Goal: Information Seeking & Learning: Learn about a topic

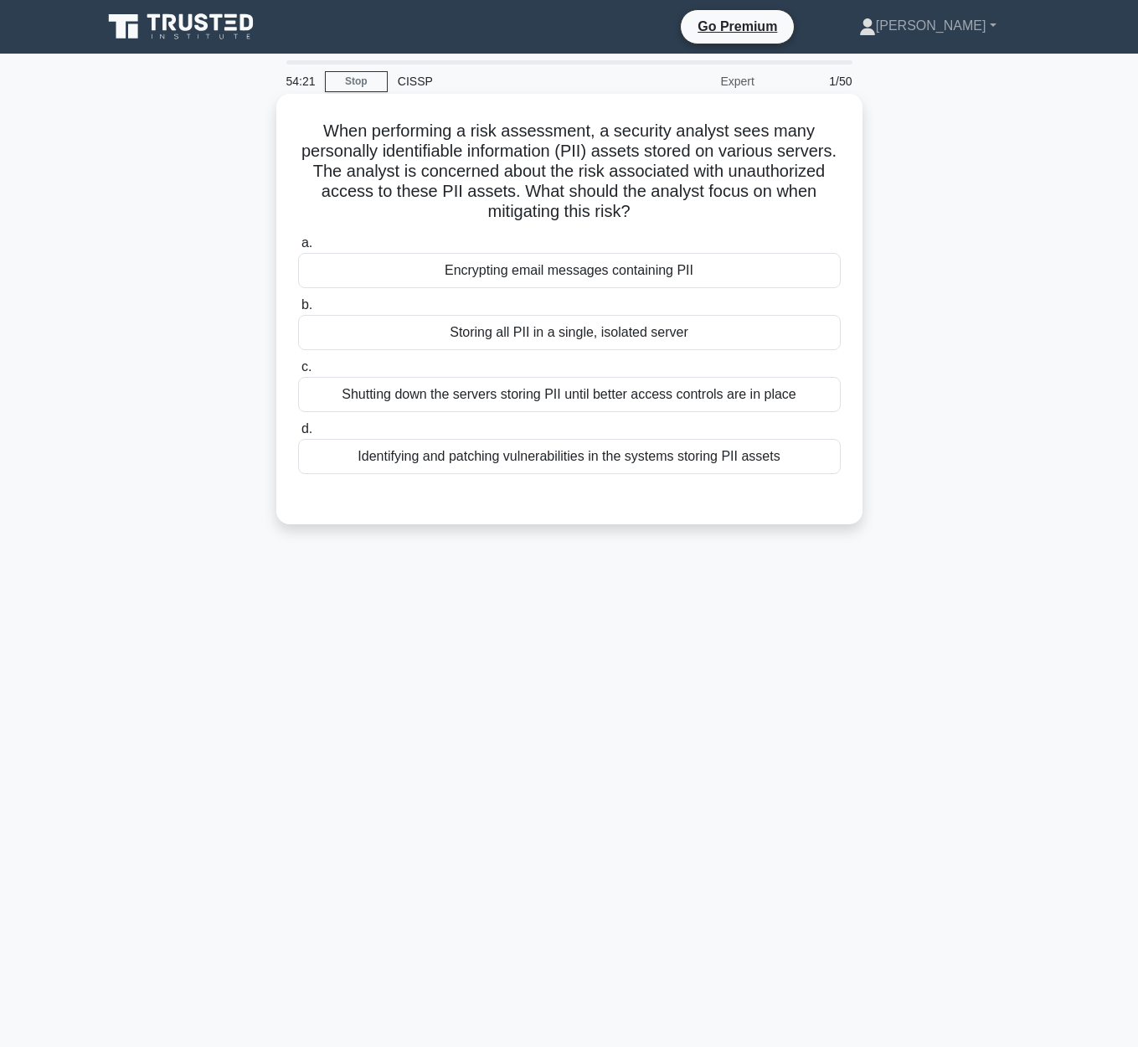
drag, startPoint x: 320, startPoint y: 128, endPoint x: 822, endPoint y: 210, distance: 508.3
click at [837, 209] on h5 "When performing a risk assessment, a security analyst sees many personally iden…" at bounding box center [569, 172] width 546 height 102
click at [616, 459] on div "Identifying and patching vulnerabilities in the systems storing PII assets" at bounding box center [569, 456] width 543 height 35
click at [298, 435] on input "d. Identifying and patching vulnerabilities in the systems storing PII assets" at bounding box center [298, 429] width 0 height 11
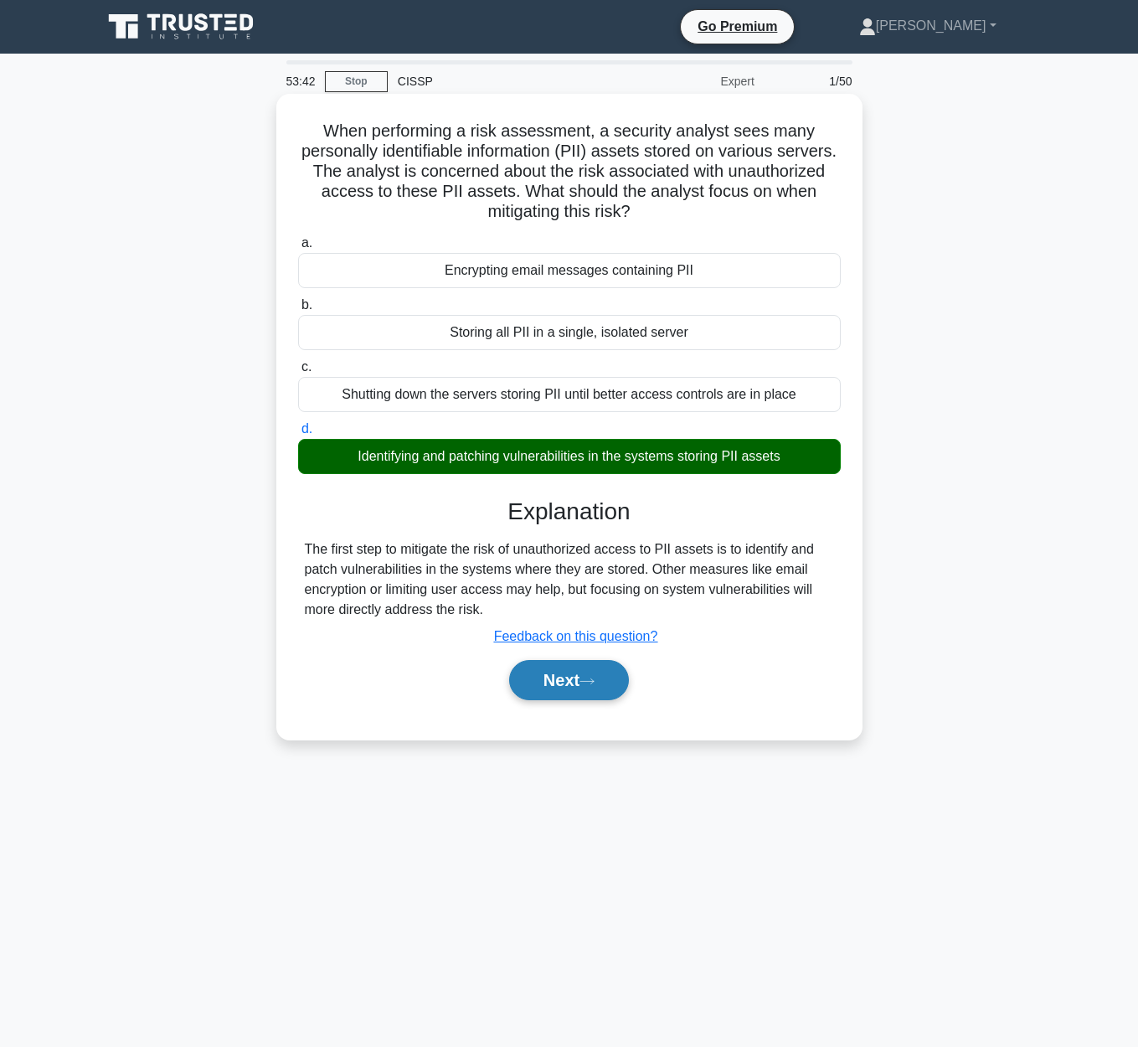
click at [554, 692] on button "Next" at bounding box center [569, 680] width 120 height 40
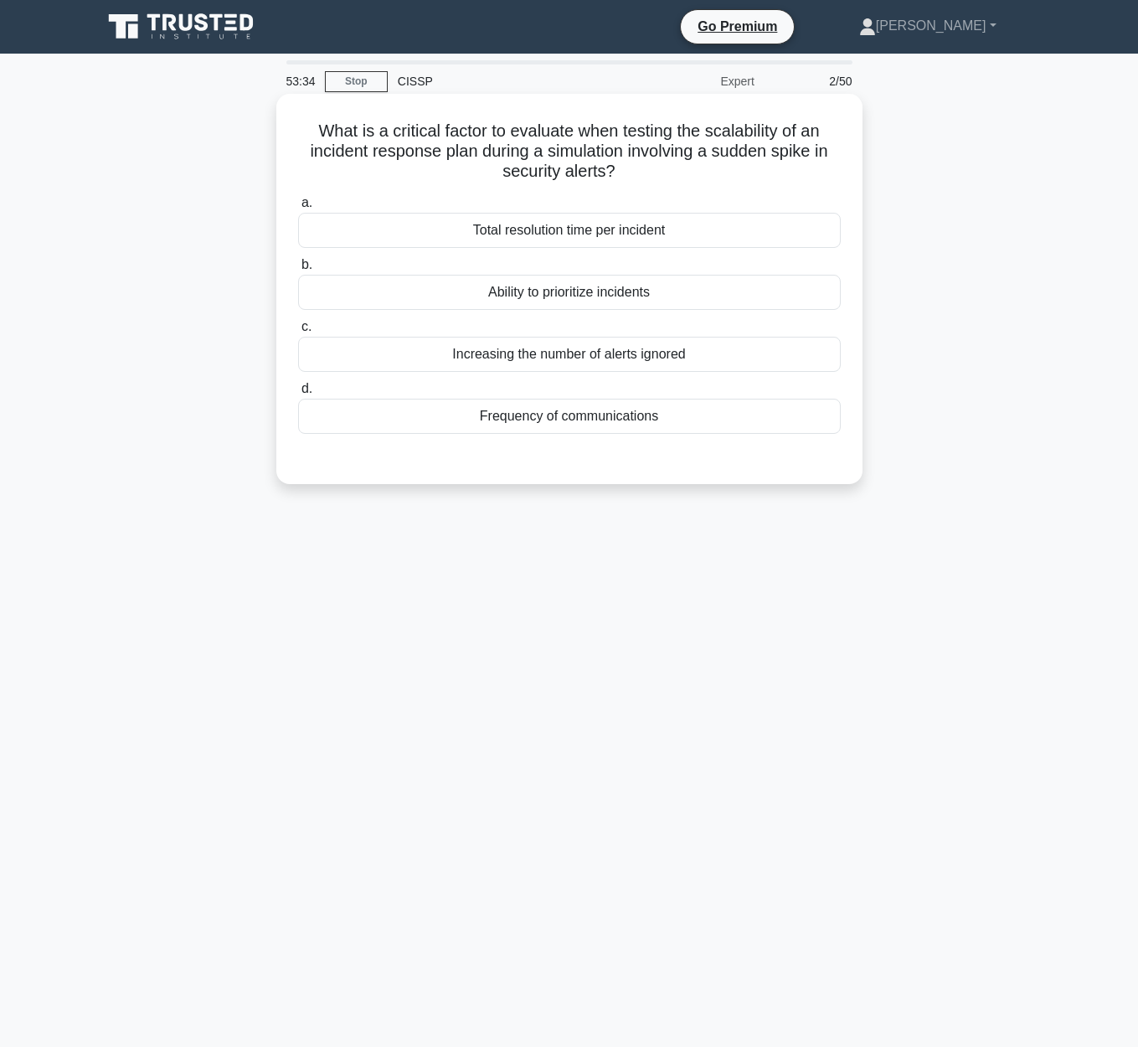
drag, startPoint x: 309, startPoint y: 126, endPoint x: 770, endPoint y: 164, distance: 462.2
click at [770, 164] on h5 "What is a critical factor to evaluate when testing the scalability of an incide…" at bounding box center [569, 152] width 546 height 62
click at [330, 124] on h5 "What is a critical factor to evaluate when testing the scalability of an incide…" at bounding box center [569, 152] width 546 height 62
drag, startPoint x: 314, startPoint y: 129, endPoint x: 716, endPoint y: 163, distance: 403.5
click at [716, 163] on h5 "What is a critical factor to evaluate when testing the scalability of an incide…" at bounding box center [569, 152] width 546 height 62
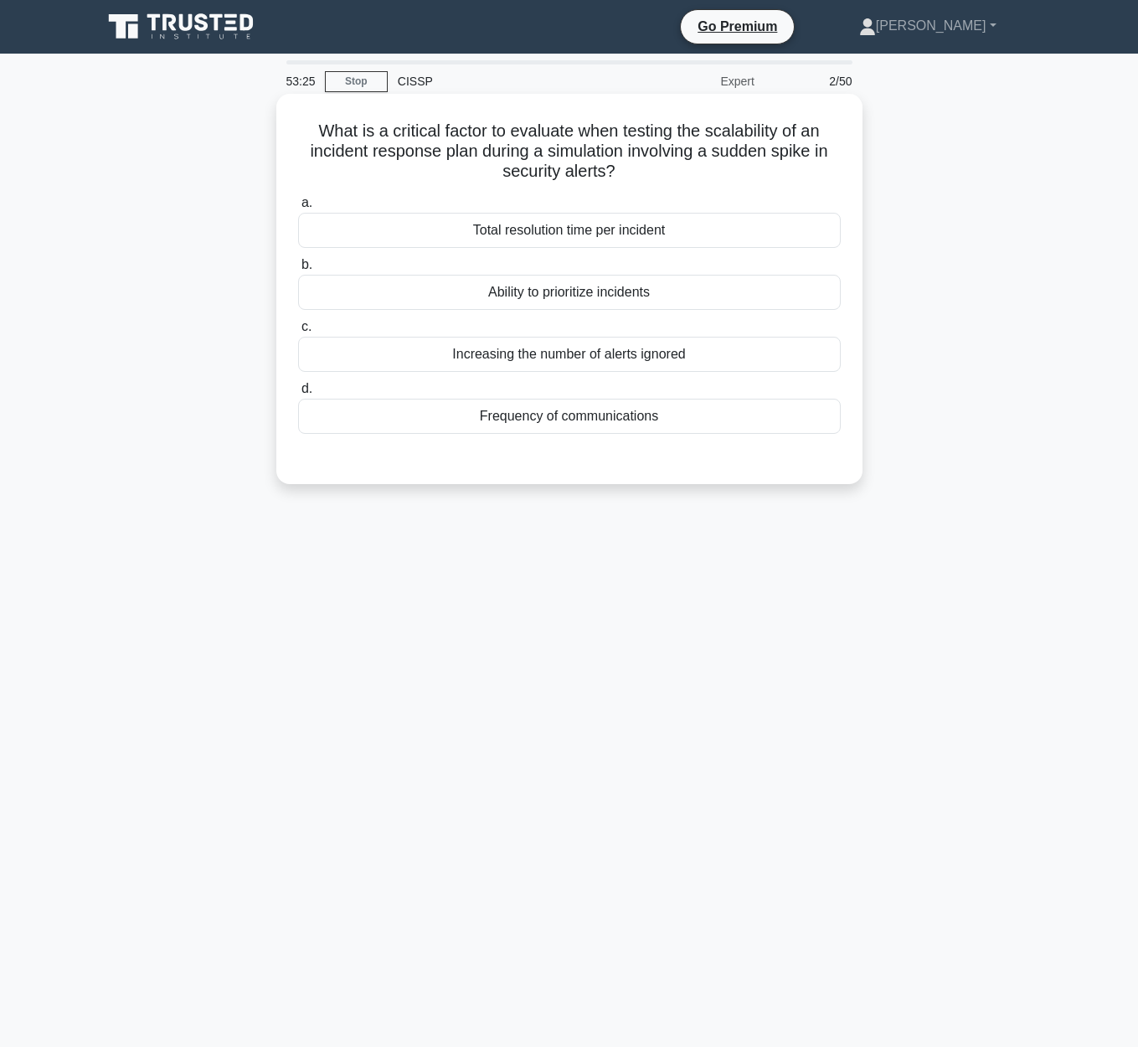
click at [349, 134] on h5 "What is a critical factor to evaluate when testing the scalability of an incide…" at bounding box center [569, 152] width 546 height 62
drag, startPoint x: 301, startPoint y: 128, endPoint x: 832, endPoint y: 163, distance: 531.3
click at [832, 163] on h5 "What is a critical factor to evaluate when testing the scalability of an incide…" at bounding box center [569, 152] width 546 height 62
click at [639, 229] on div "Total resolution time per incident" at bounding box center [569, 230] width 543 height 35
click at [298, 209] on input "a. Total resolution time per incident" at bounding box center [298, 203] width 0 height 11
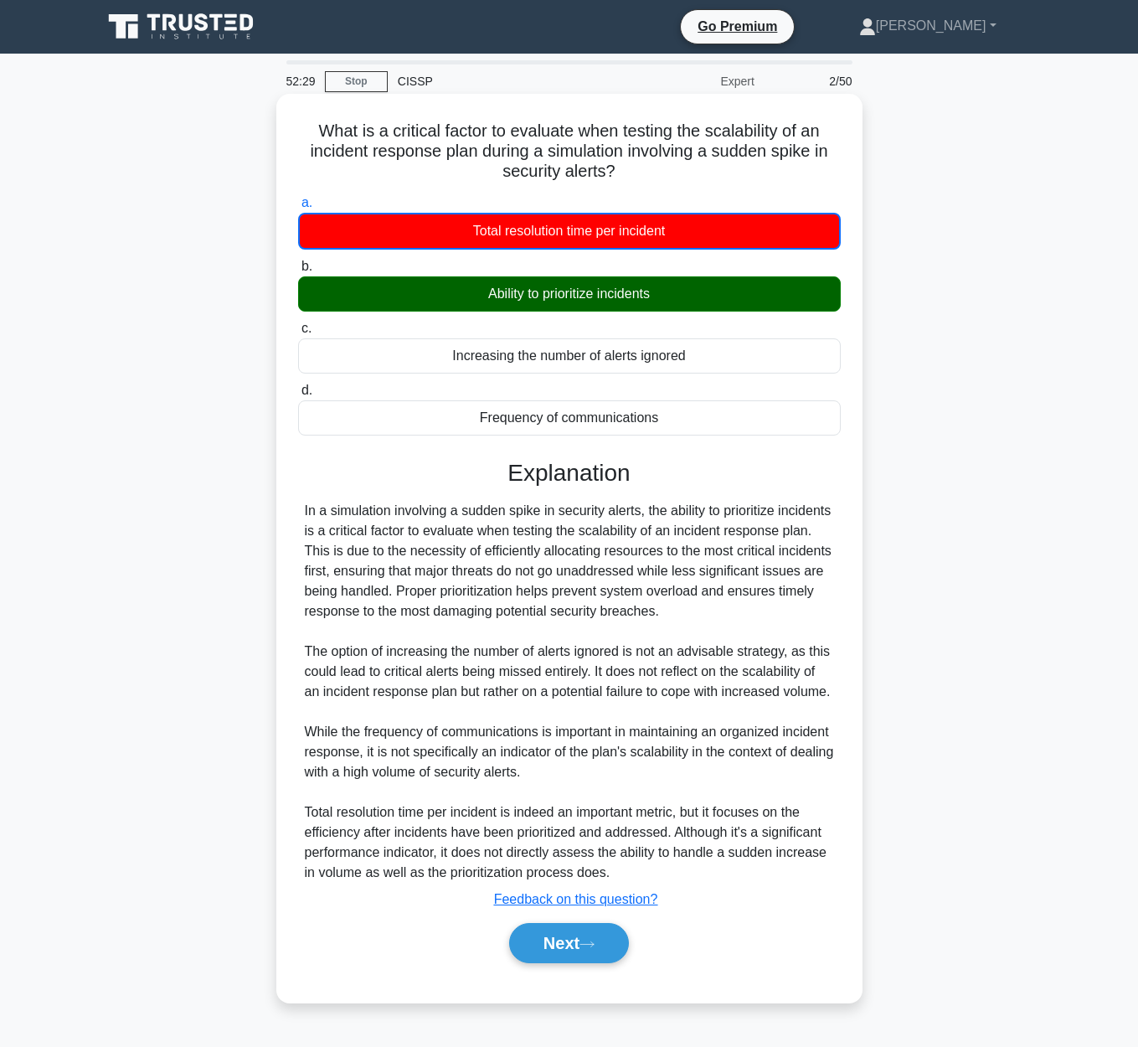
drag, startPoint x: 311, startPoint y: 133, endPoint x: 701, endPoint y: 175, distance: 392.5
click at [701, 175] on h5 "What is a critical factor to evaluate when testing the scalability of an incide…" at bounding box center [569, 152] width 546 height 62
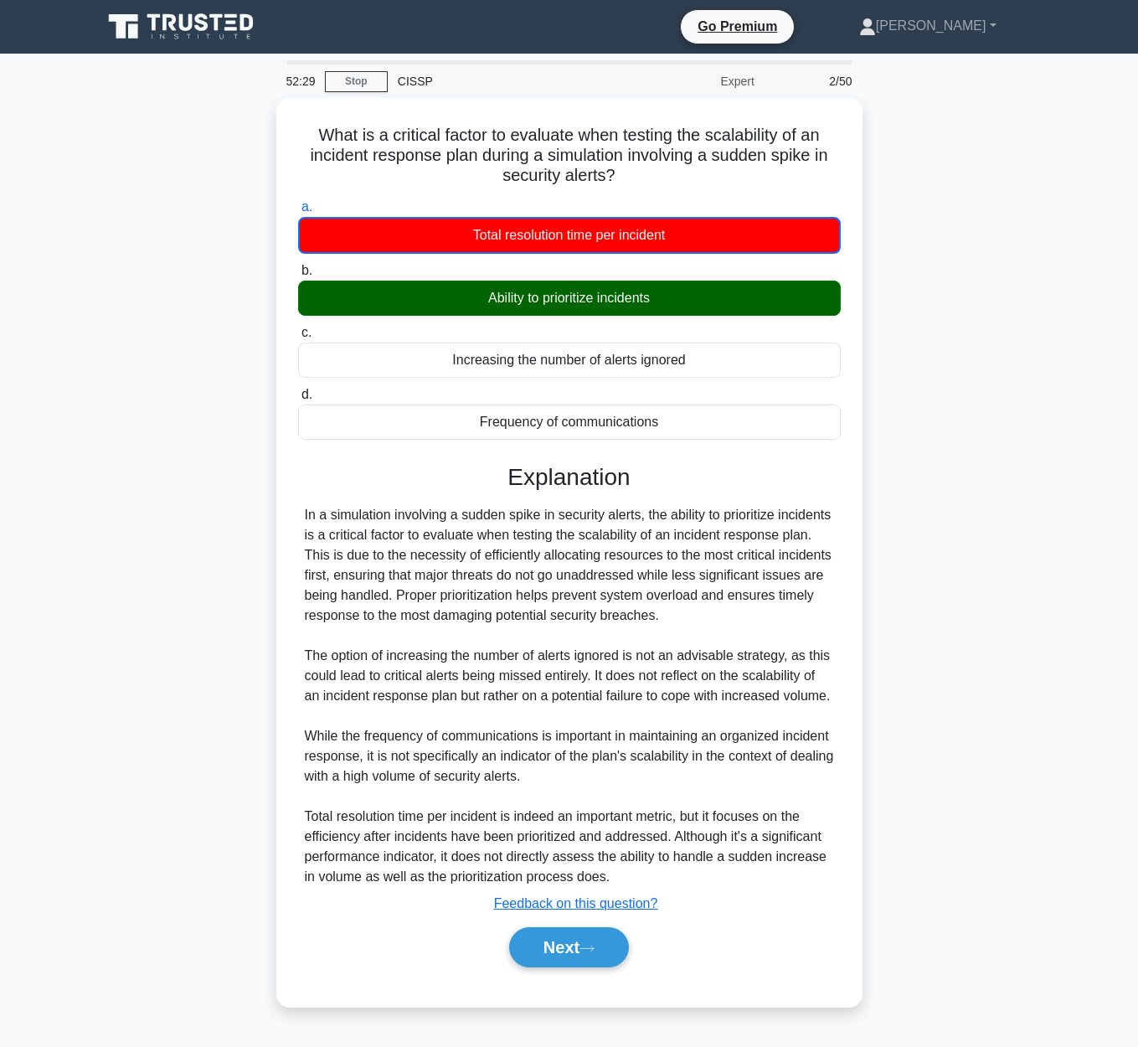
copy h5 "What is a critical factor to evaluate when testing the scalability of an incide…"
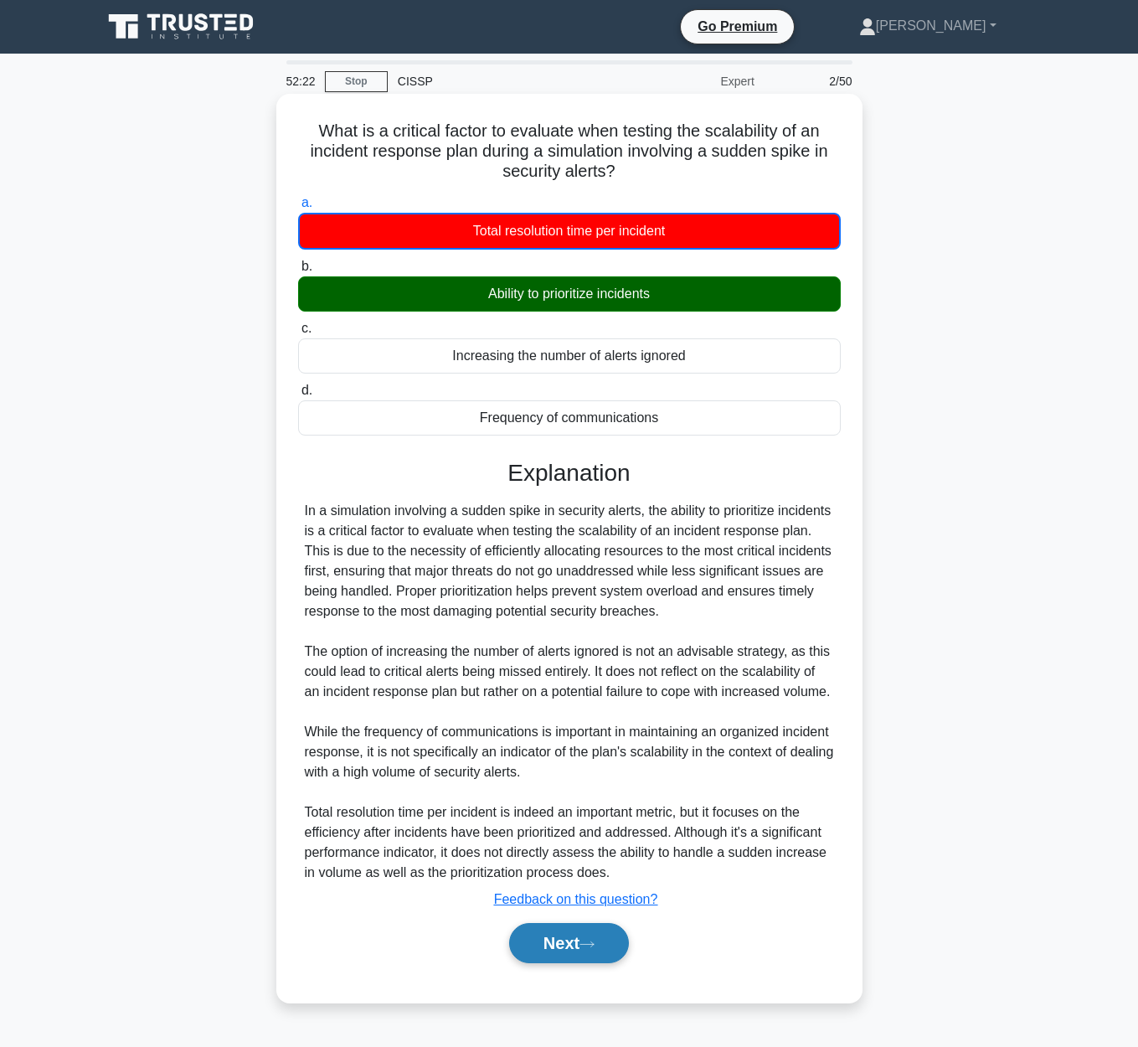
click at [595, 960] on button "Next" at bounding box center [569, 943] width 120 height 40
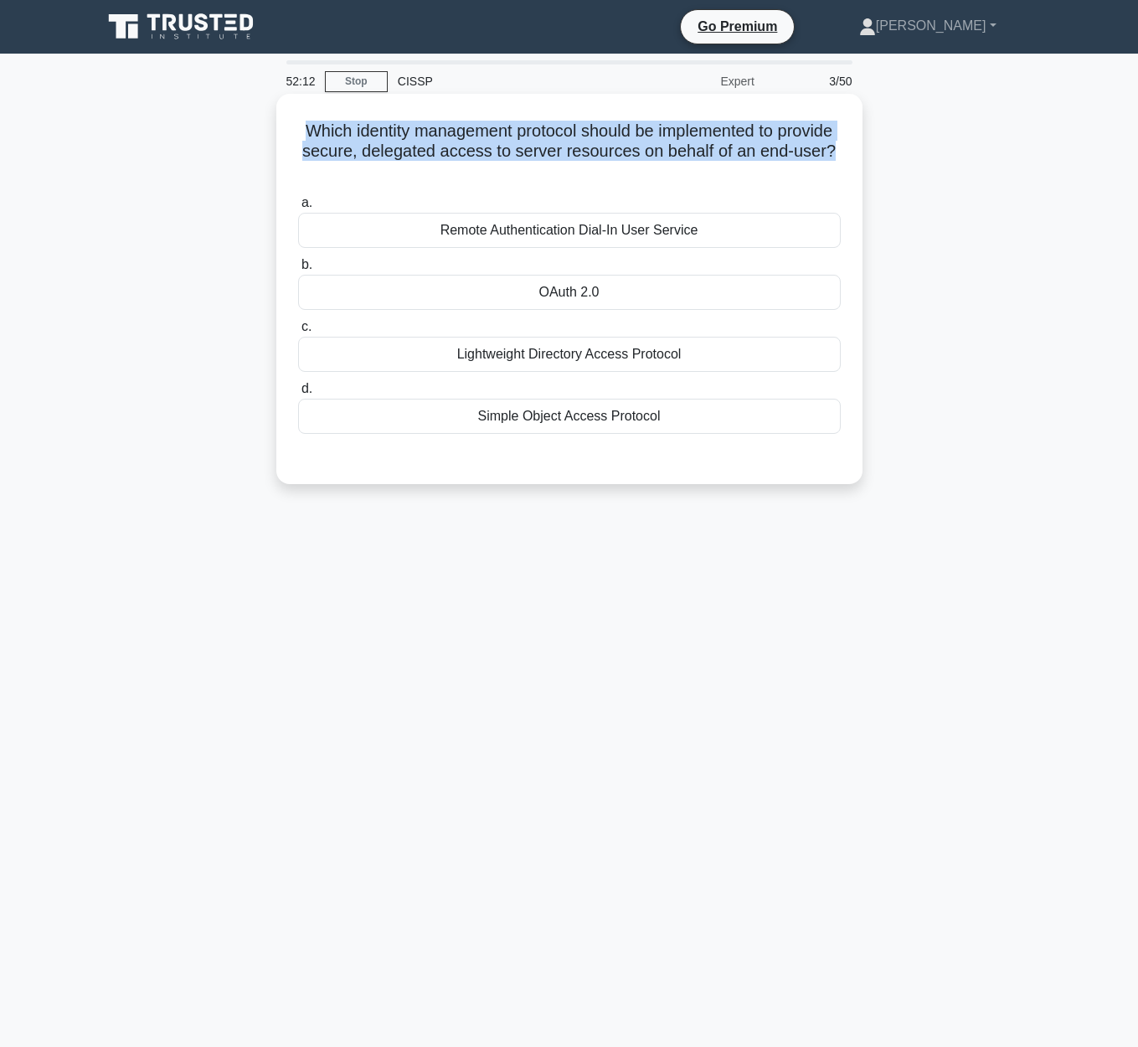
drag, startPoint x: 298, startPoint y: 127, endPoint x: 837, endPoint y: 157, distance: 540.2
click at [837, 157] on h5 "Which identity management protocol should be implemented to provide secure, del…" at bounding box center [569, 152] width 546 height 62
click at [319, 153] on h5 "Which identity management protocol should be implemented to provide secure, del…" at bounding box center [569, 152] width 546 height 62
drag, startPoint x: 308, startPoint y: 133, endPoint x: 837, endPoint y: 157, distance: 529.8
click at [837, 157] on h5 "Which identity management protocol should be implemented to provide secure, del…" at bounding box center [569, 152] width 546 height 62
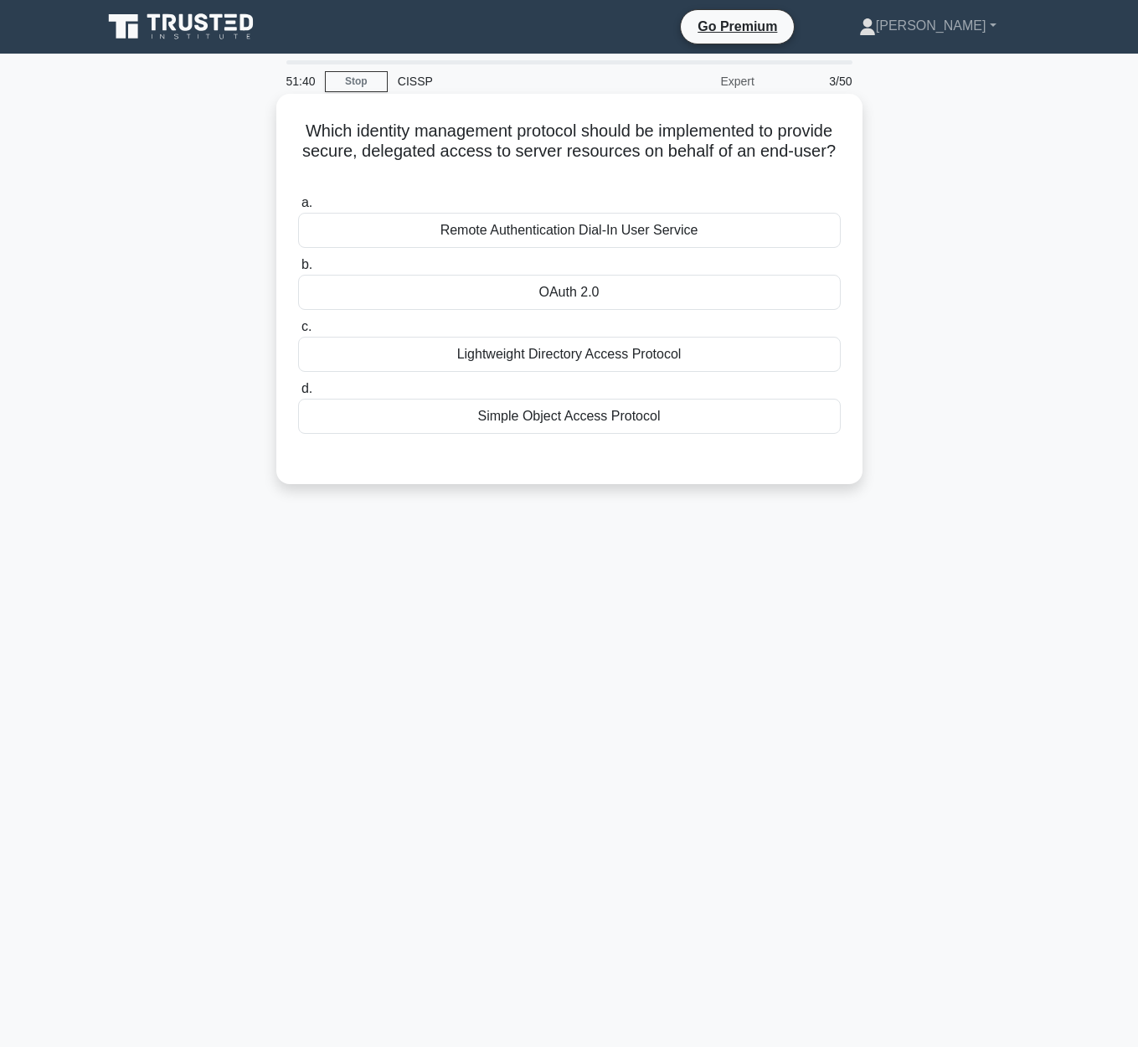
click at [622, 291] on div "OAuth 2.0" at bounding box center [569, 292] width 543 height 35
click at [298, 271] on input "b. OAuth 2.0" at bounding box center [298, 265] width 0 height 11
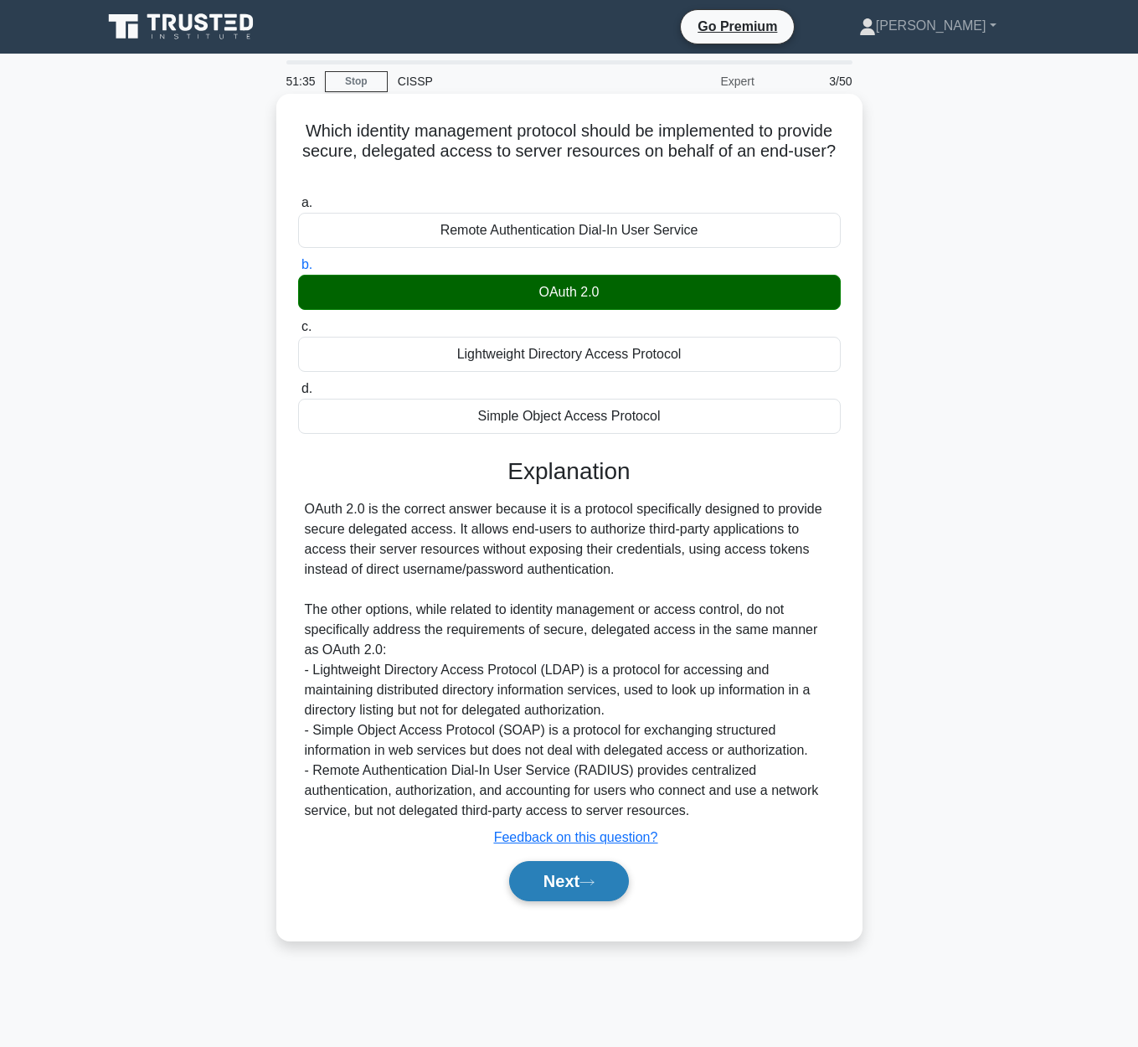
click at [574, 872] on button "Next" at bounding box center [569, 881] width 120 height 40
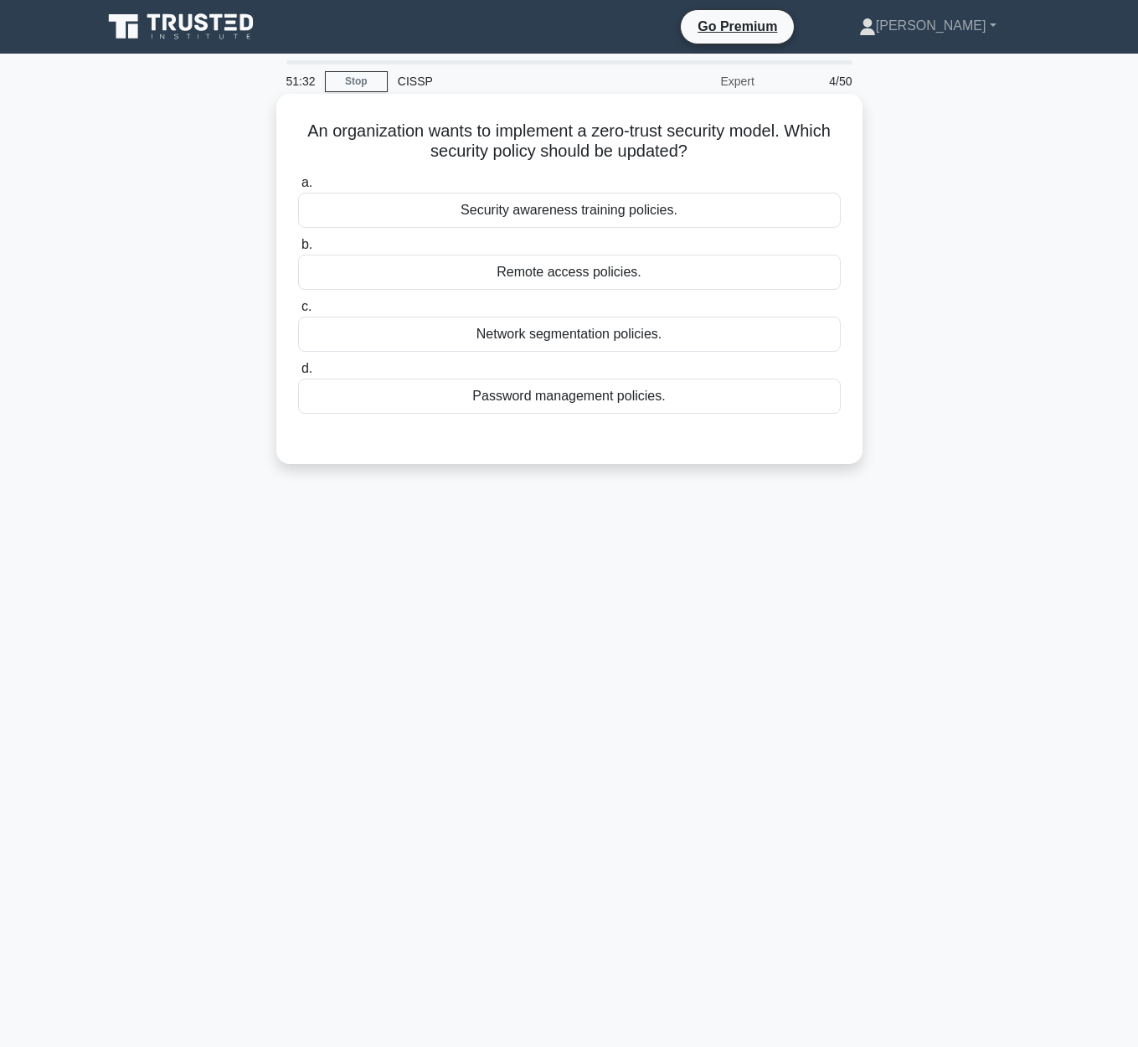
drag, startPoint x: 302, startPoint y: 131, endPoint x: 806, endPoint y: 142, distance: 503.5
click at [806, 142] on h5 "An organization wants to implement a zero-trust security model. Which security …" at bounding box center [569, 142] width 546 height 42
click at [623, 338] on div "Network segmentation policies." at bounding box center [569, 334] width 543 height 35
click at [298, 312] on input "c. Network segmentation policies." at bounding box center [298, 306] width 0 height 11
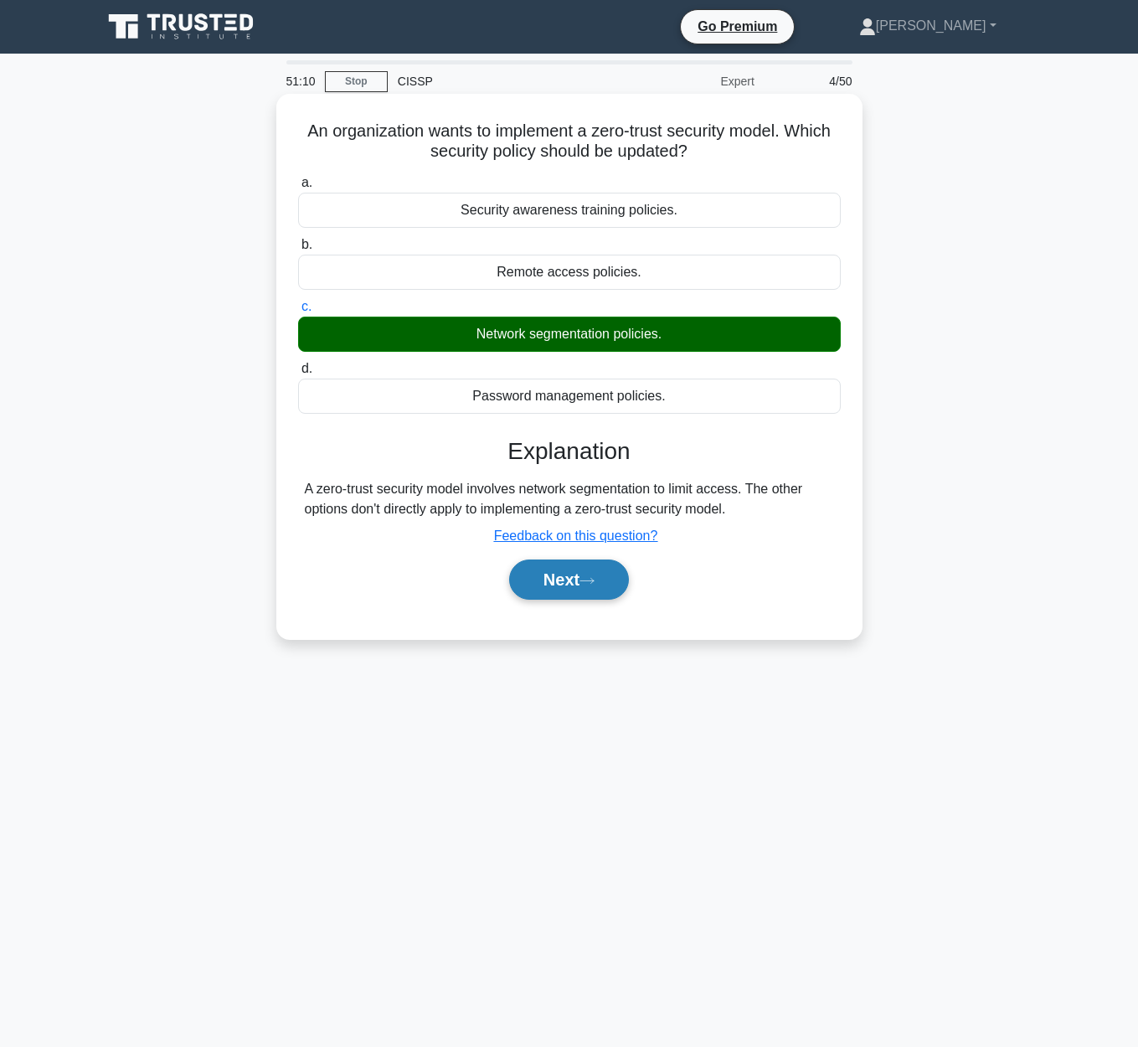
click at [548, 590] on button "Next" at bounding box center [569, 579] width 120 height 40
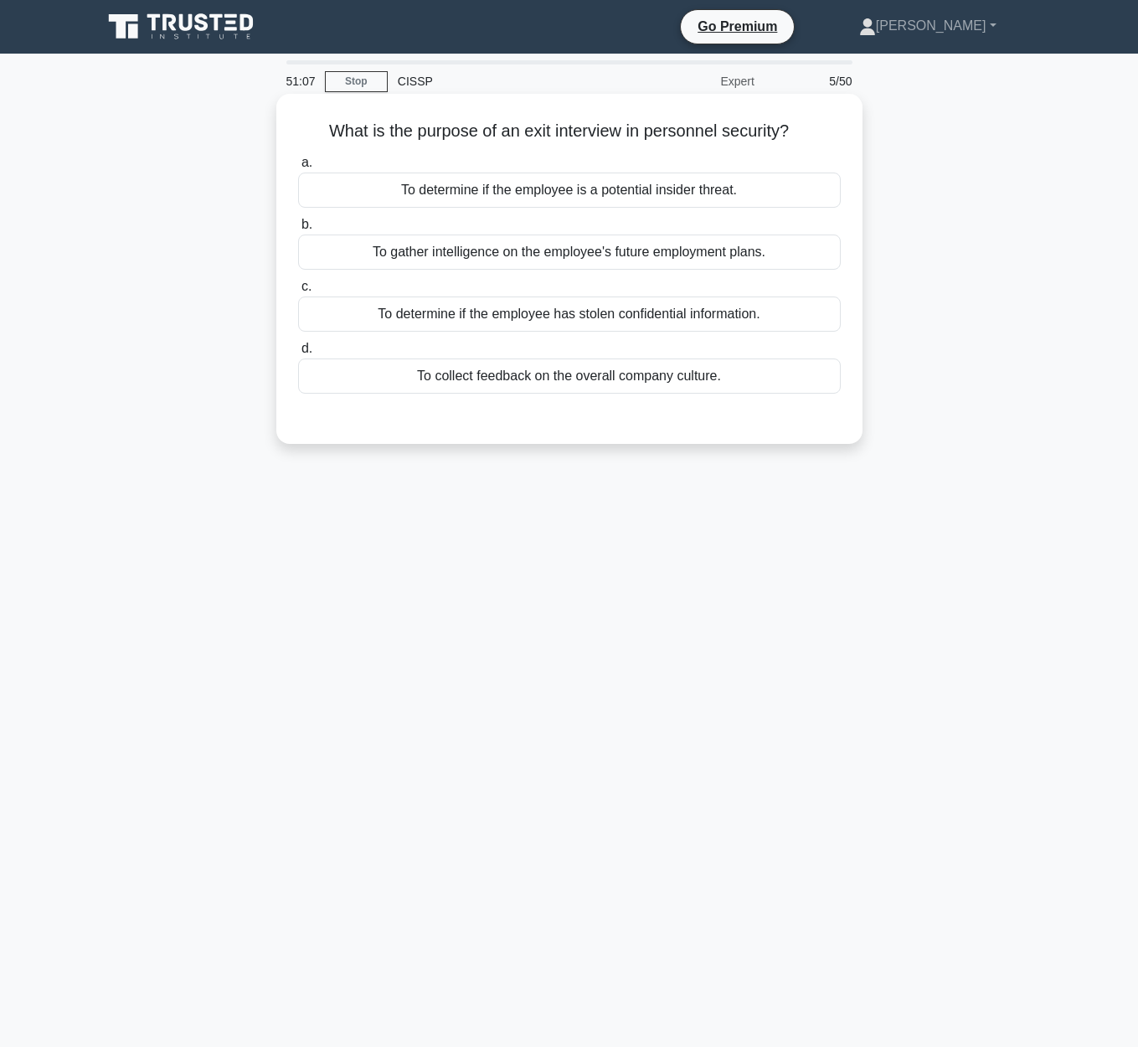
drag, startPoint x: 339, startPoint y: 128, endPoint x: 805, endPoint y: 128, distance: 465.6
click at [805, 128] on h5 "What is the purpose of an exit interview in personnel security? .spinner_0XTQ{t…" at bounding box center [569, 132] width 546 height 22
click at [674, 193] on div "To determine if the employee is a potential insider threat." at bounding box center [569, 190] width 543 height 35
click at [298, 168] on input "a. To determine if the employee is a potential insider threat." at bounding box center [298, 162] width 0 height 11
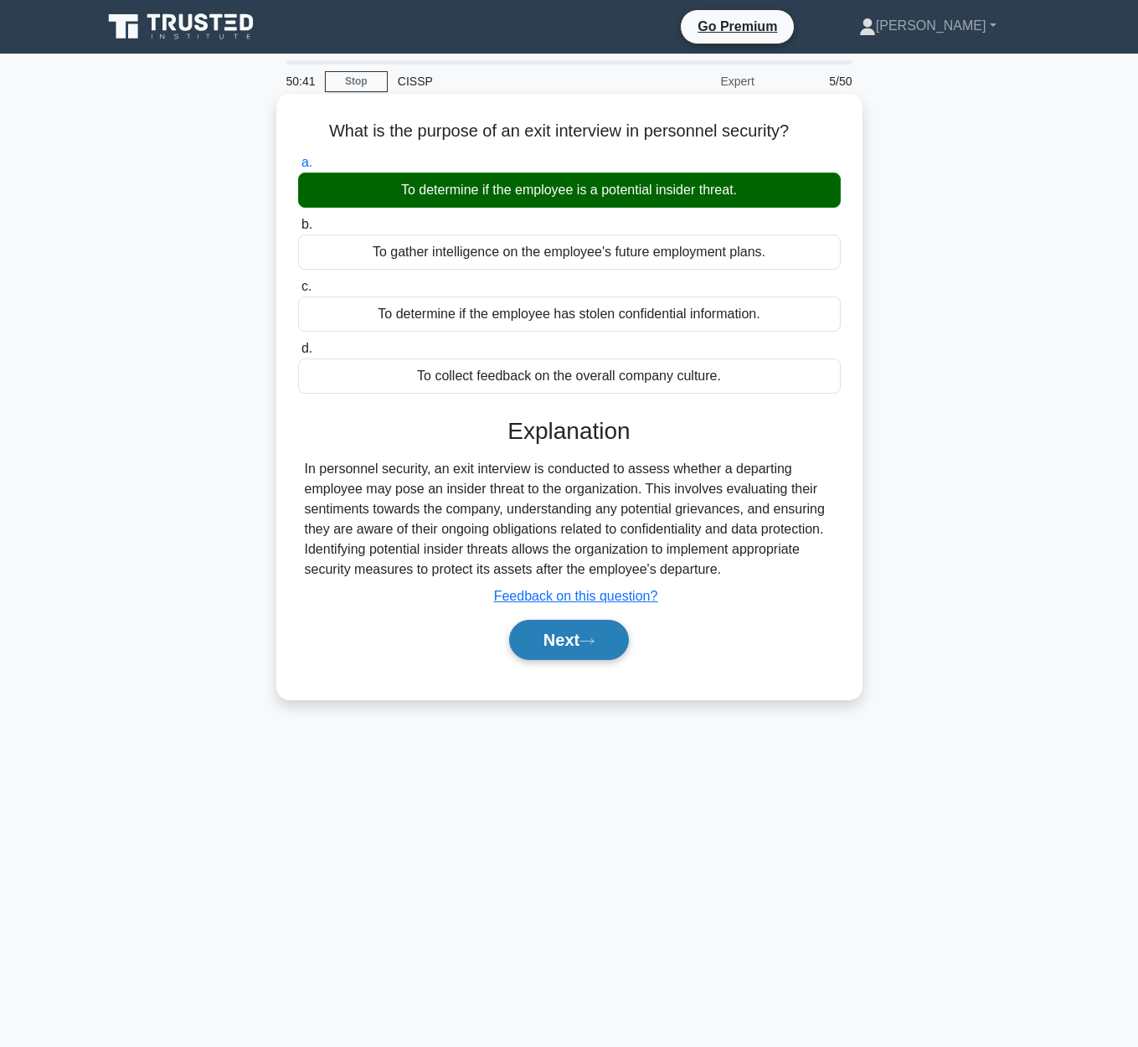
click at [579, 636] on button "Next" at bounding box center [569, 640] width 120 height 40
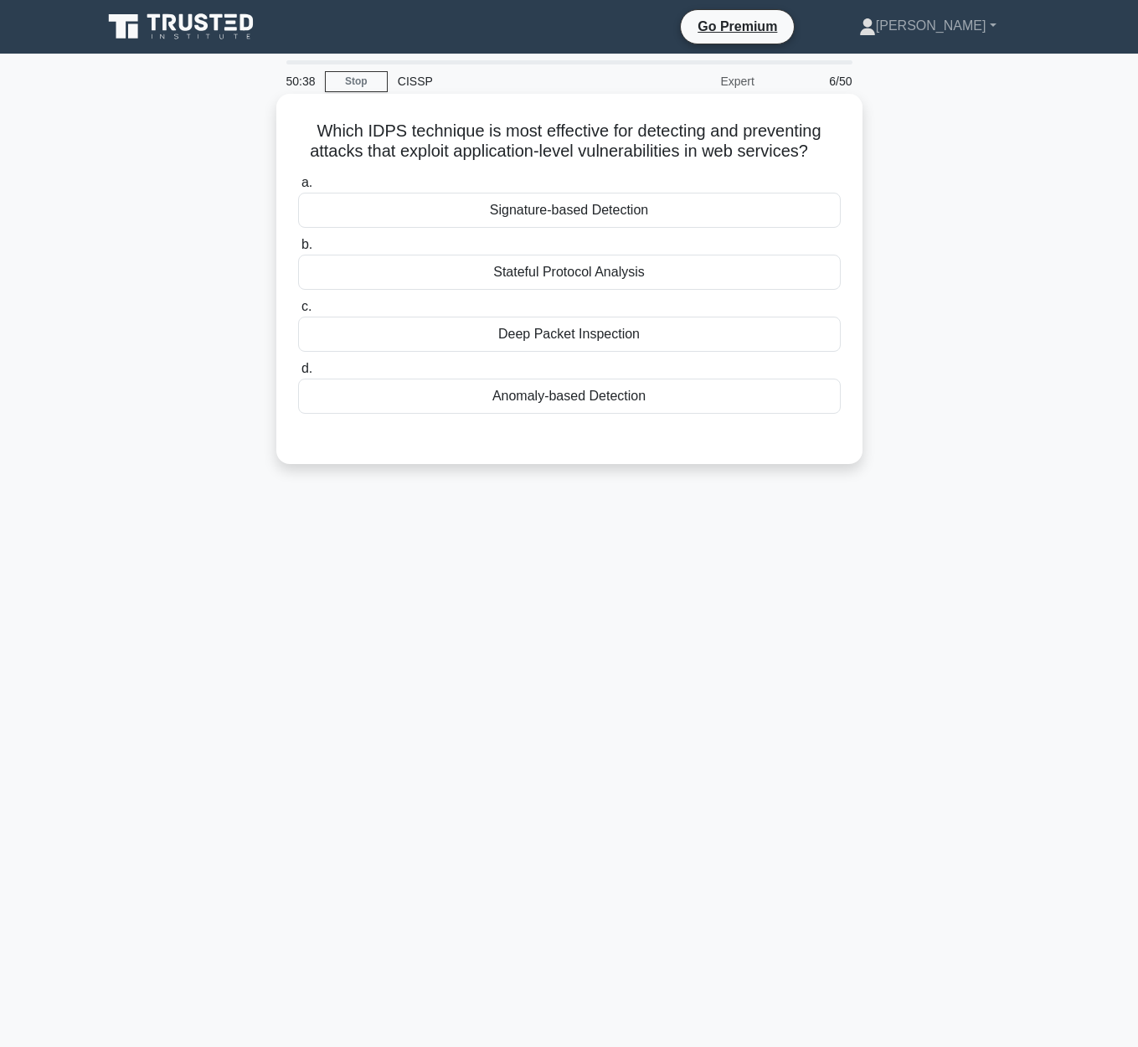
drag, startPoint x: 311, startPoint y: 125, endPoint x: 821, endPoint y: 148, distance: 510.6
click at [821, 148] on h5 "Which IDPS technique is most effective for detecting and preventing attacks tha…" at bounding box center [569, 142] width 546 height 42
drag, startPoint x: 576, startPoint y: 135, endPoint x: 423, endPoint y: 137, distance: 153.3
click at [576, 135] on h5 "Which IDPS technique is most effective for detecting and preventing attacks tha…" at bounding box center [569, 142] width 546 height 42
click at [363, 133] on h5 "Which IDPS technique is most effective for detecting and preventing attacks tha…" at bounding box center [569, 142] width 546 height 42
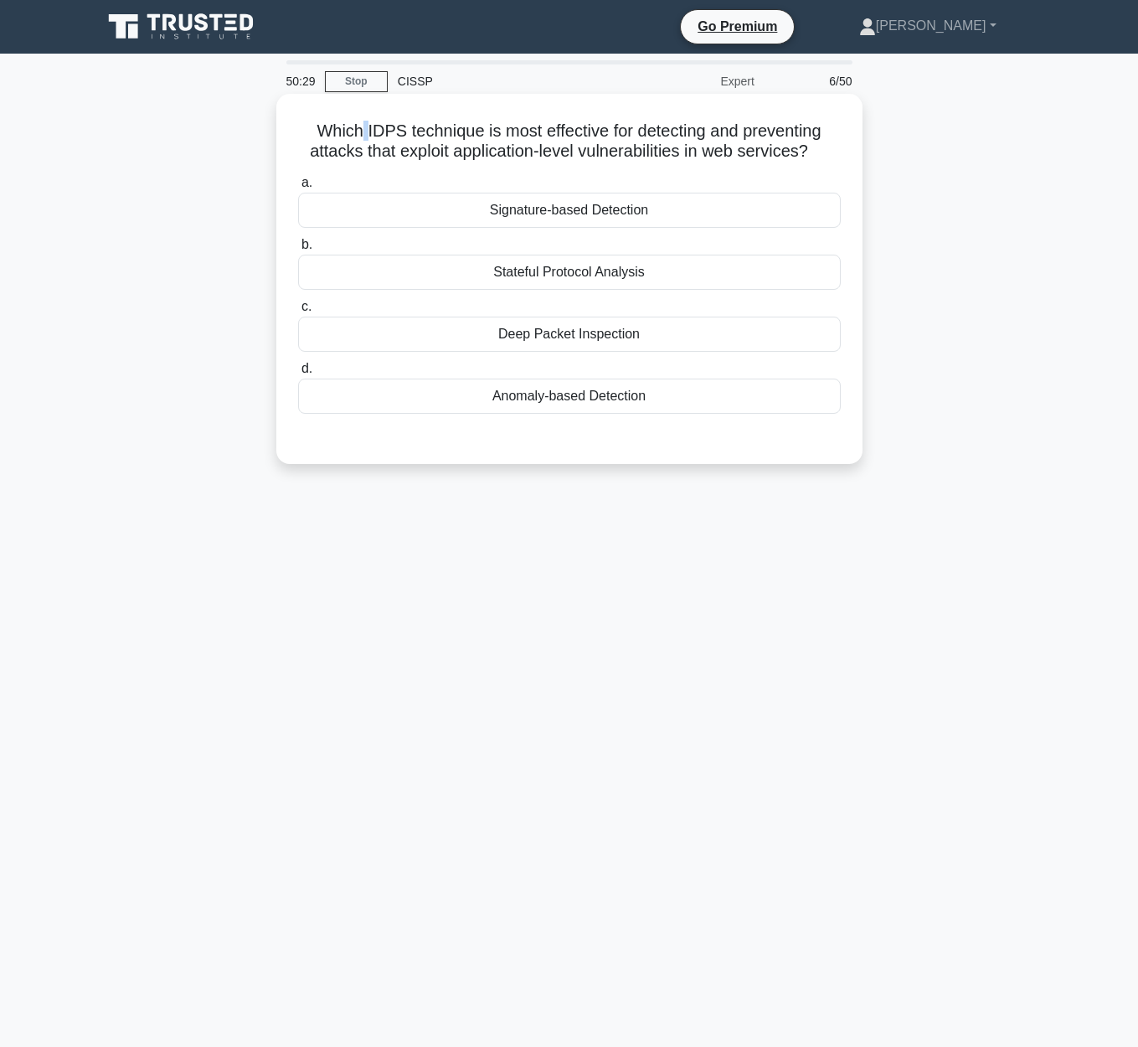
click at [363, 133] on h5 "Which IDPS technique is most effective for detecting and preventing attacks tha…" at bounding box center [569, 142] width 546 height 42
click at [392, 126] on h5 "Which IDPS technique is most effective for detecting and preventing attacks tha…" at bounding box center [569, 142] width 546 height 42
click at [745, 401] on div "Anomaly-based Detection" at bounding box center [569, 396] width 543 height 35
click at [298, 374] on input "d. Anomaly-based Detection" at bounding box center [298, 368] width 0 height 11
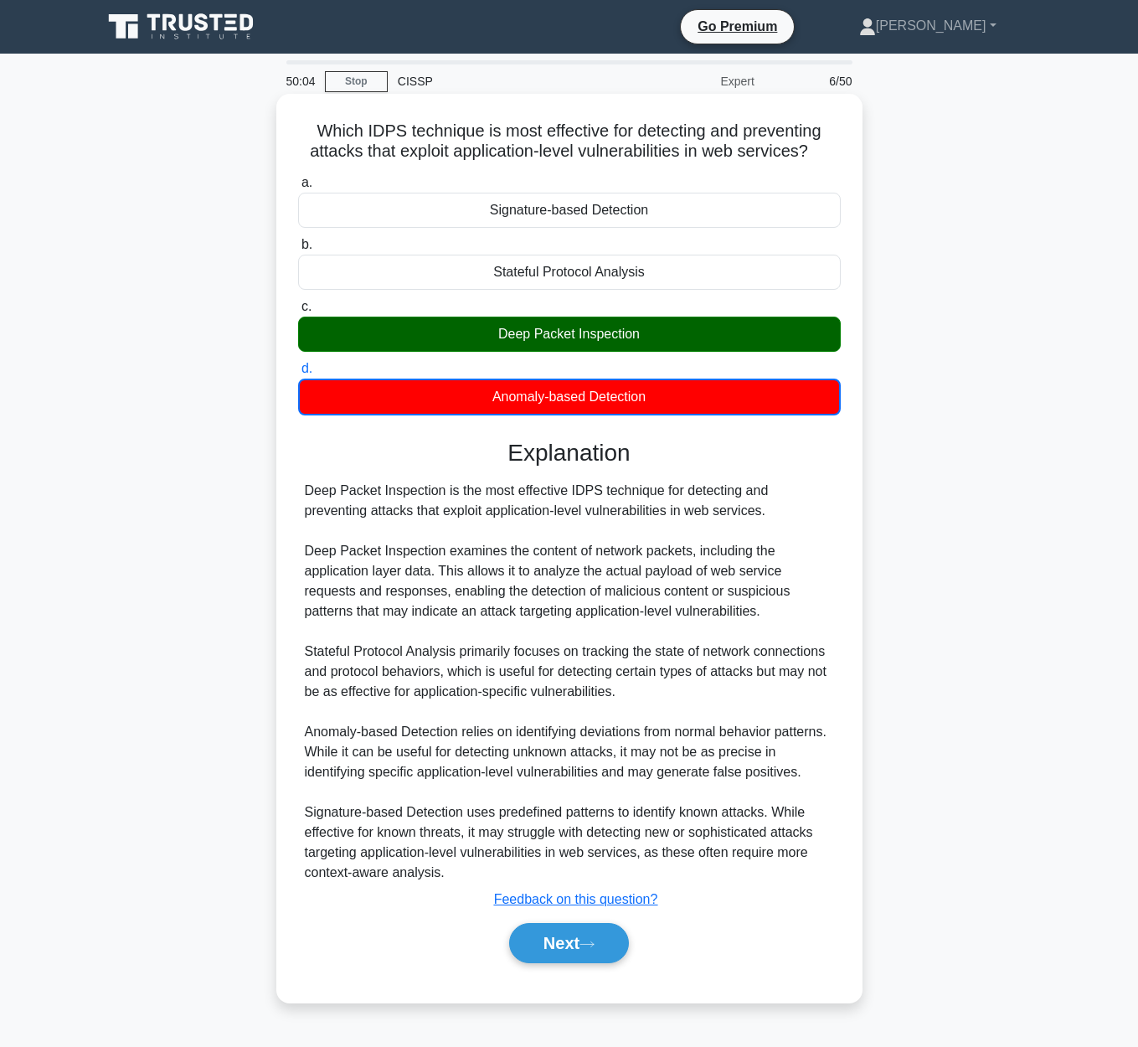
drag, startPoint x: 305, startPoint y: 123, endPoint x: 833, endPoint y: 161, distance: 529.8
click at [833, 161] on h5 "Which IDPS technique is most effective for detecting and preventing attacks tha…" at bounding box center [569, 142] width 546 height 42
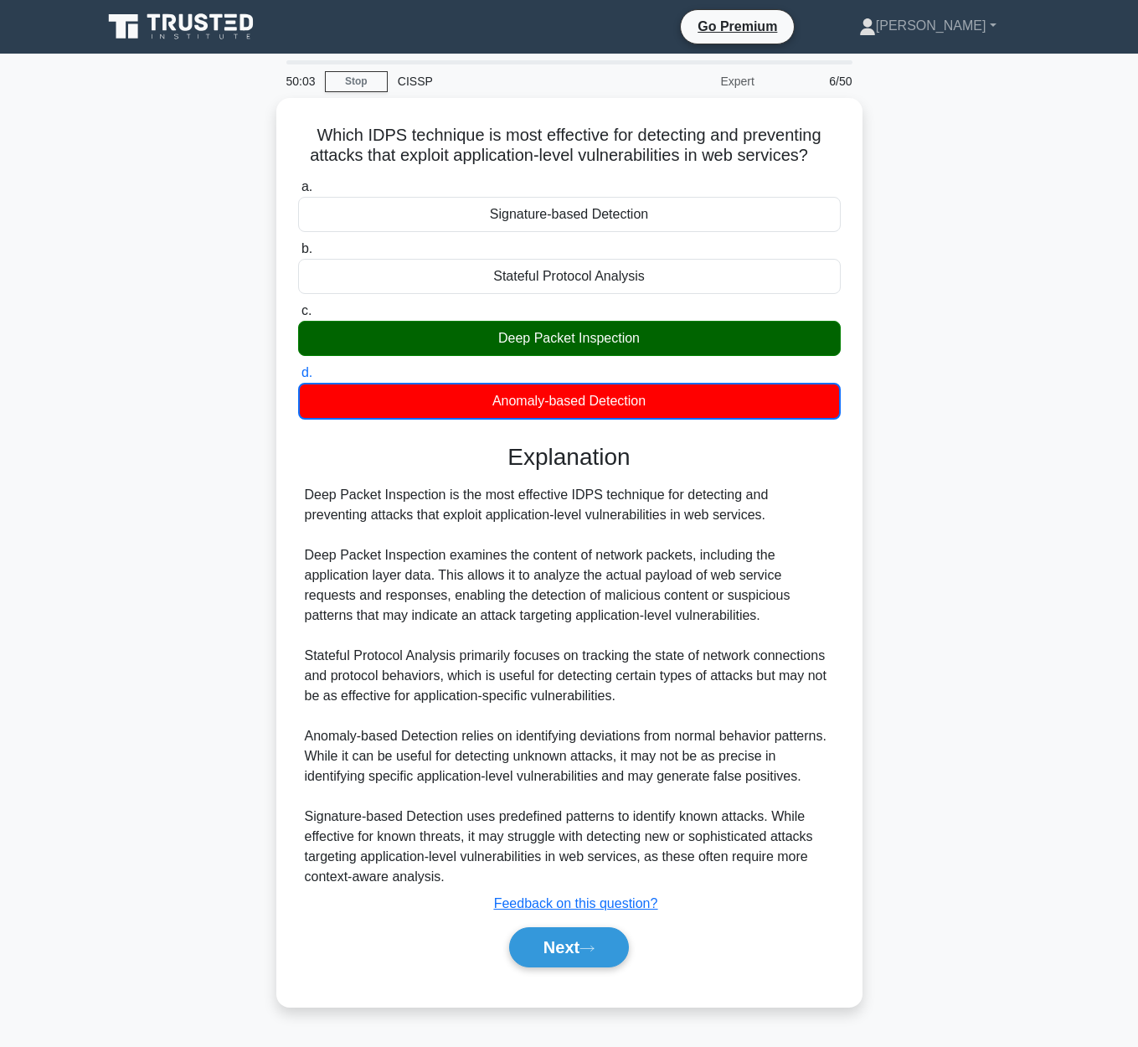
copy h5 "Which IDPS technique is most effective for detecting and preventing attacks tha…"
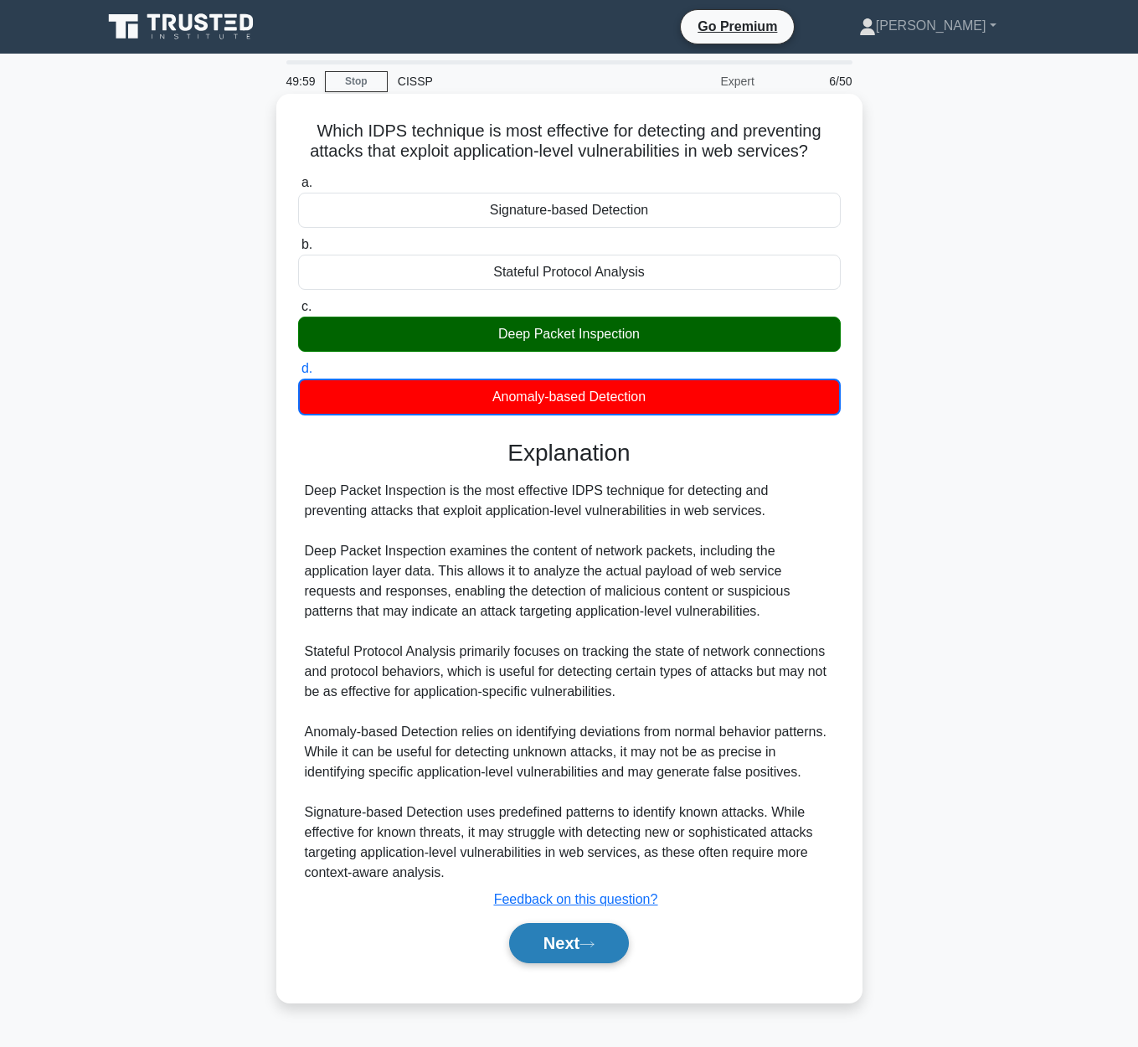
click at [595, 944] on icon at bounding box center [587, 944] width 15 height 9
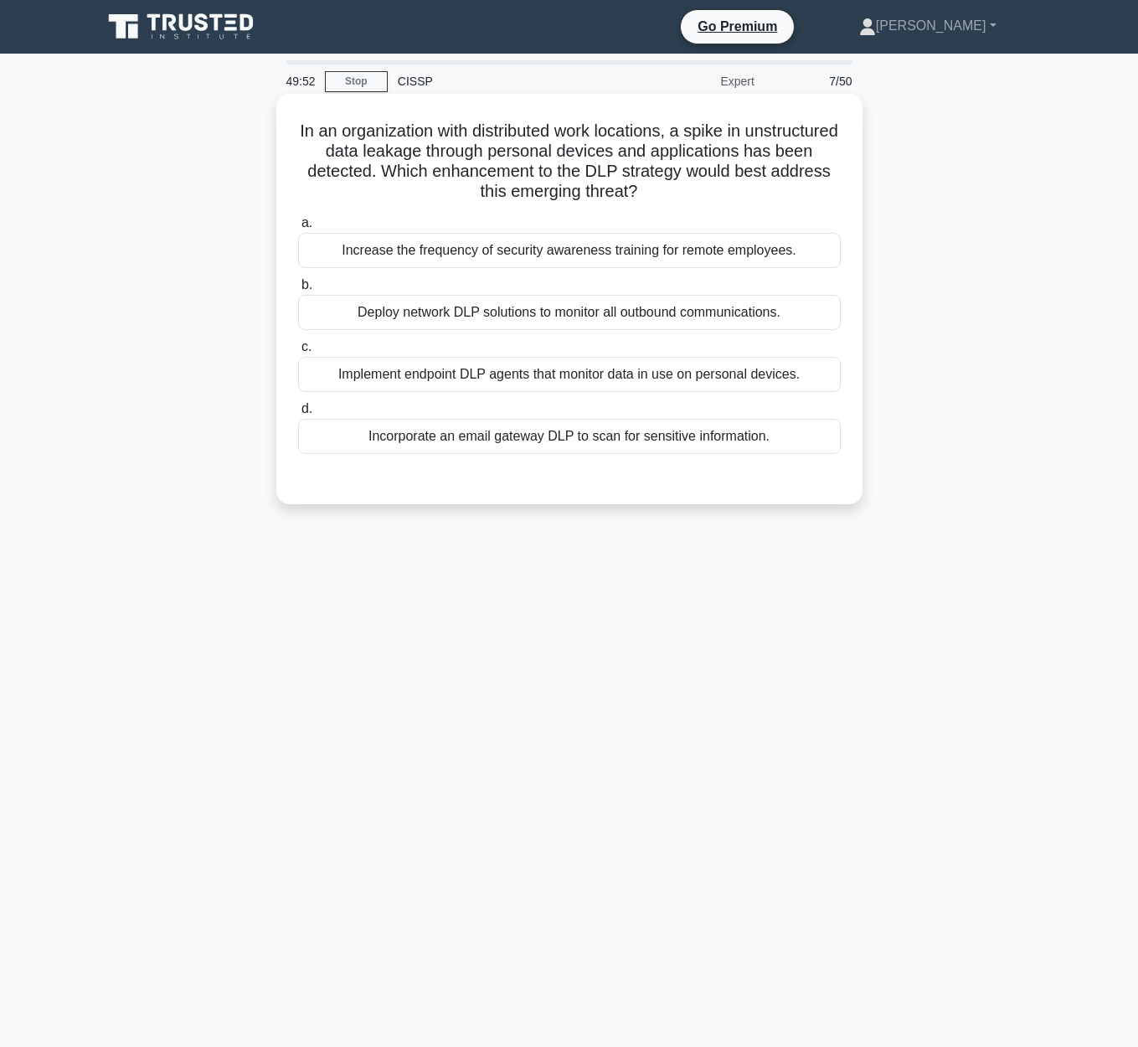
drag, startPoint x: 284, startPoint y: 128, endPoint x: 843, endPoint y: 185, distance: 562.3
click at [843, 185] on div "In an organization with distributed work locations, a spike in unstructured dat…" at bounding box center [569, 298] width 573 height 397
click at [796, 373] on div "Implement endpoint DLP agents that monitor data in use on personal devices." at bounding box center [569, 374] width 543 height 35
click at [298, 353] on input "c. Implement endpoint DLP agents that monitor data in use on personal devices." at bounding box center [298, 347] width 0 height 11
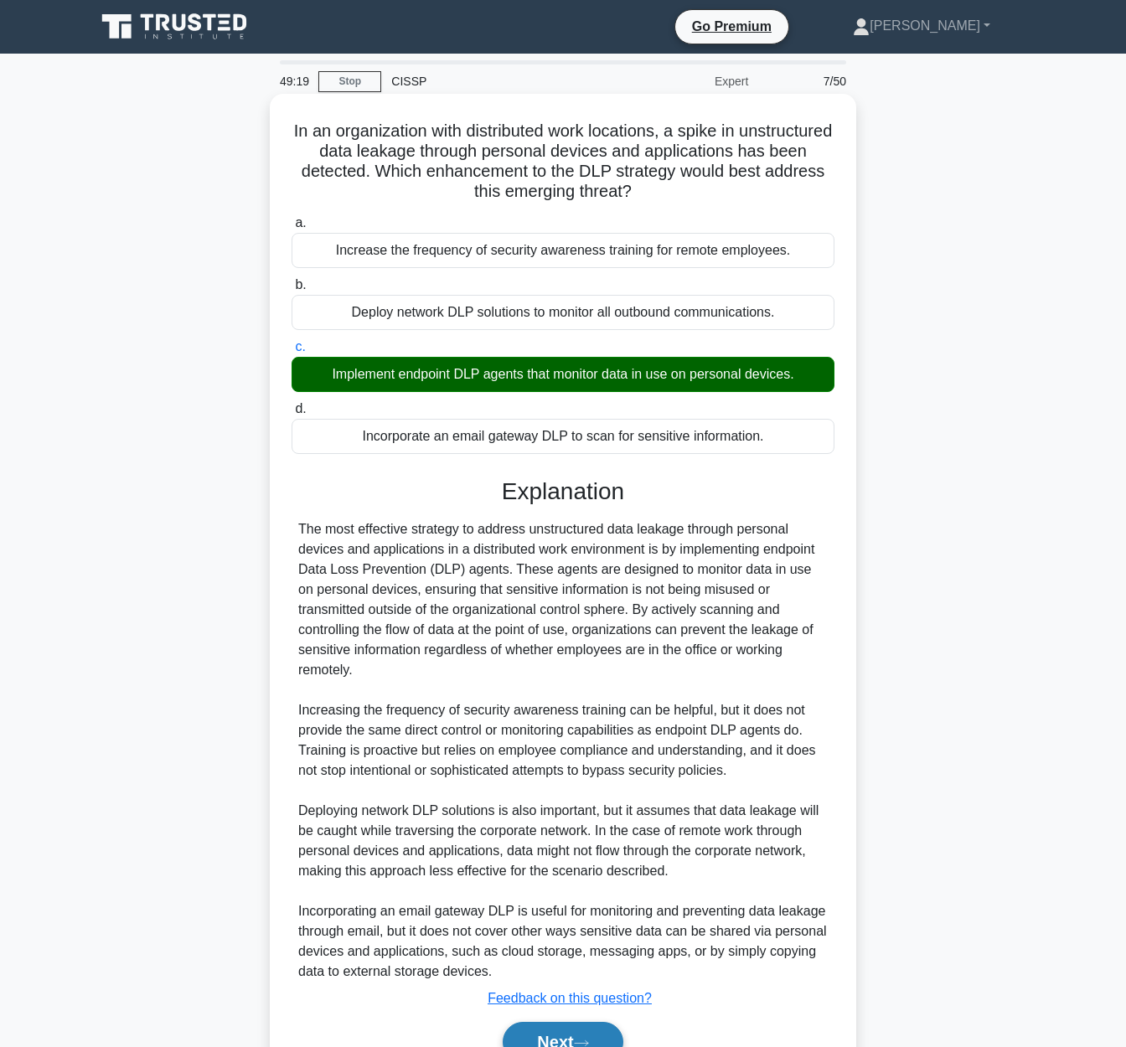
click at [588, 1040] on icon at bounding box center [581, 1042] width 13 height 5
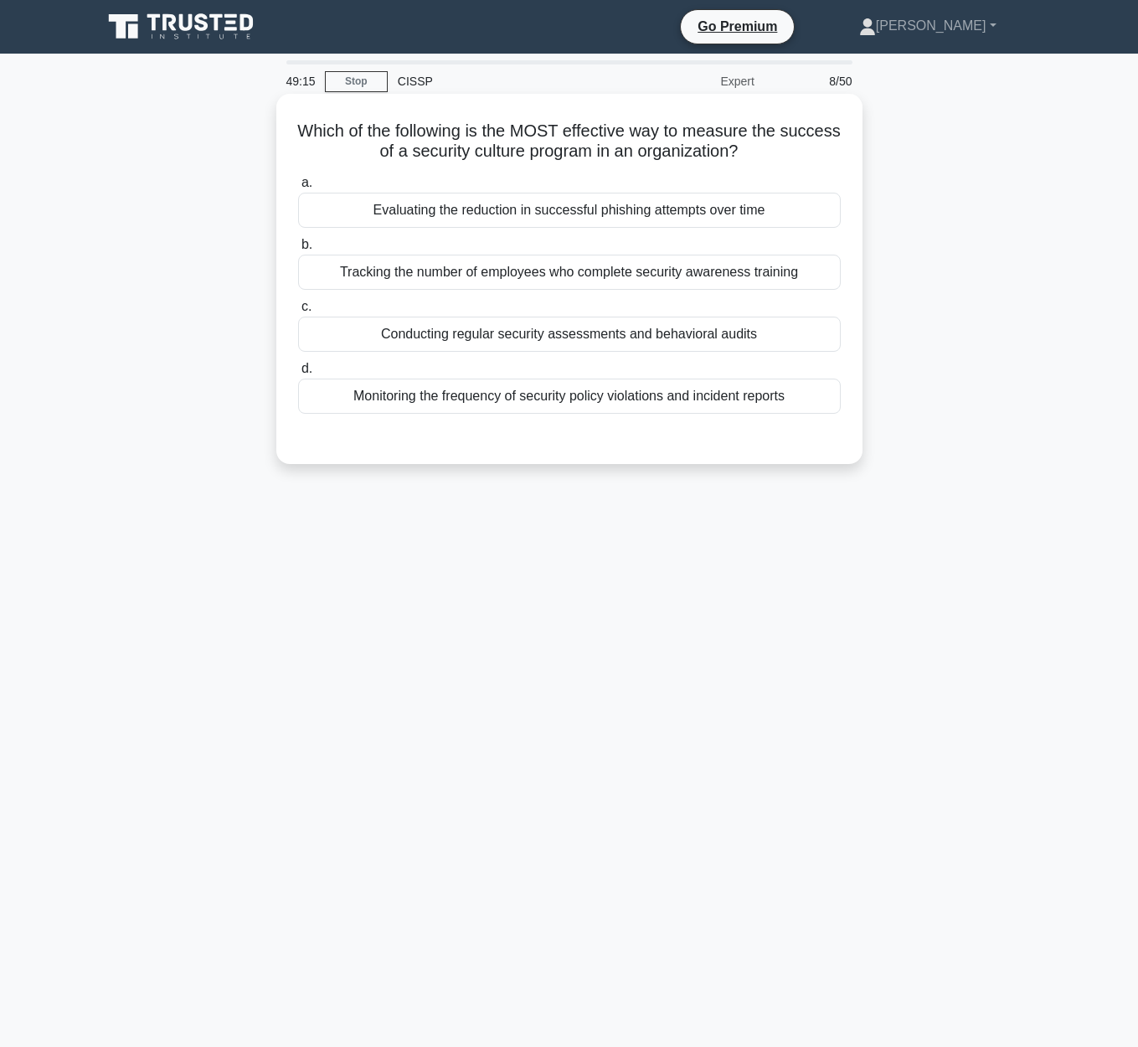
drag, startPoint x: 296, startPoint y: 126, endPoint x: 848, endPoint y: 142, distance: 552.1
click at [848, 142] on div "Which of the following is the MOST effective way to measure the success of a se…" at bounding box center [569, 278] width 573 height 357
click at [296, 128] on h5 "Which of the following is the MOST effective way to measure the success of a se…" at bounding box center [569, 142] width 546 height 42
drag, startPoint x: 301, startPoint y: 129, endPoint x: 755, endPoint y: 148, distance: 455.2
click at [755, 148] on h5 "Which of the following is the MOST effective way to measure the success of a se…" at bounding box center [569, 142] width 546 height 42
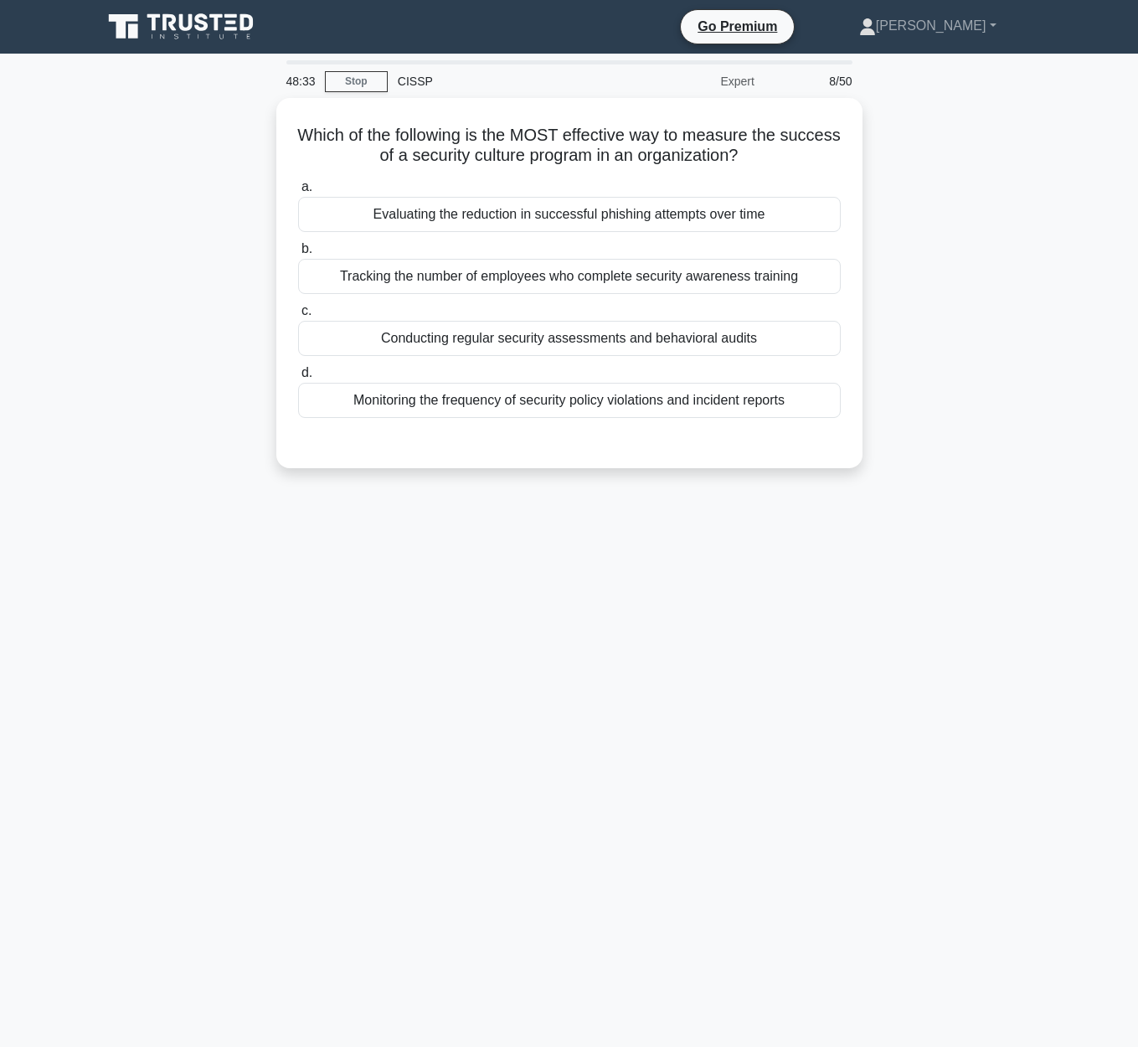
click at [948, 214] on div "Which of the following is the MOST effective way to measure the success of a se…" at bounding box center [569, 293] width 955 height 390
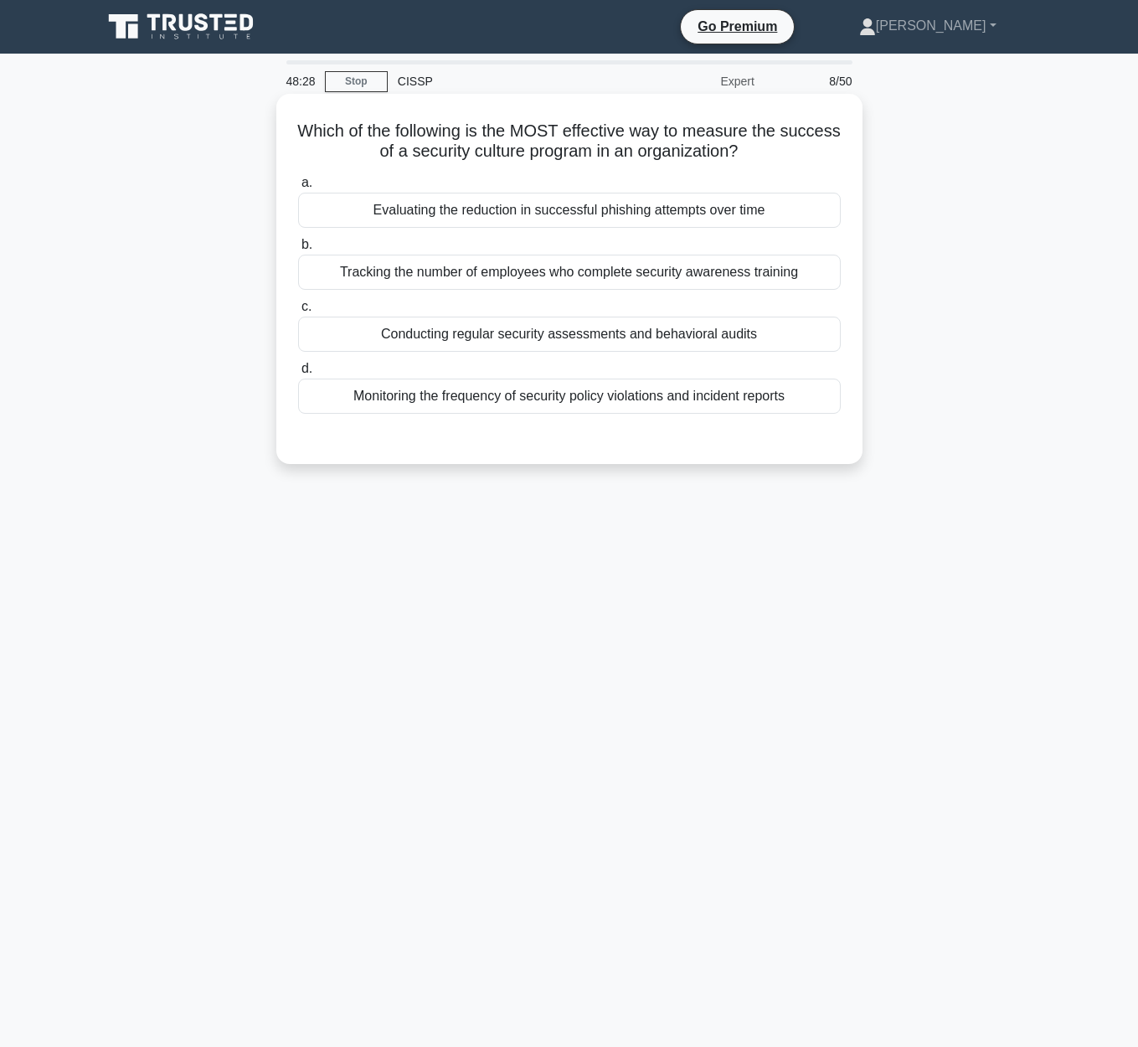
click at [549, 342] on div "Conducting regular security assessments and behavioral audits" at bounding box center [569, 334] width 543 height 35
click at [298, 312] on input "c. Conducting regular security assessments and behavioral audits" at bounding box center [298, 306] width 0 height 11
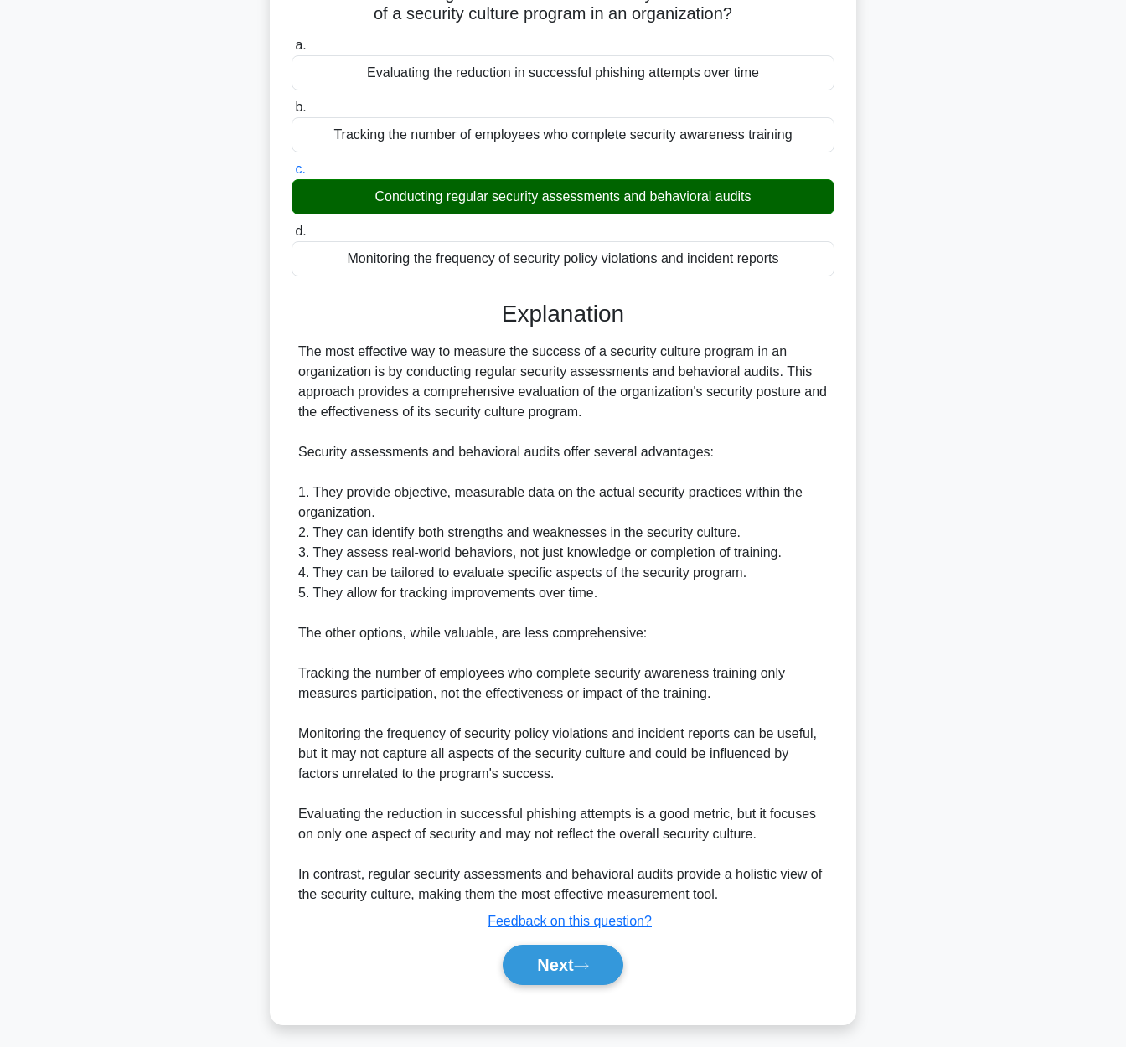
scroll to position [147, 0]
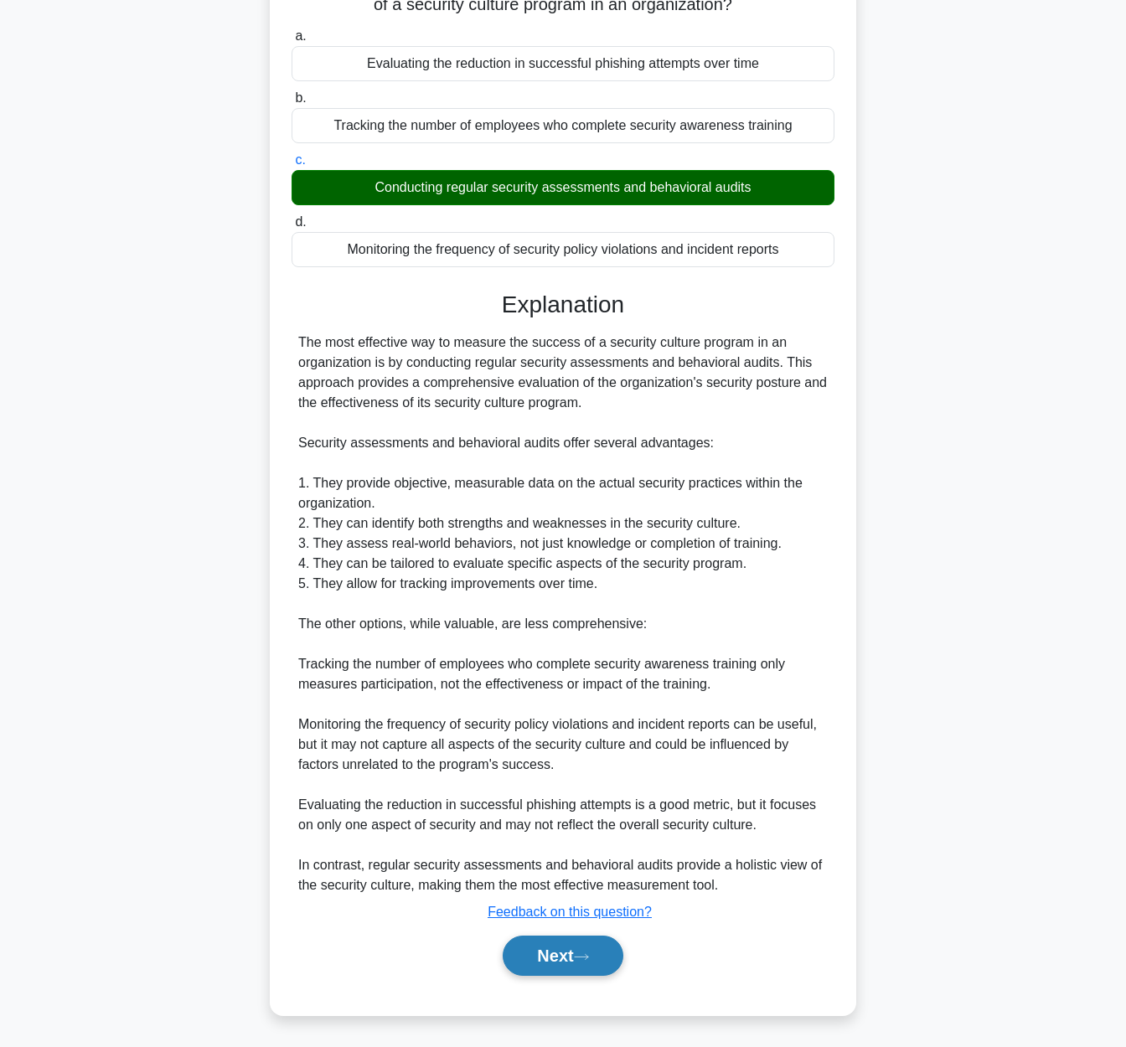
click at [565, 949] on button "Next" at bounding box center [562, 955] width 120 height 40
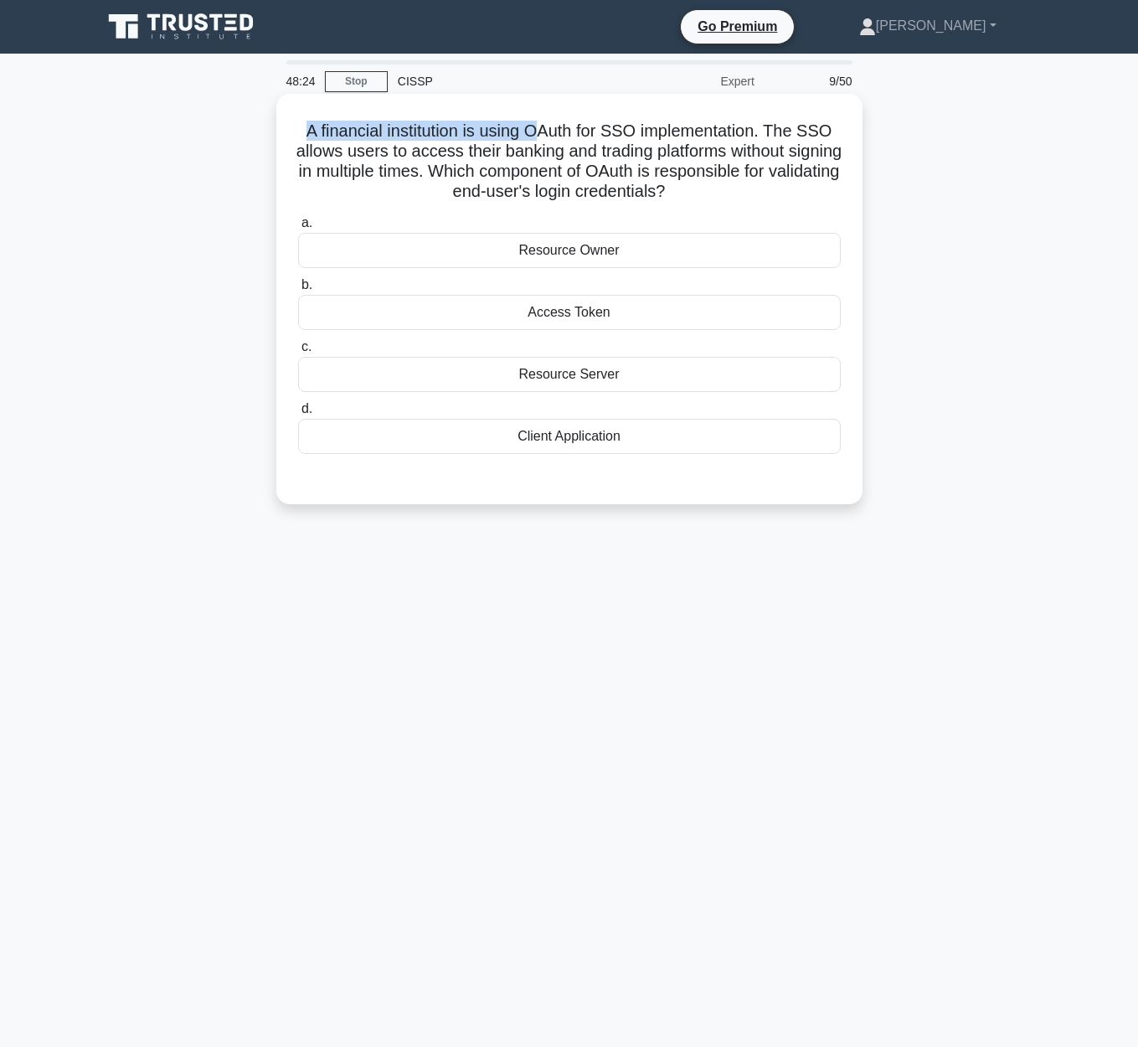
drag, startPoint x: 306, startPoint y: 118, endPoint x: 543, endPoint y: 126, distance: 237.1
click at [543, 126] on div "A financial institution is using OAuth for SSO implementation. The SSO allows u…" at bounding box center [569, 298] width 573 height 397
click at [451, 133] on h5 "A financial institution is using OAuth for SSO implementation. The SSO allows u…" at bounding box center [569, 162] width 546 height 82
drag, startPoint x: 292, startPoint y: 121, endPoint x: 719, endPoint y: 182, distance: 430.6
click at [719, 182] on div "A financial institution is using OAuth for SSO implementation. The SSO allows u…" at bounding box center [569, 298] width 573 height 397
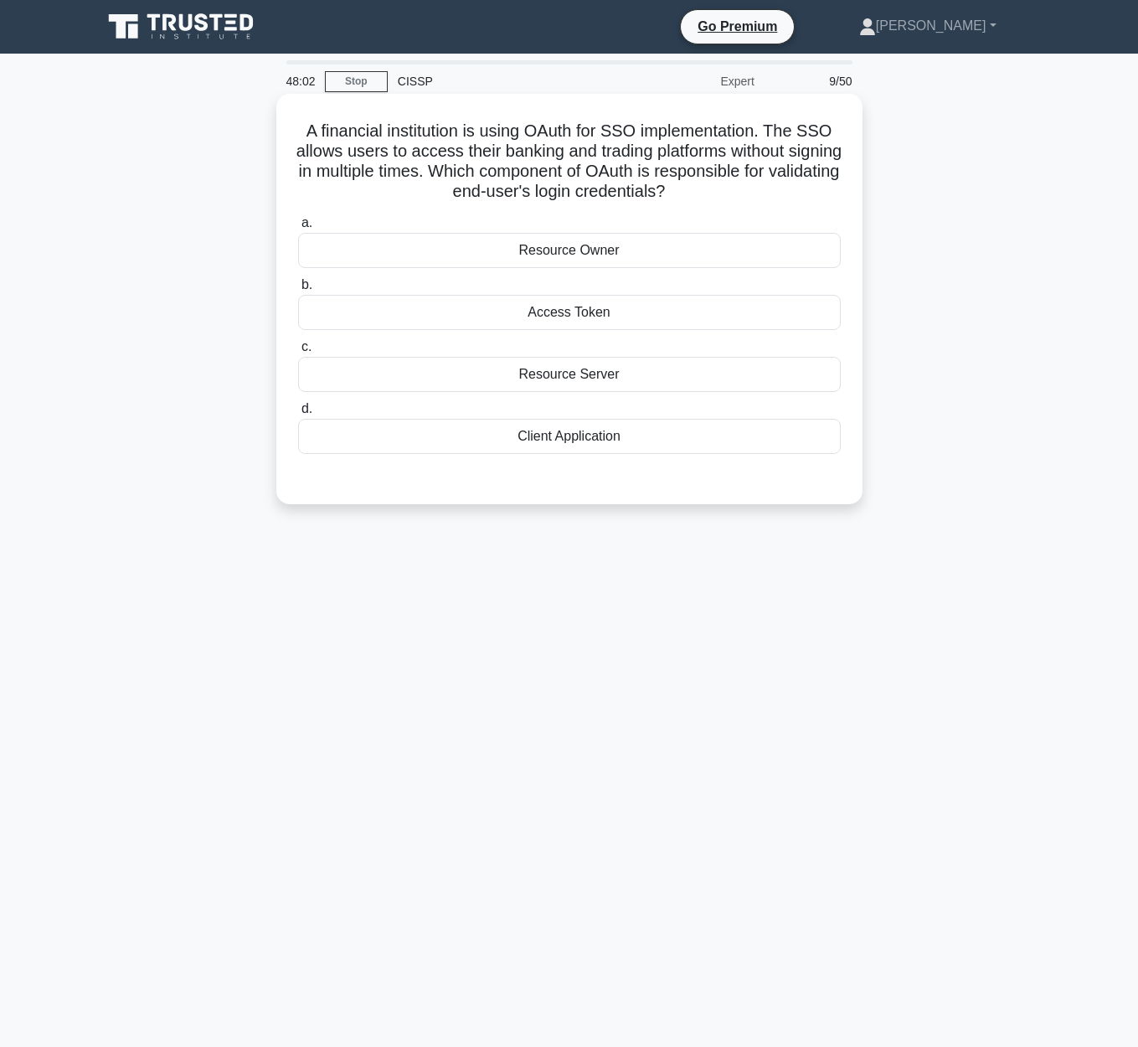
click at [602, 322] on div "Access Token" at bounding box center [569, 312] width 543 height 35
click at [298, 291] on input "b. Access Token" at bounding box center [298, 285] width 0 height 11
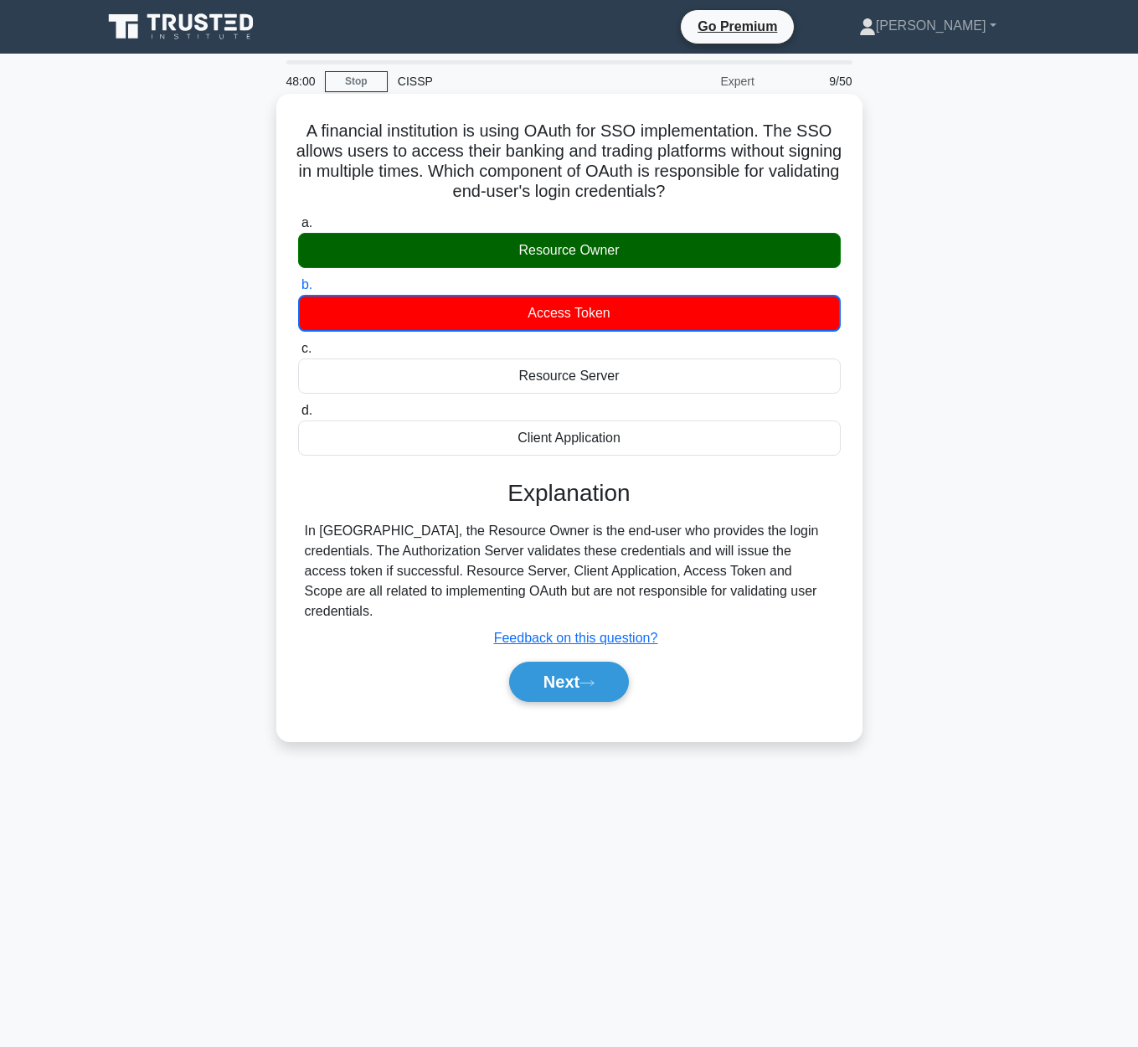
drag, startPoint x: 312, startPoint y: 129, endPoint x: 795, endPoint y: 204, distance: 489.1
click at [795, 204] on div "A financial institution is using OAuth for SSO implementation. The SSO allows u…" at bounding box center [569, 417] width 573 height 634
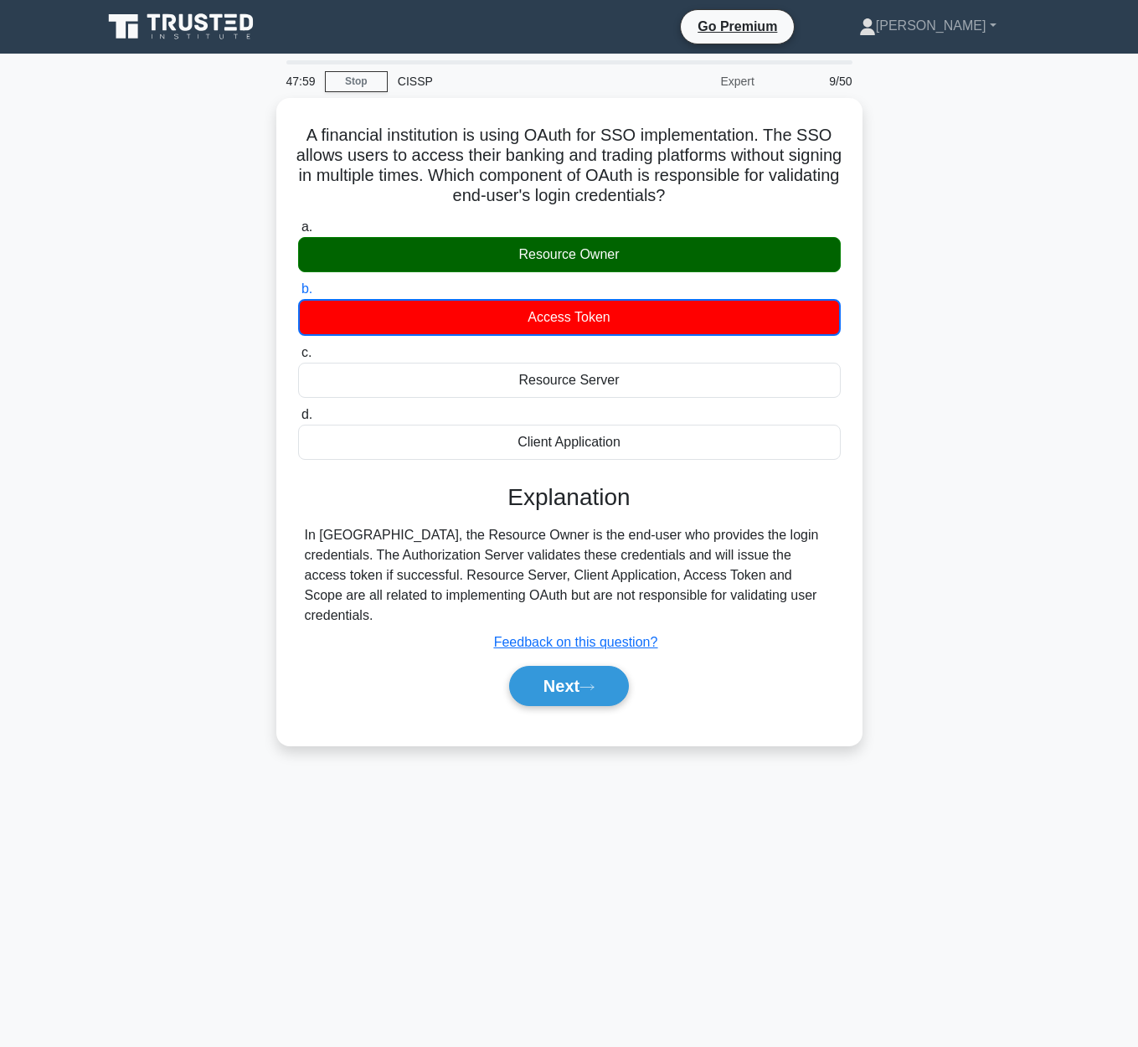
copy h5 "A financial institution is using OAuth for SSO implementation. The SSO allows u…"
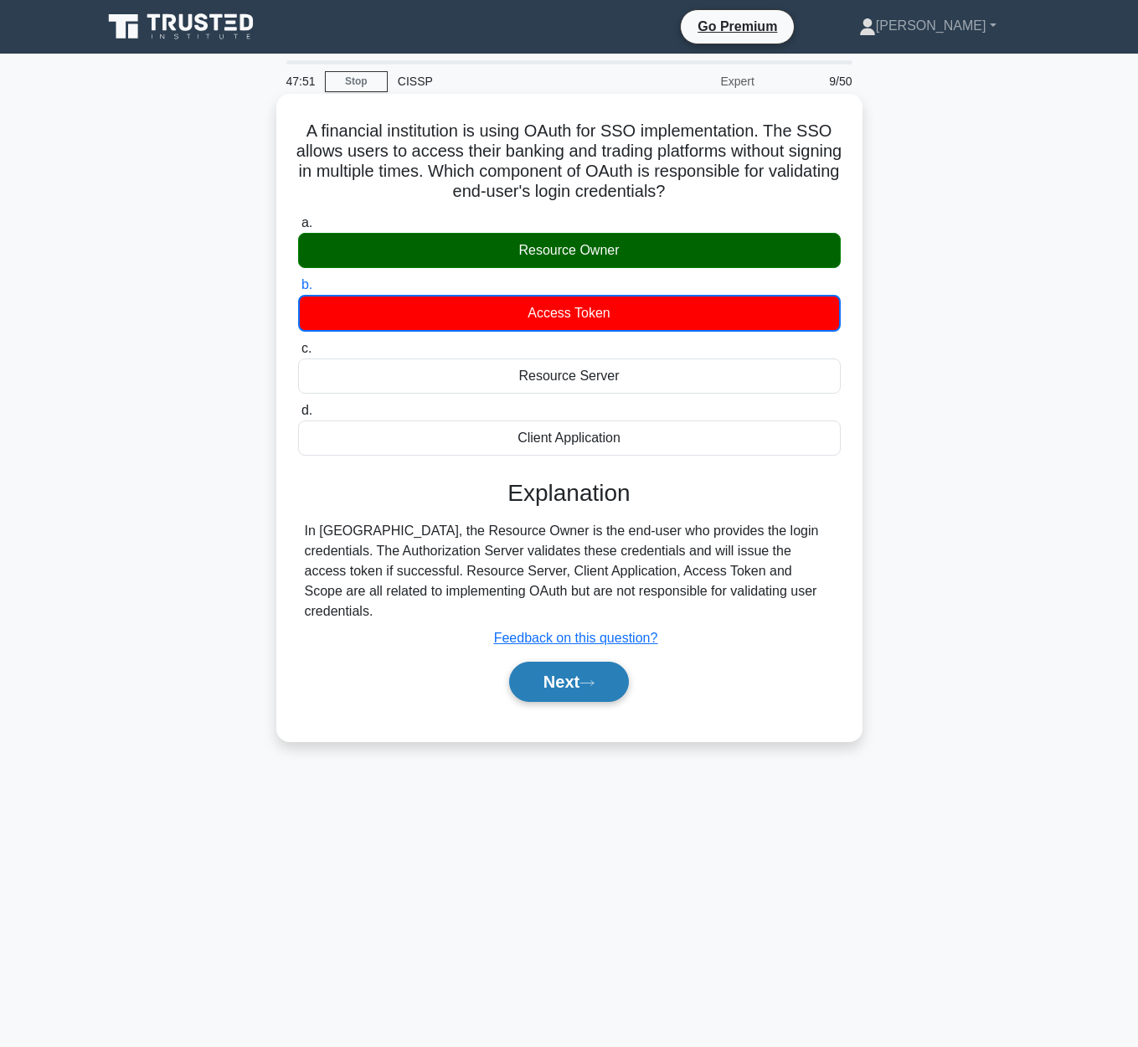
click at [589, 667] on button "Next" at bounding box center [569, 682] width 120 height 40
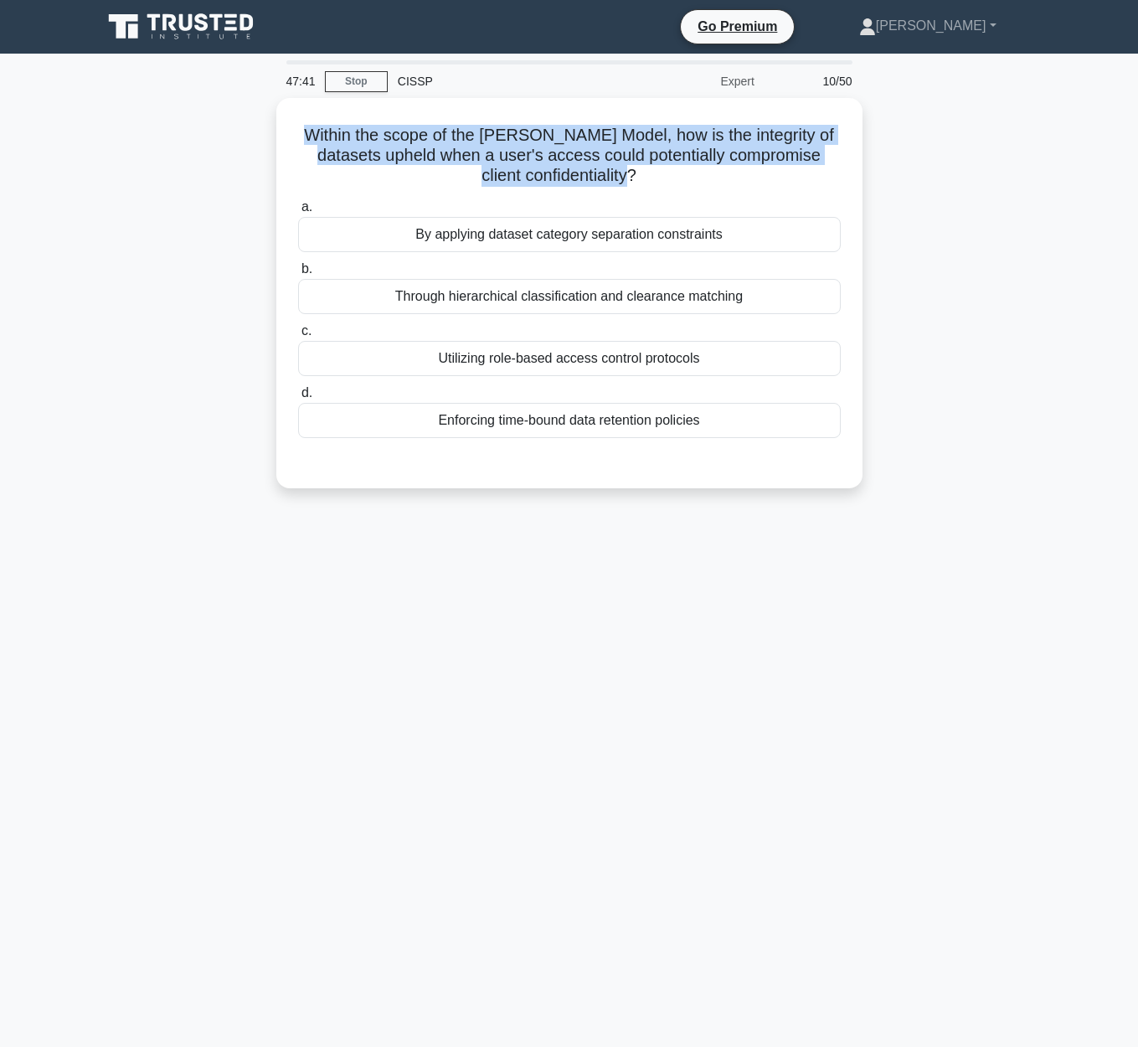
drag, startPoint x: 327, startPoint y: 127, endPoint x: 863, endPoint y: 168, distance: 536.7
click at [863, 168] on div "Within the scope of the Brewer-Nash Model, how is the integrity of datasets uph…" at bounding box center [569, 303] width 955 height 410
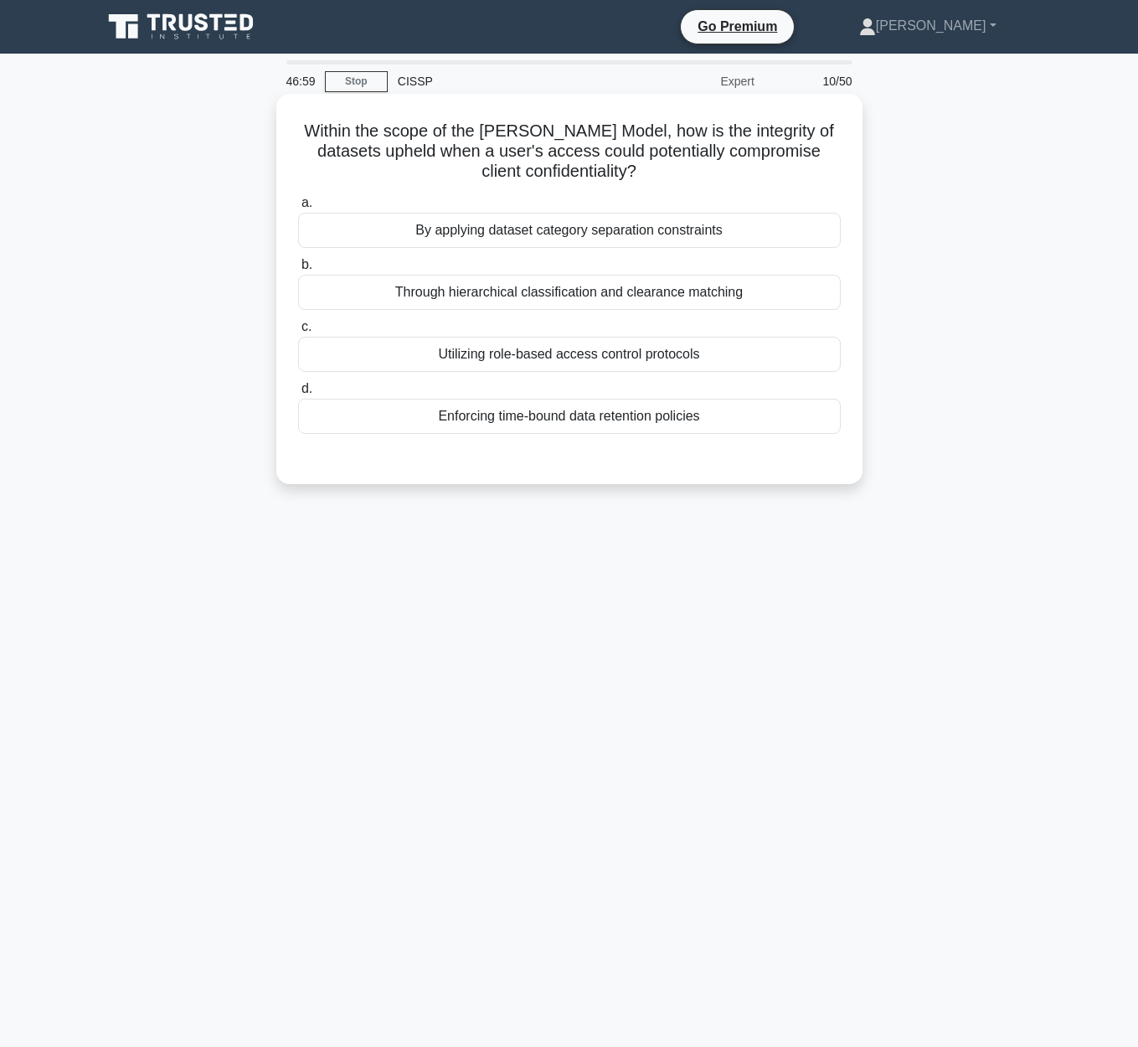
click at [733, 235] on div "By applying dataset category separation constraints" at bounding box center [569, 230] width 543 height 35
click at [298, 209] on input "a. By applying dataset category separation constraints" at bounding box center [298, 203] width 0 height 11
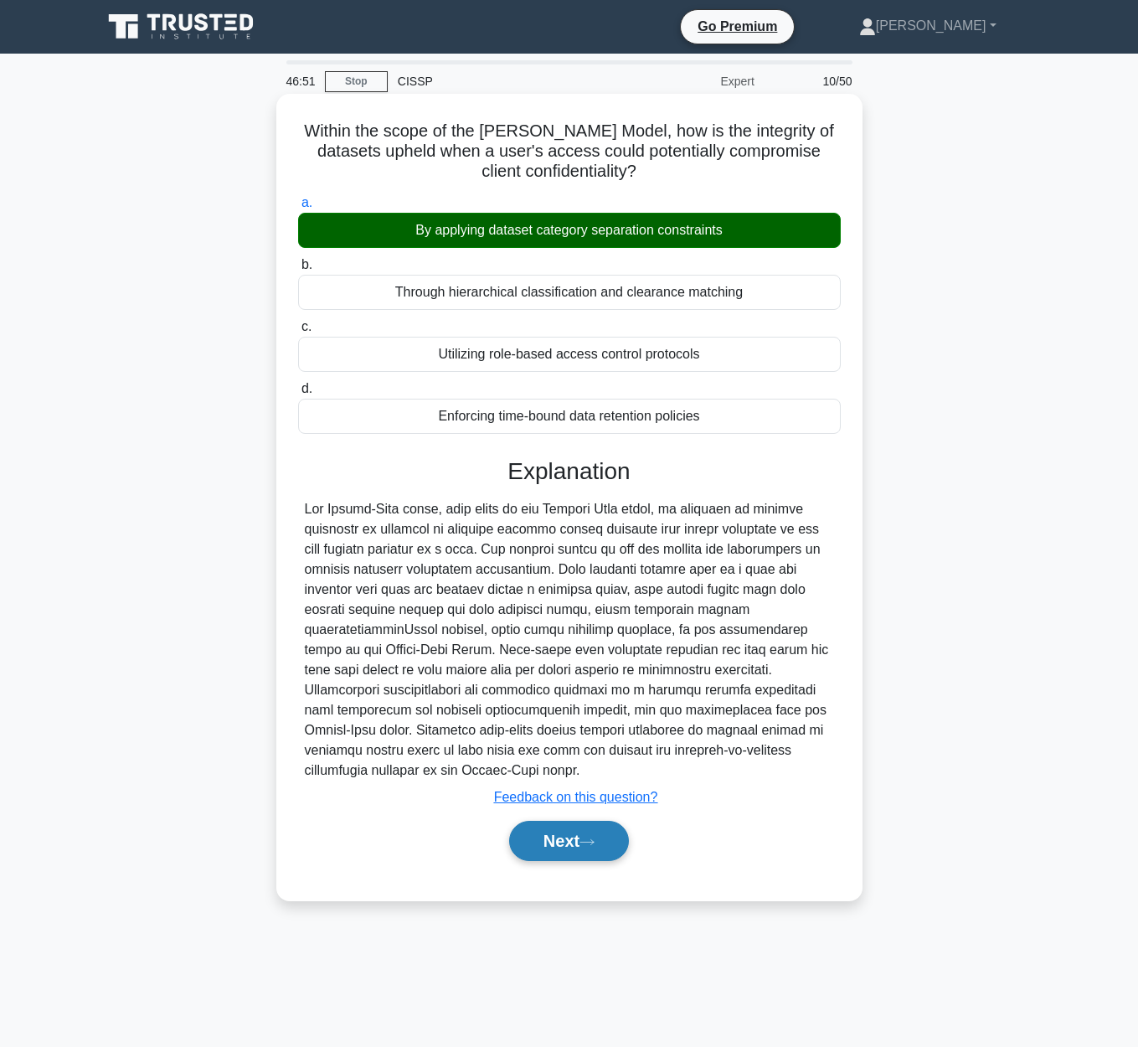
click at [568, 848] on button "Next" at bounding box center [569, 841] width 120 height 40
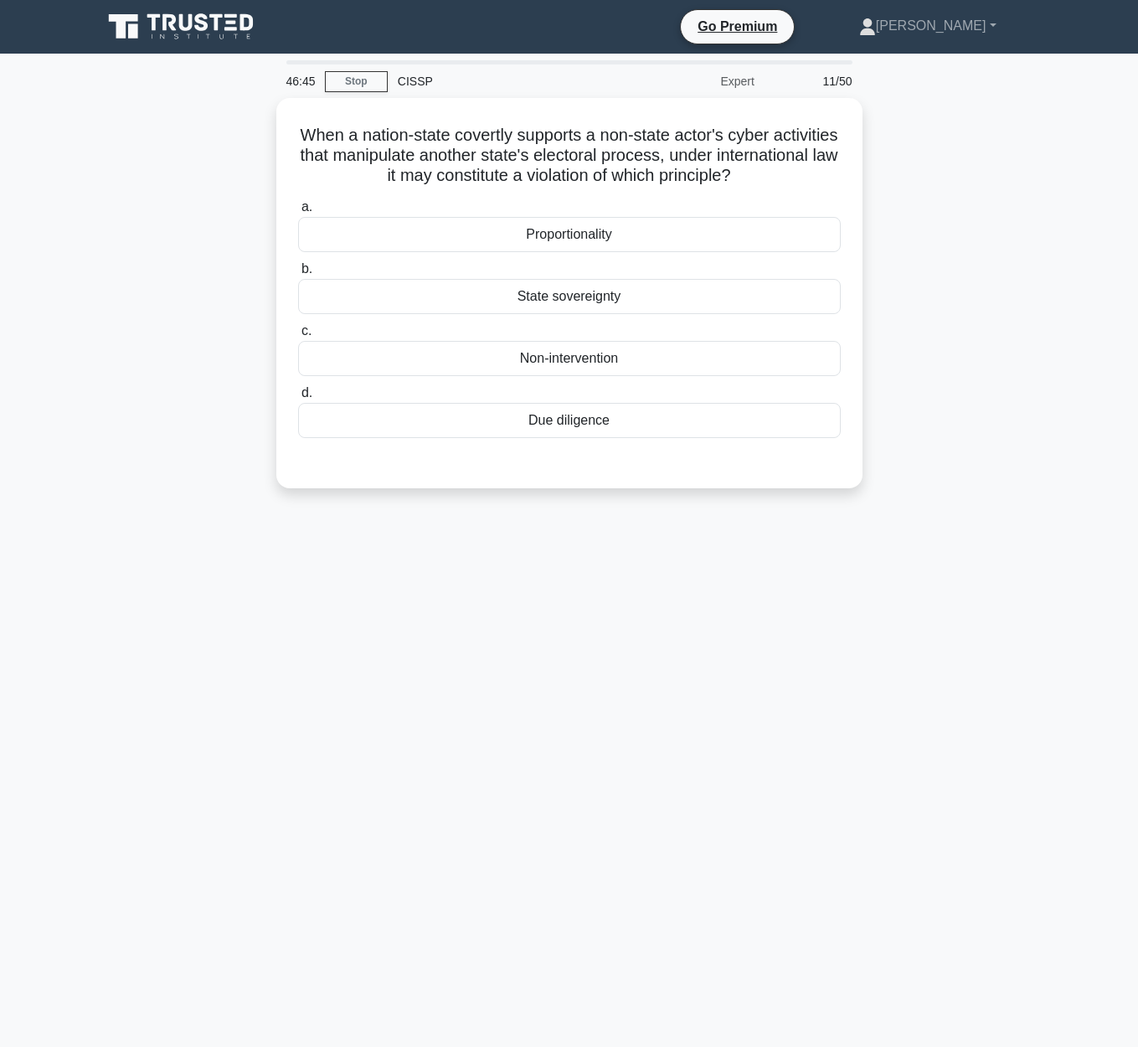
drag, startPoint x: 300, startPoint y: 131, endPoint x: 879, endPoint y: 177, distance: 581.4
click at [879, 177] on div "When a nation-state covertly supports a non-state actor's cyber activities that…" at bounding box center [569, 303] width 955 height 410
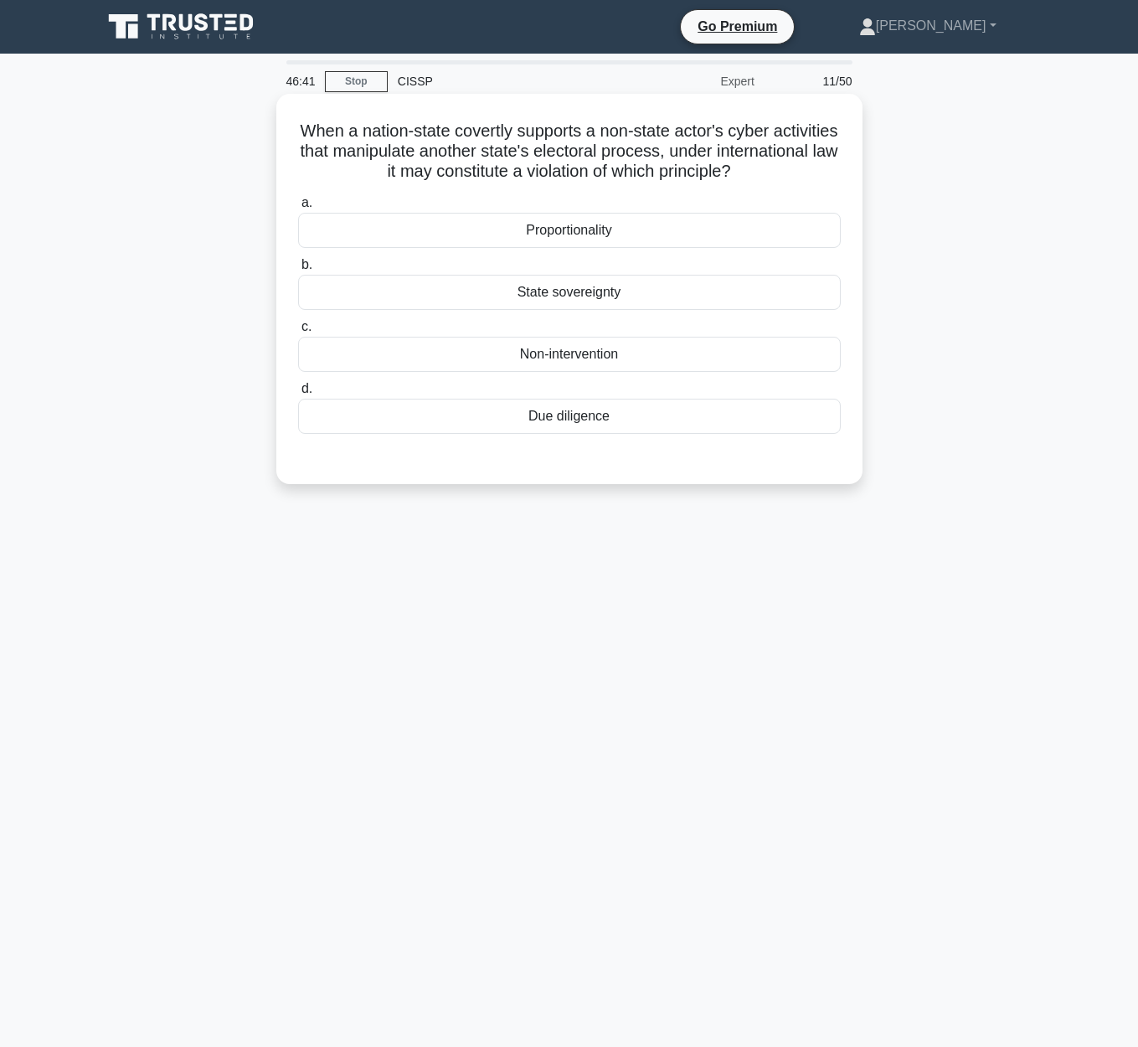
click at [485, 128] on h5 "When a nation-state covertly supports a non-state actor's cyber activities that…" at bounding box center [569, 152] width 546 height 62
click at [589, 358] on div "Non-intervention" at bounding box center [569, 354] width 543 height 35
click at [298, 332] on input "c. Non-intervention" at bounding box center [298, 327] width 0 height 11
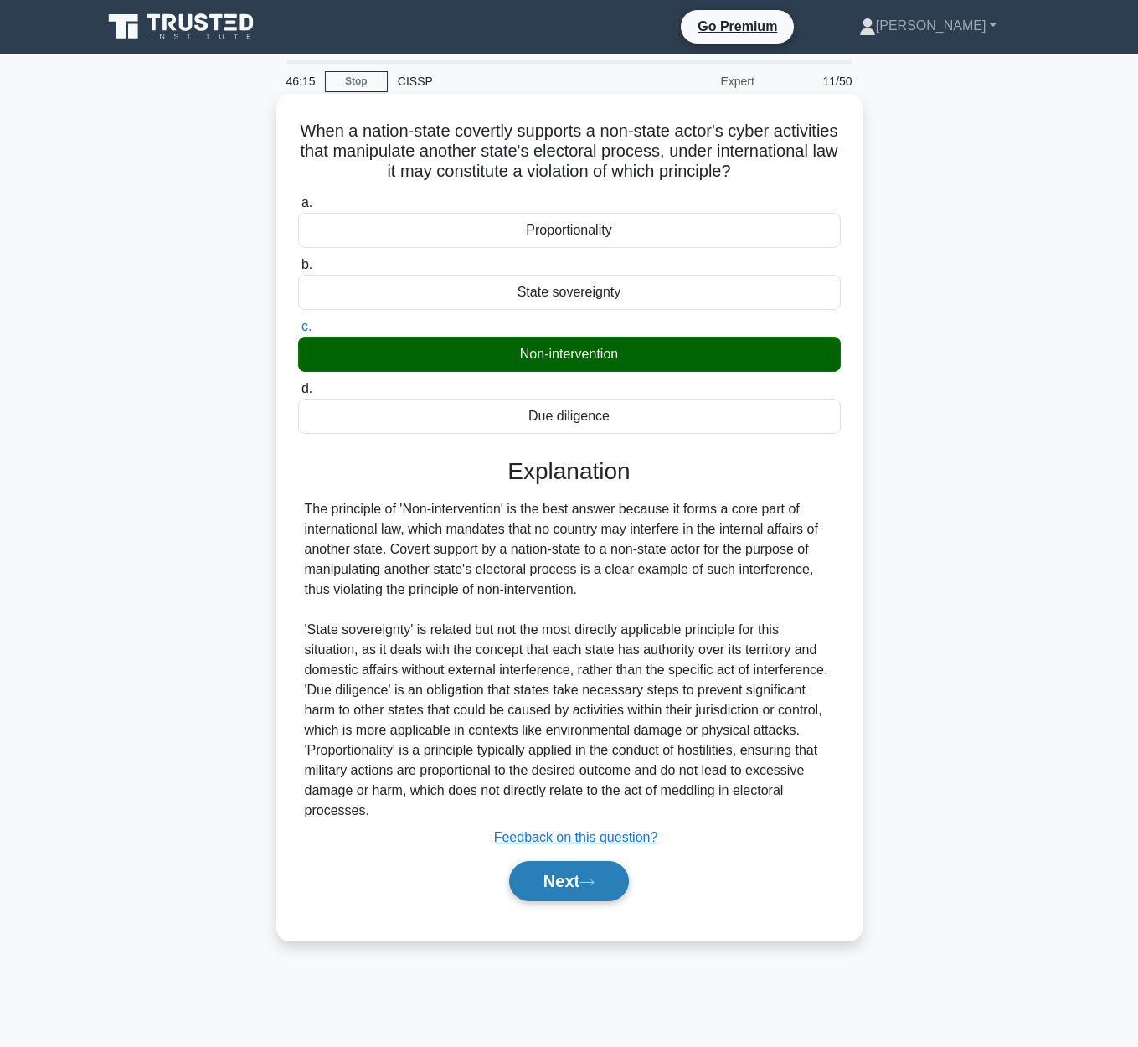
click at [585, 868] on button "Next" at bounding box center [569, 881] width 120 height 40
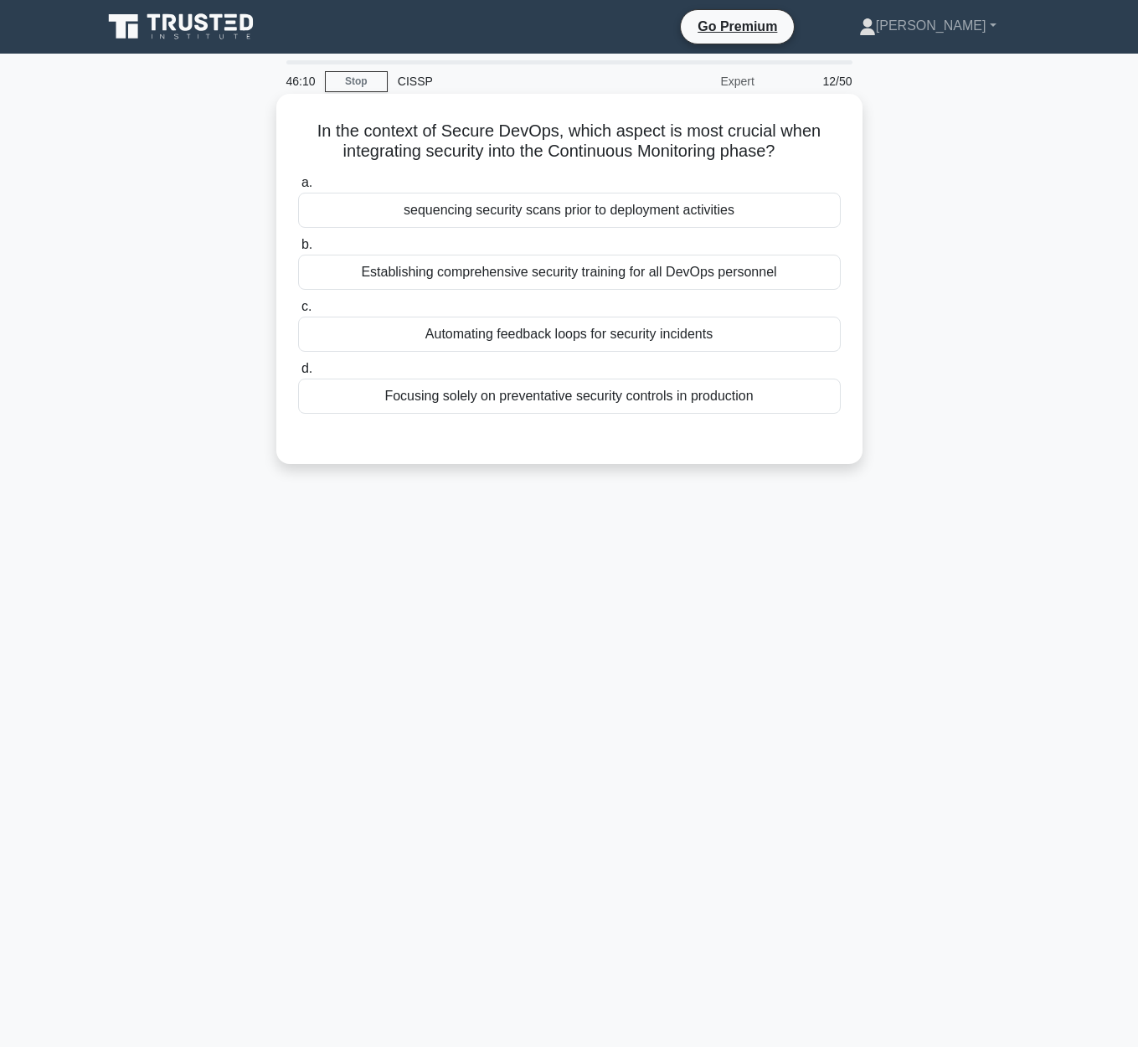
drag, startPoint x: 315, startPoint y: 128, endPoint x: 808, endPoint y: 156, distance: 494.1
click at [808, 156] on h5 "In the context of Secure DevOps, which aspect is most crucial when integrating …" at bounding box center [569, 142] width 546 height 42
click at [312, 132] on h5 "In the context of Secure DevOps, which aspect is most crucial when integrating …" at bounding box center [569, 142] width 546 height 42
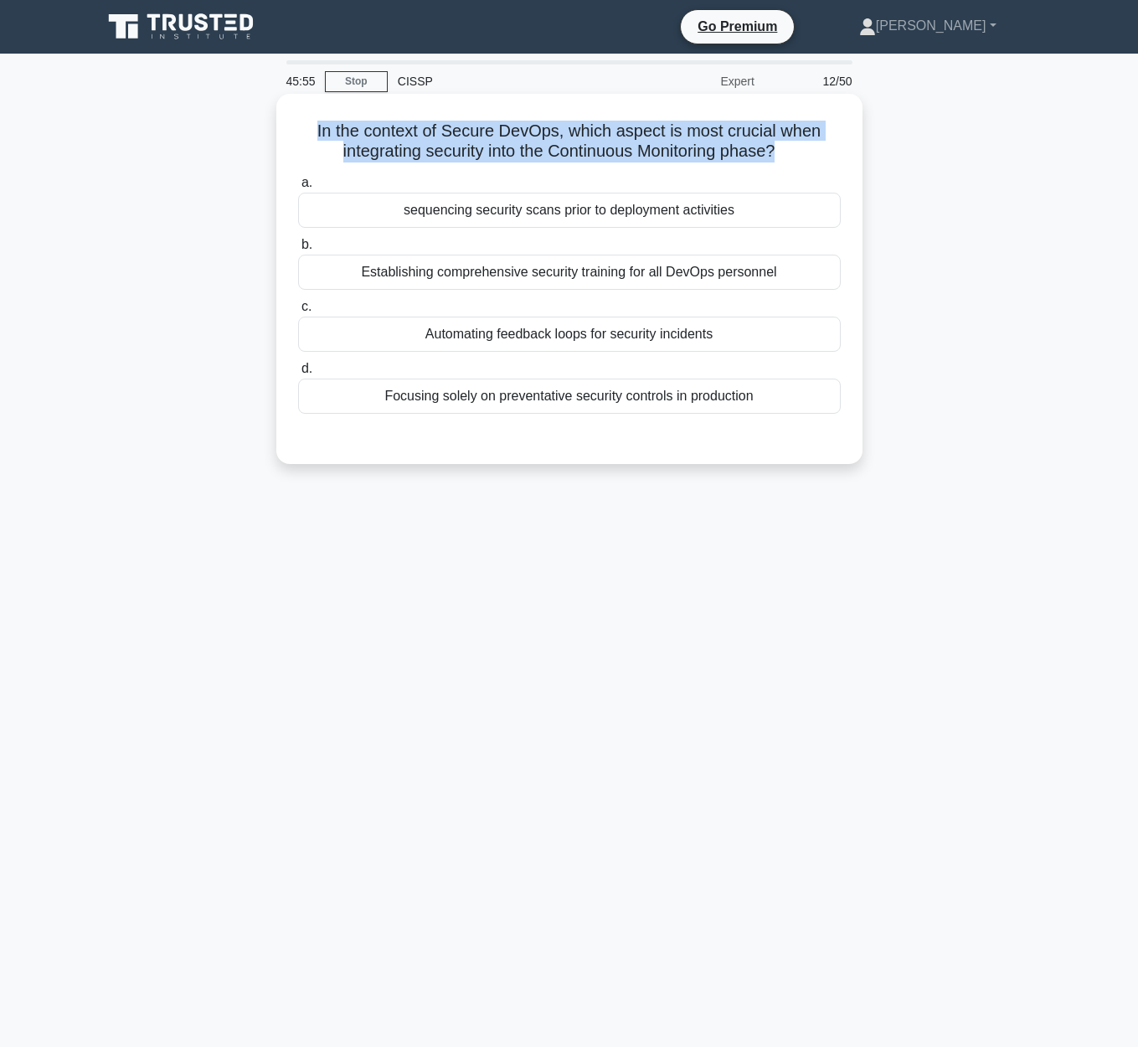
drag, startPoint x: 315, startPoint y: 133, endPoint x: 785, endPoint y: 171, distance: 471.3
click at [785, 171] on div "In the context of Secure DevOps, which aspect is most crucial when integrating …" at bounding box center [569, 278] width 573 height 357
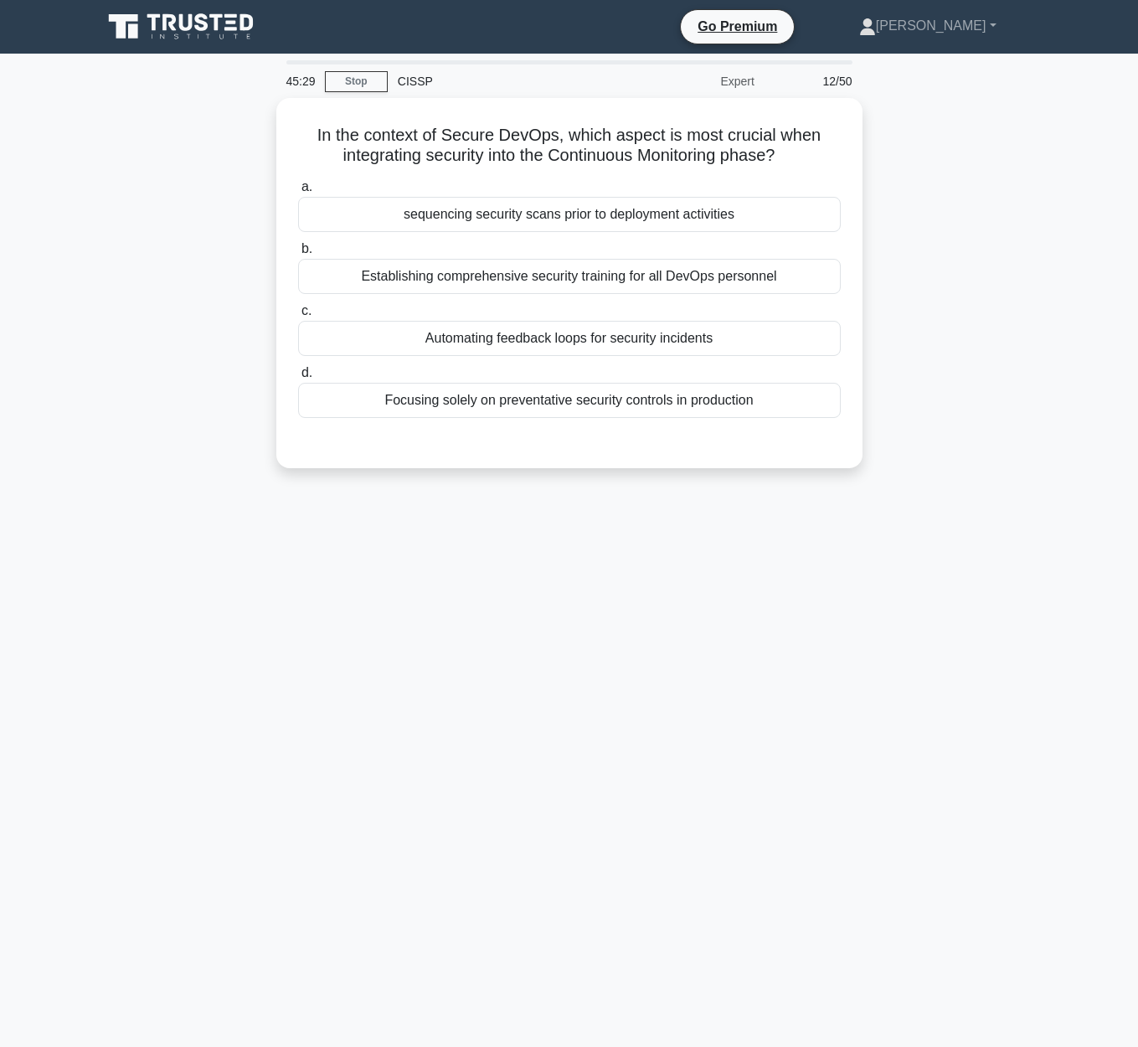
click at [874, 279] on div "In the context of Secure DevOps, which aspect is most crucial when integrating …" at bounding box center [569, 293] width 955 height 390
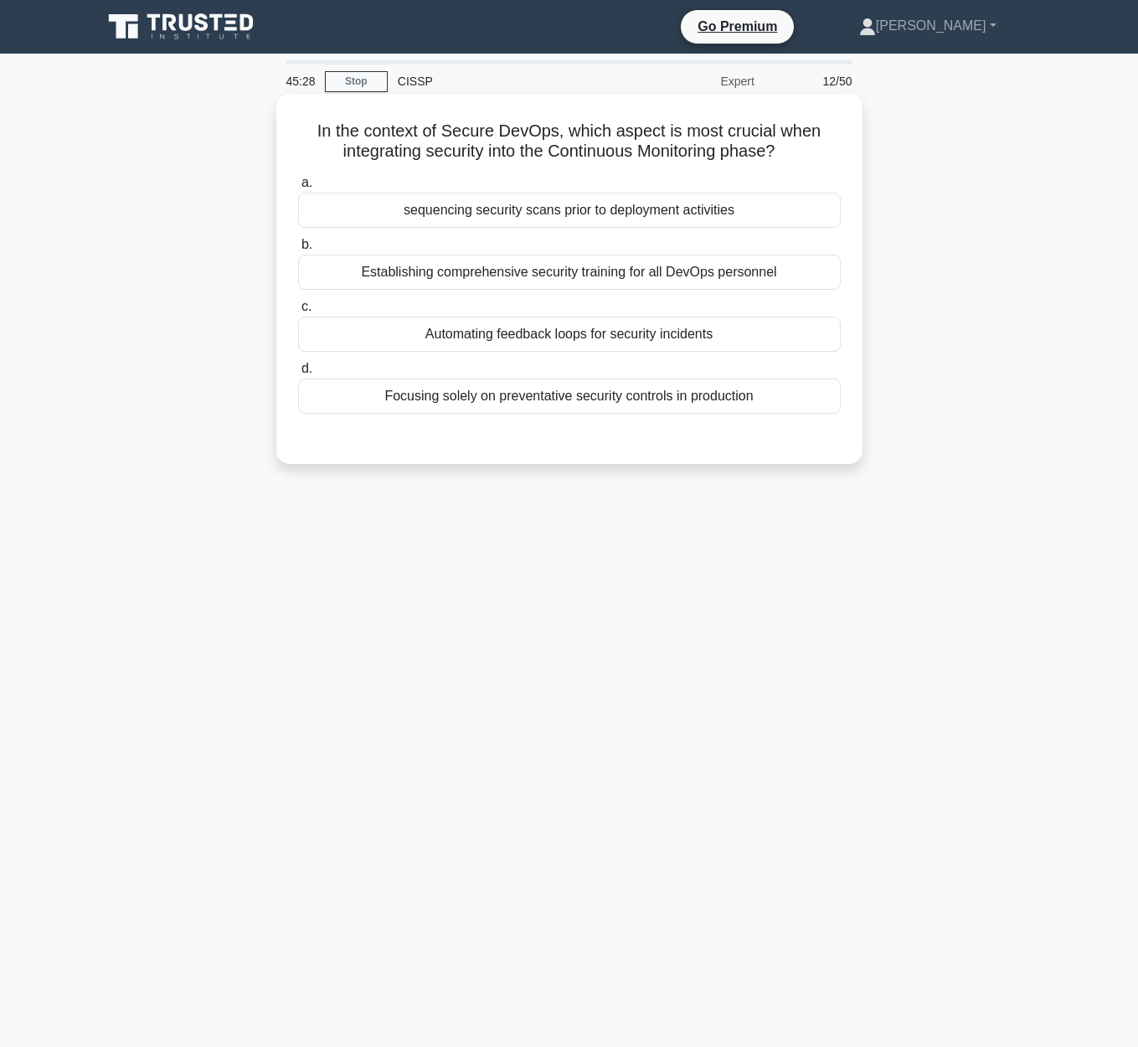
click at [692, 277] on div "Establishing comprehensive security training for all DevOps personnel" at bounding box center [569, 272] width 543 height 35
click at [298, 250] on input "b. Establishing comprehensive security training for all DevOps personnel" at bounding box center [298, 245] width 0 height 11
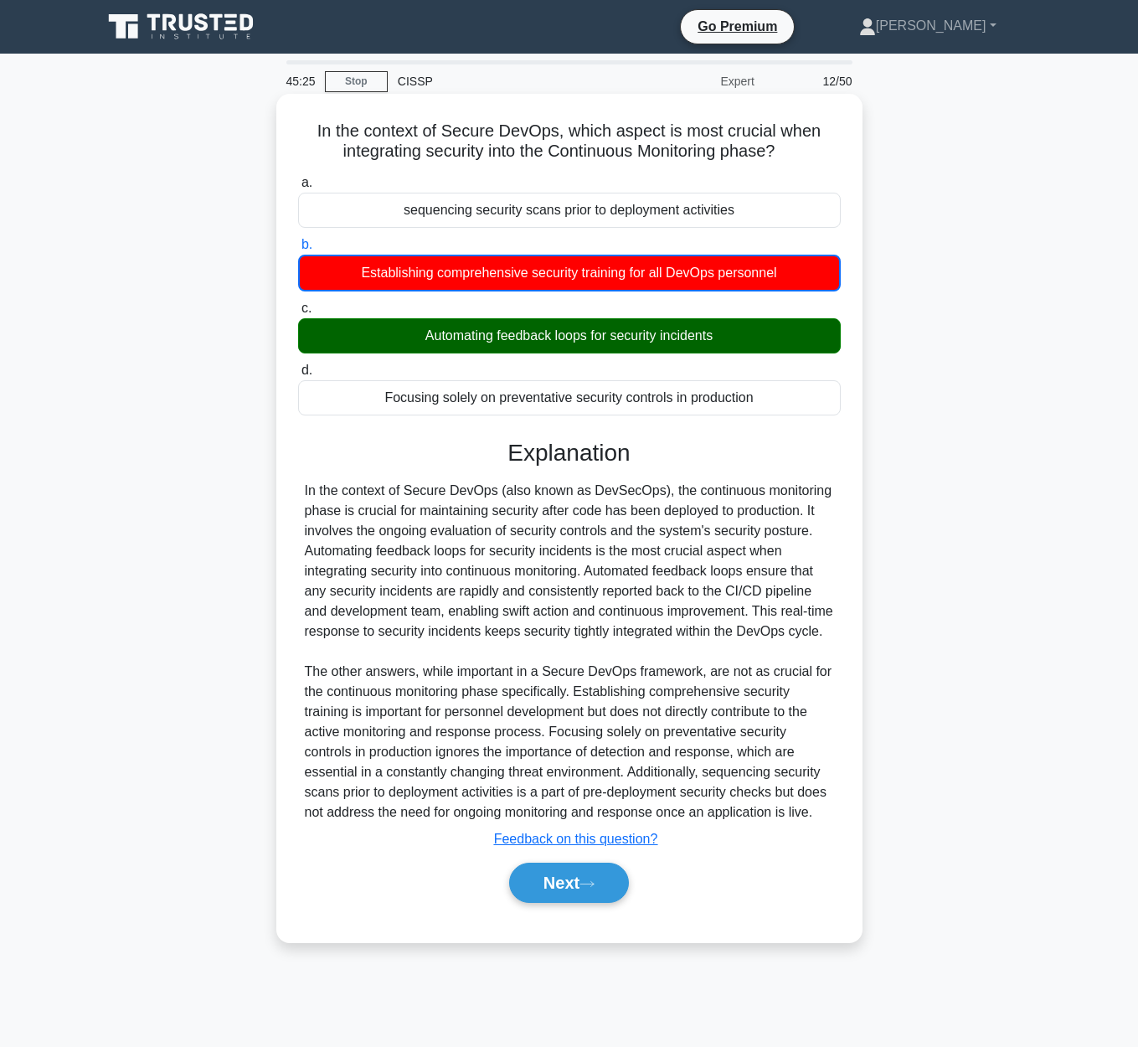
drag, startPoint x: 303, startPoint y: 131, endPoint x: 818, endPoint y: 151, distance: 515.4
click at [818, 151] on h5 "In the context of Secure DevOps, which aspect is most crucial when integrating …" at bounding box center [569, 142] width 546 height 42
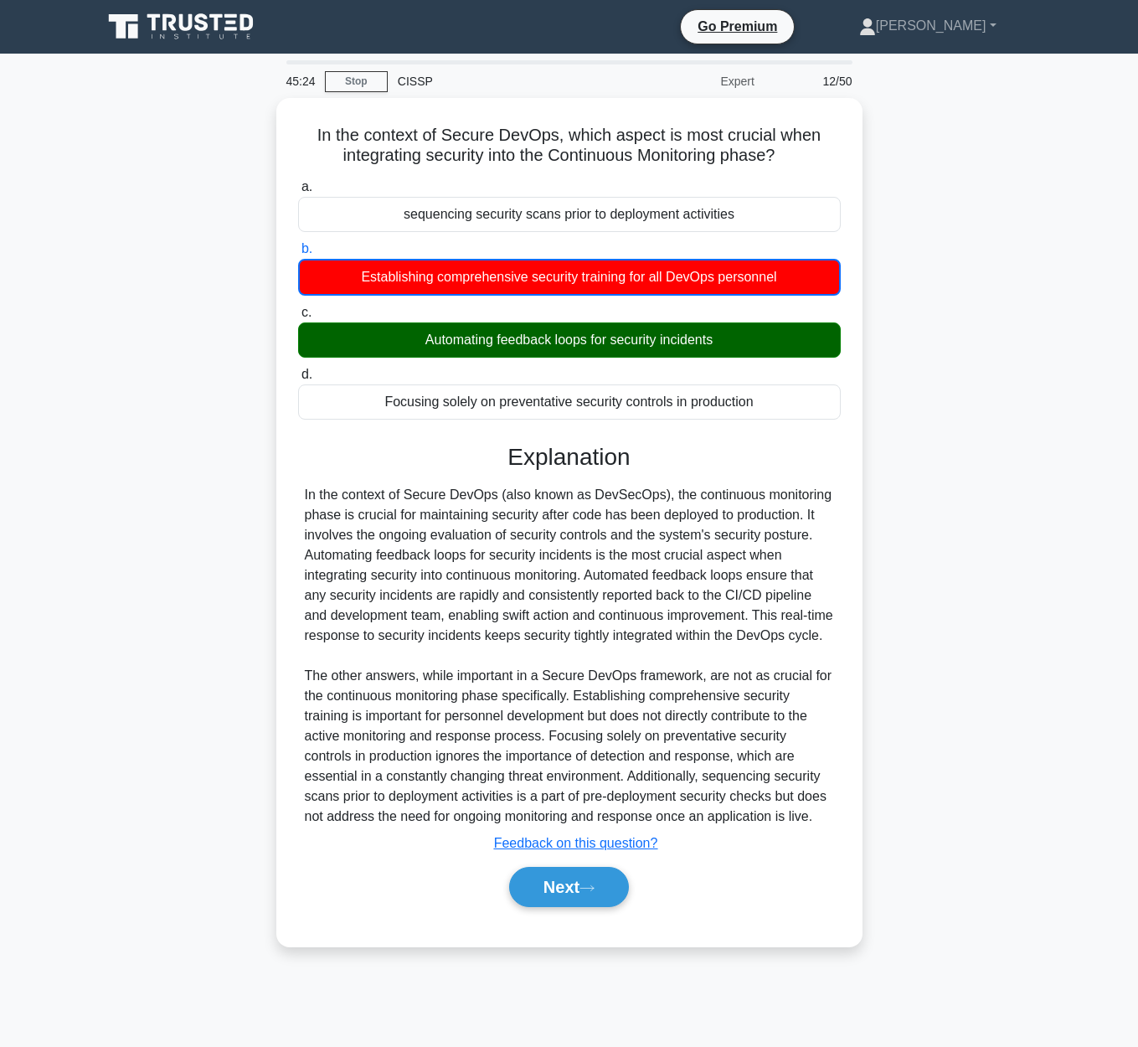
copy h5 "In the context of Secure DevOps, which aspect is most crucial when integrating …"
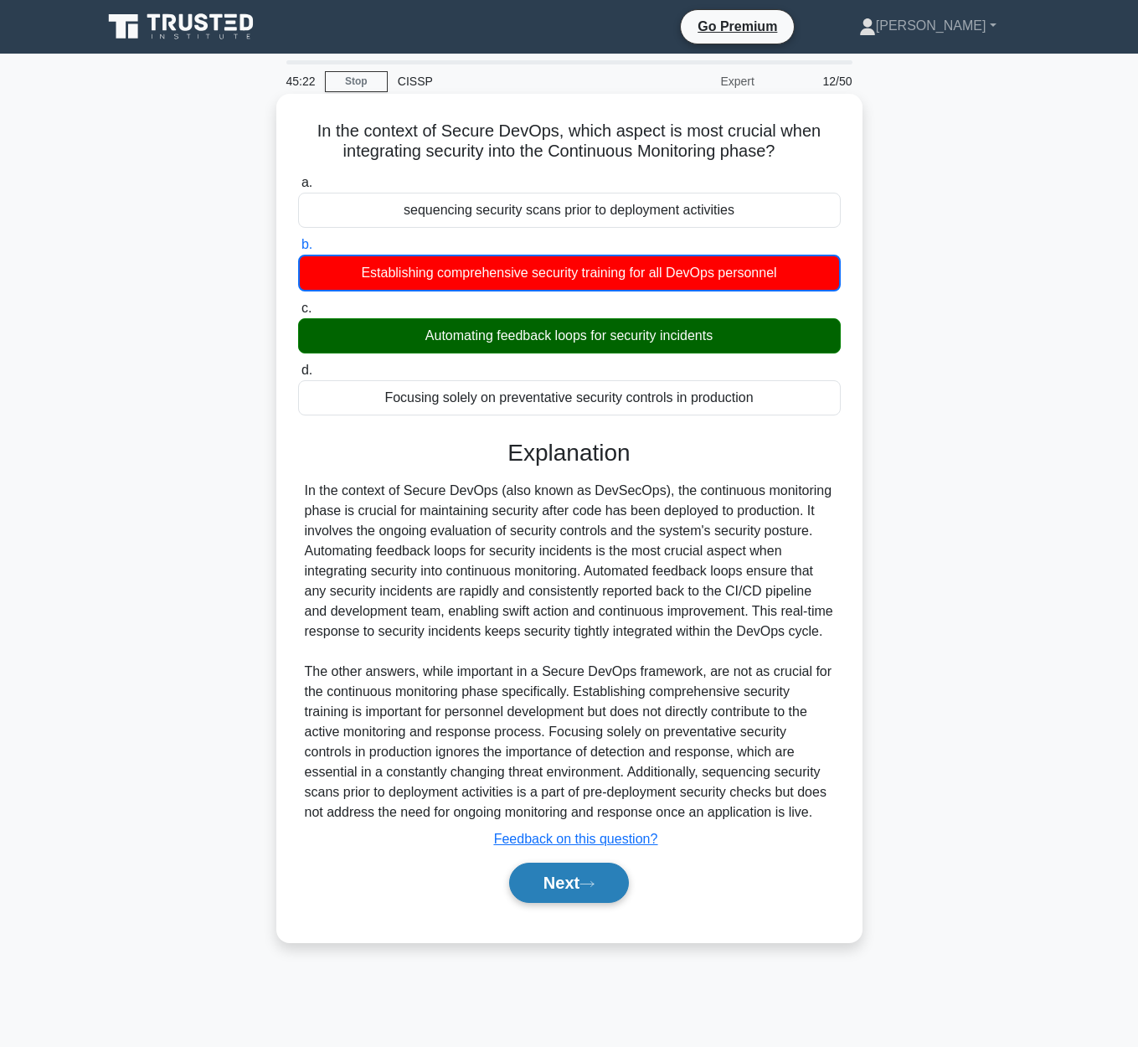
click at [588, 903] on button "Next" at bounding box center [569, 883] width 120 height 40
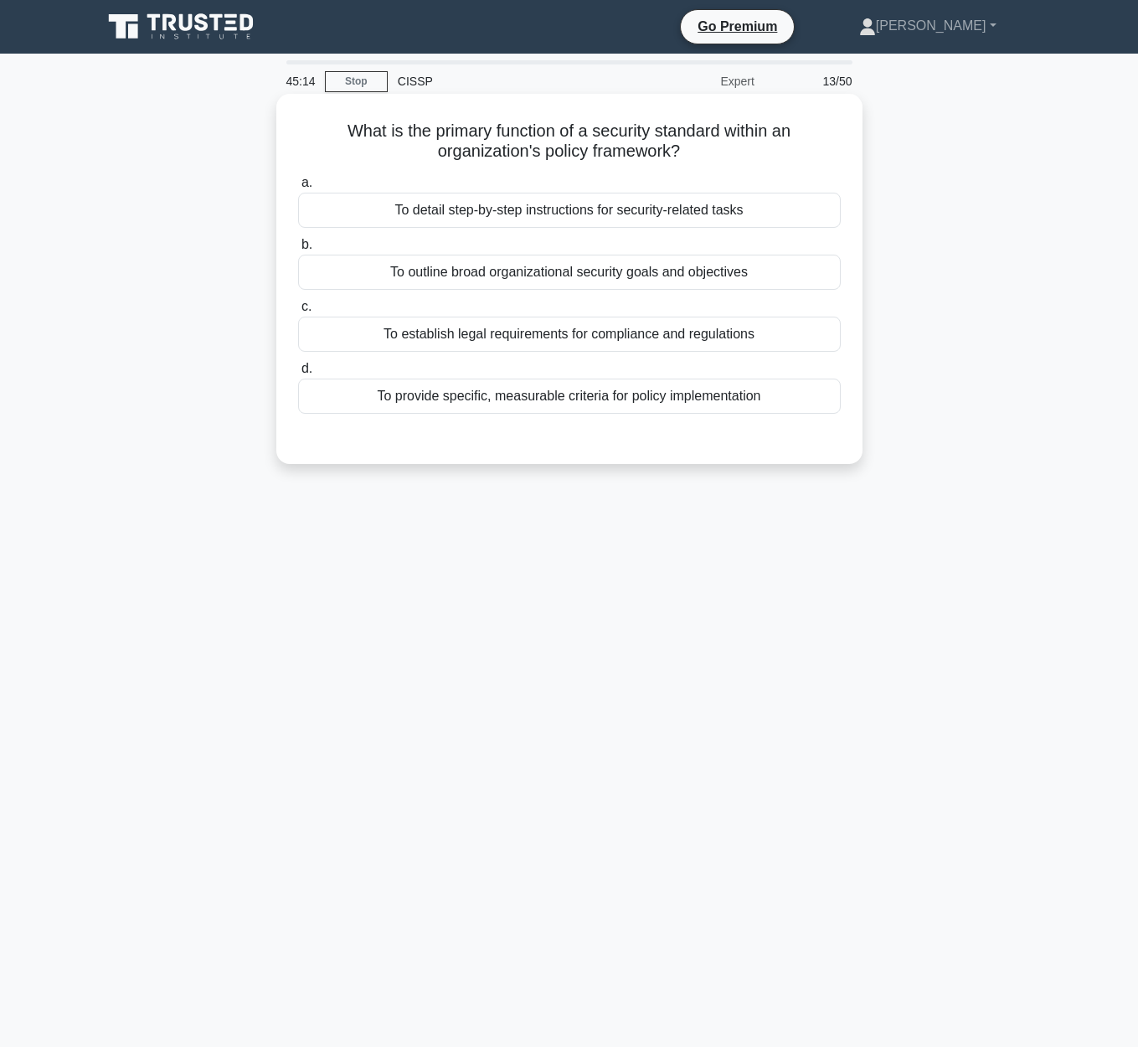
drag, startPoint x: 346, startPoint y: 131, endPoint x: 842, endPoint y: 152, distance: 496.2
click at [842, 152] on h5 "What is the primary function of a security standard within an organization's po…" at bounding box center [569, 142] width 546 height 42
click at [604, 273] on div "To outline broad organizational security goals and objectives" at bounding box center [569, 272] width 543 height 35
click at [298, 250] on input "b. To outline broad organizational security goals and objectives" at bounding box center [298, 245] width 0 height 11
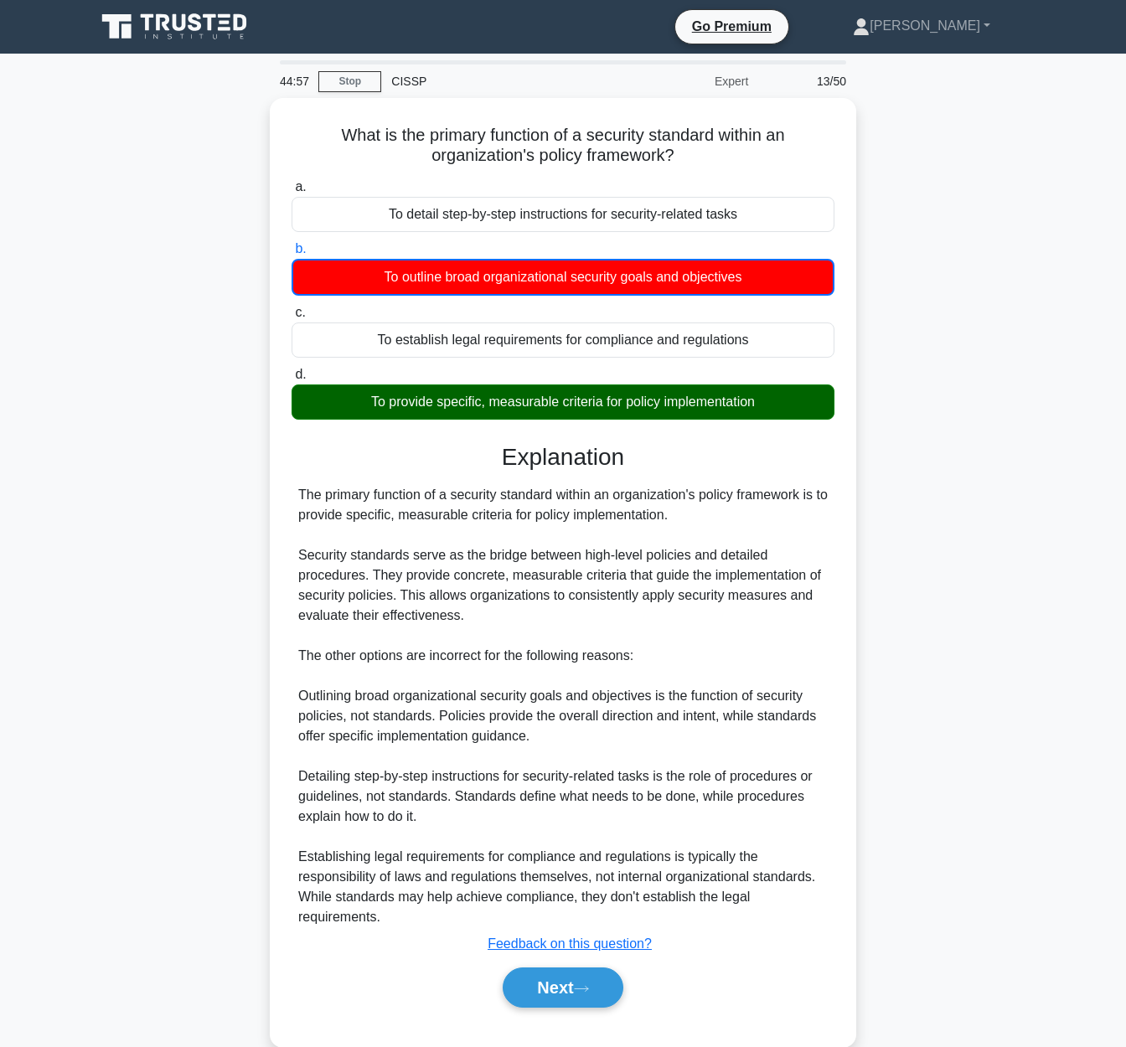
drag, startPoint x: 331, startPoint y: 129, endPoint x: 910, endPoint y: 150, distance: 579.1
click at [910, 150] on div "What is the primary function of a security standard within an organization's po…" at bounding box center [562, 582] width 955 height 969
copy h5 "What is the primary function of a security standard within an organization's po…"
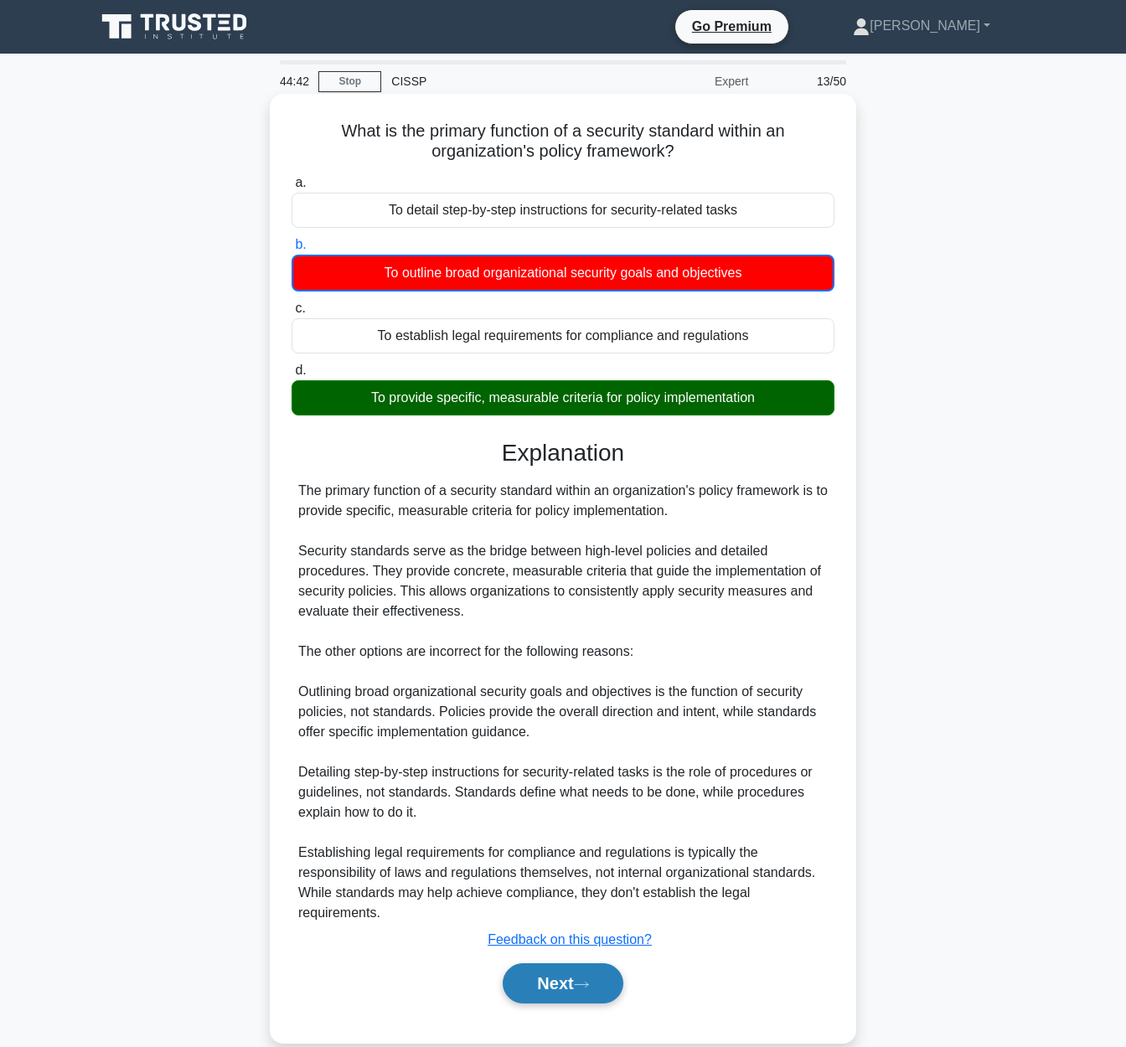
click at [580, 995] on button "Next" at bounding box center [562, 983] width 120 height 40
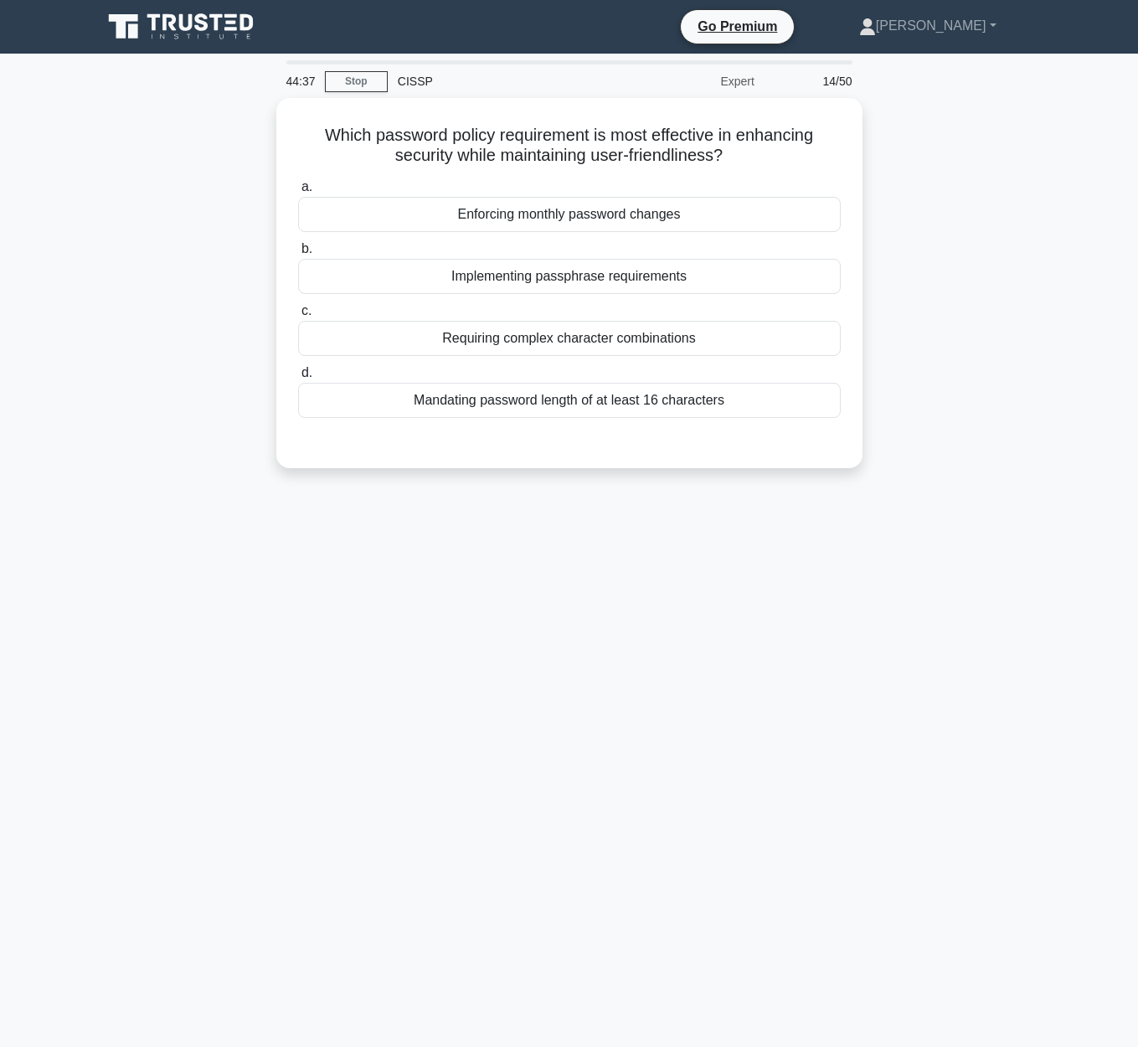
drag, startPoint x: 317, startPoint y: 132, endPoint x: 887, endPoint y: 148, distance: 569.7
click at [887, 148] on div "Which password policy requirement is most effective in enhancing security while…" at bounding box center [569, 293] width 955 height 390
click at [992, 276] on div "Which password policy requirement is most effective in enhancing security while…" at bounding box center [569, 293] width 955 height 390
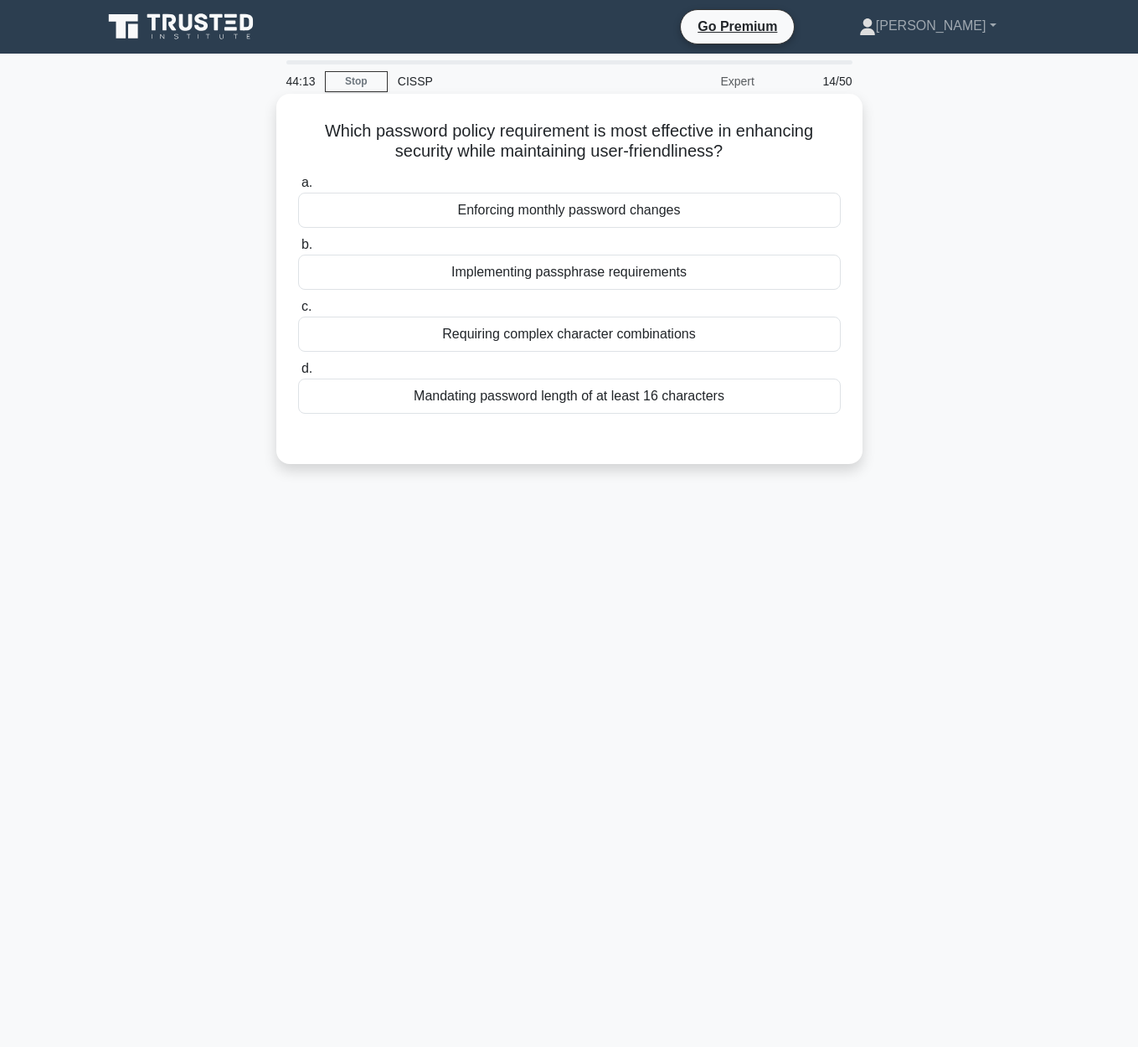
click at [679, 275] on div "Implementing passphrase requirements" at bounding box center [569, 272] width 543 height 35
click at [298, 250] on input "b. Implementing passphrase requirements" at bounding box center [298, 245] width 0 height 11
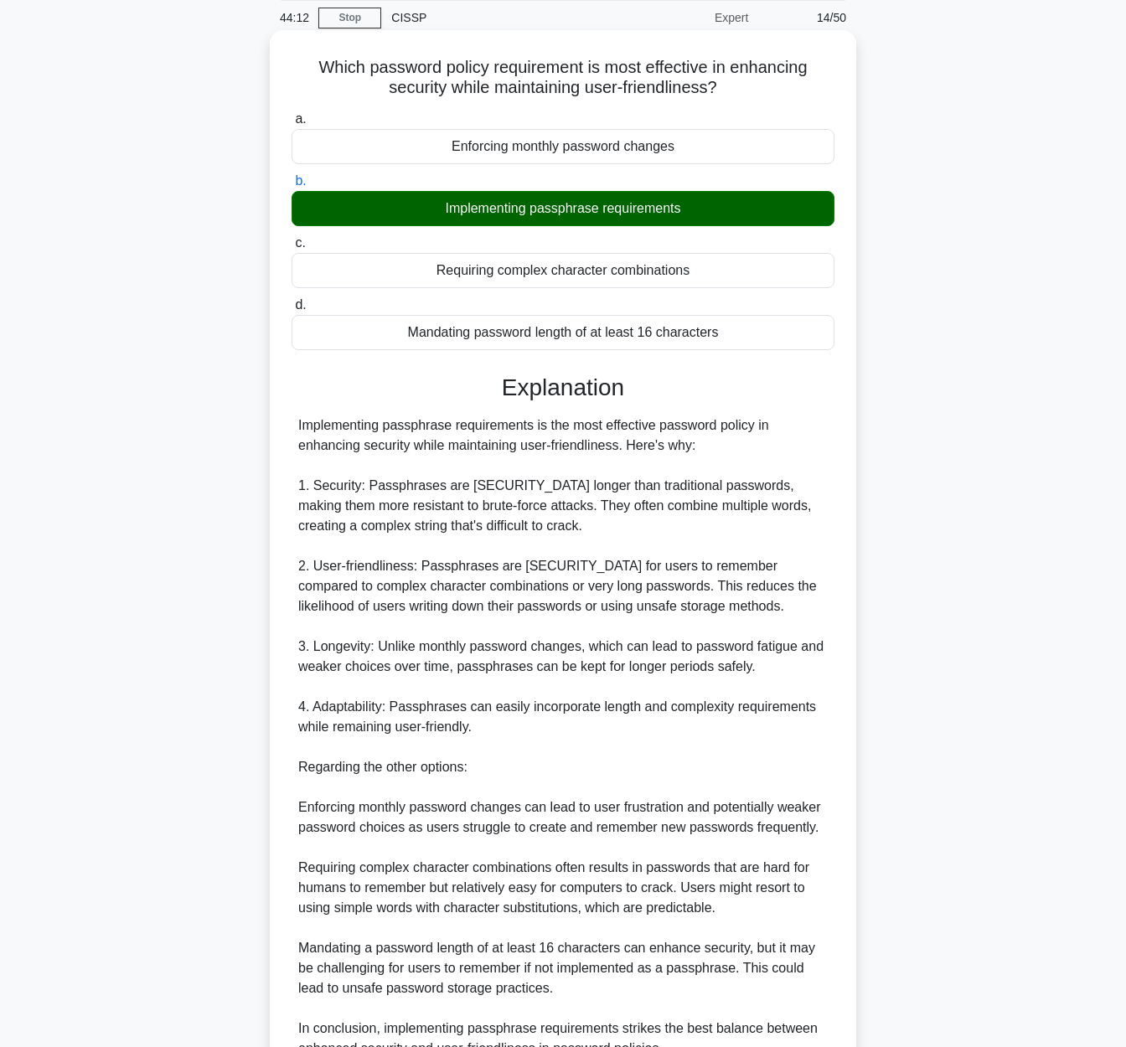
scroll to position [228, 0]
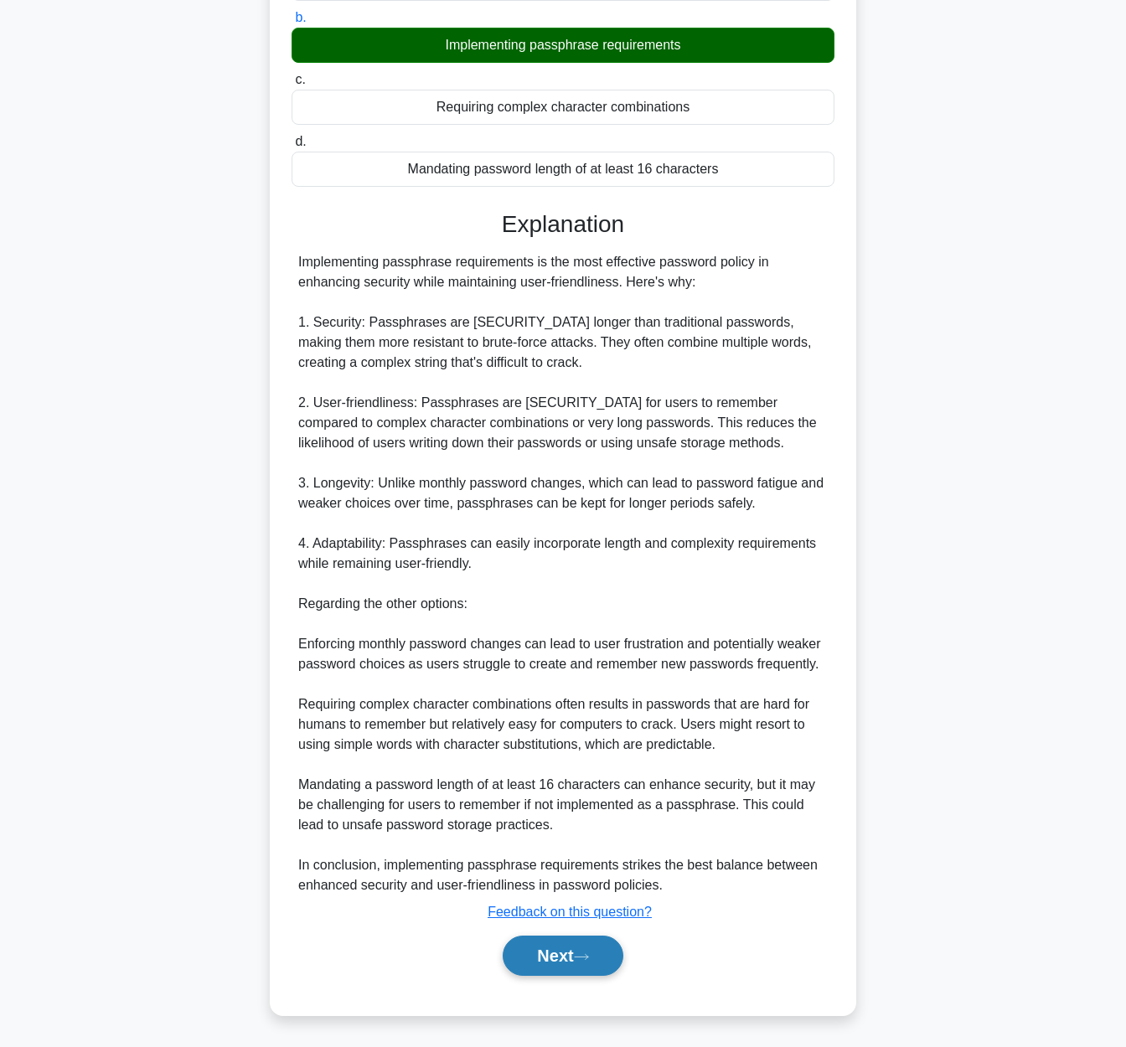
click at [565, 956] on button "Next" at bounding box center [562, 955] width 120 height 40
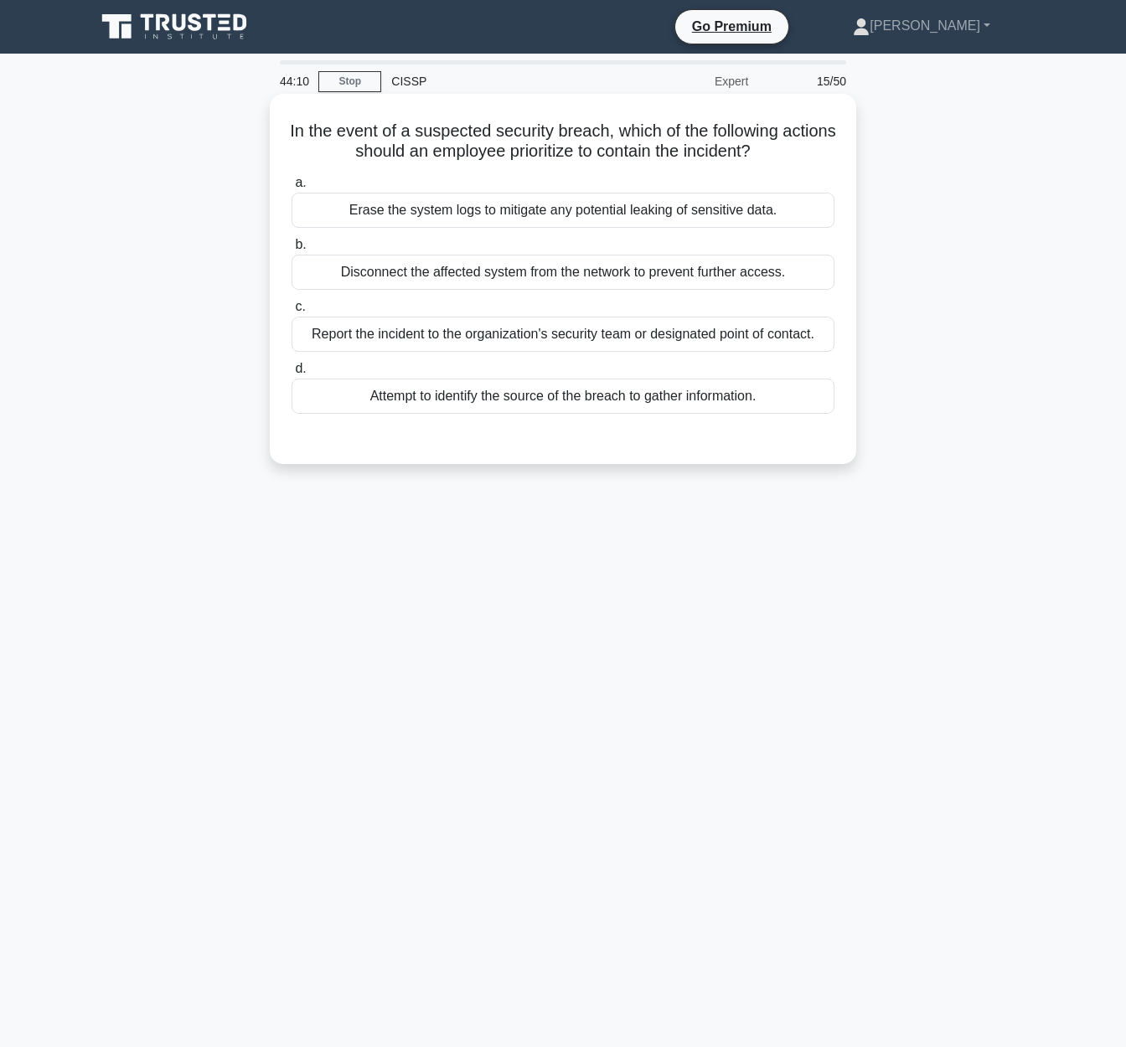
scroll to position [0, 0]
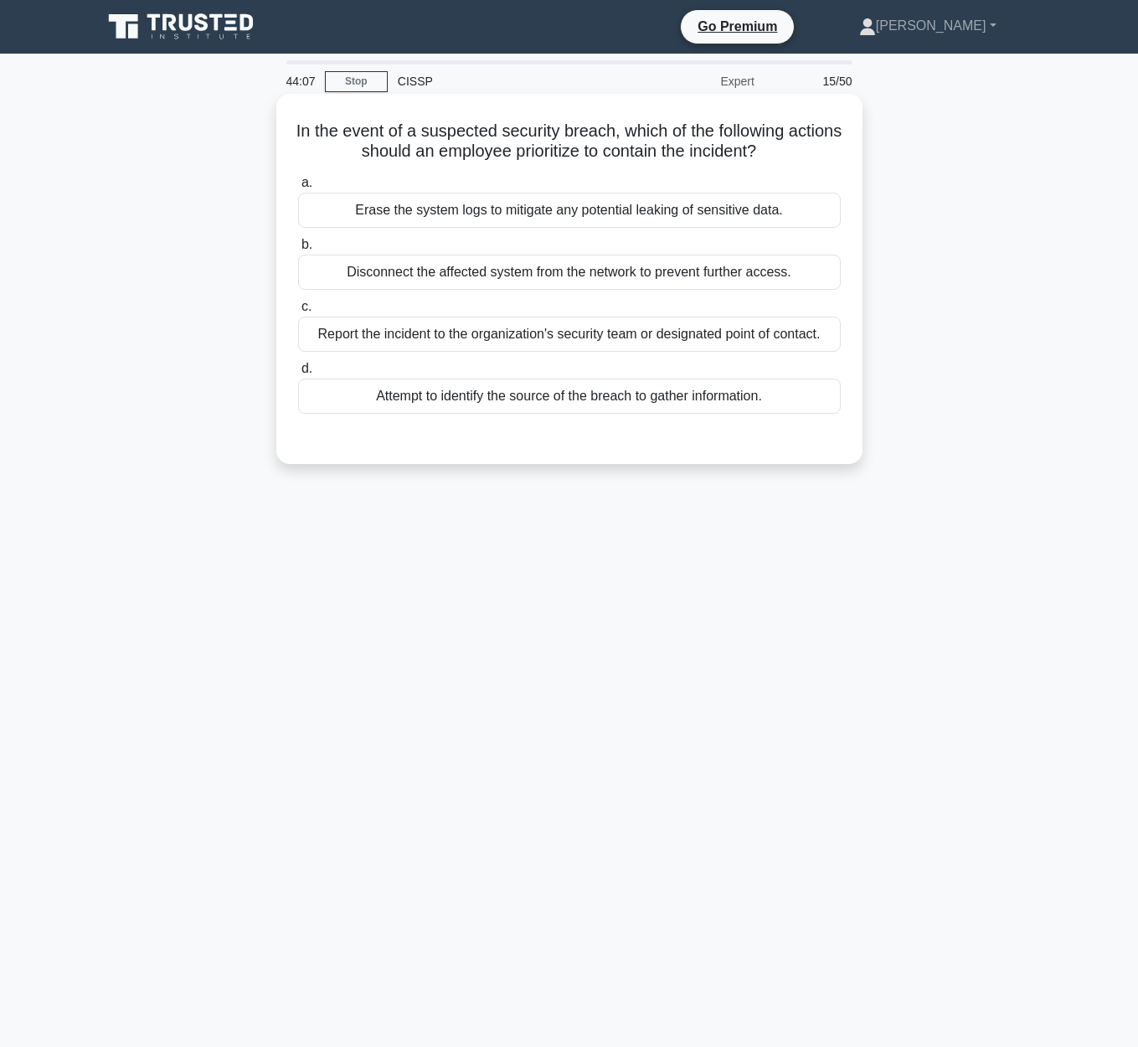
drag, startPoint x: 317, startPoint y: 126, endPoint x: 797, endPoint y: 151, distance: 480.5
click at [797, 151] on h5 "In the event of a suspected security breach, which of the following actions sho…" at bounding box center [569, 142] width 546 height 42
click at [760, 345] on div "Report the incident to the organization's security team or designated point of …" at bounding box center [569, 334] width 543 height 35
click at [298, 312] on input "c. Report the incident to the organization's security team or designated point …" at bounding box center [298, 306] width 0 height 11
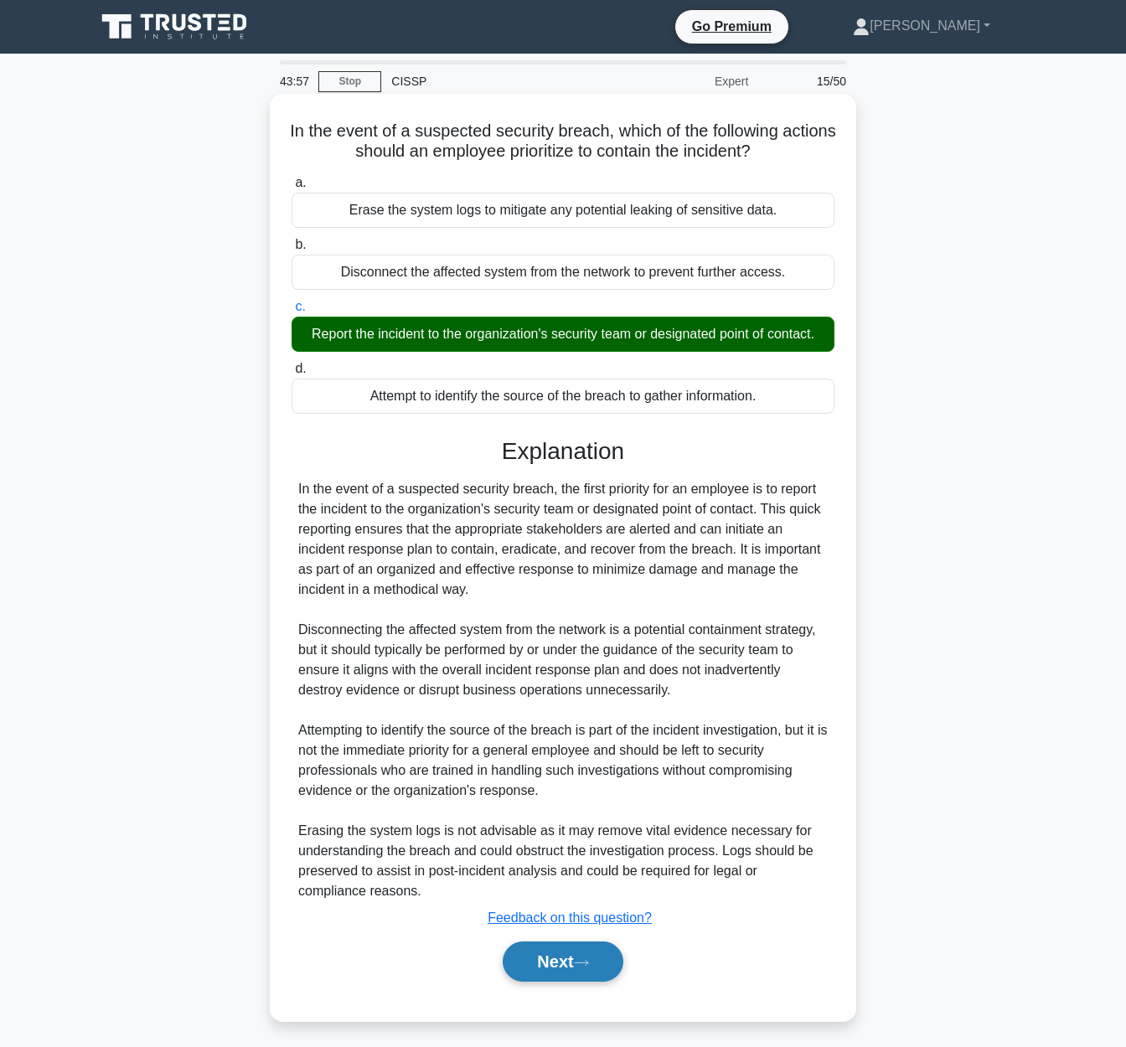
click at [558, 965] on button "Next" at bounding box center [562, 961] width 120 height 40
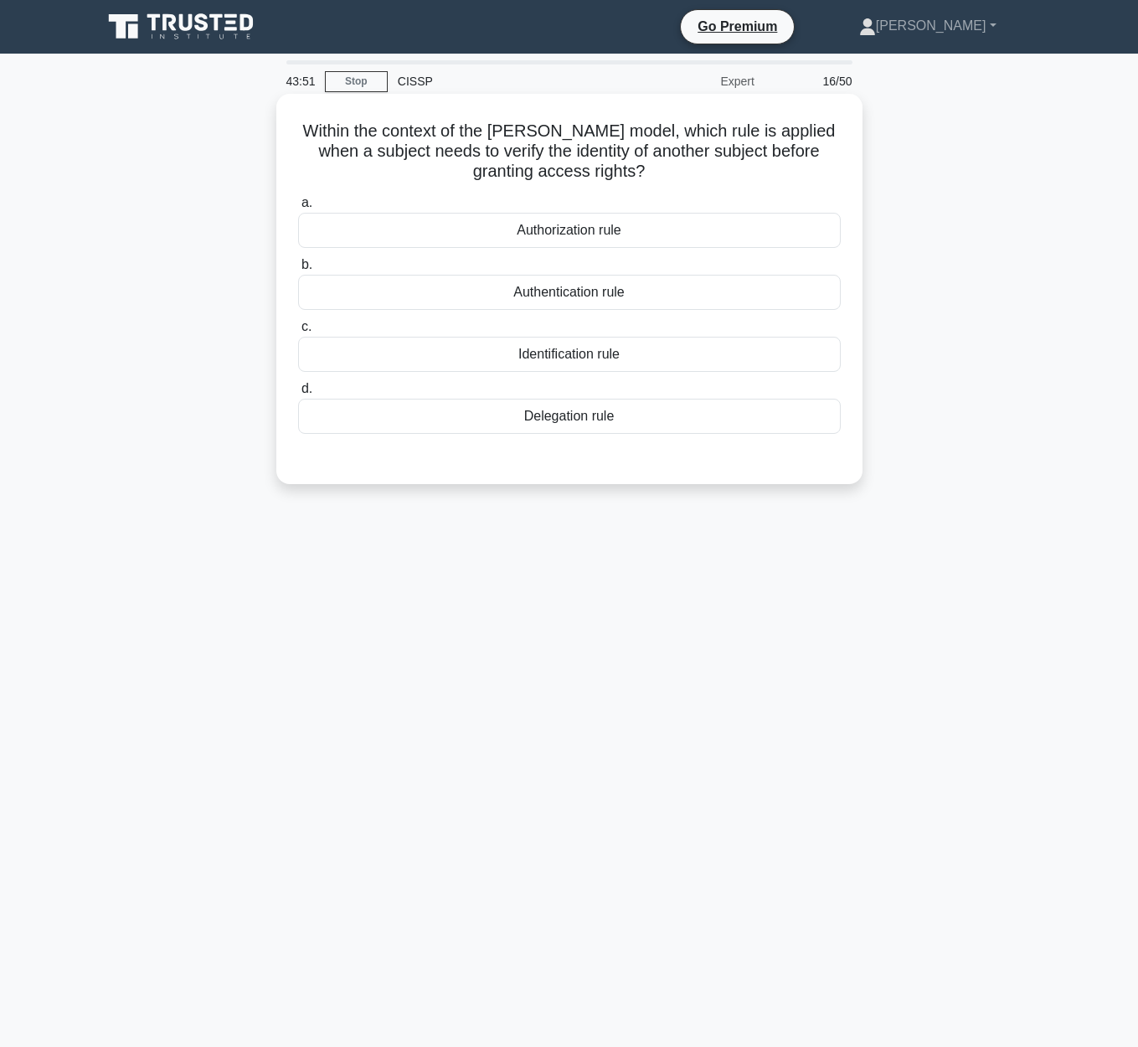
drag, startPoint x: 302, startPoint y: 121, endPoint x: 832, endPoint y: 165, distance: 531.2
click at [832, 165] on h5 "Within the context of the Graham-Denning model, which rule is applied when a su…" at bounding box center [569, 152] width 546 height 62
click at [667, 300] on div "Authentication rule" at bounding box center [569, 292] width 543 height 35
click at [298, 271] on input "b. Authentication rule" at bounding box center [298, 265] width 0 height 11
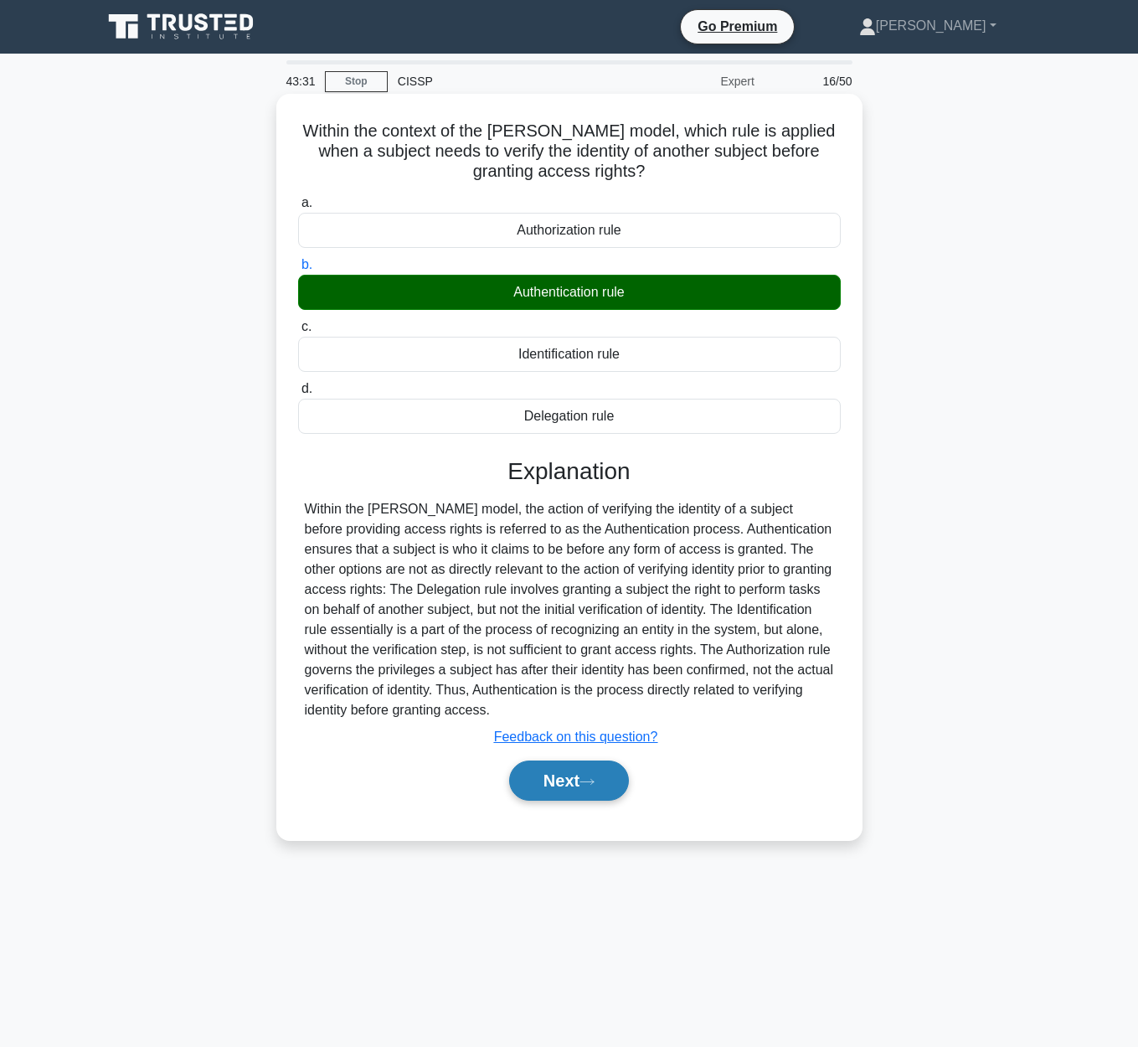
click at [595, 779] on icon at bounding box center [587, 781] width 15 height 9
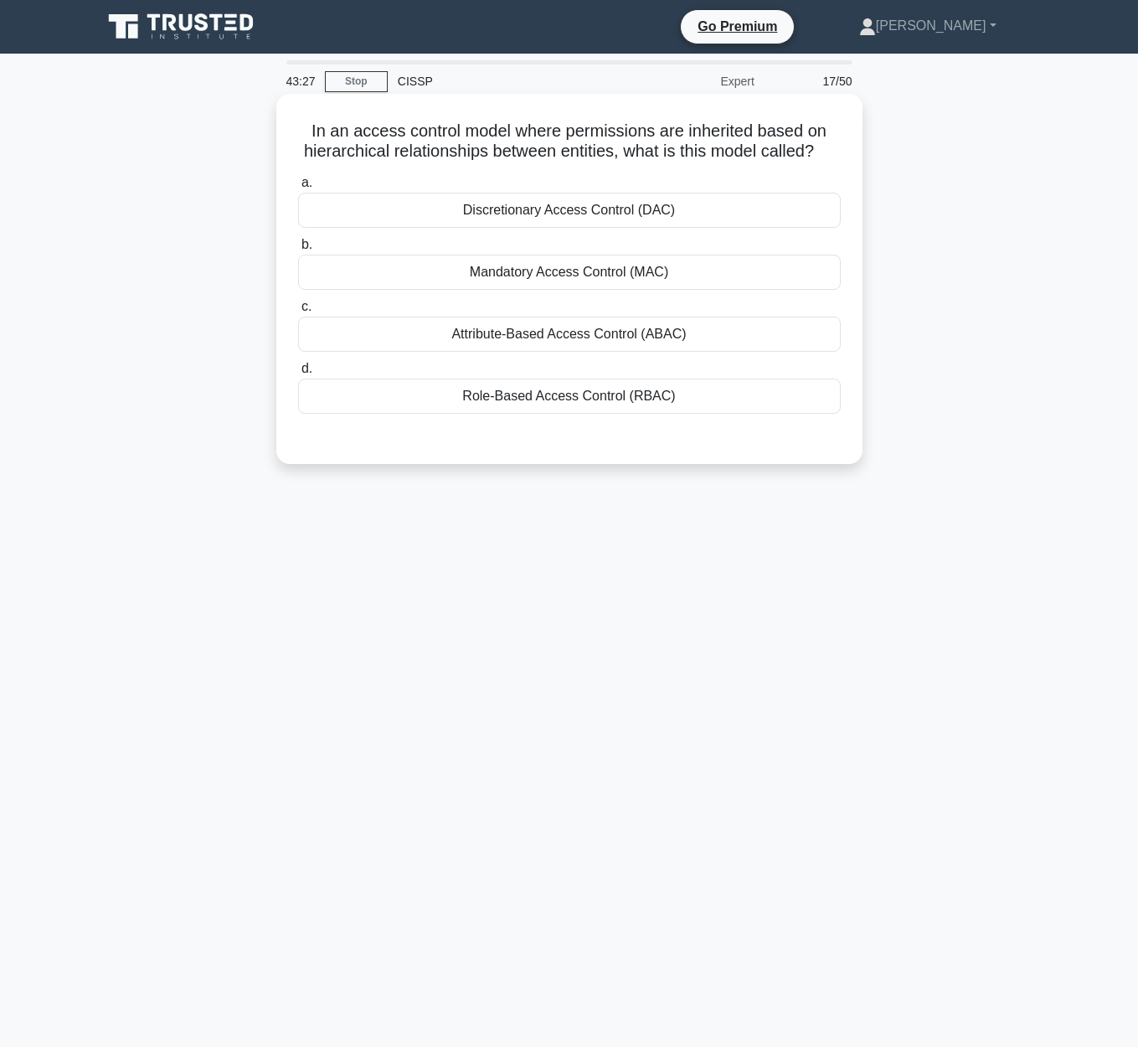
drag, startPoint x: 310, startPoint y: 133, endPoint x: 848, endPoint y: 147, distance: 538.7
click at [848, 147] on div "In an access control model where permissions are inherited based on hierarchica…" at bounding box center [569, 278] width 573 height 357
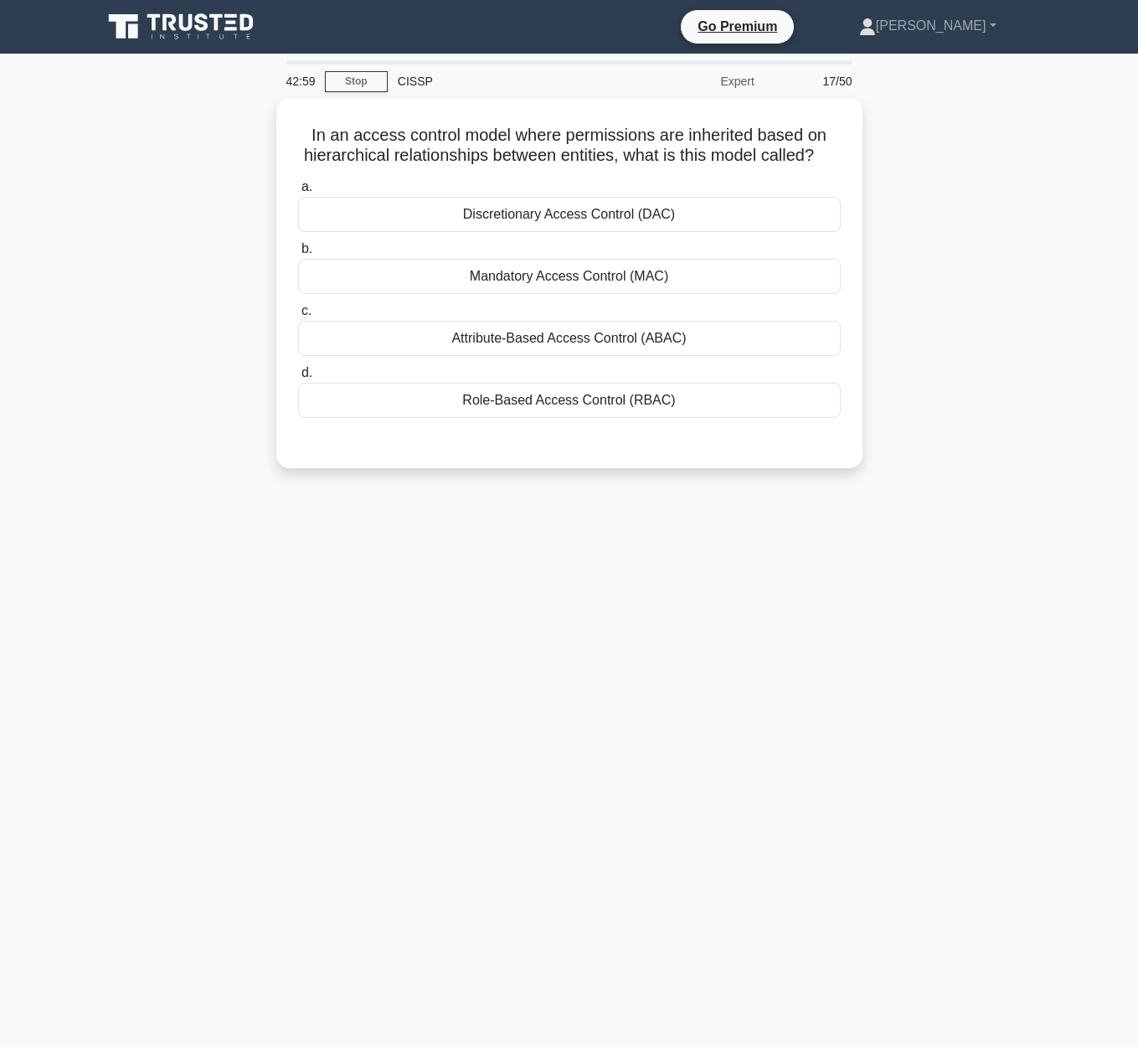
click at [924, 345] on div "In an access control model where permissions are inherited based on hierarchica…" at bounding box center [569, 293] width 955 height 390
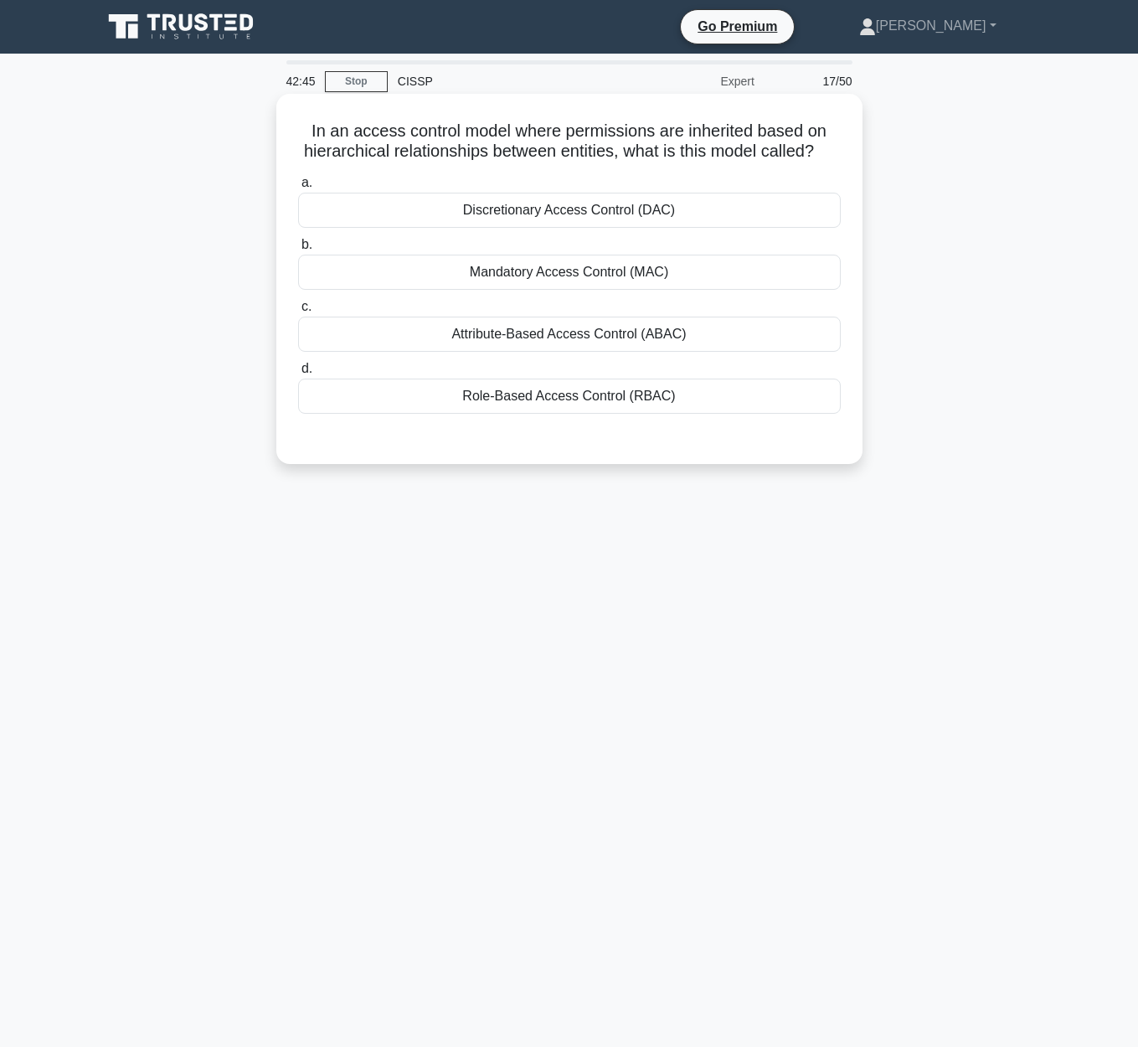
click at [613, 211] on div "Discretionary Access Control (DAC)" at bounding box center [569, 210] width 543 height 35
click at [555, 202] on div "Discretionary Access Control (DAC)" at bounding box center [569, 210] width 543 height 35
click at [298, 188] on input "a. Discretionary Access Control (DAC)" at bounding box center [298, 183] width 0 height 11
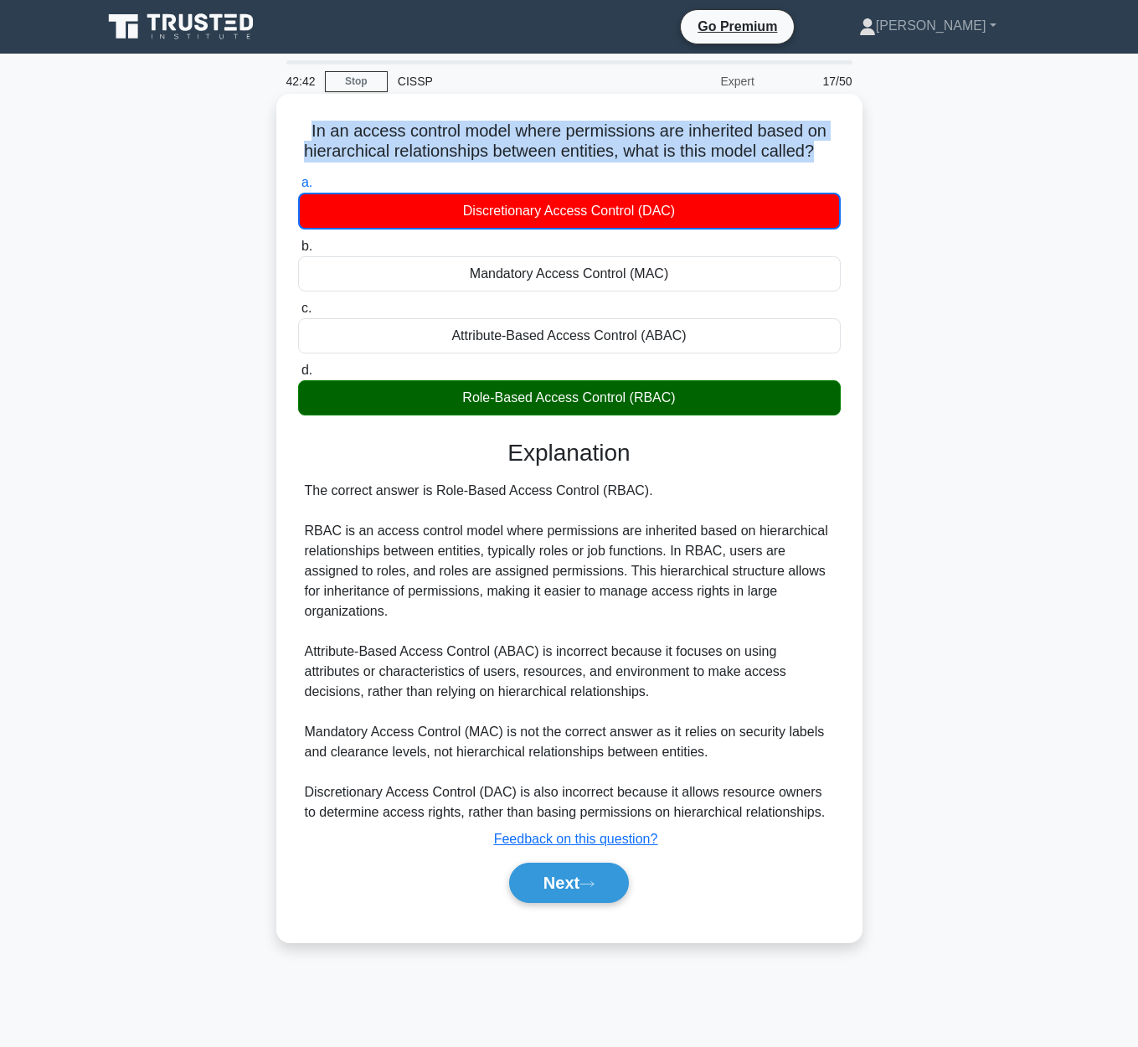
drag, startPoint x: 327, startPoint y: 131, endPoint x: 857, endPoint y: 168, distance: 531.4
click at [857, 168] on div "In an access control model where permissions are inherited based on hierarchica…" at bounding box center [569, 518] width 586 height 848
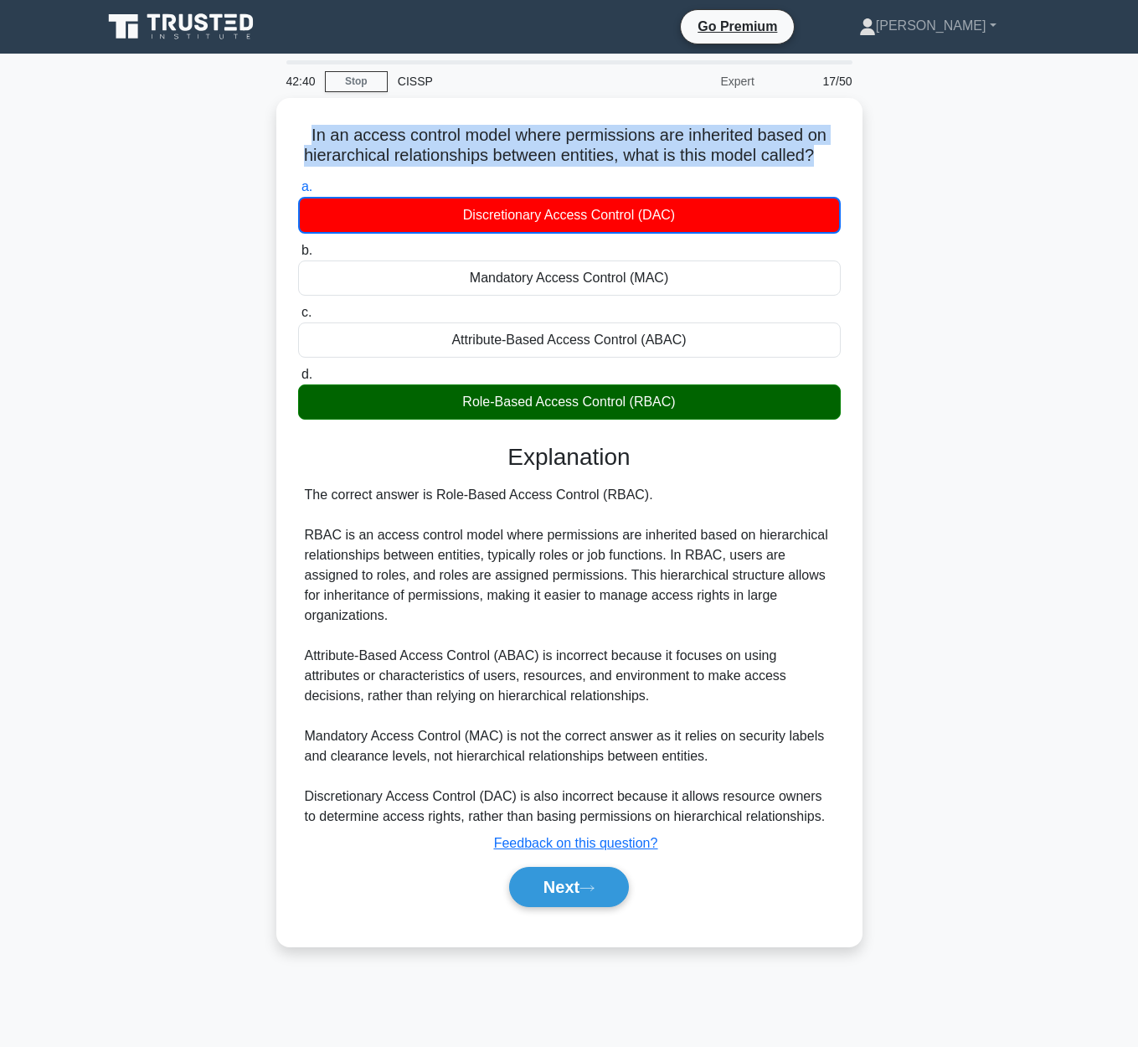
copy div "In an access control model where permissions are inherited based on hierarchica…"
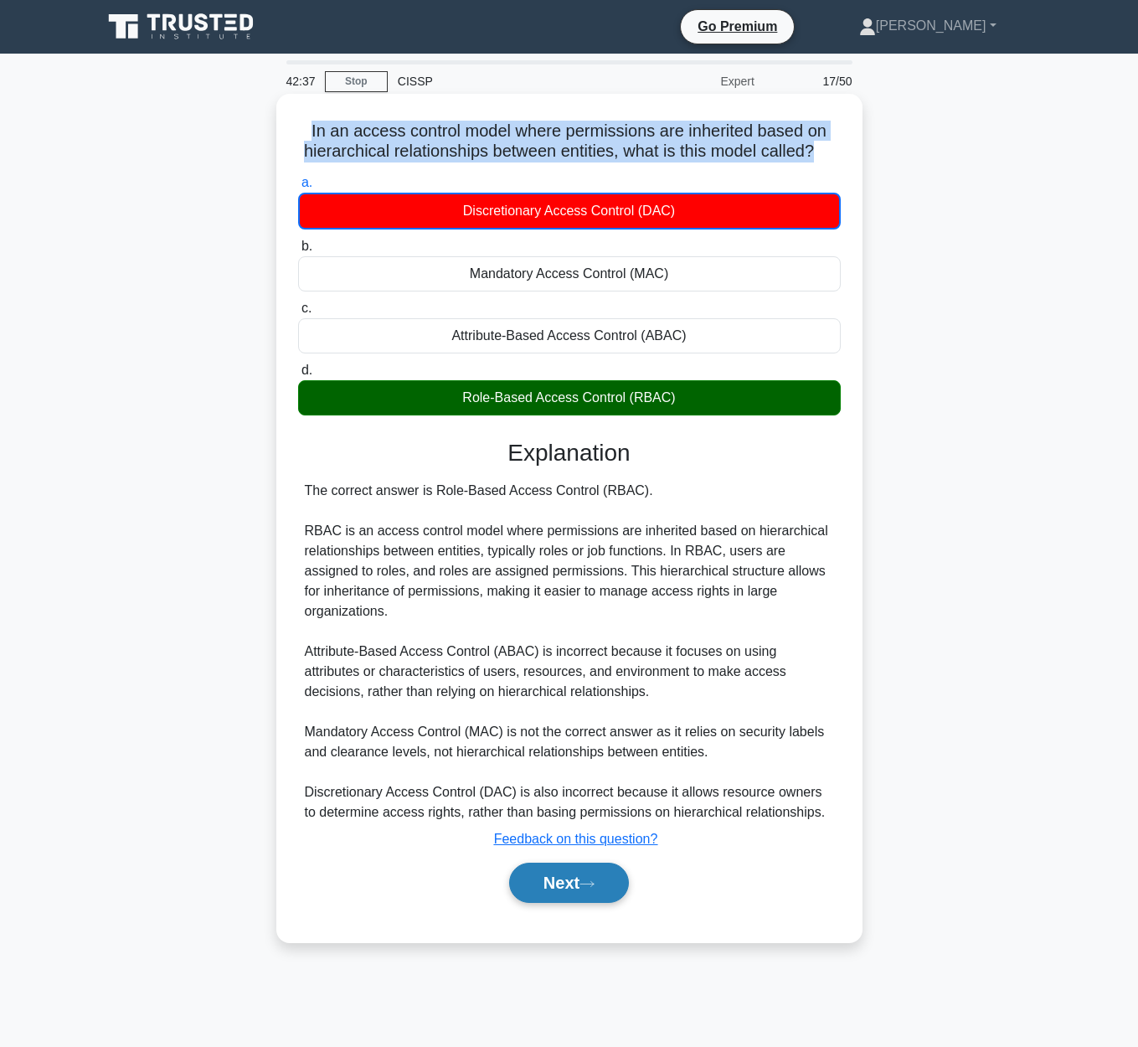
click at [579, 890] on button "Next" at bounding box center [569, 883] width 120 height 40
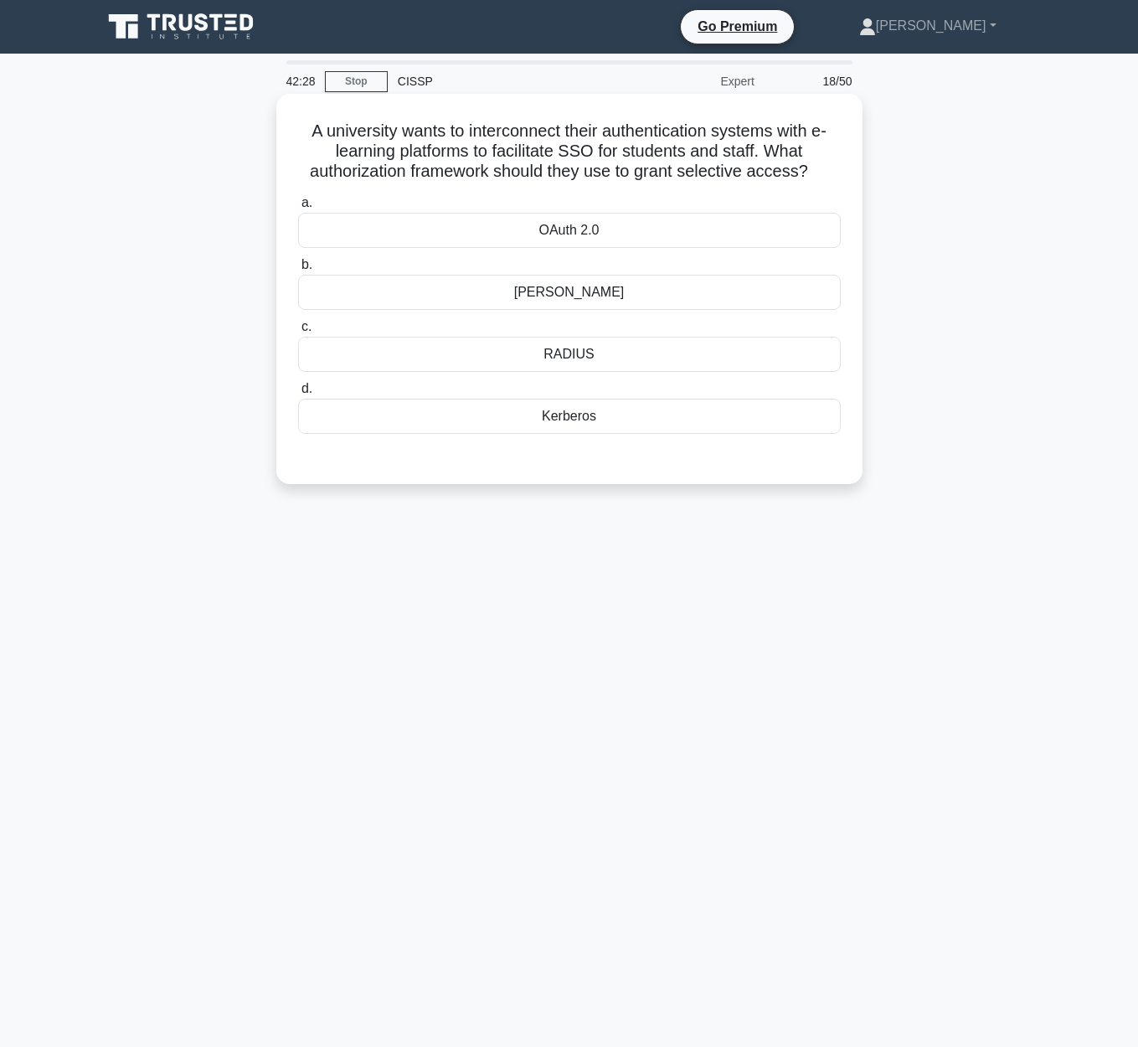
drag, startPoint x: 310, startPoint y: 132, endPoint x: 852, endPoint y: 180, distance: 544.0
click at [852, 180] on div "A university wants to interconnect their authentication systems with e-learning…" at bounding box center [569, 288] width 573 height 377
click at [678, 425] on div "Kerberos" at bounding box center [569, 416] width 543 height 35
click at [298, 394] on input "d. Kerberos" at bounding box center [298, 389] width 0 height 11
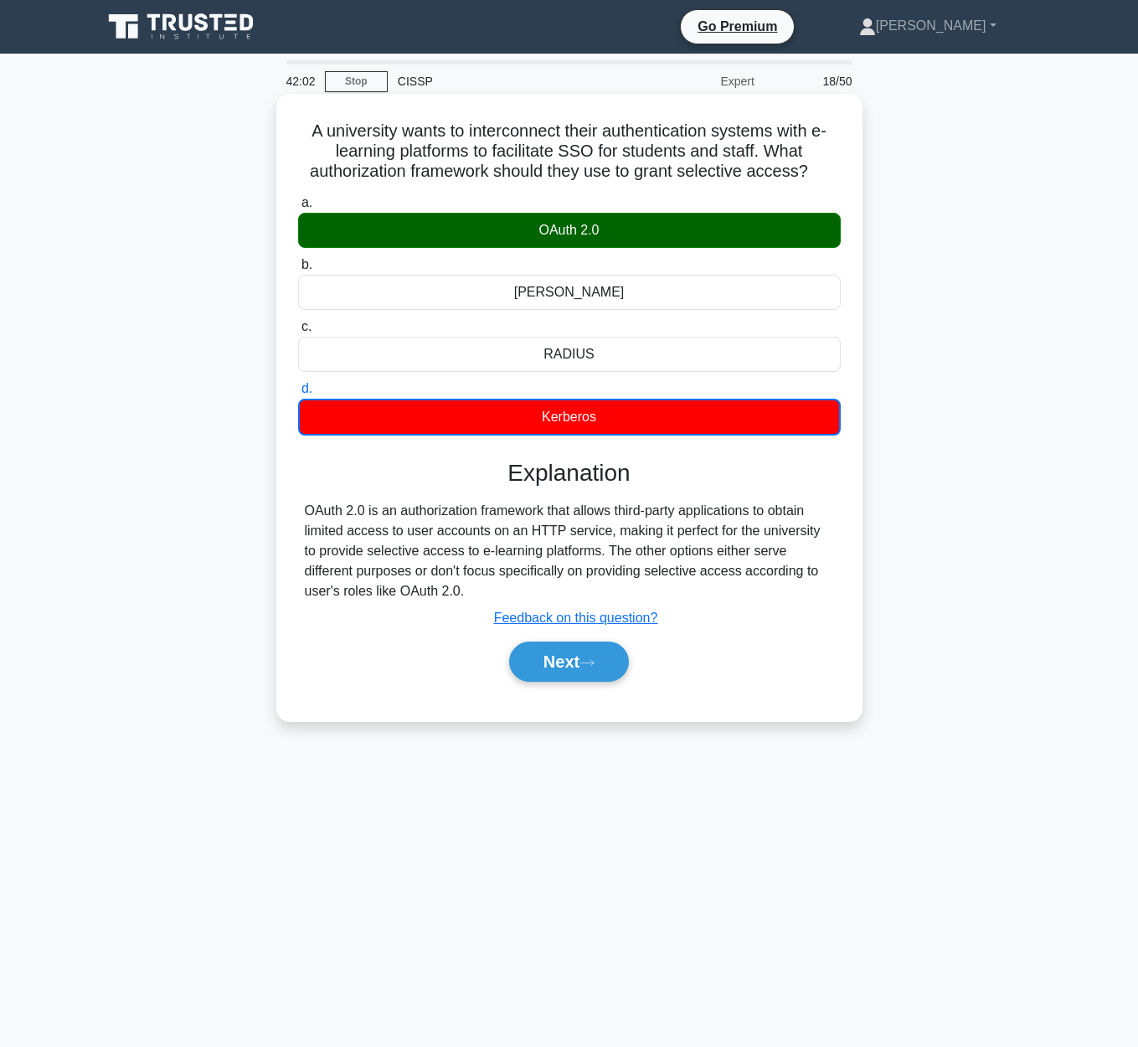
drag, startPoint x: 341, startPoint y: 513, endPoint x: 847, endPoint y: 582, distance: 510.6
click at [847, 582] on div "A university wants to interconnect their authentication systems with e-learning…" at bounding box center [569, 407] width 573 height 614
click at [842, 580] on div "A university wants to interconnect their authentication systems with e-learning…" at bounding box center [569, 407] width 573 height 614
click at [566, 652] on button "Next" at bounding box center [569, 662] width 120 height 40
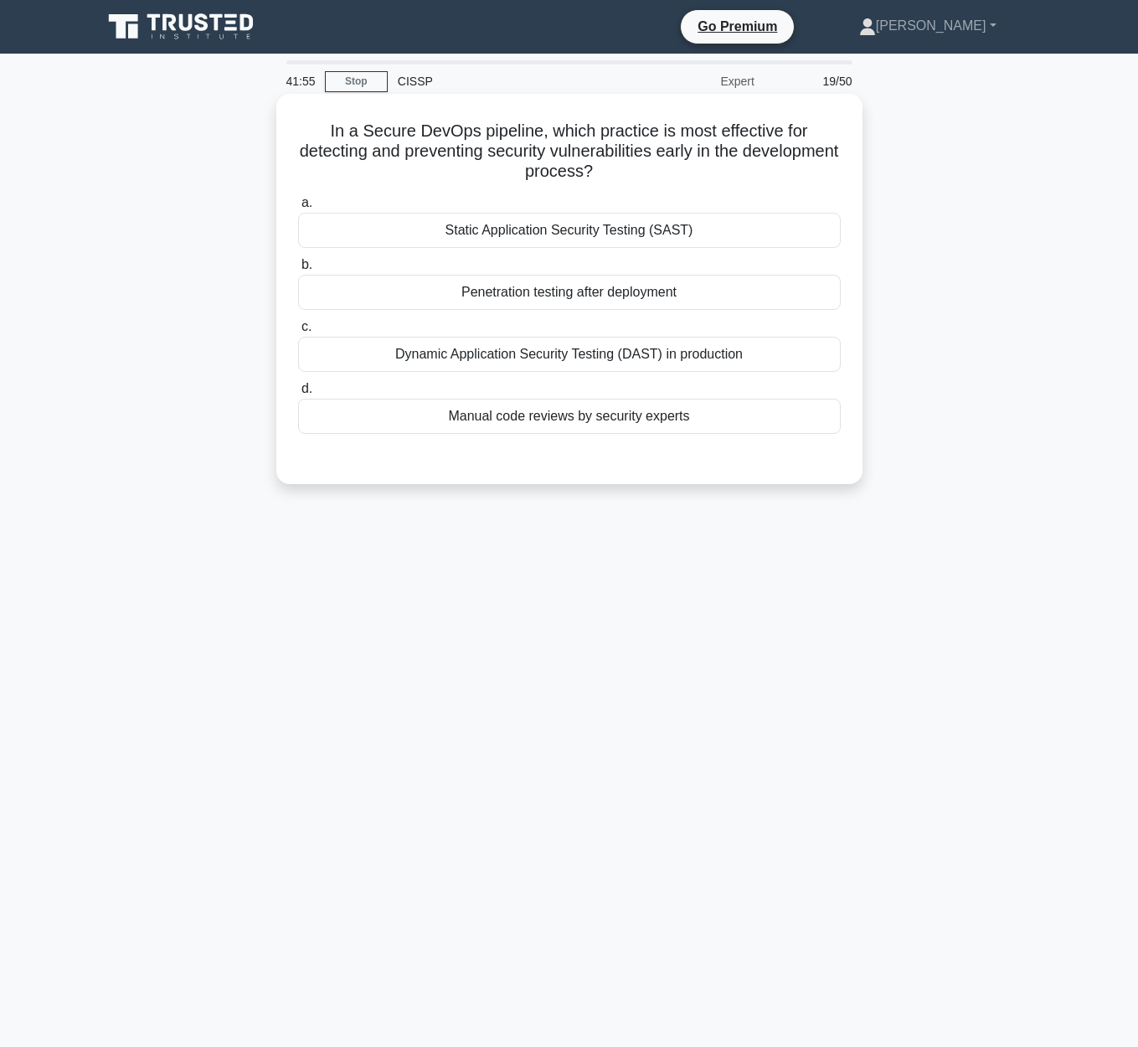
drag, startPoint x: 327, startPoint y: 130, endPoint x: 835, endPoint y: 184, distance: 511.3
click at [859, 165] on div "In a Secure DevOps pipeline, which practice is most effective for detecting and…" at bounding box center [569, 289] width 586 height 390
click at [358, 128] on h5 "In a Secure DevOps pipeline, which practice is most effective for detecting and…" at bounding box center [569, 152] width 546 height 62
drag, startPoint x: 338, startPoint y: 131, endPoint x: 846, endPoint y: 165, distance: 509.5
click at [846, 165] on div "In a Secure DevOps pipeline, which practice is most effective for detecting and…" at bounding box center [569, 288] width 573 height 377
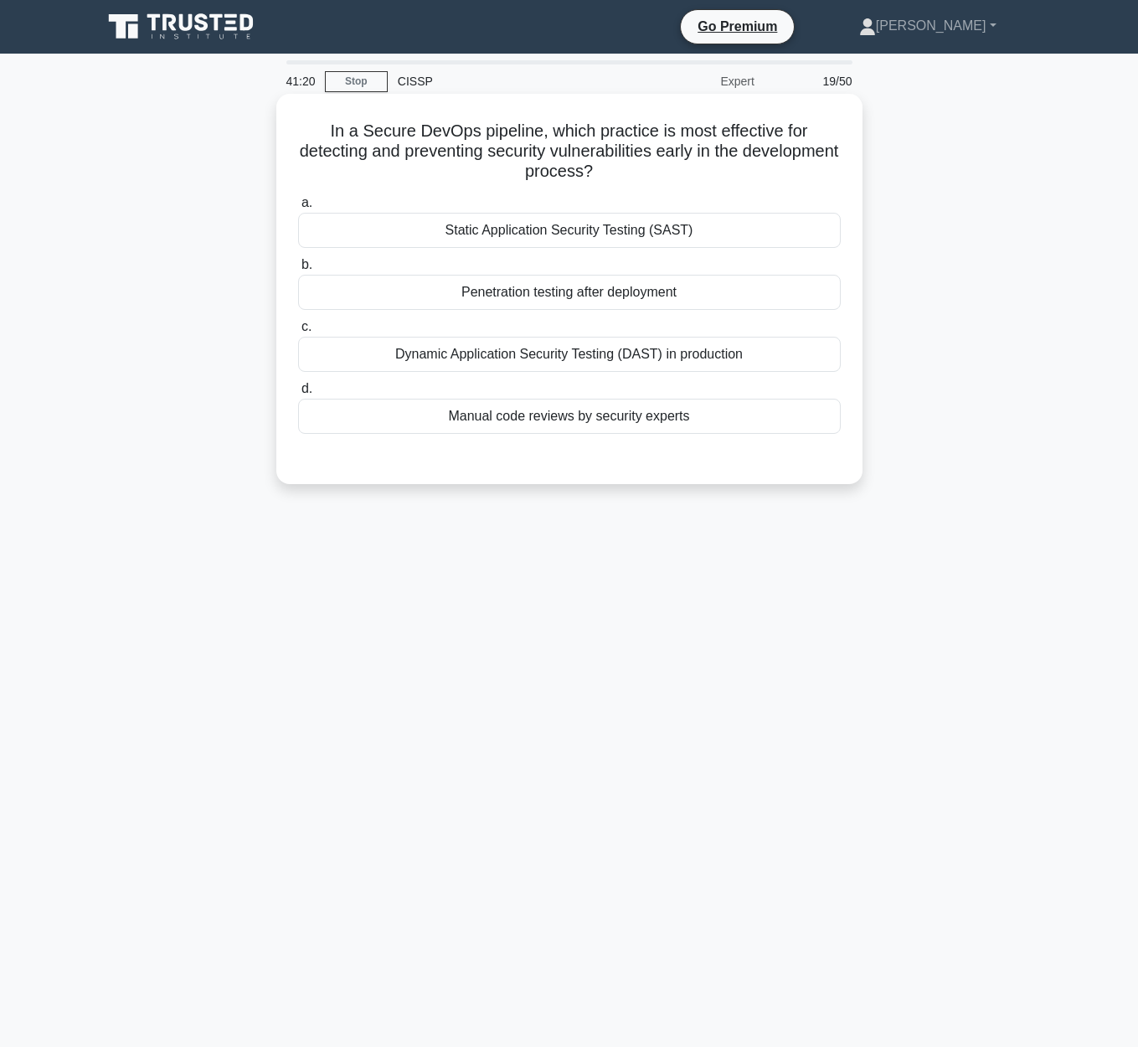
click at [520, 467] on div "In a Secure DevOps pipeline, which practice is most effective for detecting and…" at bounding box center [569, 288] width 573 height 377
click at [544, 424] on div "Manual code reviews by security experts" at bounding box center [569, 416] width 543 height 35
click at [298, 394] on input "d. Manual code reviews by security experts" at bounding box center [298, 389] width 0 height 11
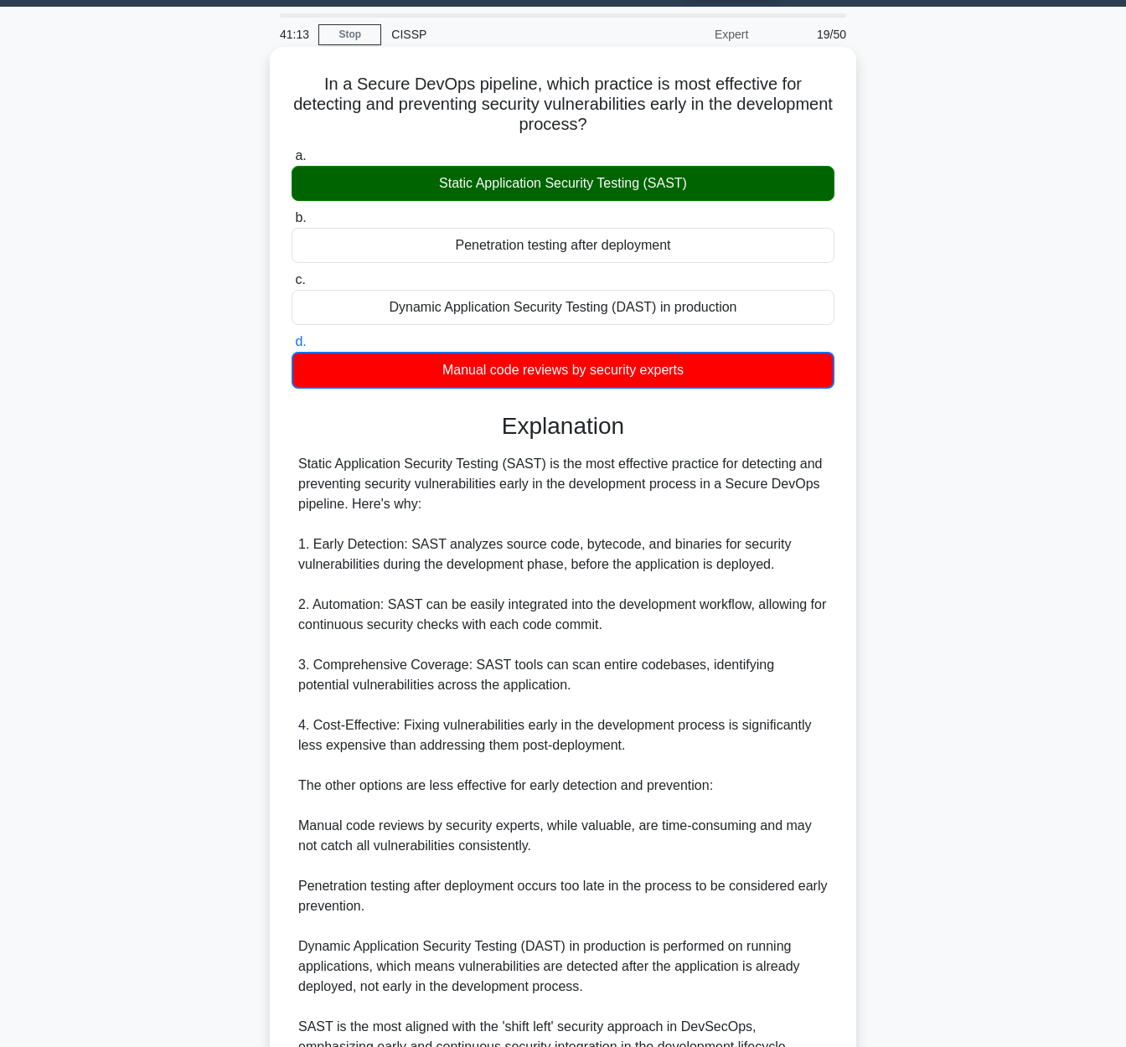
scroll to position [209, 0]
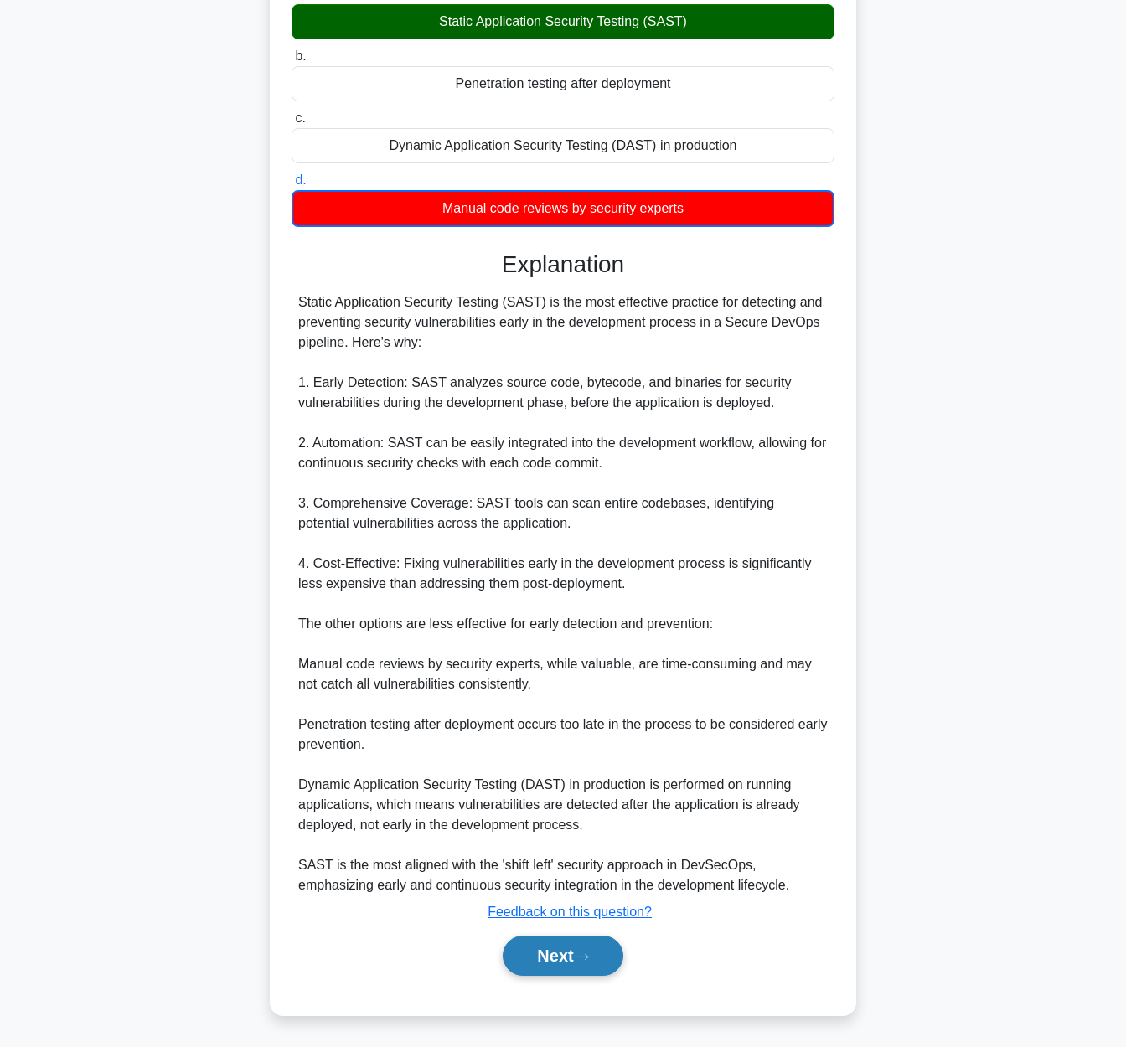
click at [589, 952] on icon at bounding box center [581, 956] width 15 height 9
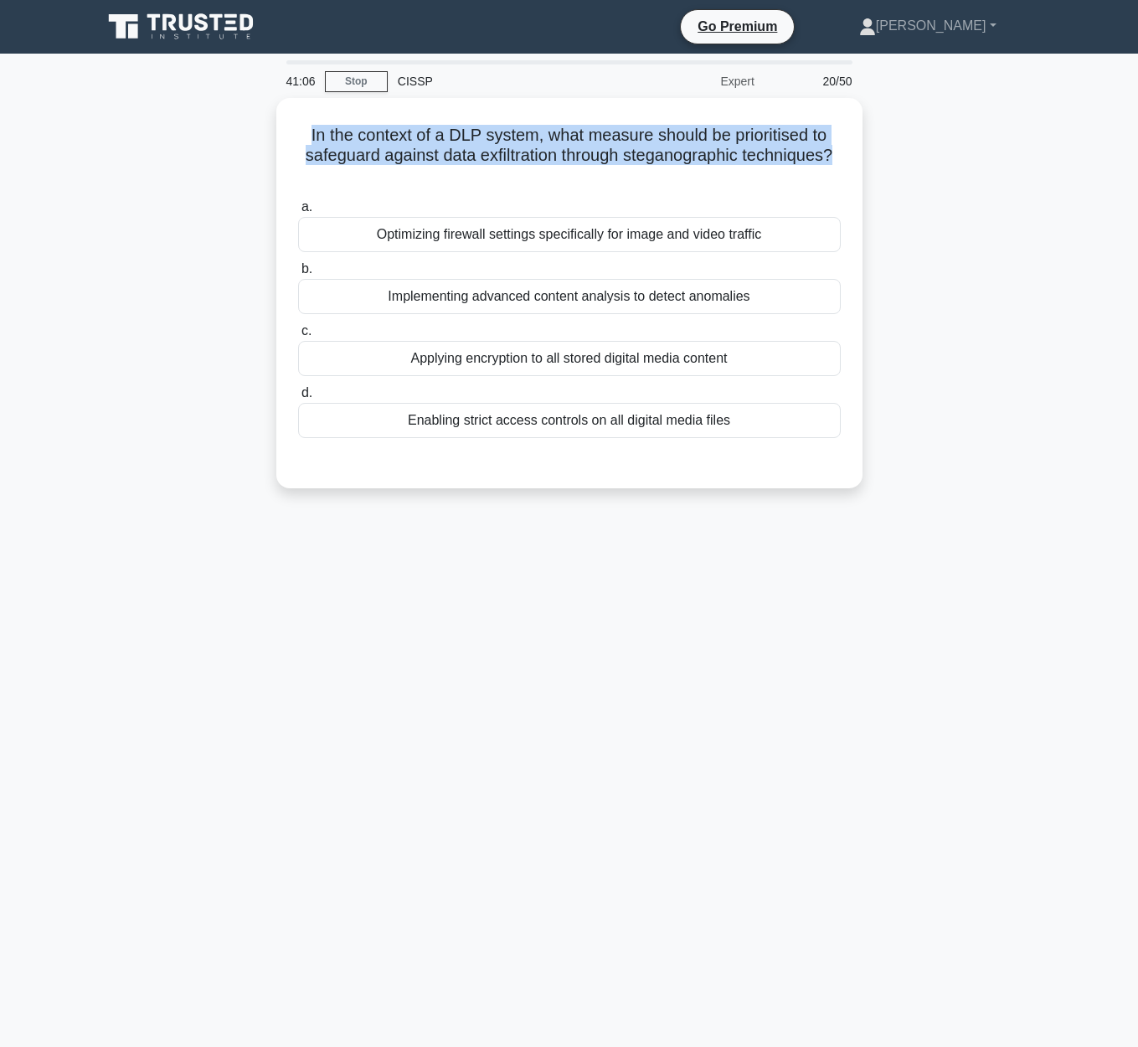
drag, startPoint x: 283, startPoint y: 123, endPoint x: 994, endPoint y: 145, distance: 711.4
click at [994, 145] on div "In the context of a DLP system, what measure should be prioritised to safeguard…" at bounding box center [569, 303] width 955 height 410
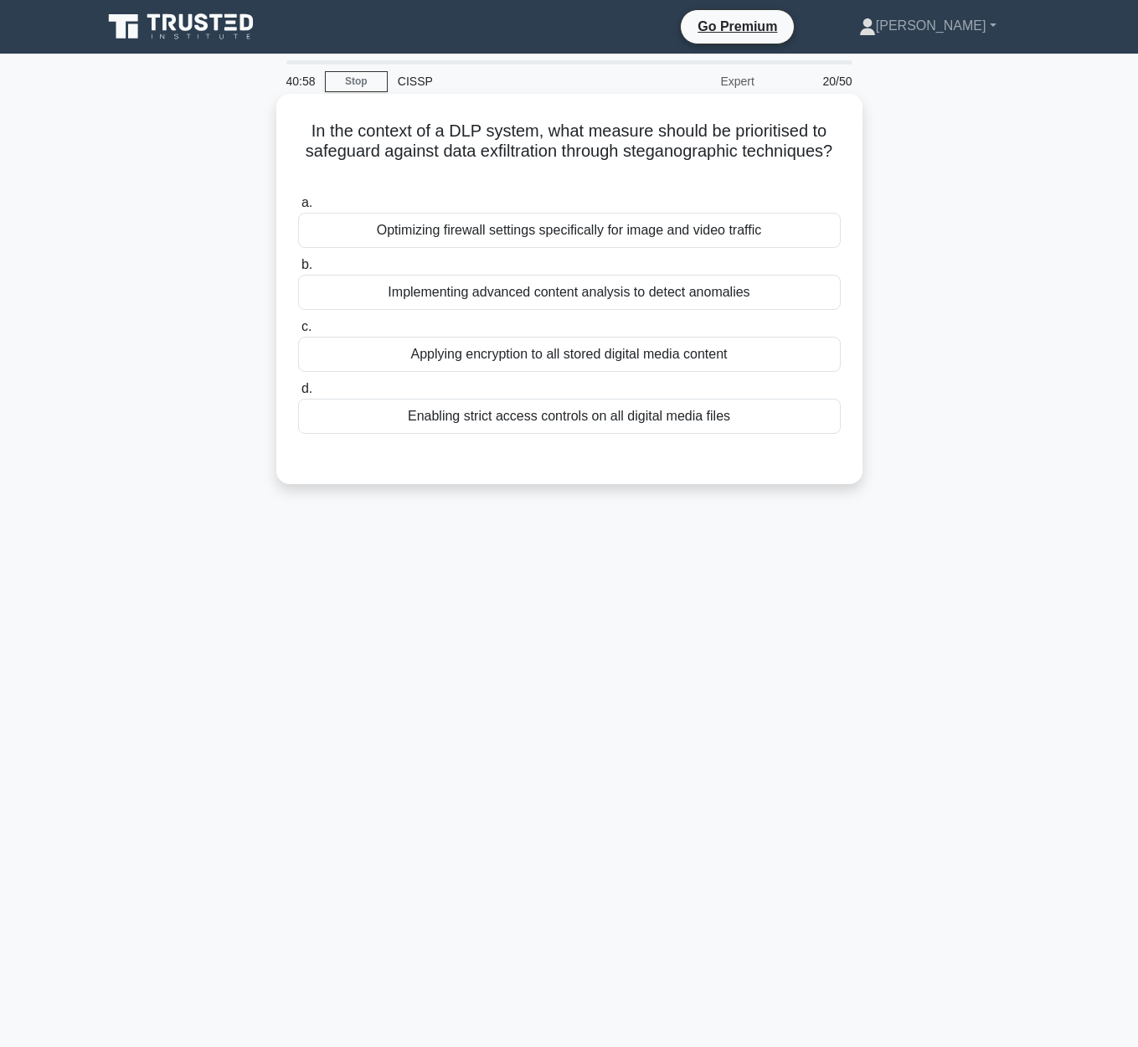
click at [502, 425] on div "Enabling strict access controls on all digital media files" at bounding box center [569, 416] width 543 height 35
click at [298, 394] on input "d. Enabling strict access controls on all digital media files" at bounding box center [298, 389] width 0 height 11
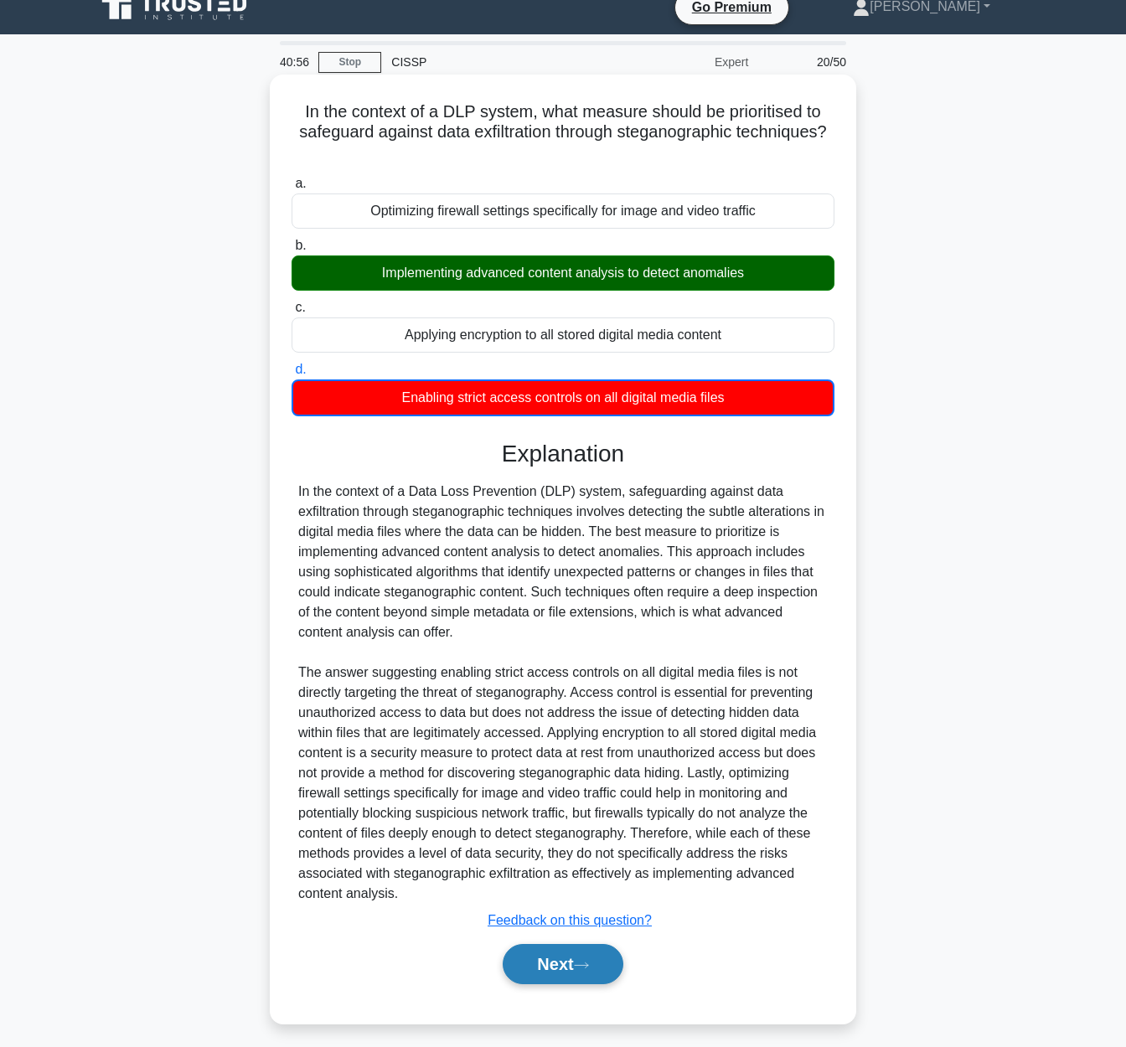
scroll to position [20, 0]
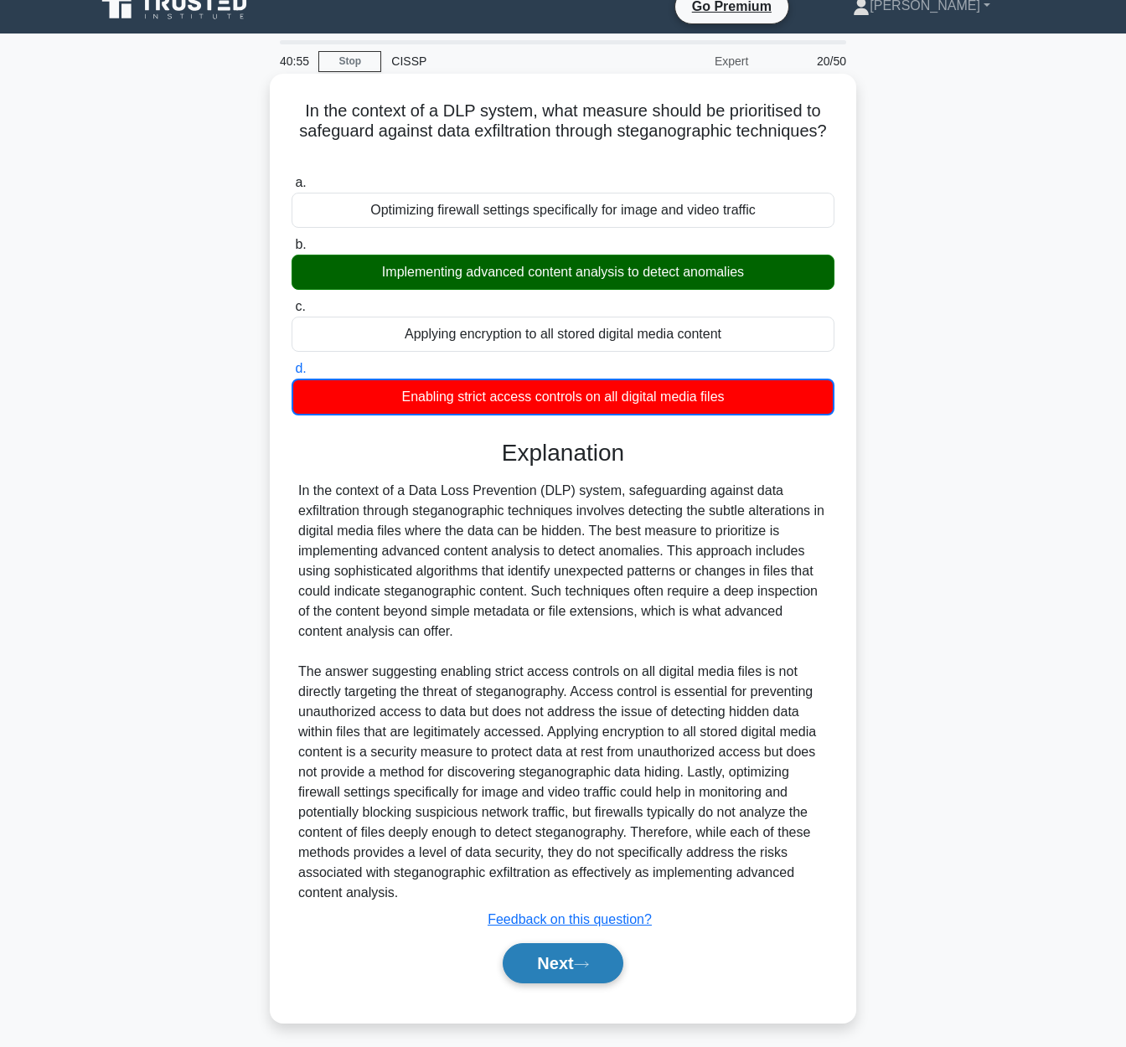
click at [603, 973] on button "Next" at bounding box center [562, 963] width 120 height 40
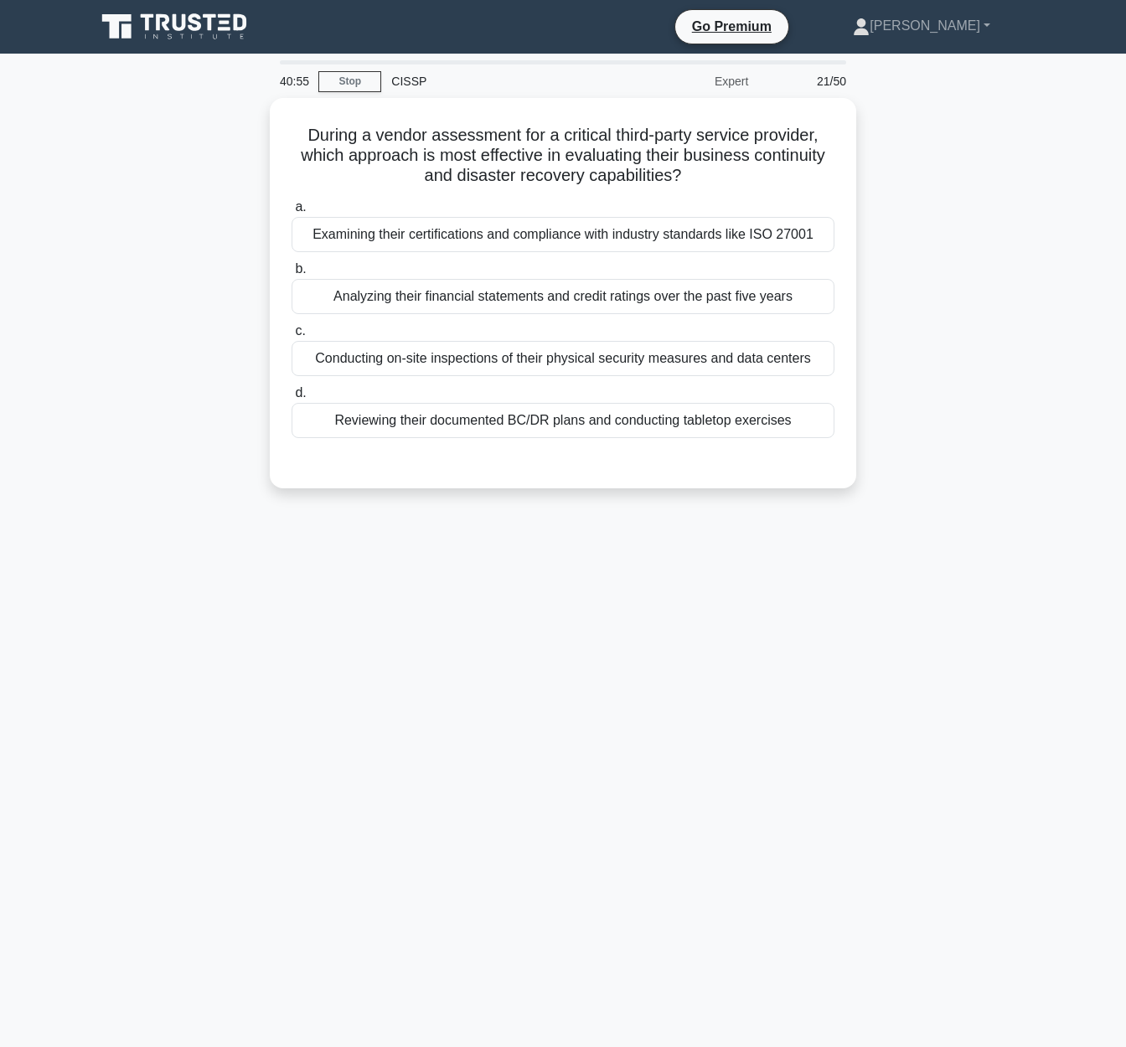
scroll to position [0, 0]
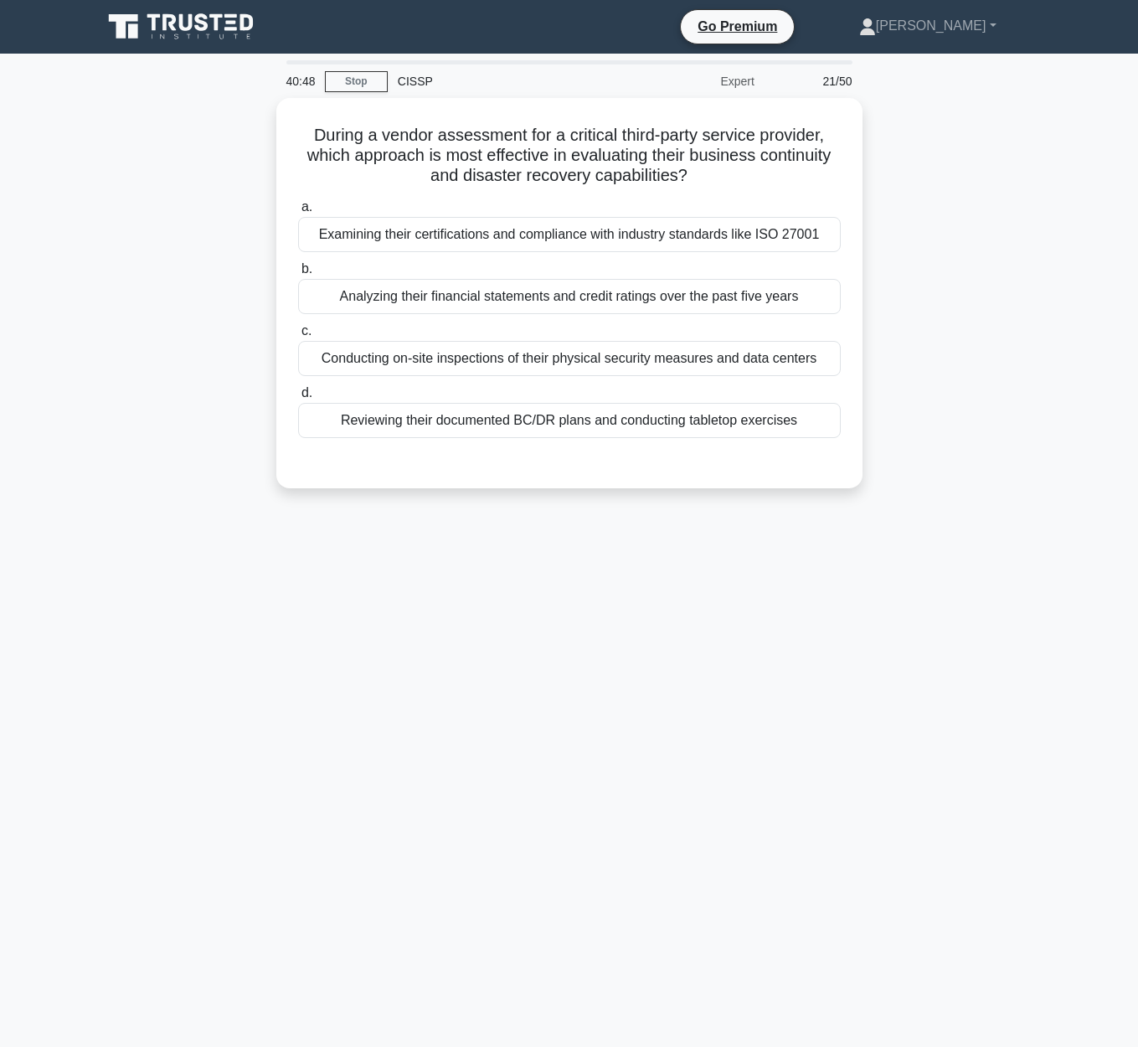
drag, startPoint x: 309, startPoint y: 134, endPoint x: 878, endPoint y: 166, distance: 569.5
click at [878, 166] on div "During a vendor assessment for a critical third-party service provider, which a…" at bounding box center [569, 303] width 955 height 410
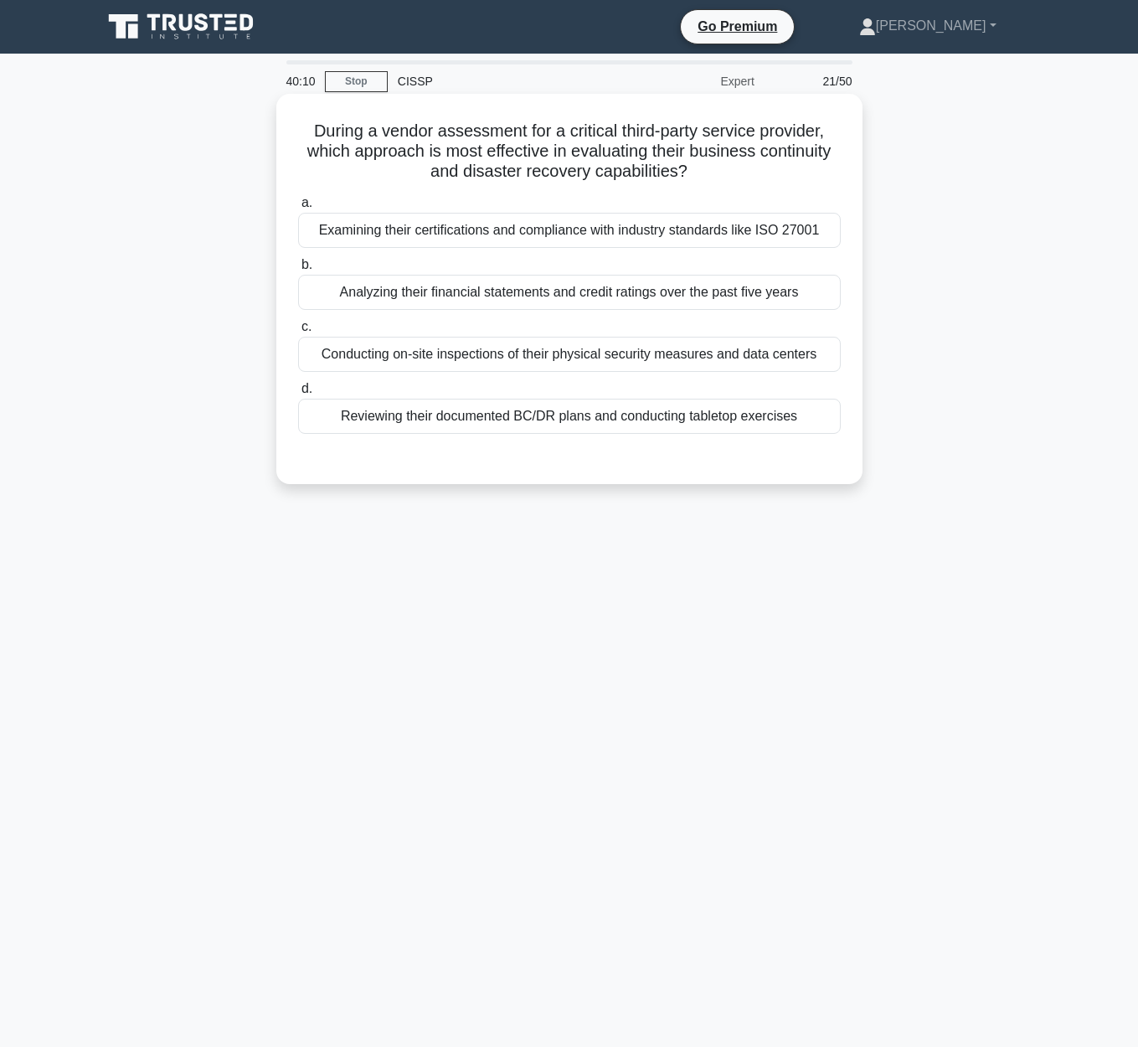
click at [817, 426] on div "Reviewing their documented BC/DR plans and conducting tabletop exercises" at bounding box center [569, 416] width 543 height 35
click at [298, 394] on input "d. Reviewing their documented BC/DR plans and conducting tabletop exercises" at bounding box center [298, 389] width 0 height 11
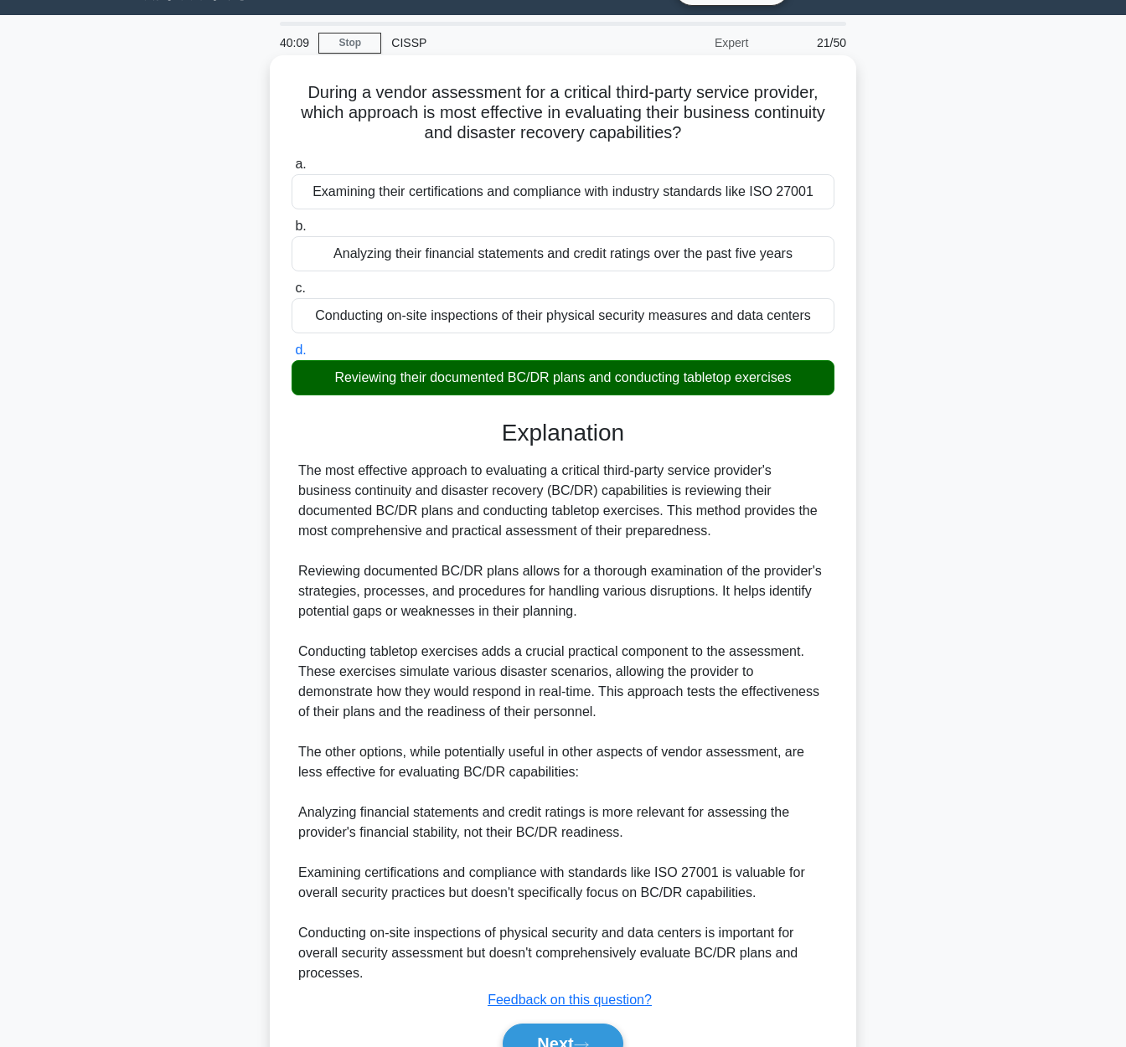
scroll to position [127, 0]
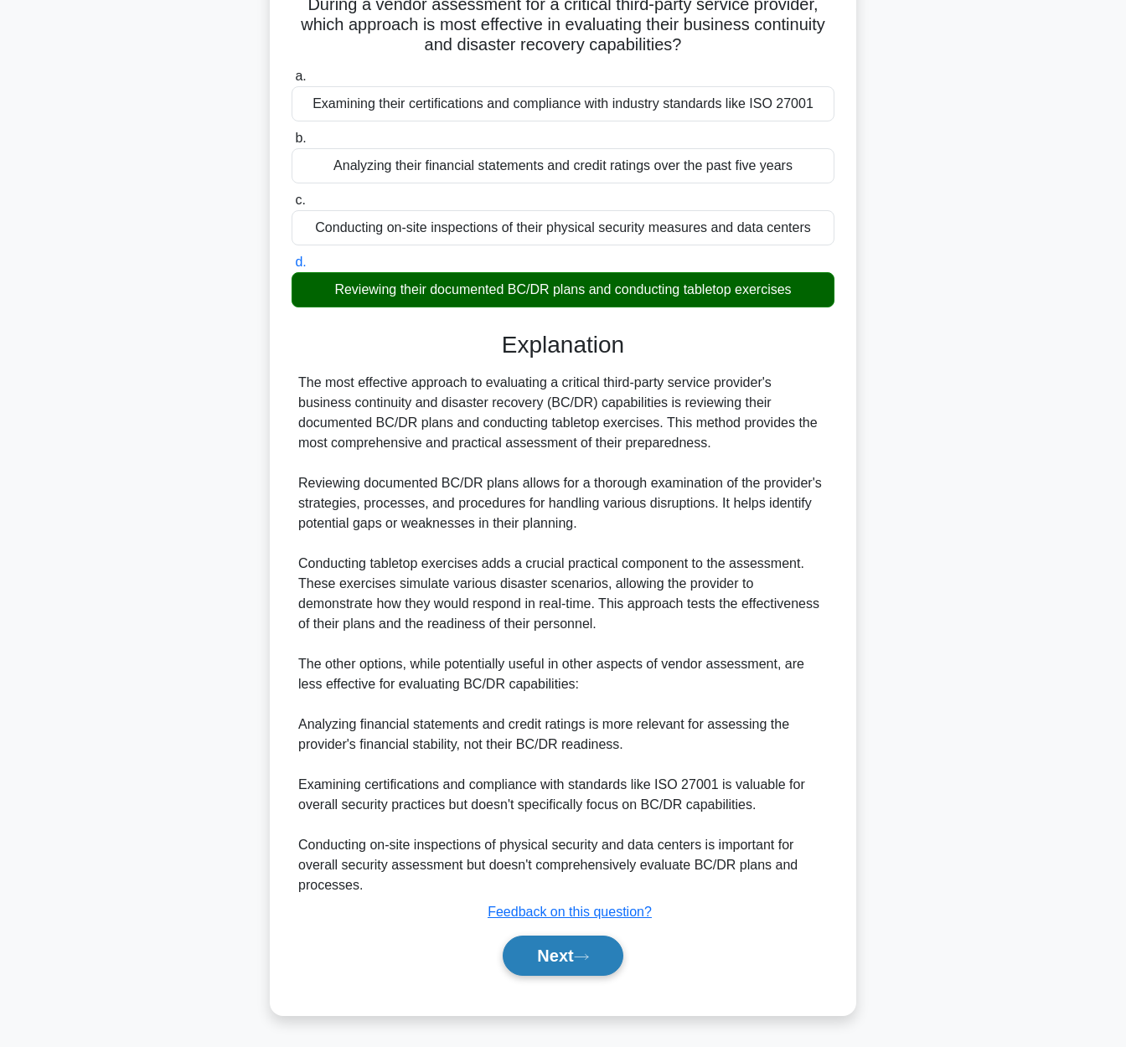
click at [567, 951] on button "Next" at bounding box center [562, 955] width 120 height 40
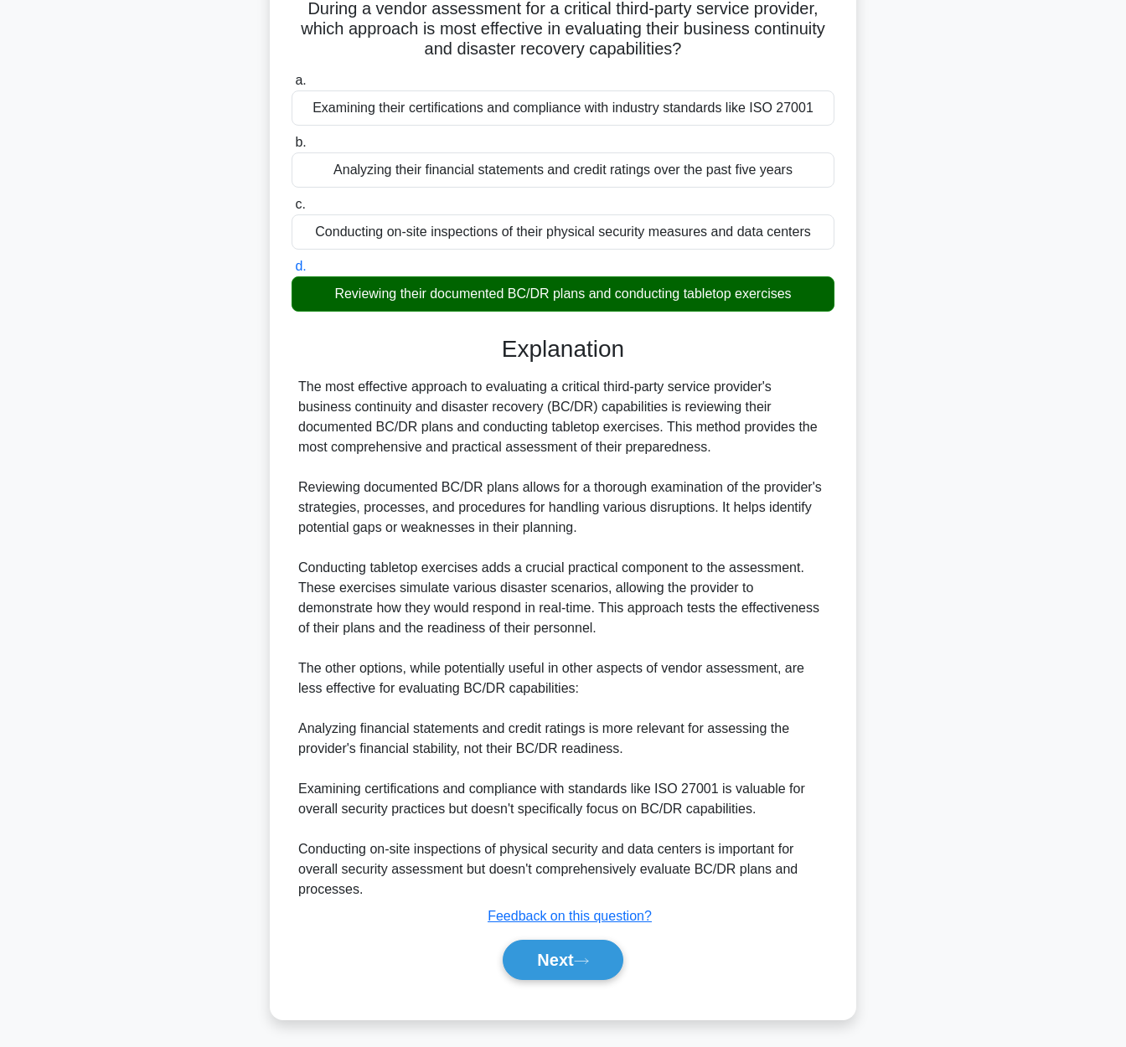
scroll to position [0, 0]
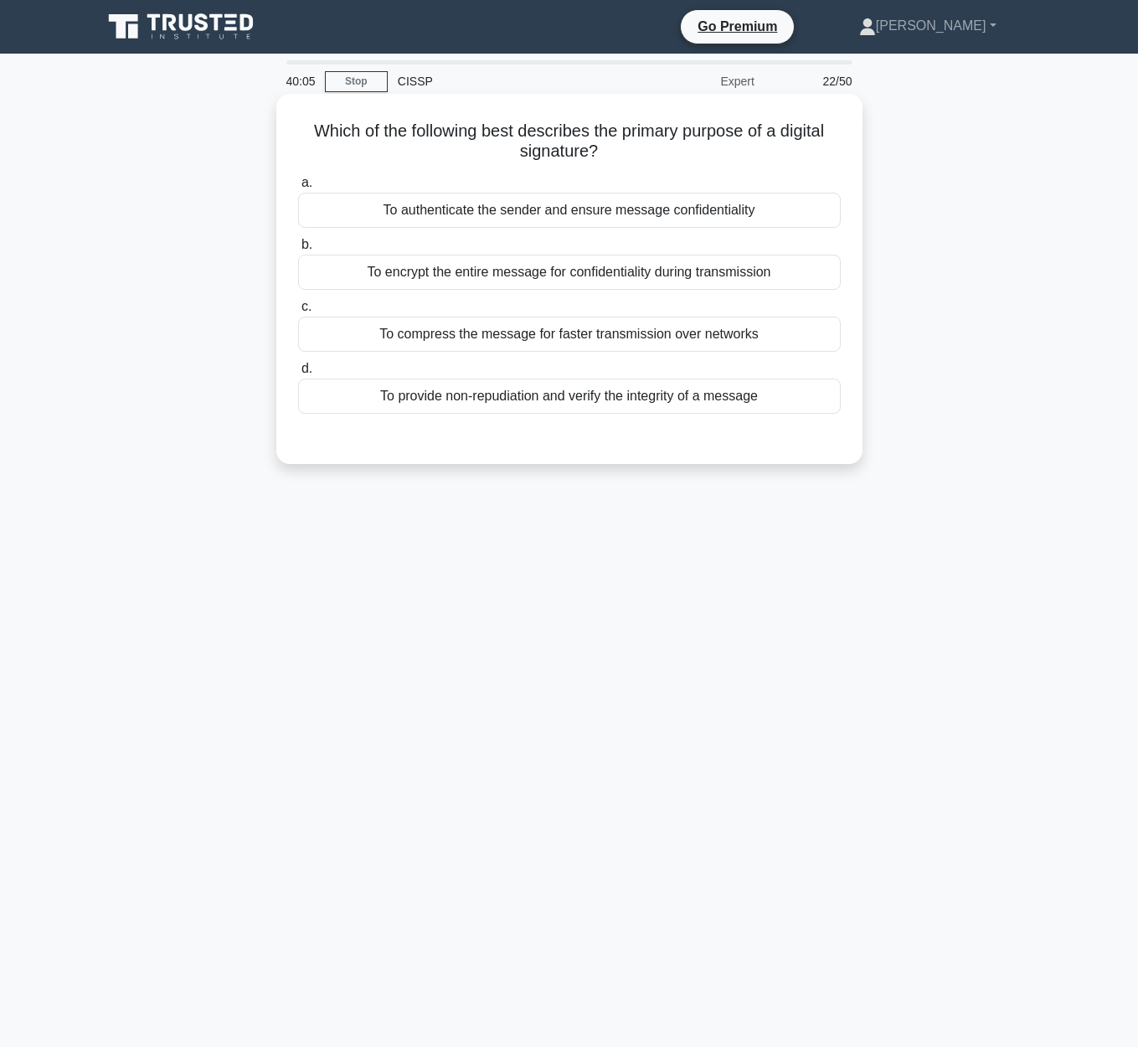
drag, startPoint x: 326, startPoint y: 125, endPoint x: 683, endPoint y: 131, distance: 356.8
click at [683, 131] on h5 "Which of the following best describes the primary purpose of a digital signatur…" at bounding box center [569, 142] width 546 height 42
click at [561, 405] on div "To provide non-repudiation and verify the integrity of a message" at bounding box center [569, 396] width 543 height 35
click at [298, 374] on input "d. To provide non-repudiation and verify the integrity of a message" at bounding box center [298, 368] width 0 height 11
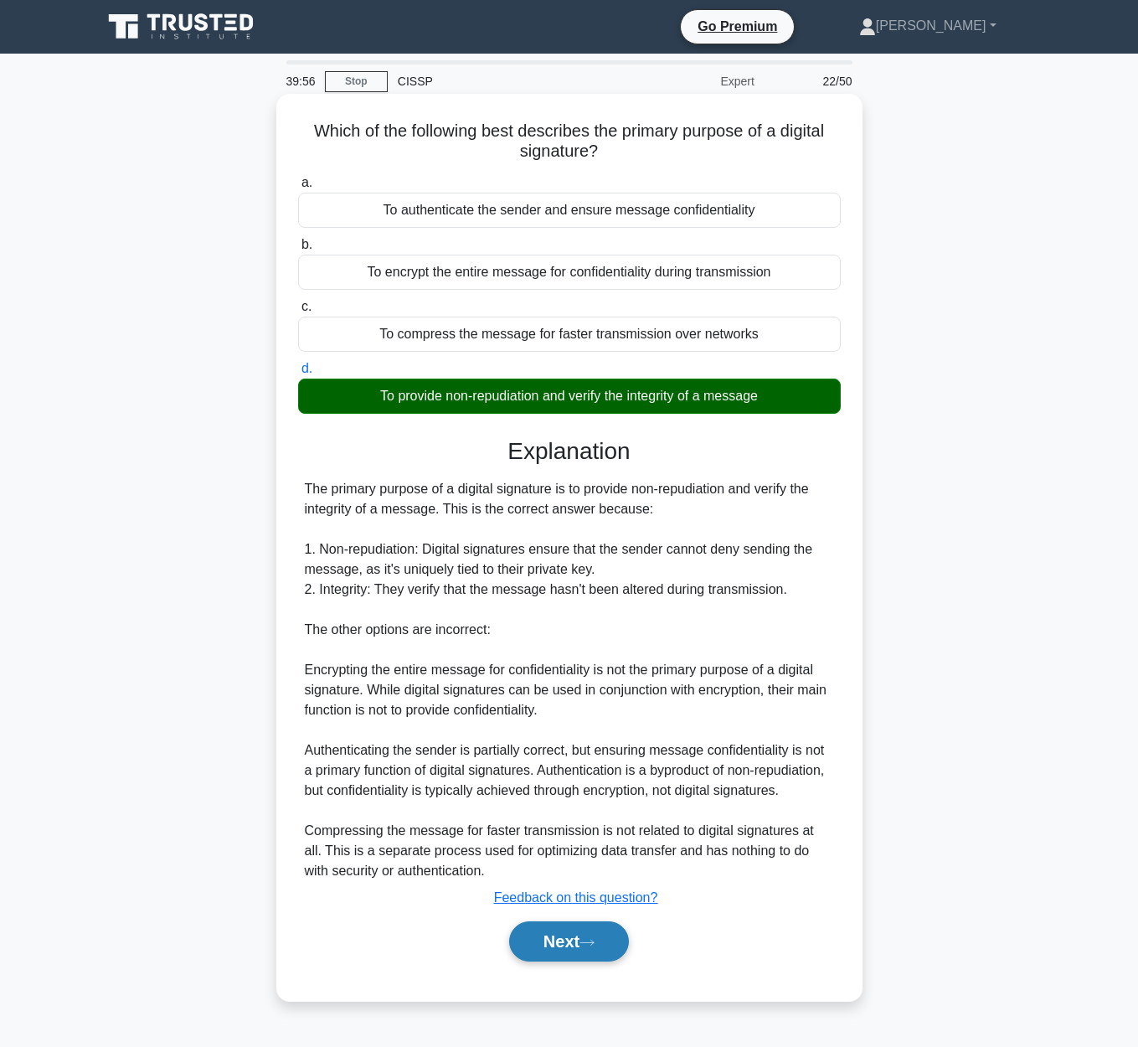
click at [583, 948] on button "Next" at bounding box center [569, 941] width 120 height 40
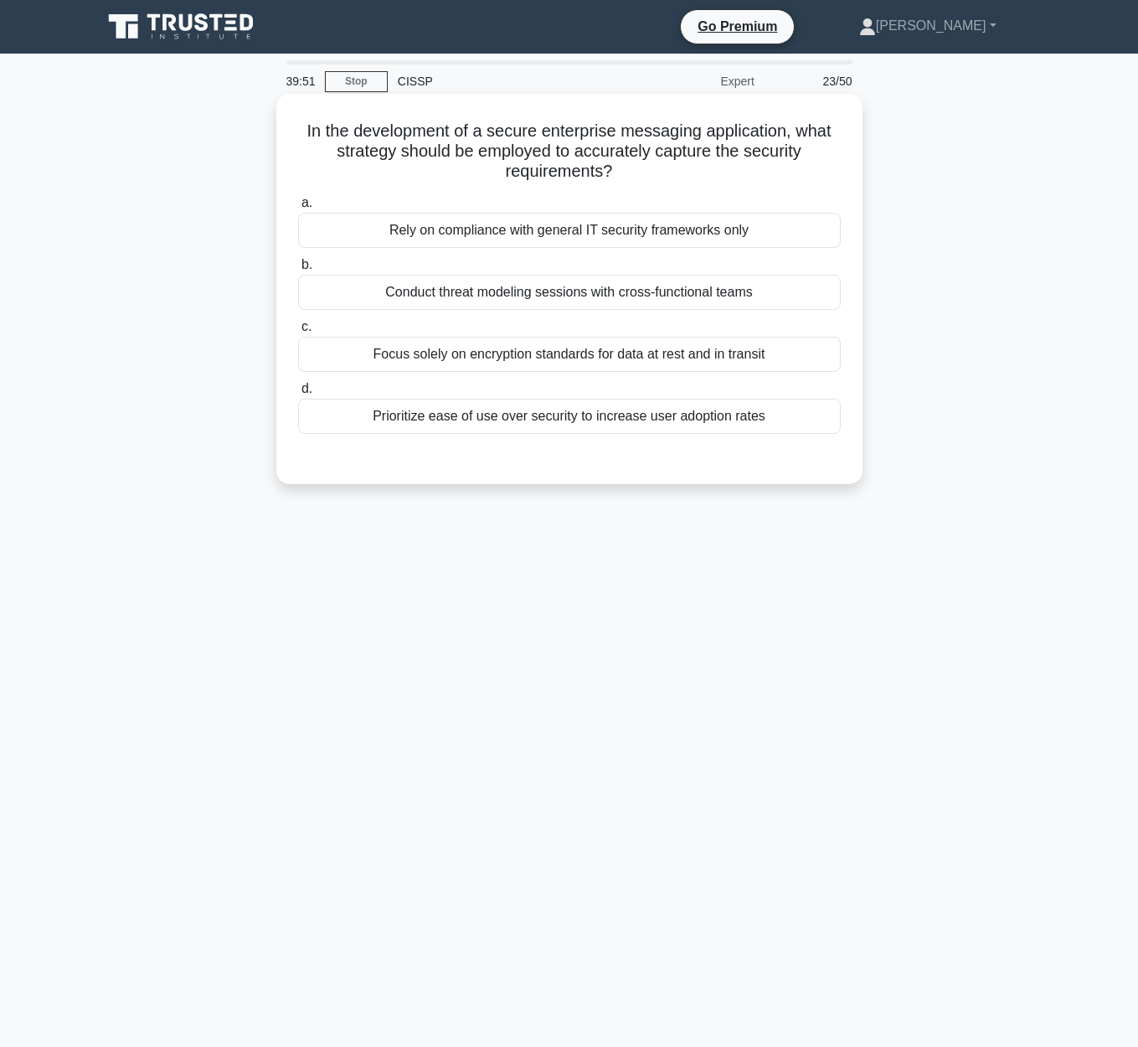
drag, startPoint x: 296, startPoint y: 121, endPoint x: 825, endPoint y: 164, distance: 530.2
click at [825, 164] on h5 "In the development of a secure enterprise messaging application, what strategy …" at bounding box center [569, 152] width 546 height 62
click at [343, 126] on h5 "In the development of a secure enterprise messaging application, what strategy …" at bounding box center [569, 152] width 546 height 62
drag, startPoint x: 305, startPoint y: 131, endPoint x: 808, endPoint y: 167, distance: 504.6
click at [808, 167] on h5 "In the development of a secure enterprise messaging application, what strategy …" at bounding box center [569, 152] width 546 height 62
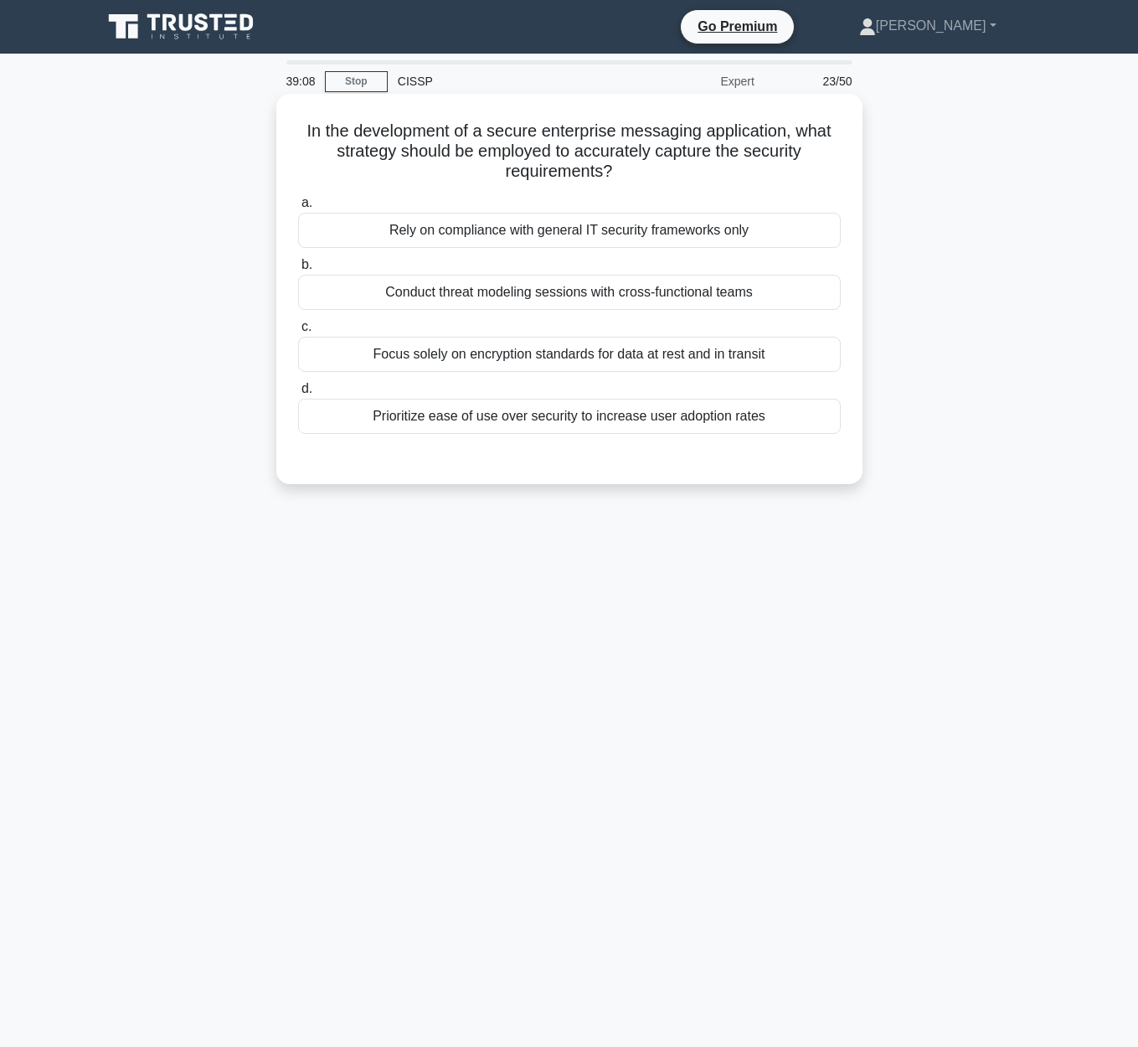
click at [685, 296] on div "Conduct threat modeling sessions with cross-functional teams" at bounding box center [569, 292] width 543 height 35
click at [298, 271] on input "b. Conduct threat modeling sessions with cross-functional teams" at bounding box center [298, 265] width 0 height 11
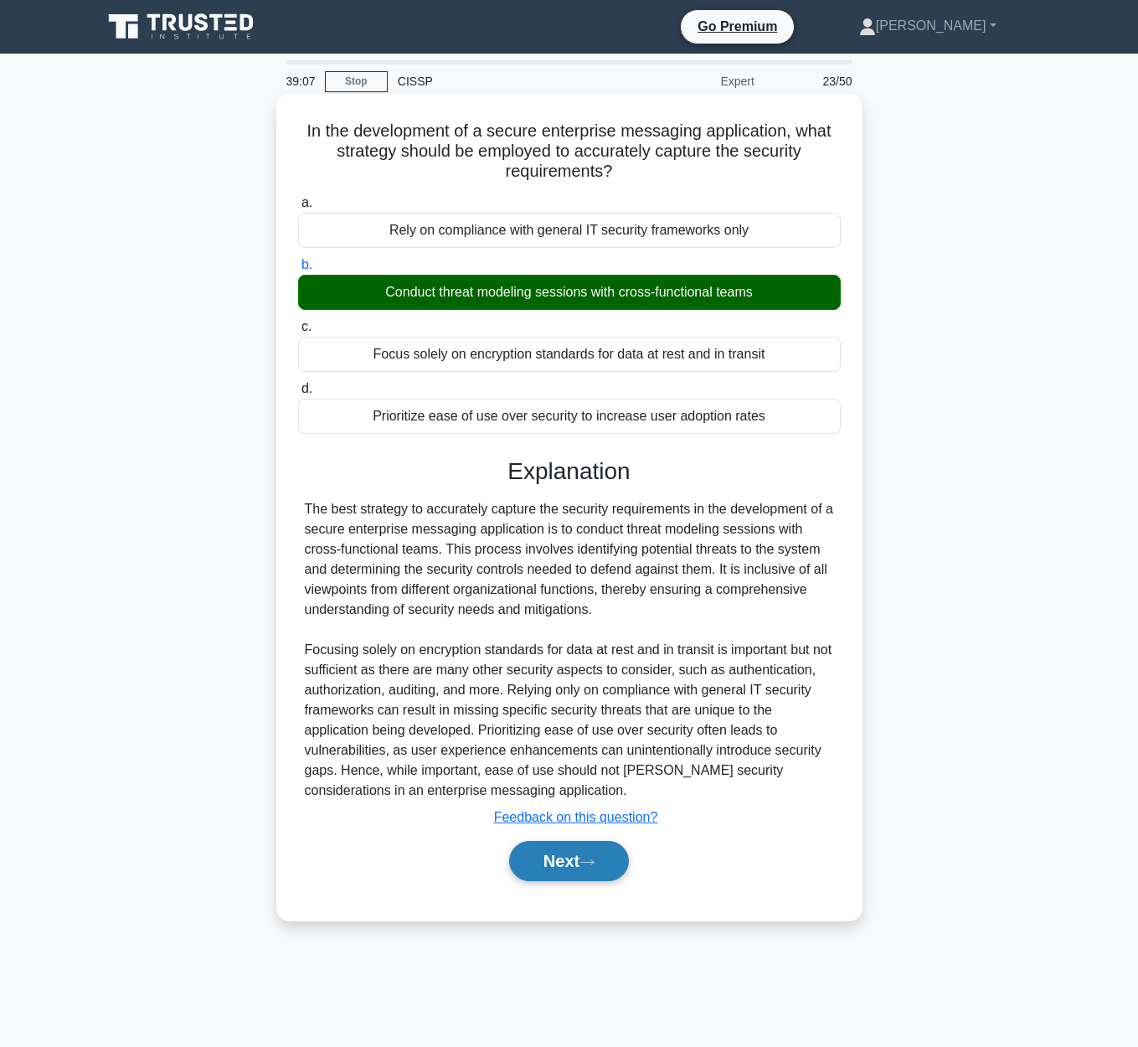
click at [610, 868] on button "Next" at bounding box center [569, 861] width 120 height 40
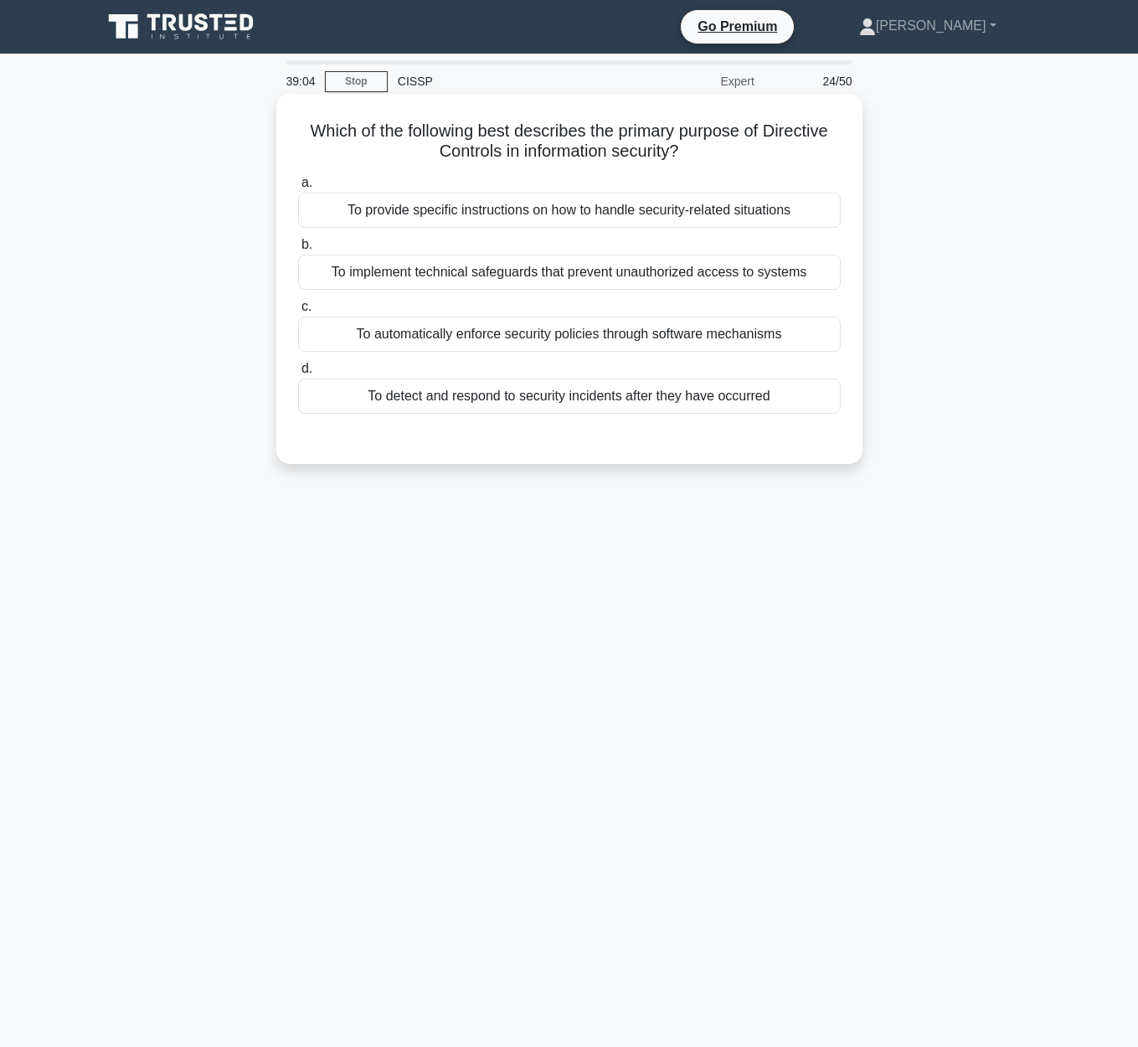
drag, startPoint x: 311, startPoint y: 132, endPoint x: 830, endPoint y: 150, distance: 519.5
click at [830, 150] on h5 "Which of the following best describes the primary purpose of Directive Controls…" at bounding box center [569, 142] width 546 height 42
click at [685, 218] on div "To provide specific instructions on how to handle security-related situations" at bounding box center [569, 210] width 543 height 35
click at [298, 188] on input "a. To provide specific instructions on how to handle security-related situations" at bounding box center [298, 183] width 0 height 11
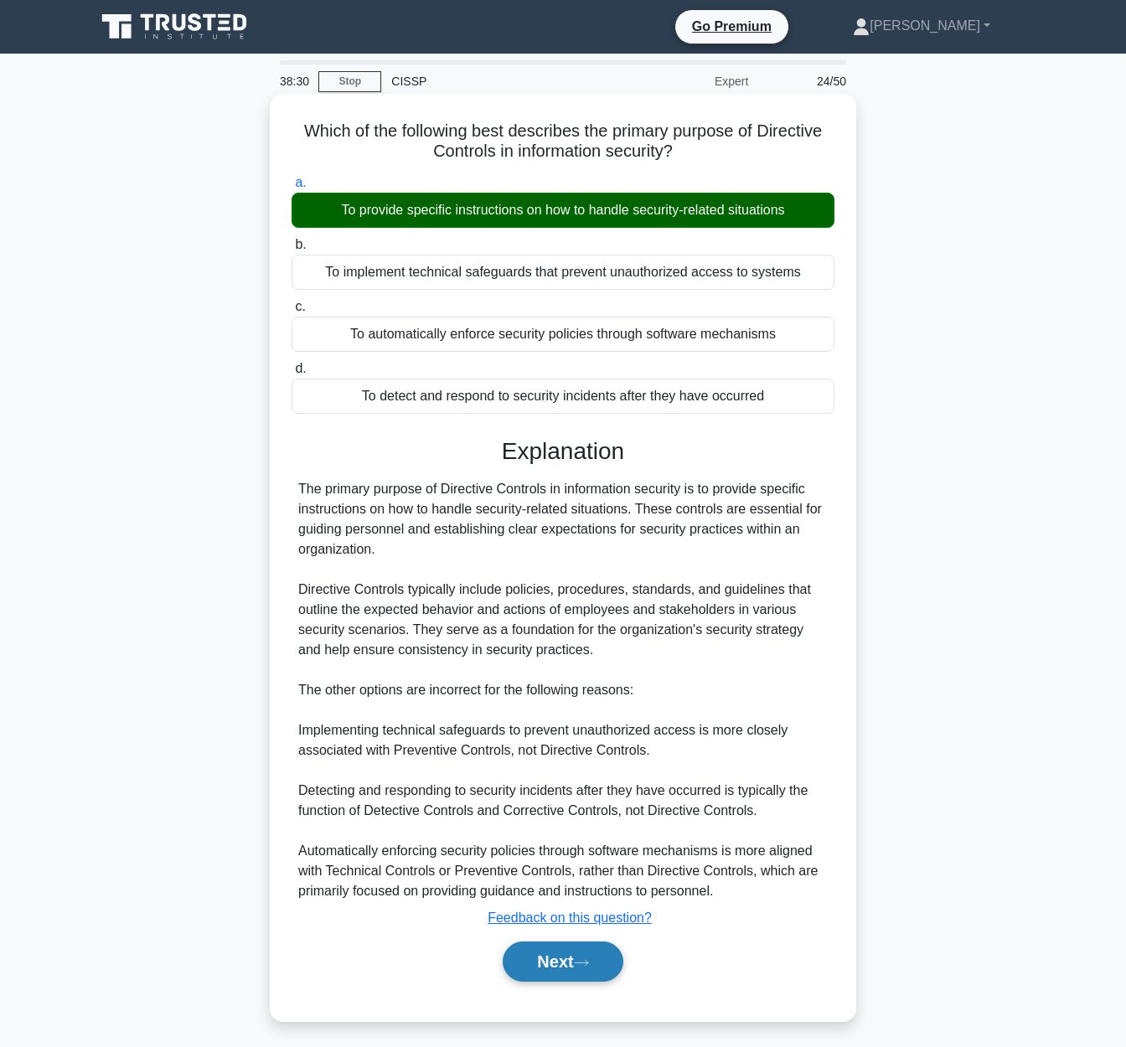
drag, startPoint x: 579, startPoint y: 968, endPoint x: 576, endPoint y: 959, distance: 9.5
click at [579, 967] on button "Next" at bounding box center [562, 961] width 120 height 40
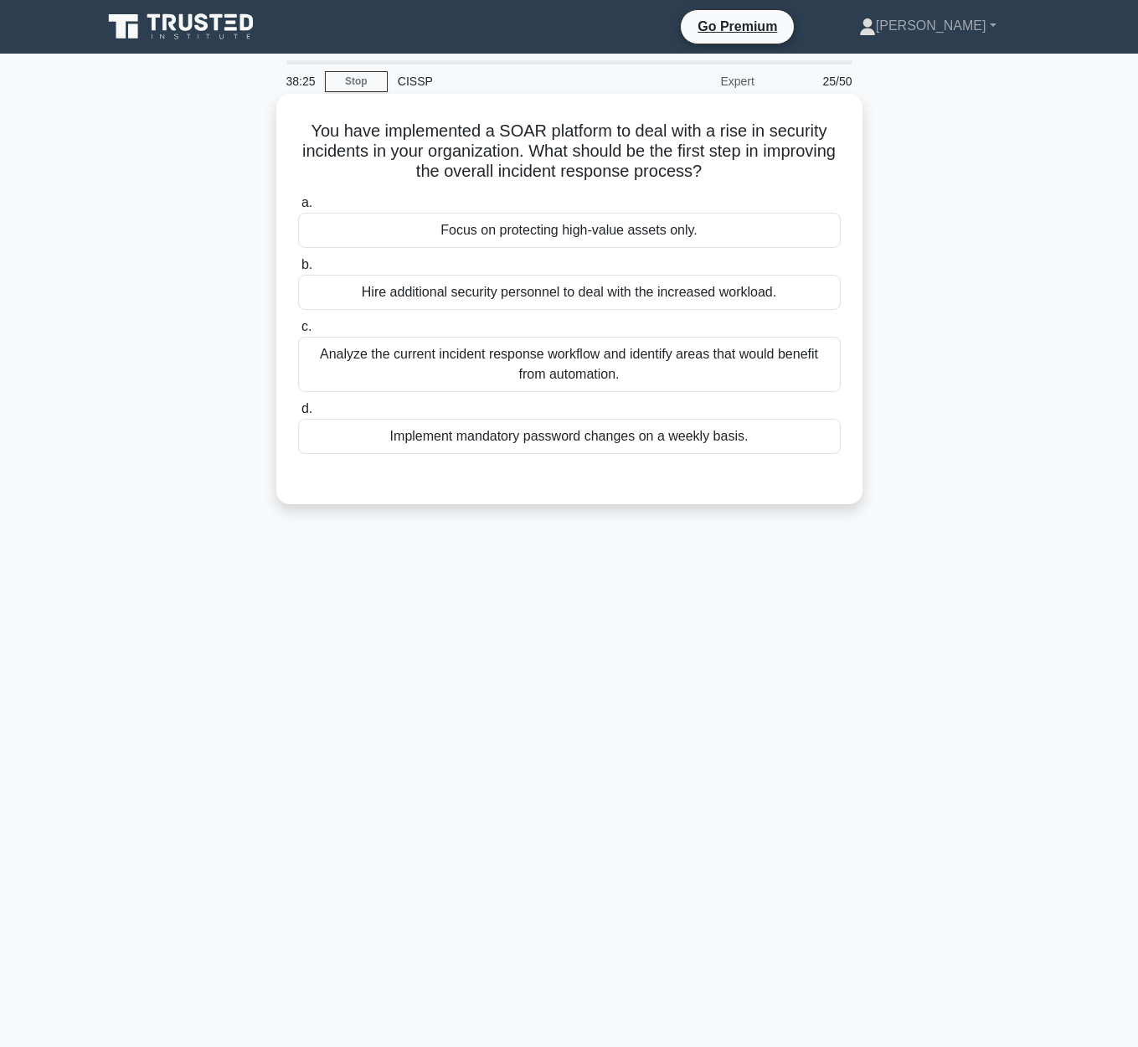
drag, startPoint x: 317, startPoint y: 129, endPoint x: 848, endPoint y: 165, distance: 532.2
click at [848, 165] on div "You have implemented a SOAR platform to deal with a rise in security incidents …" at bounding box center [569, 298] width 573 height 397
click at [716, 366] on div "Analyze the current incident response workflow and identify areas that would be…" at bounding box center [569, 364] width 543 height 55
click at [298, 332] on input "c. Analyze the current incident response workflow and identify areas that would…" at bounding box center [298, 327] width 0 height 11
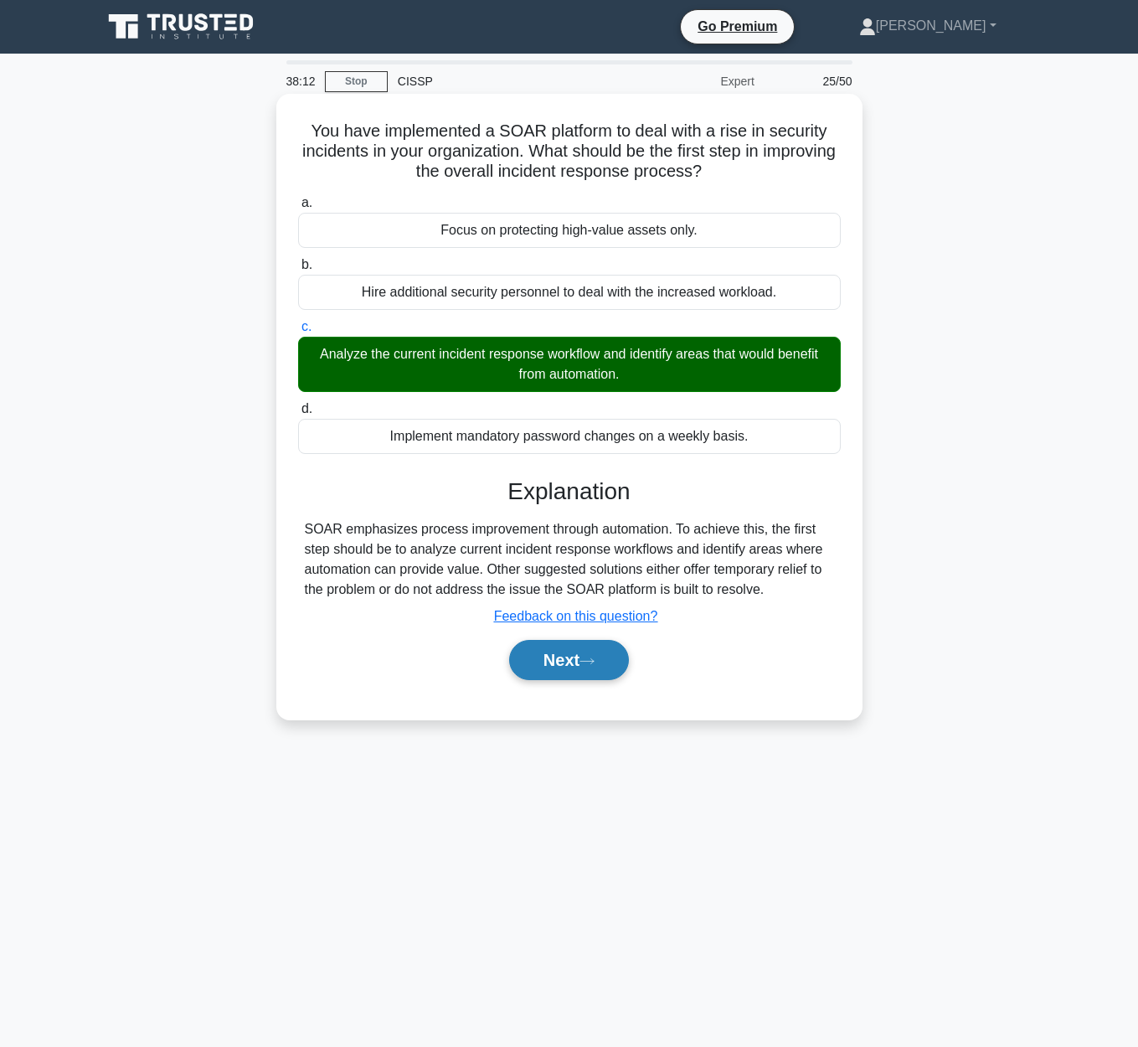
drag, startPoint x: 572, startPoint y: 665, endPoint x: 563, endPoint y: 647, distance: 20.6
click at [571, 665] on button "Next" at bounding box center [569, 660] width 120 height 40
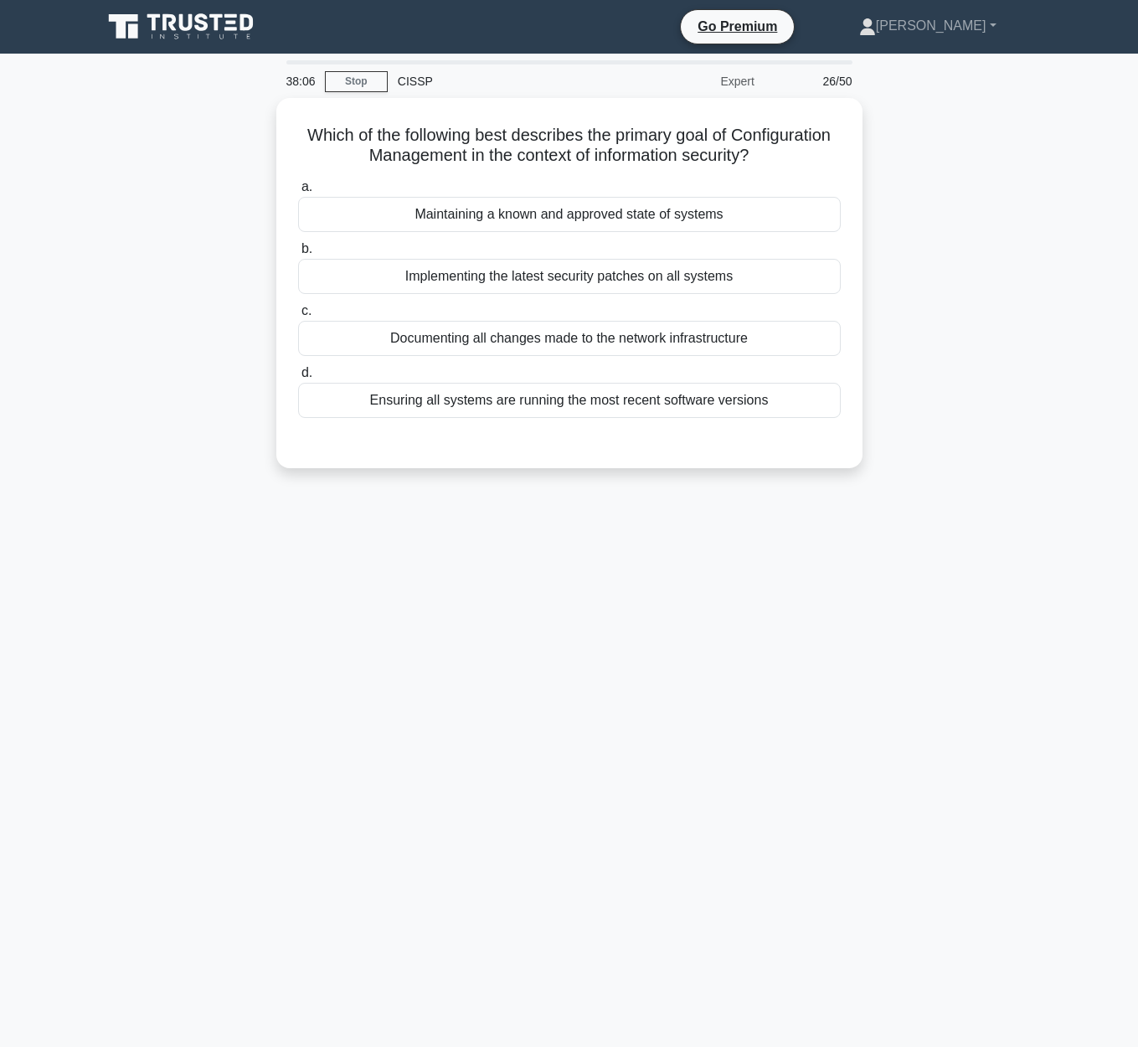
drag, startPoint x: 312, startPoint y: 131, endPoint x: 868, endPoint y: 152, distance: 556.5
click at [868, 152] on div "Which of the following best describes the primary goal of Configuration Managem…" at bounding box center [569, 293] width 955 height 390
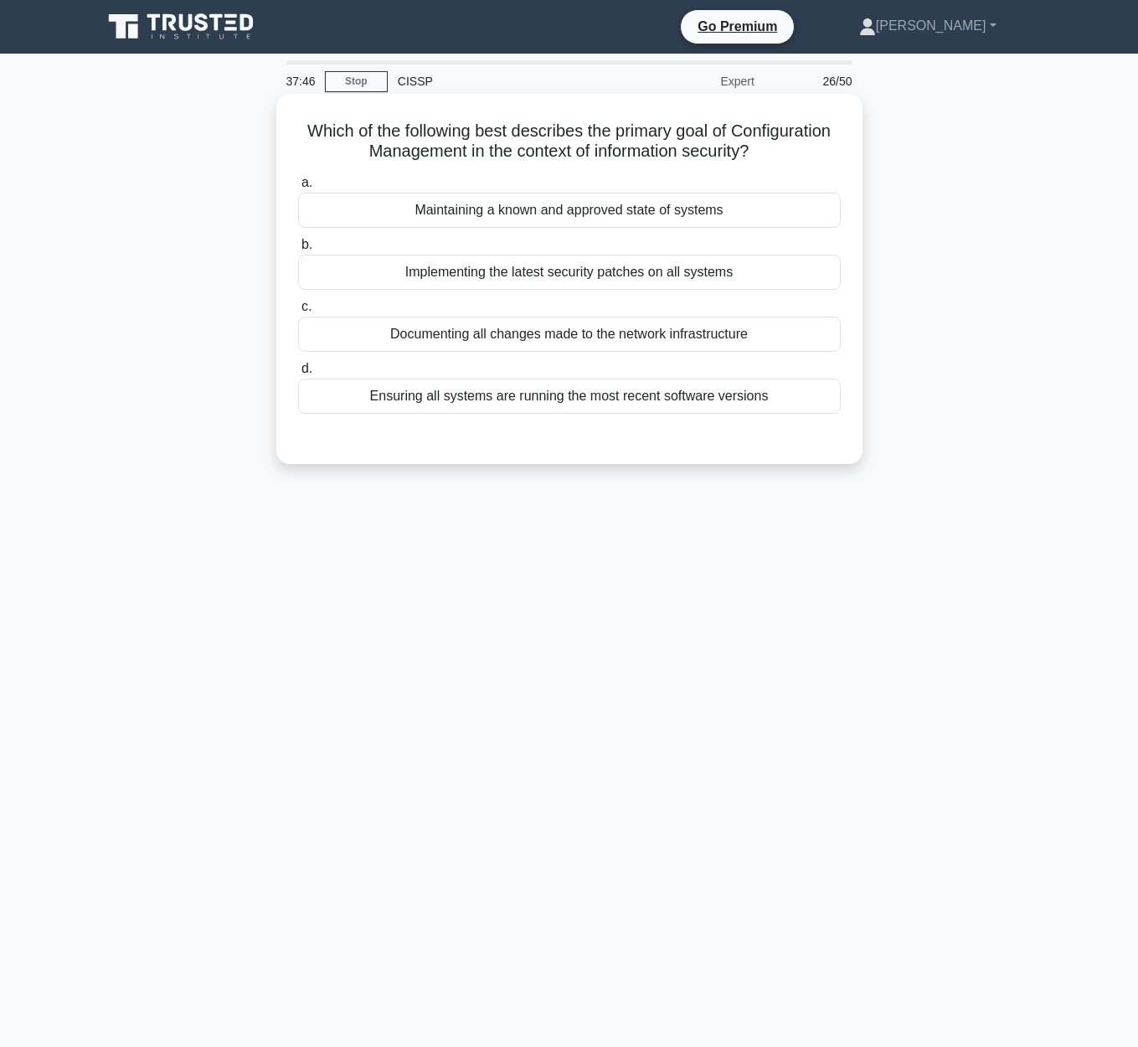
click at [586, 162] on h5 "Which of the following best describes the primary goal of Configuration Managem…" at bounding box center [569, 142] width 546 height 42
click at [730, 216] on div "Maintaining a known and approved state of systems" at bounding box center [569, 210] width 543 height 35
click at [298, 188] on input "a. Maintaining a known and approved state of systems" at bounding box center [298, 183] width 0 height 11
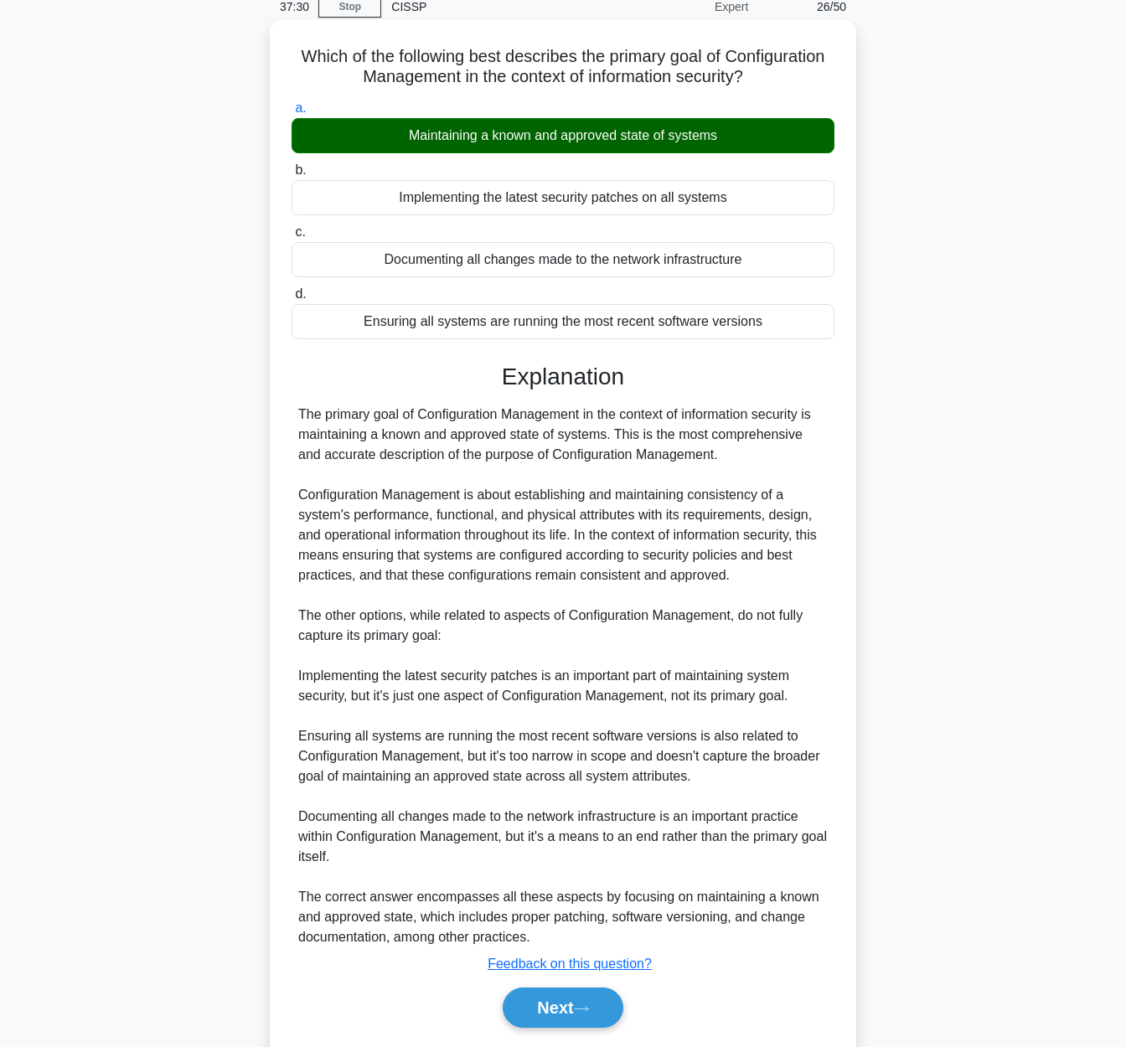
scroll to position [127, 0]
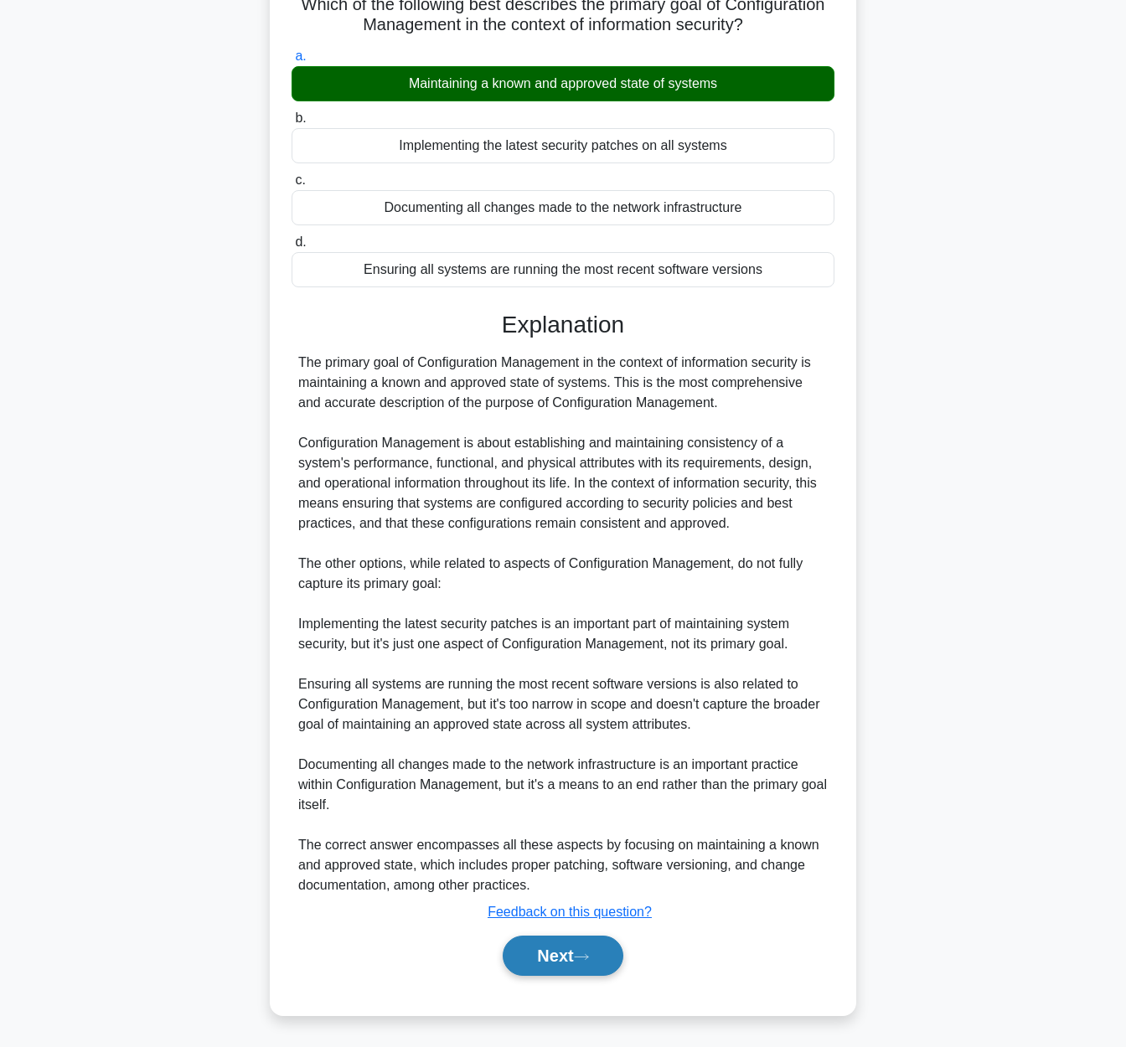
click at [589, 954] on icon at bounding box center [581, 956] width 15 height 9
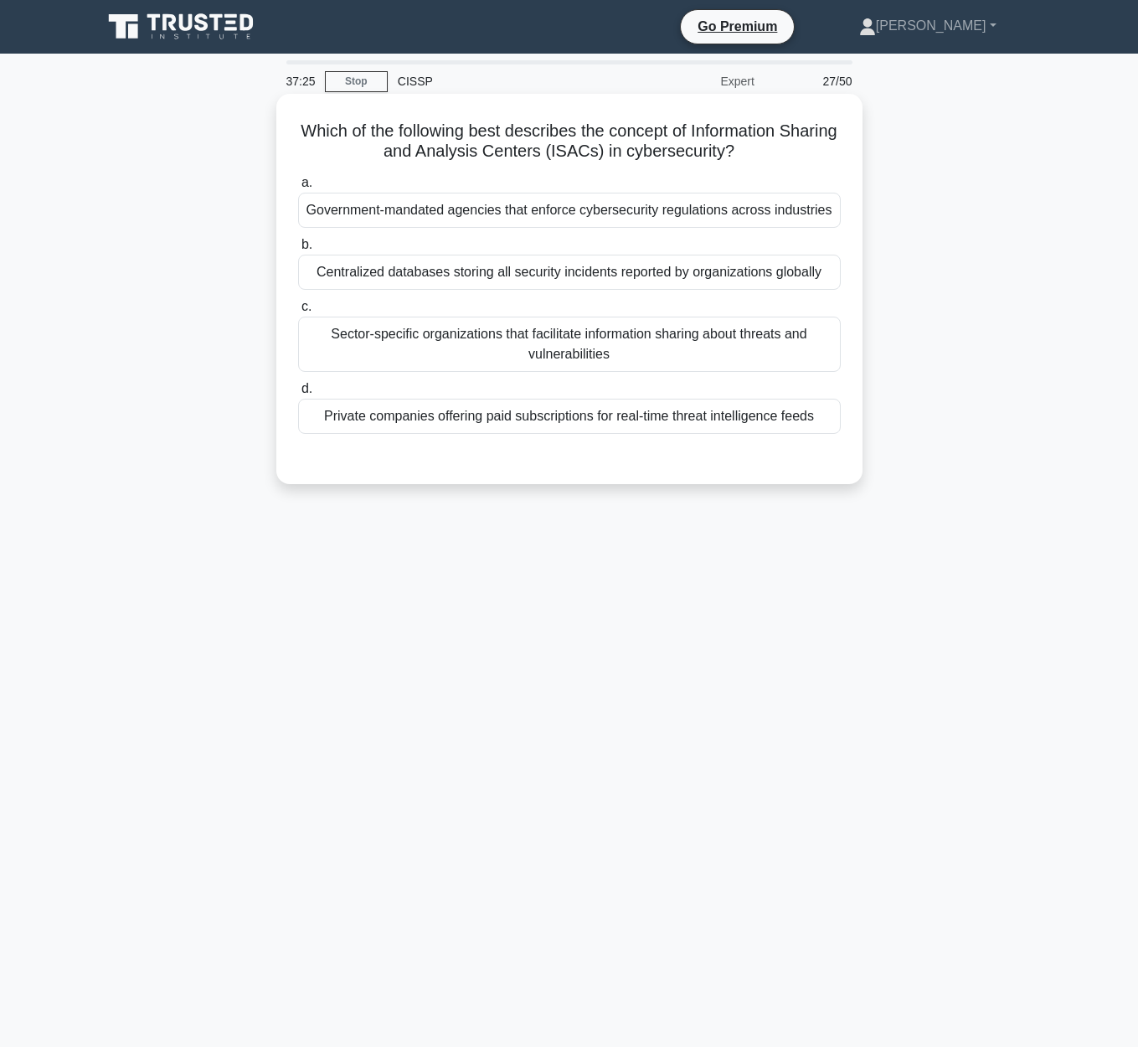
drag, startPoint x: 294, startPoint y: 126, endPoint x: 845, endPoint y: 151, distance: 551.6
click at [845, 151] on div "Which of the following best describes the concept of Information Sharing and An…" at bounding box center [569, 288] width 573 height 377
click at [672, 284] on div "Centralized databases storing all security incidents reported by organizations …" at bounding box center [569, 272] width 543 height 35
click at [298, 250] on input "b. Centralized databases storing all security incidents reported by organizatio…" at bounding box center [298, 245] width 0 height 11
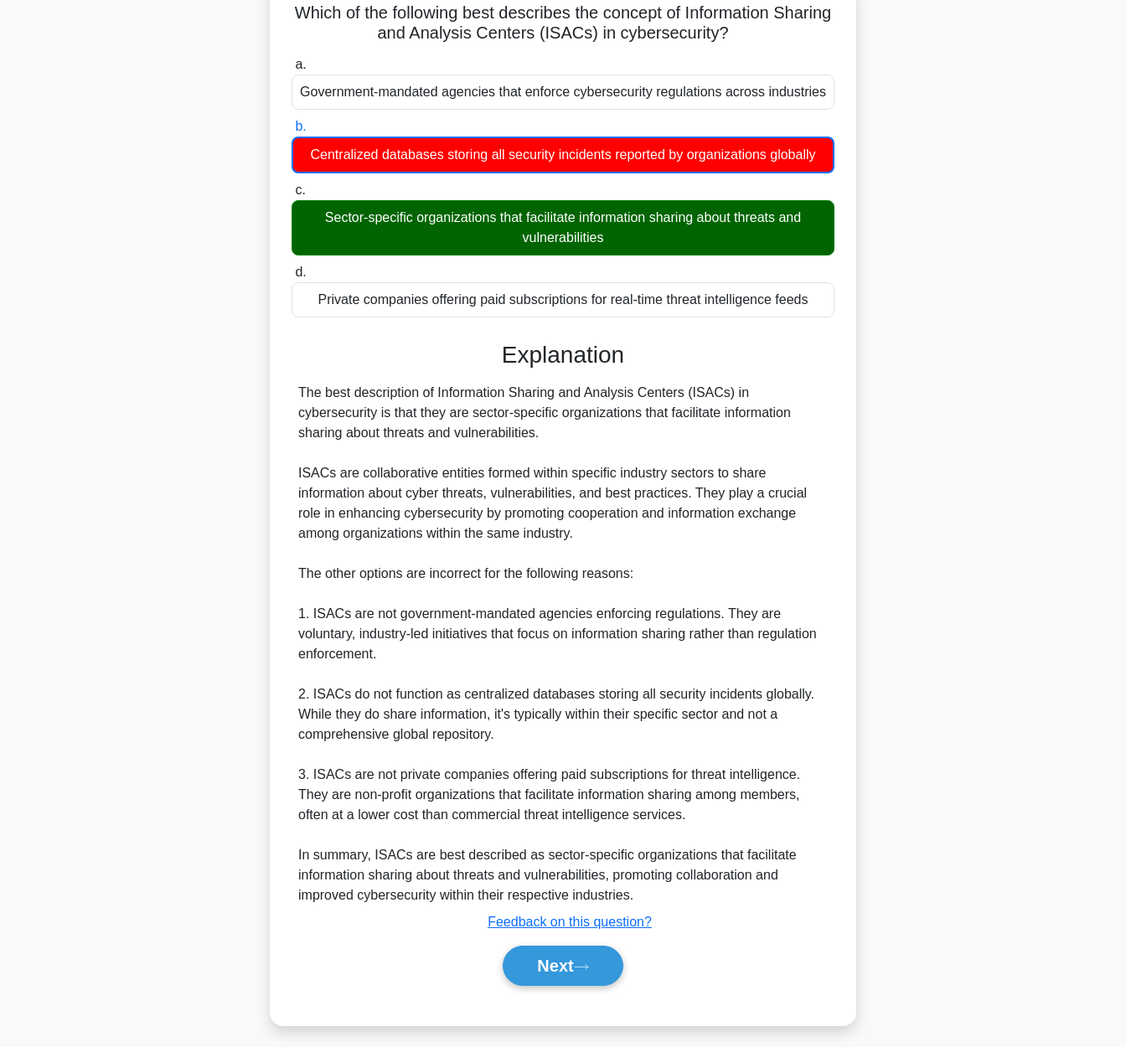
scroll to position [129, 0]
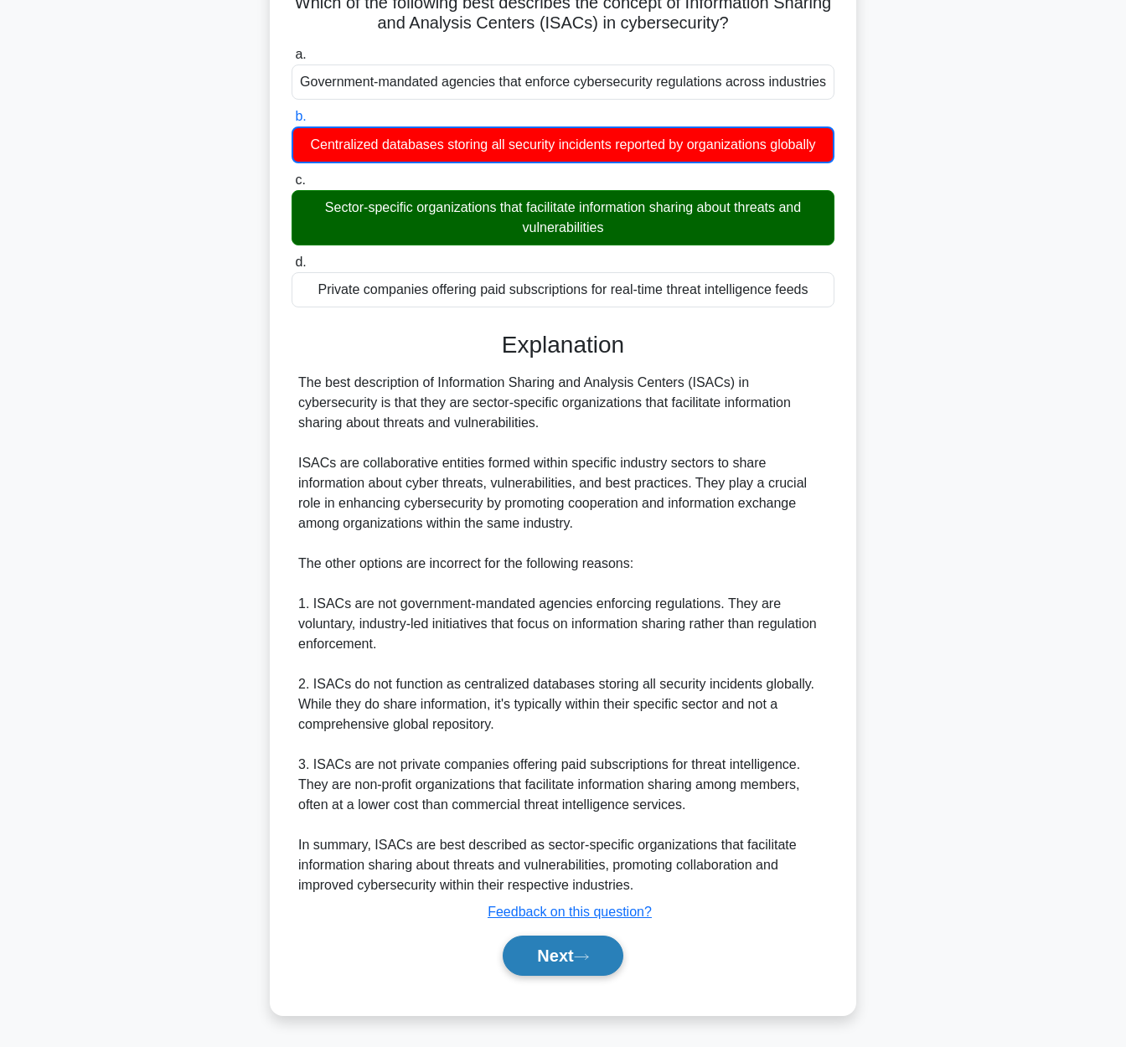
click at [588, 961] on button "Next" at bounding box center [562, 955] width 120 height 40
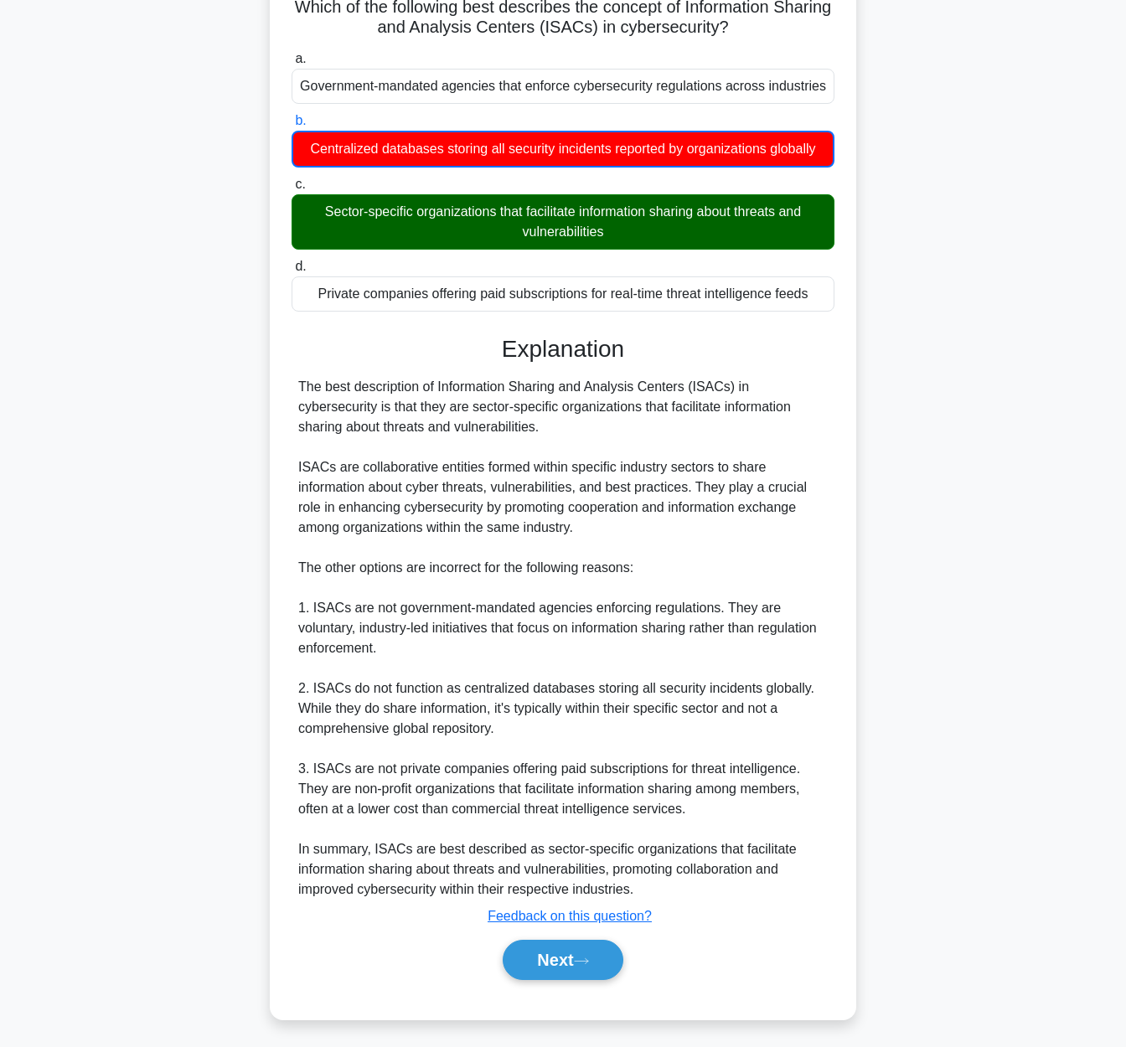
scroll to position [0, 0]
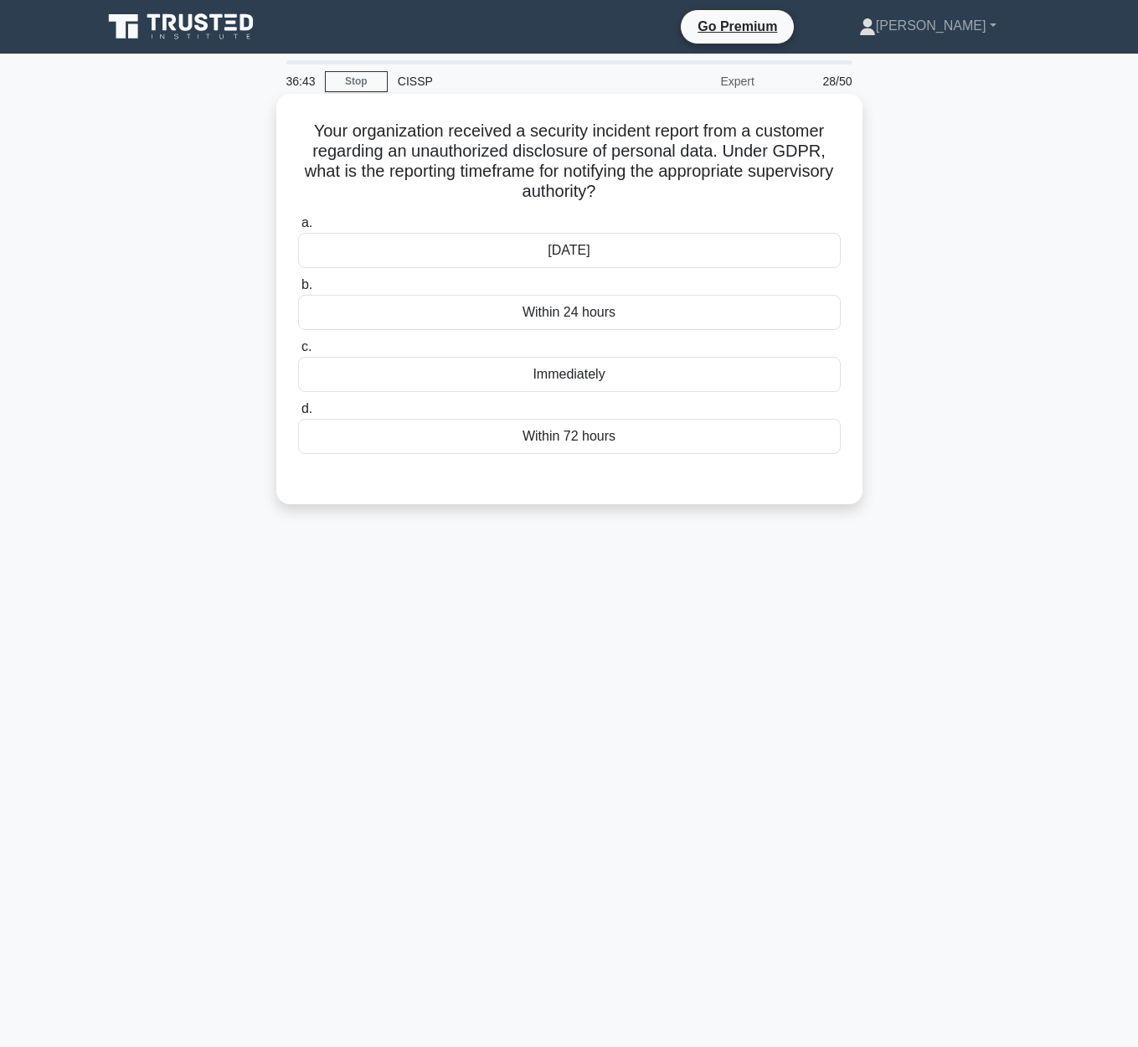
drag, startPoint x: 317, startPoint y: 126, endPoint x: 850, endPoint y: 182, distance: 536.4
click at [850, 182] on div "Your organization received a security incident report from a customer regarding…" at bounding box center [569, 298] width 573 height 397
click at [723, 444] on div "Within 72 hours" at bounding box center [569, 436] width 543 height 35
click at [298, 415] on input "d. Within 72 hours" at bounding box center [298, 409] width 0 height 11
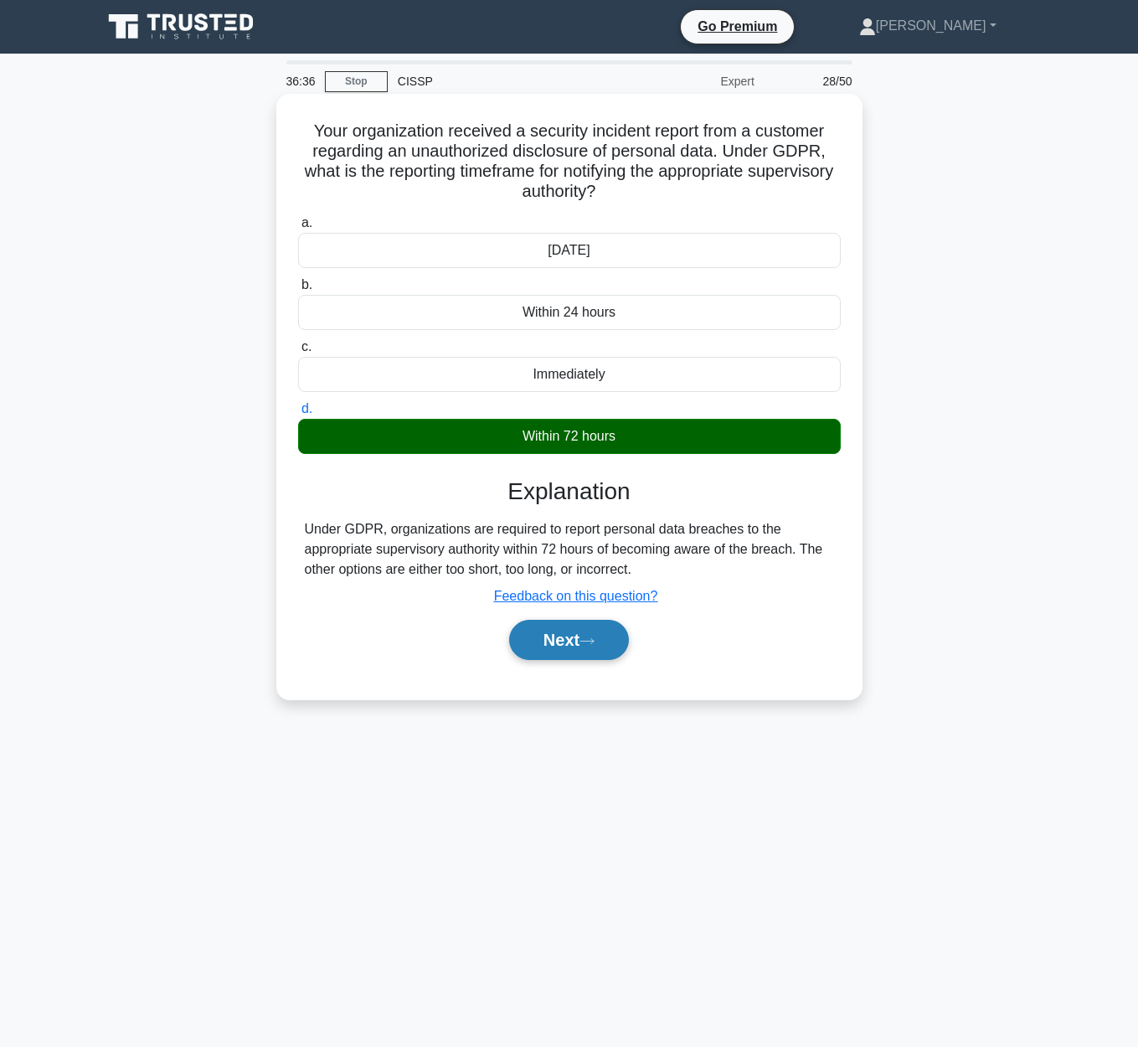
click at [568, 652] on button "Next" at bounding box center [569, 640] width 120 height 40
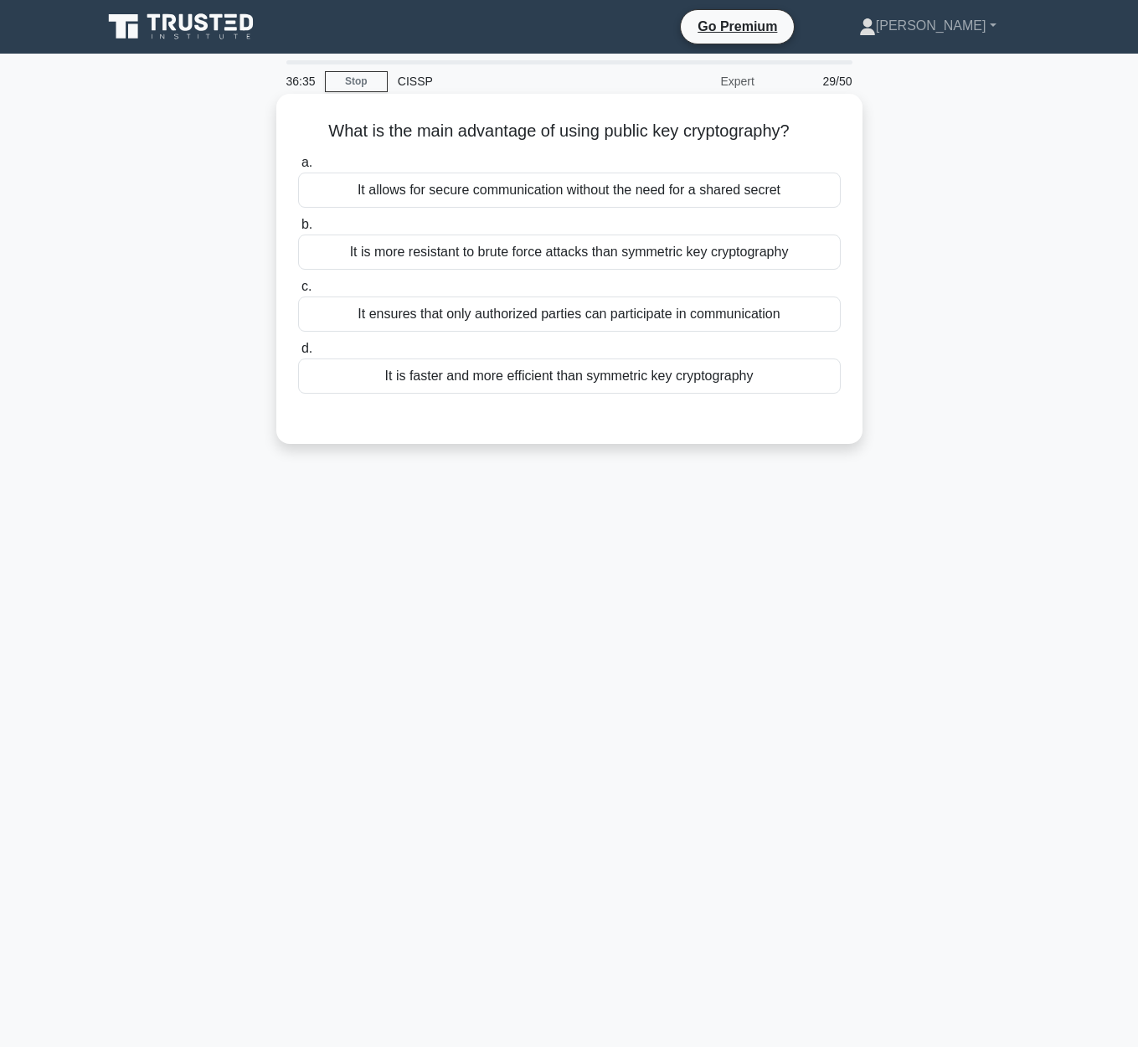
drag, startPoint x: 318, startPoint y: 131, endPoint x: 852, endPoint y: 127, distance: 533.5
click at [852, 127] on div "What is the main advantage of using public key cryptography? .spinner_0XTQ{tran…" at bounding box center [569, 268] width 573 height 337
click at [817, 197] on div "It allows for secure communication without the need for a shared secret" at bounding box center [569, 190] width 543 height 35
click at [298, 168] on input "a. It allows for secure communication without the need for a shared secret" at bounding box center [298, 162] width 0 height 11
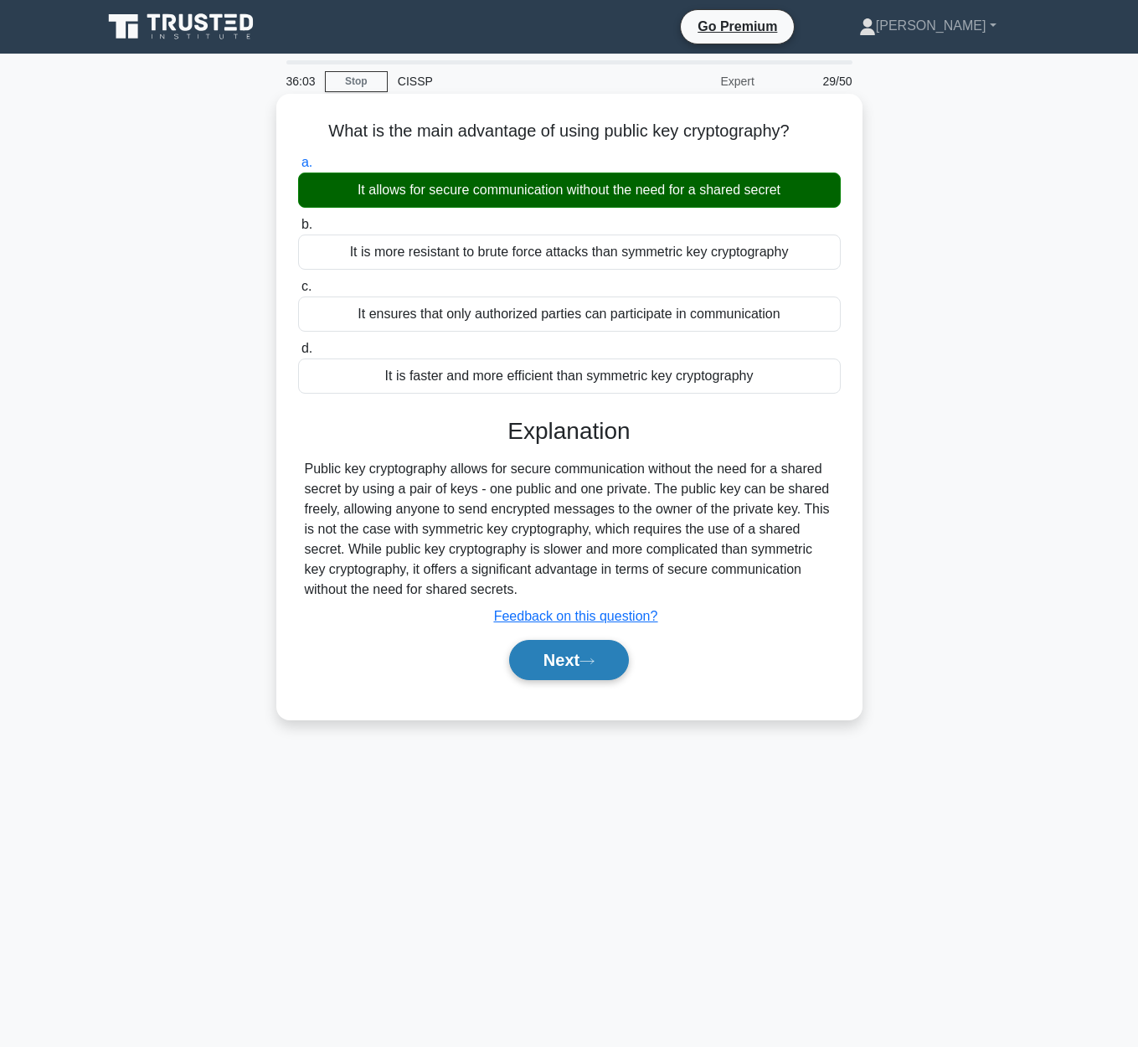
click at [594, 655] on button "Next" at bounding box center [569, 660] width 120 height 40
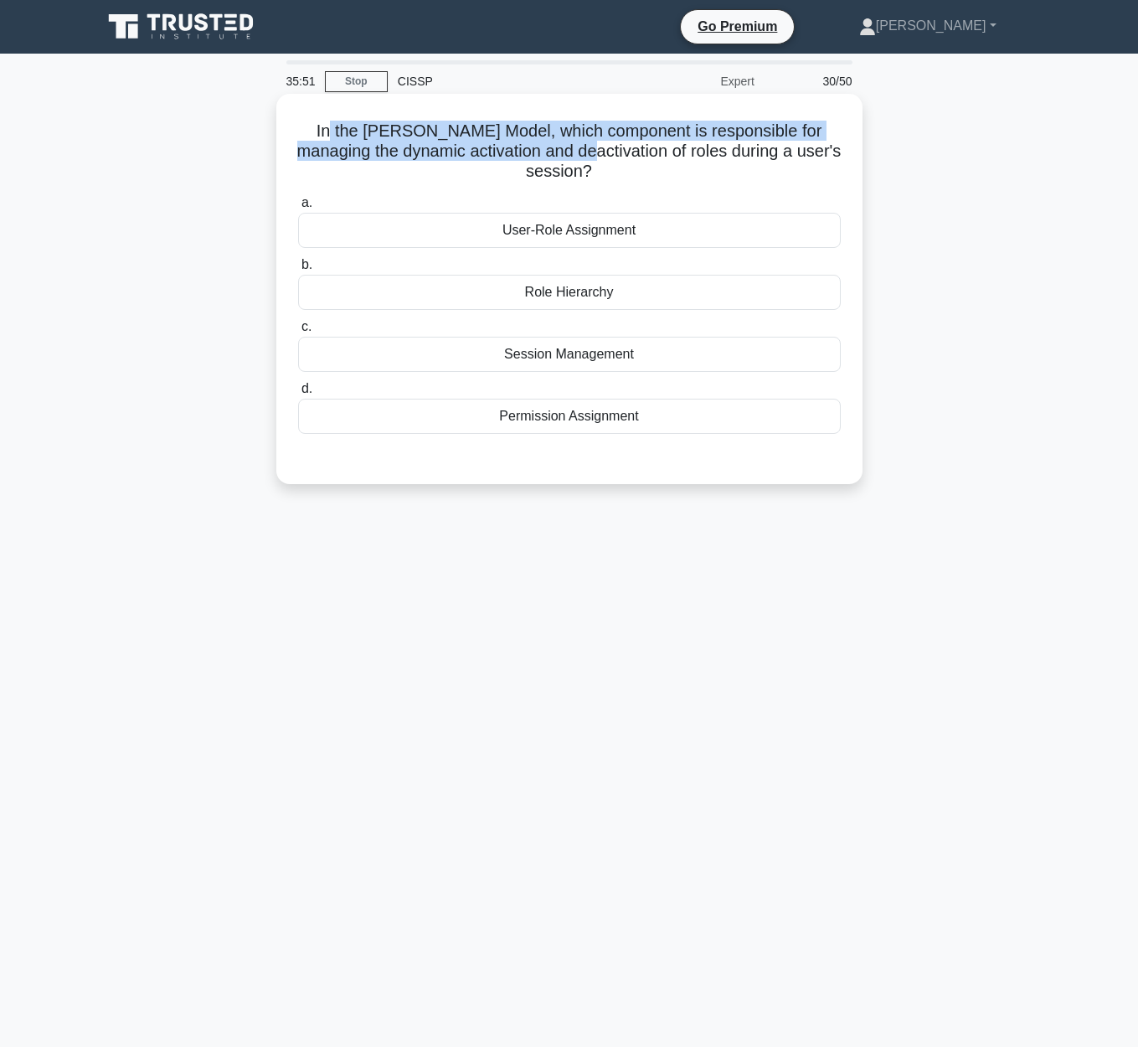
drag, startPoint x: 334, startPoint y: 131, endPoint x: 540, endPoint y: 149, distance: 206.8
click at [566, 143] on h5 "In the Sandhu-Ferraiolo Model, which component is responsible for managing the …" at bounding box center [569, 152] width 546 height 62
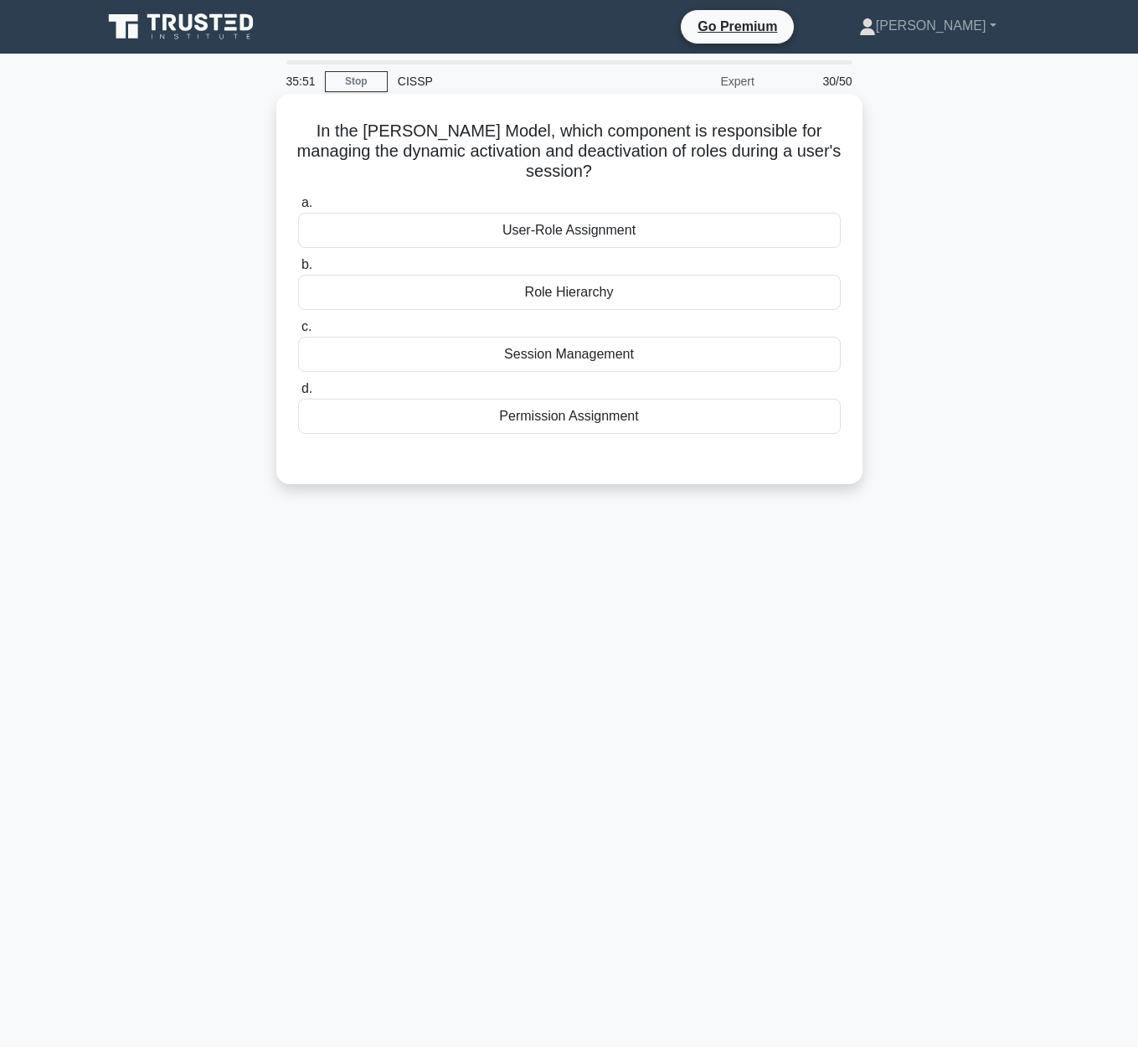
click at [528, 151] on h5 "In the Sandhu-Ferraiolo Model, which component is responsible for managing the …" at bounding box center [569, 152] width 546 height 62
drag, startPoint x: 407, startPoint y: 150, endPoint x: 848, endPoint y: 163, distance: 441.6
click at [848, 163] on div "In the Sandhu-Ferraiolo Model, which component is responsible for managing the …" at bounding box center [569, 288] width 573 height 377
click at [718, 348] on div "Session Management" at bounding box center [569, 354] width 543 height 35
click at [298, 332] on input "c. Session Management" at bounding box center [298, 327] width 0 height 11
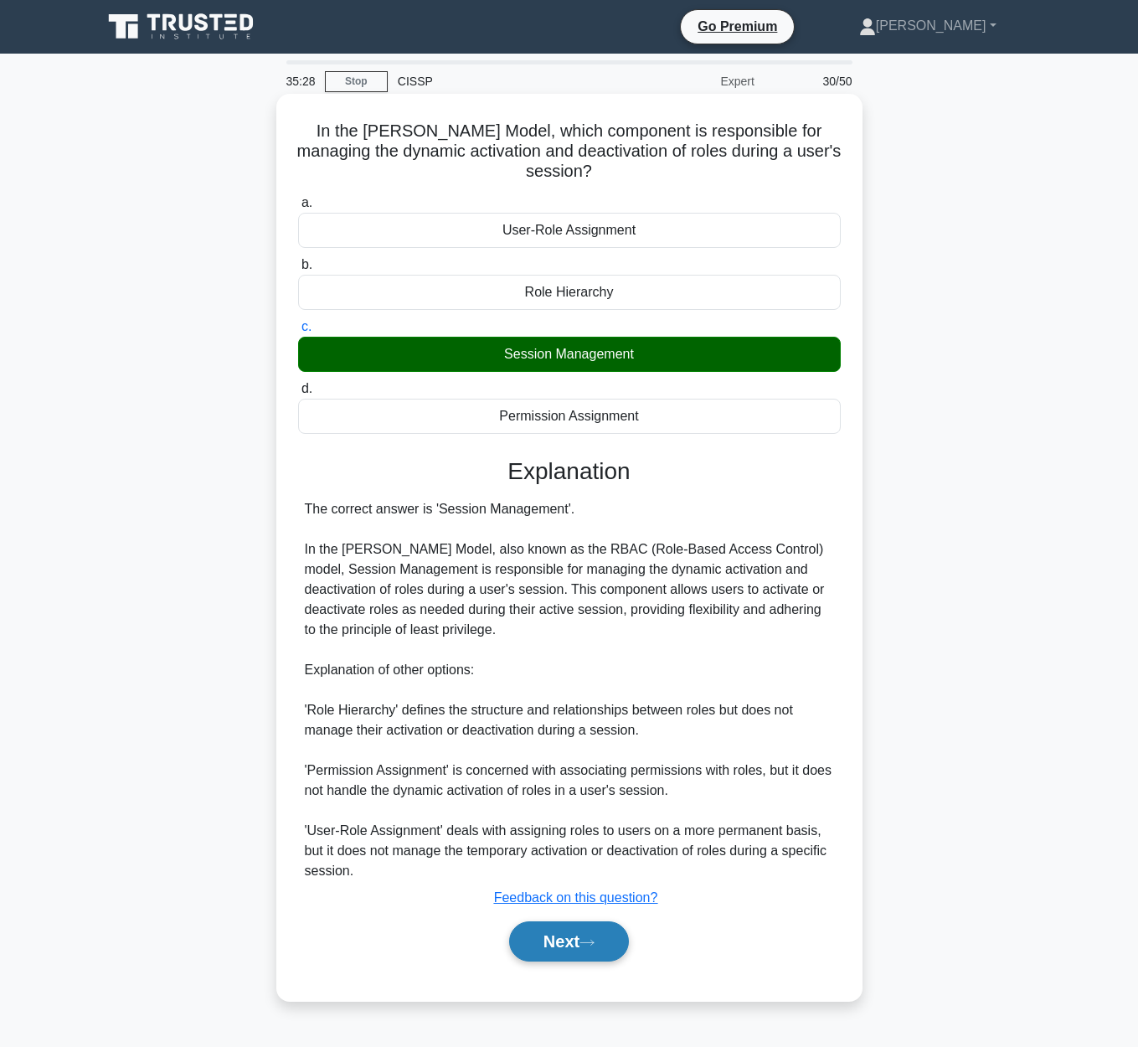
click at [584, 935] on button "Next" at bounding box center [569, 941] width 120 height 40
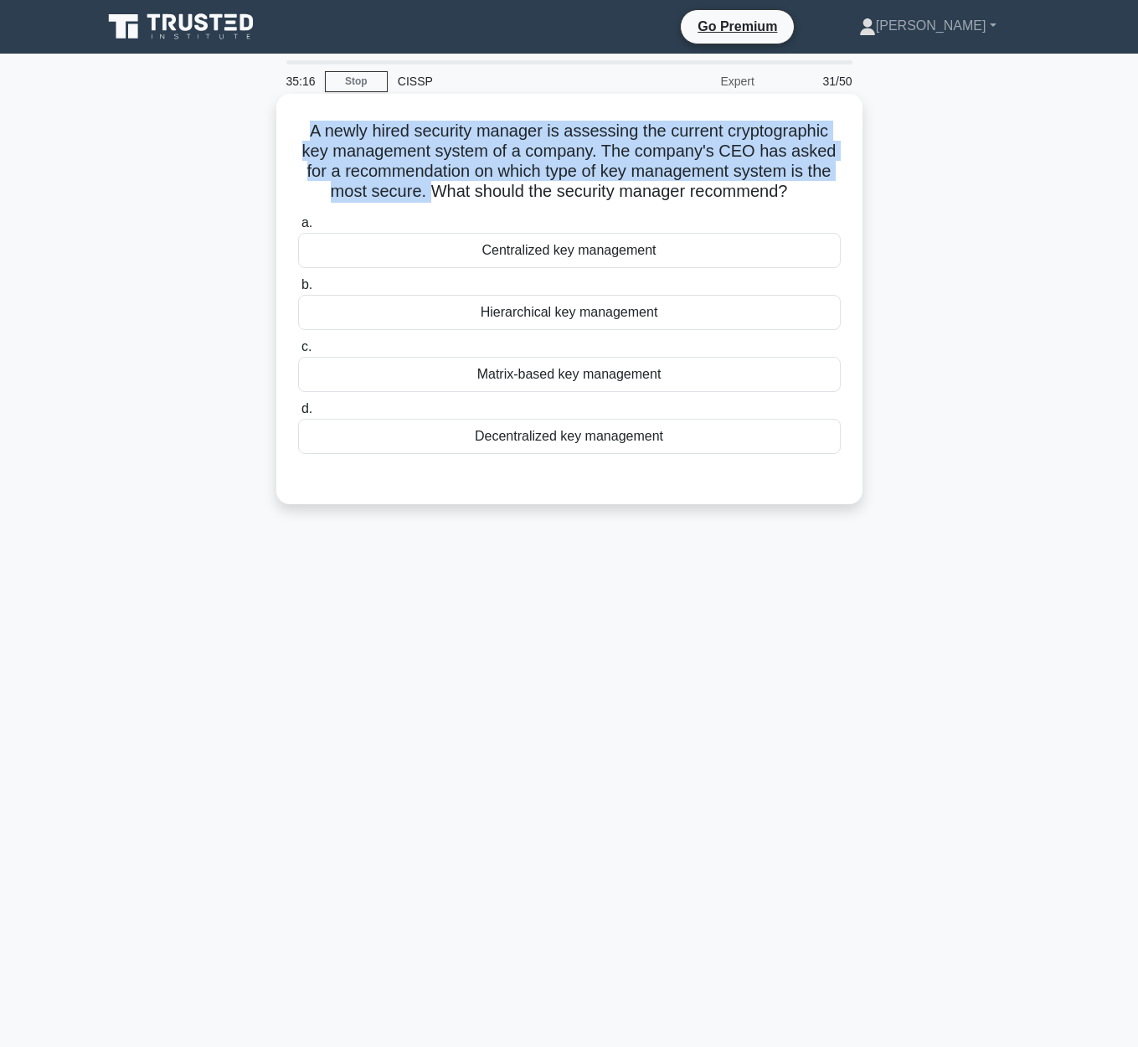
drag, startPoint x: 311, startPoint y: 129, endPoint x: 431, endPoint y: 190, distance: 135.2
click at [431, 190] on h5 "A newly hired security manager is assessing the current cryptographic key manag…" at bounding box center [569, 162] width 546 height 82
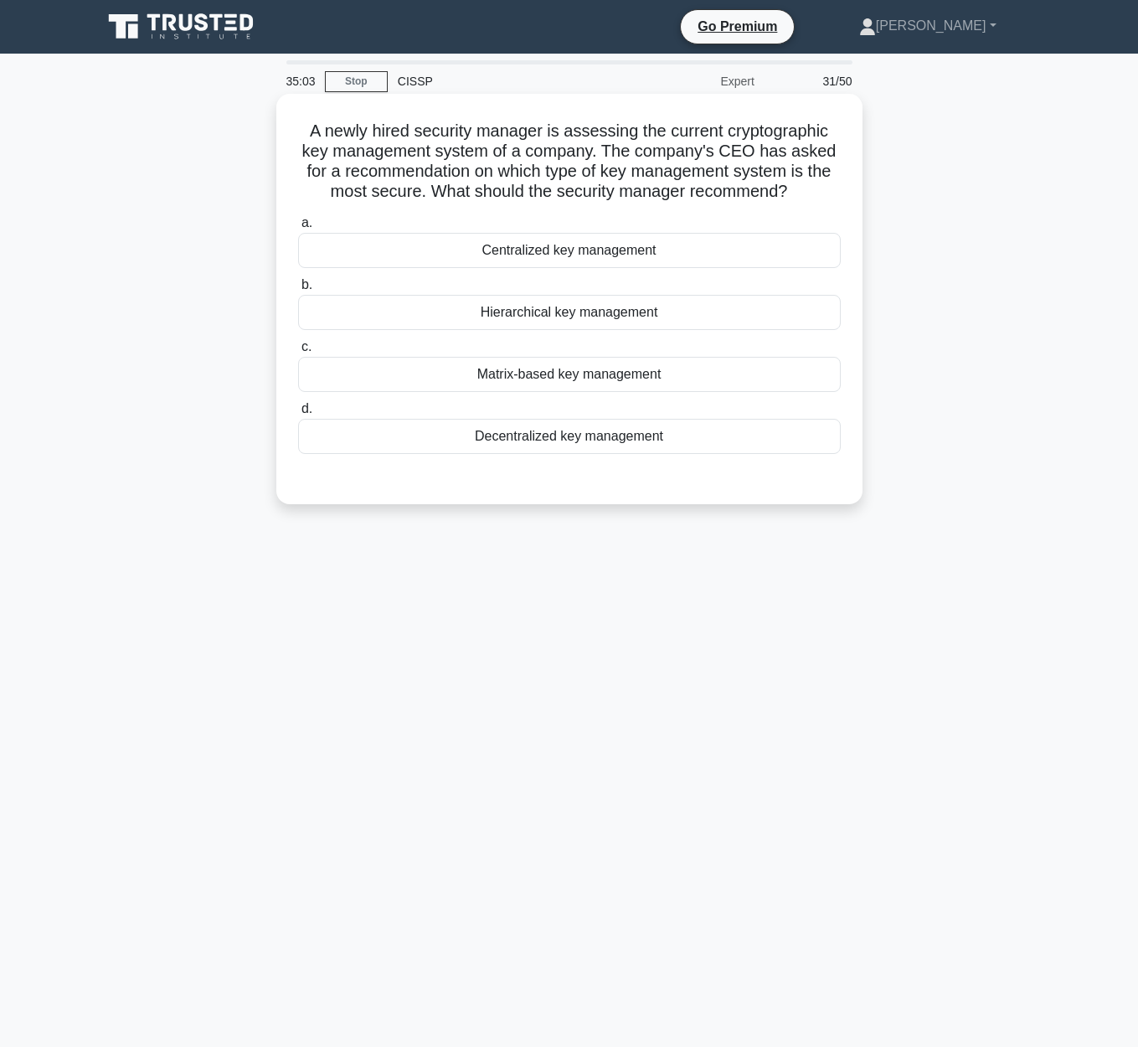
click at [631, 483] on div "a. Centralized key management b. Hierarchical key management" at bounding box center [569, 346] width 546 height 275
click at [630, 448] on div "Decentralized key management" at bounding box center [569, 436] width 543 height 35
click at [298, 415] on input "d. Decentralized key management" at bounding box center [298, 409] width 0 height 11
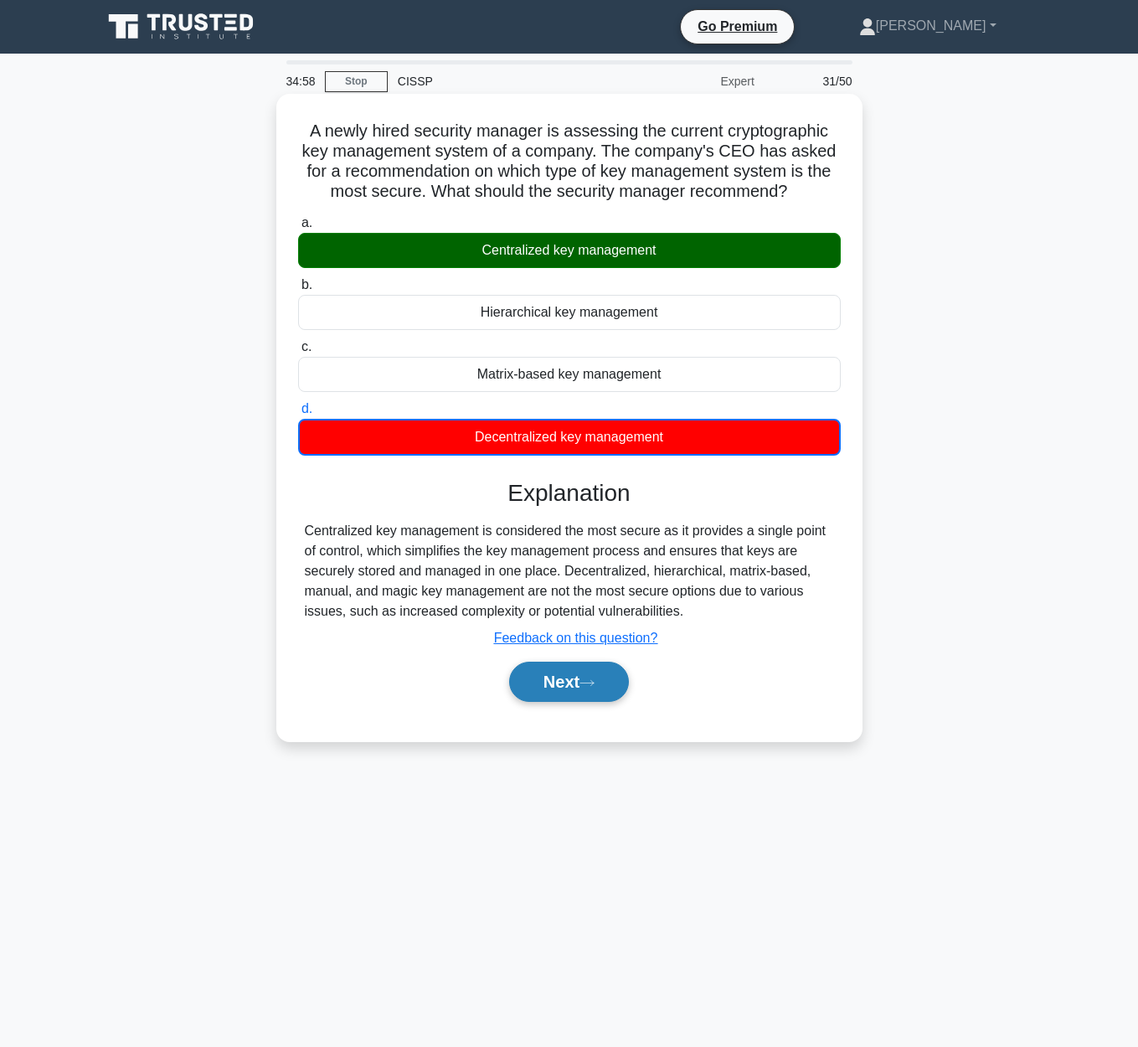
click at [596, 689] on button "Next" at bounding box center [569, 682] width 120 height 40
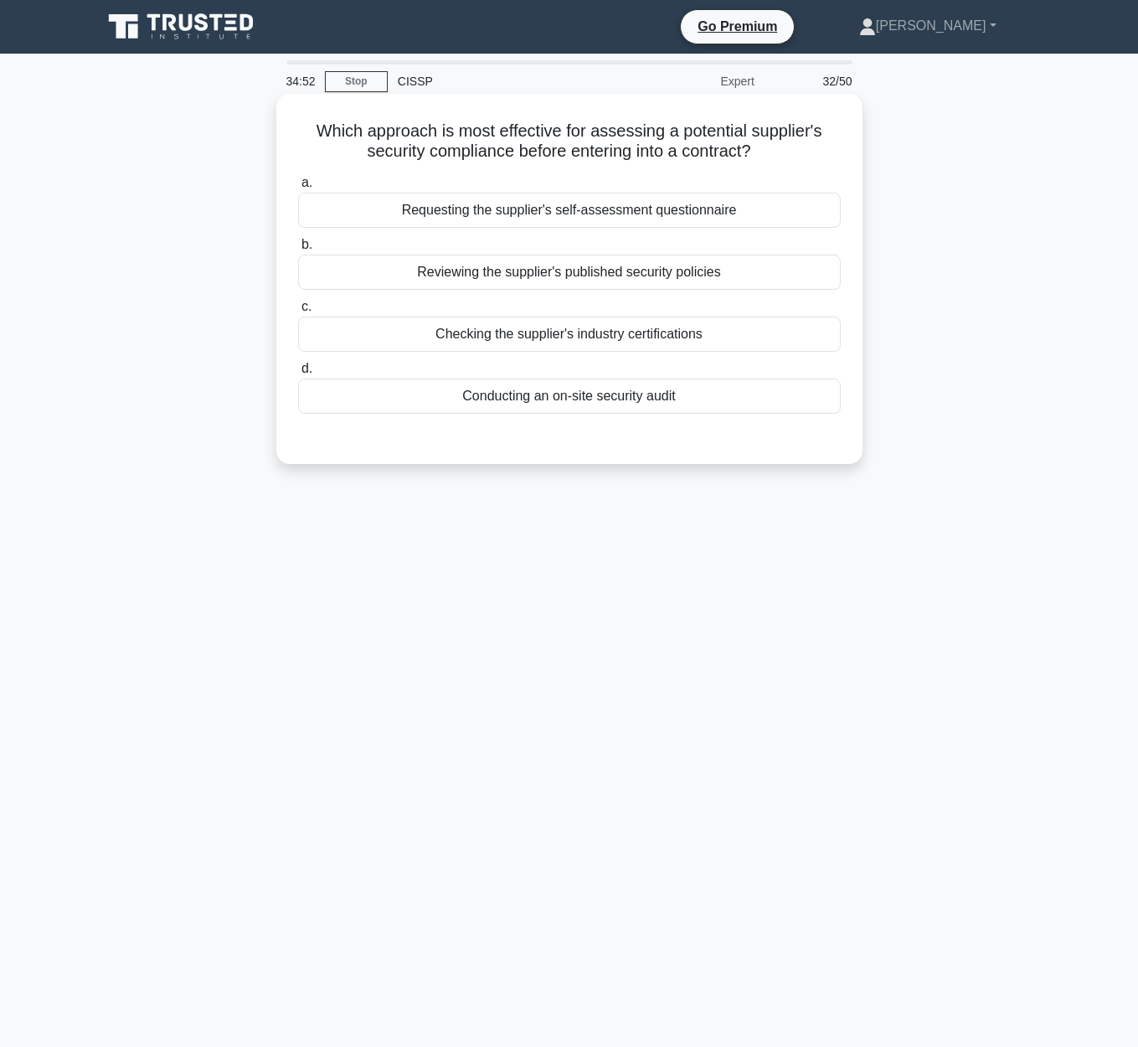
drag, startPoint x: 301, startPoint y: 131, endPoint x: 827, endPoint y: 146, distance: 527.0
click at [827, 146] on h5 "Which approach is most effective for assessing a potential supplier's security …" at bounding box center [569, 142] width 546 height 42
click at [652, 400] on div "Conducting an on-site security audit" at bounding box center [569, 396] width 543 height 35
click at [298, 374] on input "d. Conducting an on-site security audit" at bounding box center [298, 368] width 0 height 11
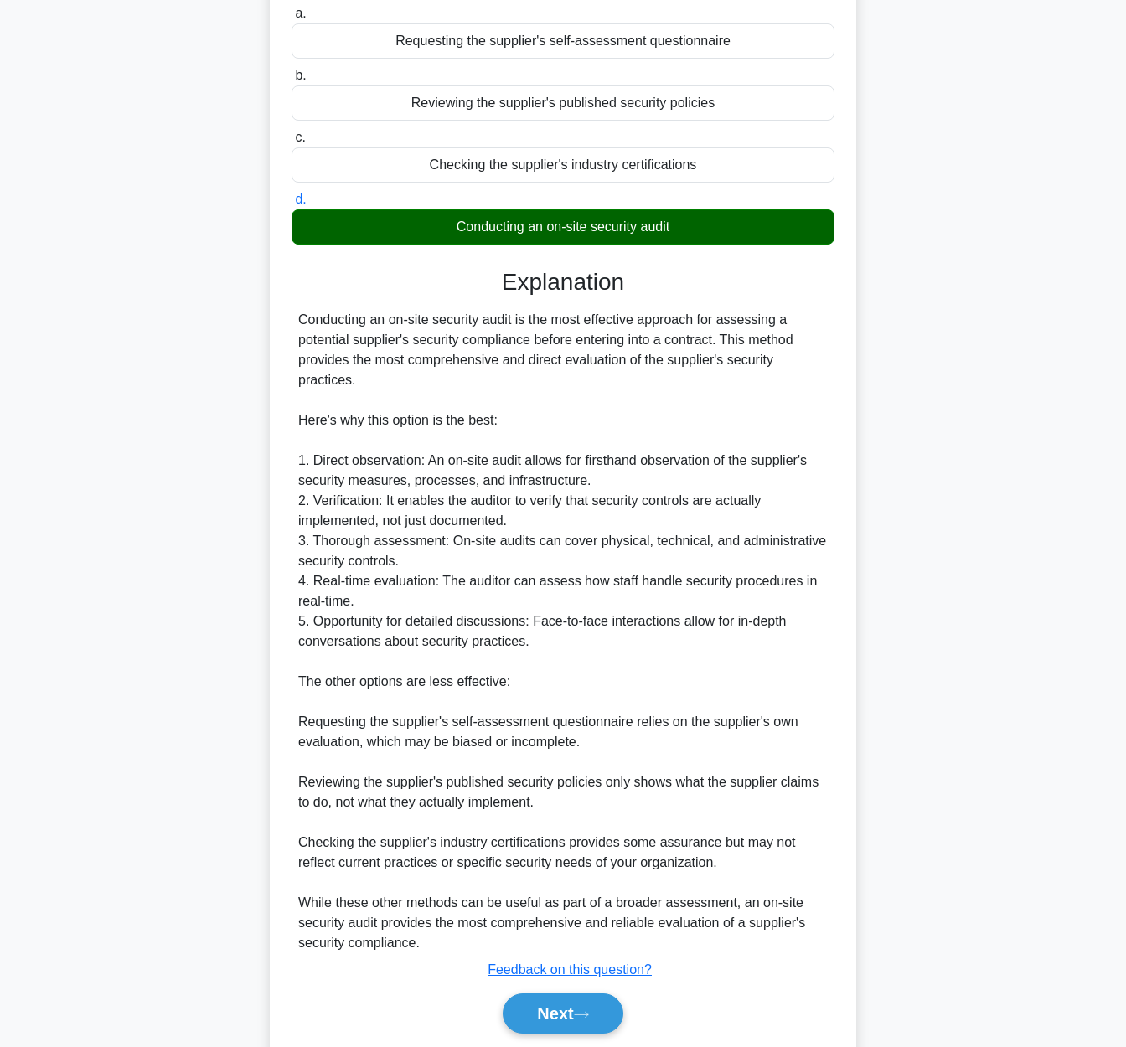
scroll to position [228, 0]
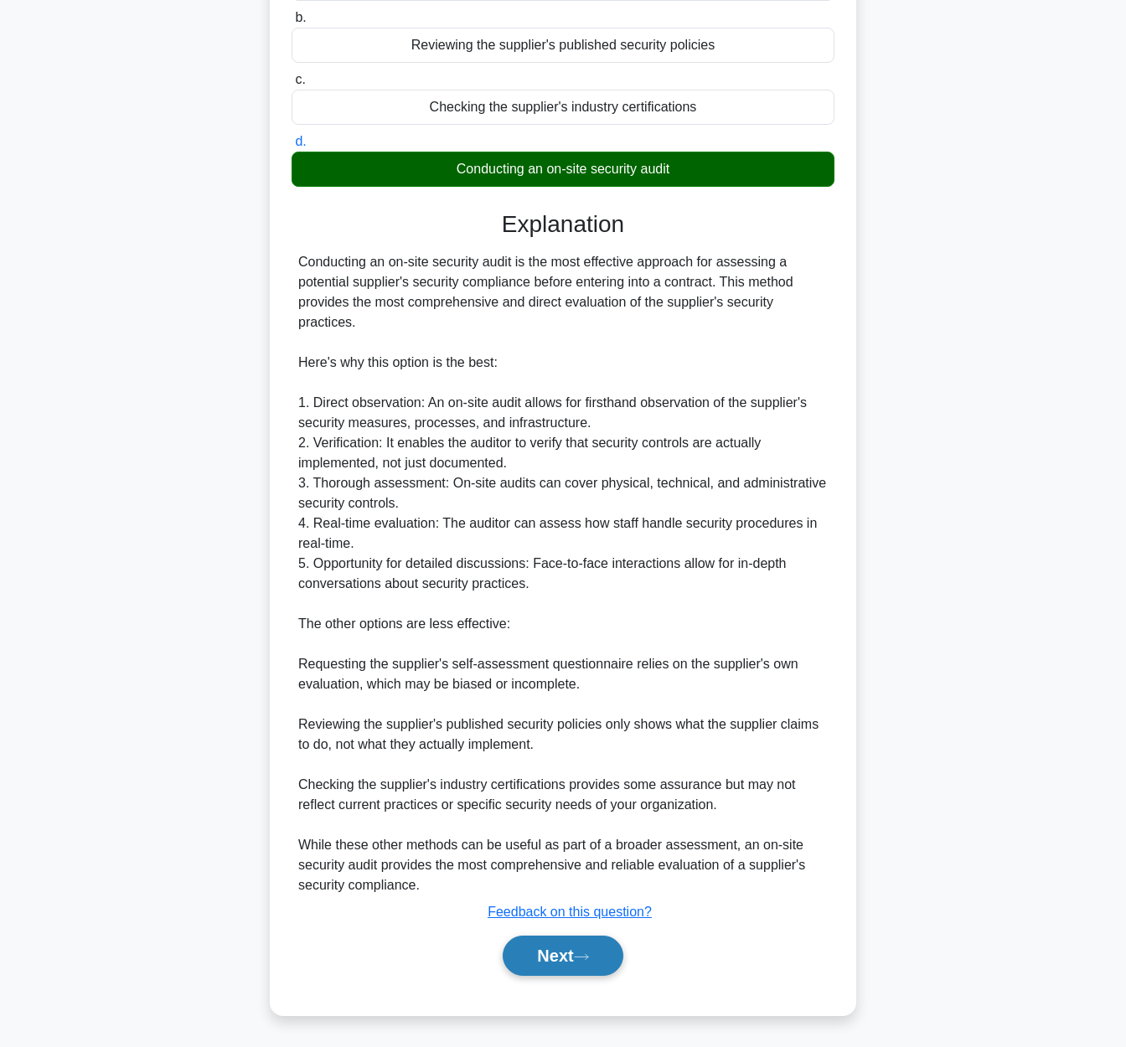
click at [554, 951] on button "Next" at bounding box center [562, 955] width 120 height 40
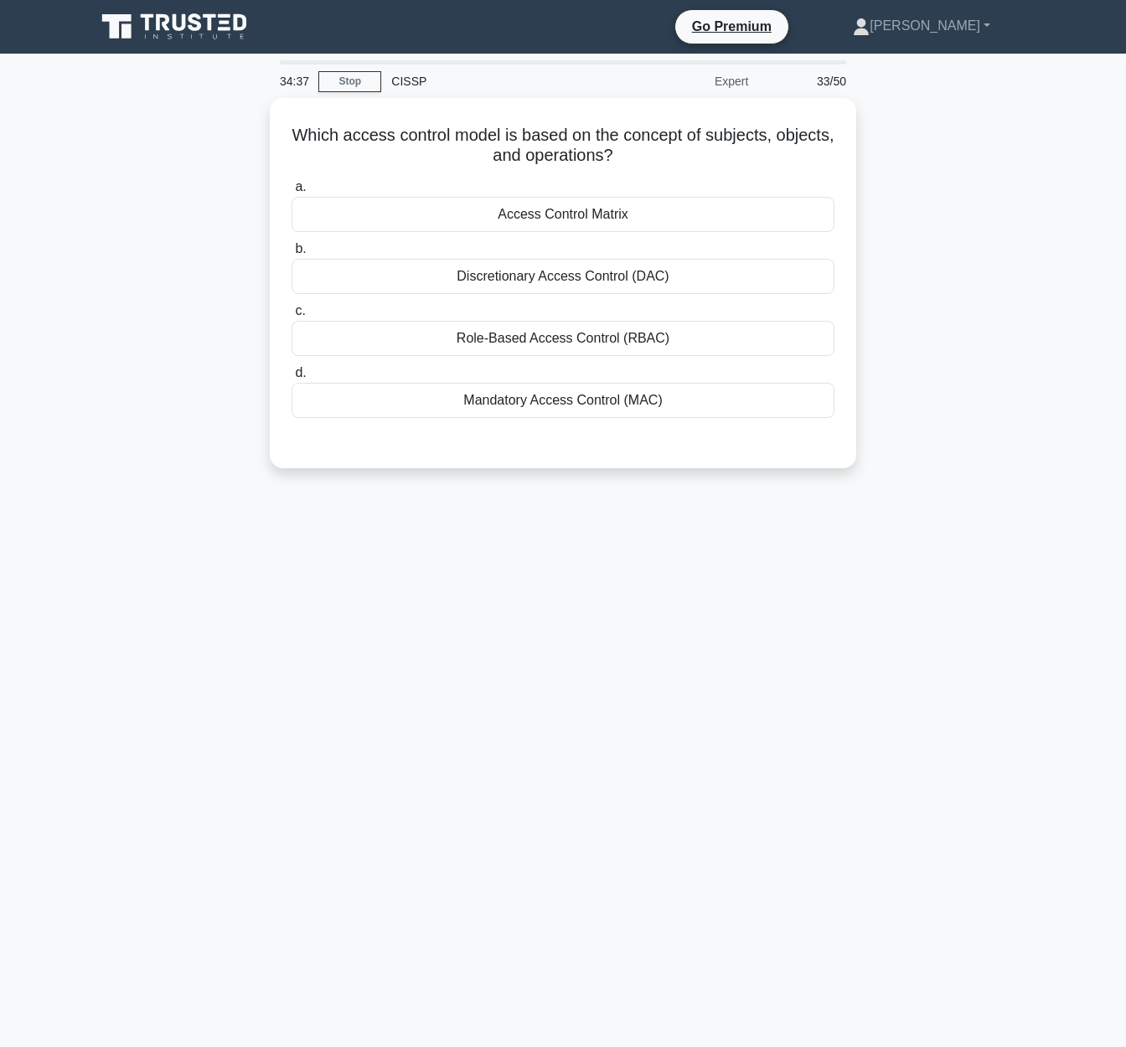
scroll to position [0, 0]
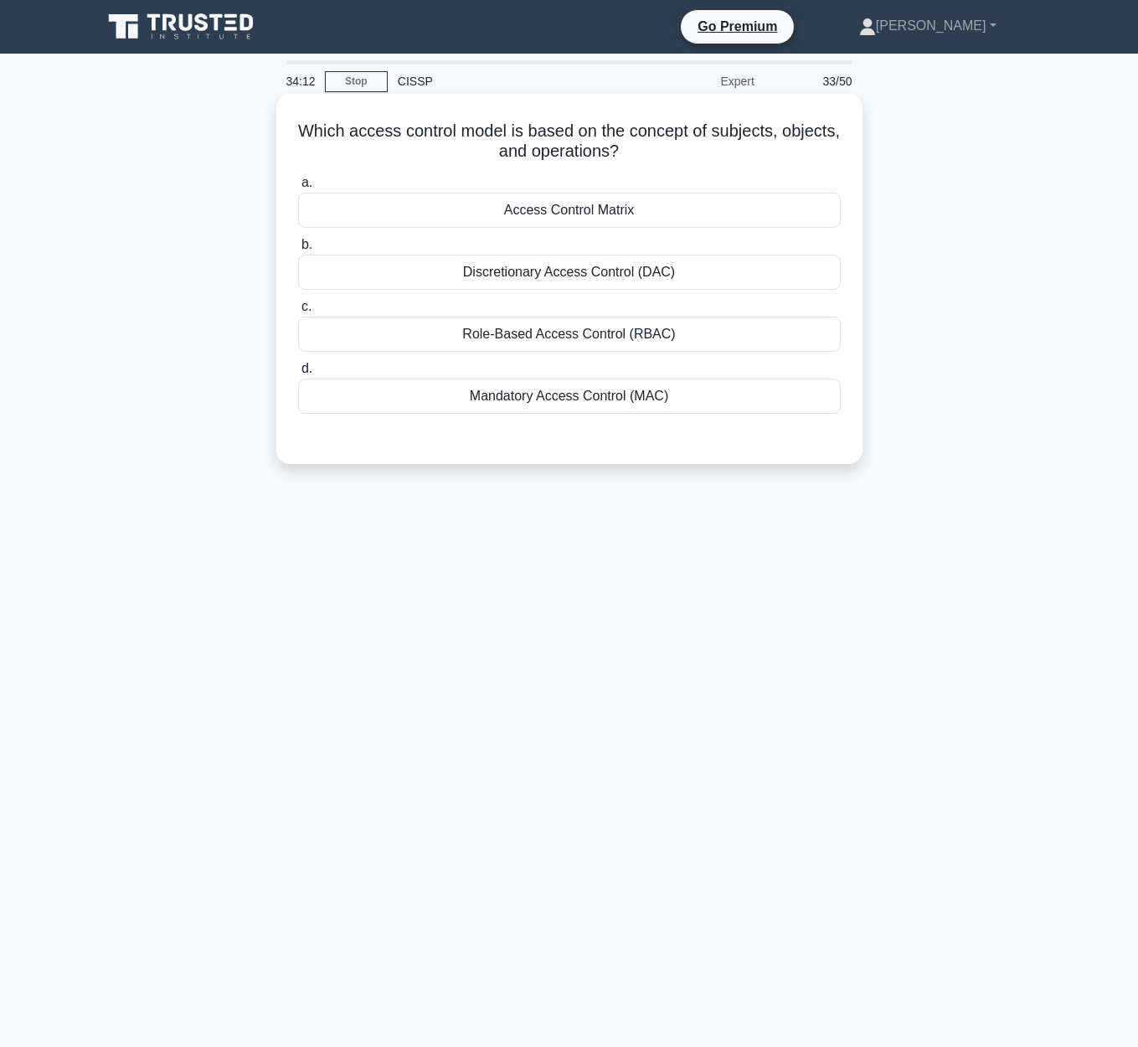
click at [665, 217] on div "Access Control Matrix" at bounding box center [569, 210] width 543 height 35
click at [298, 188] on input "a. Access Control Matrix" at bounding box center [298, 183] width 0 height 11
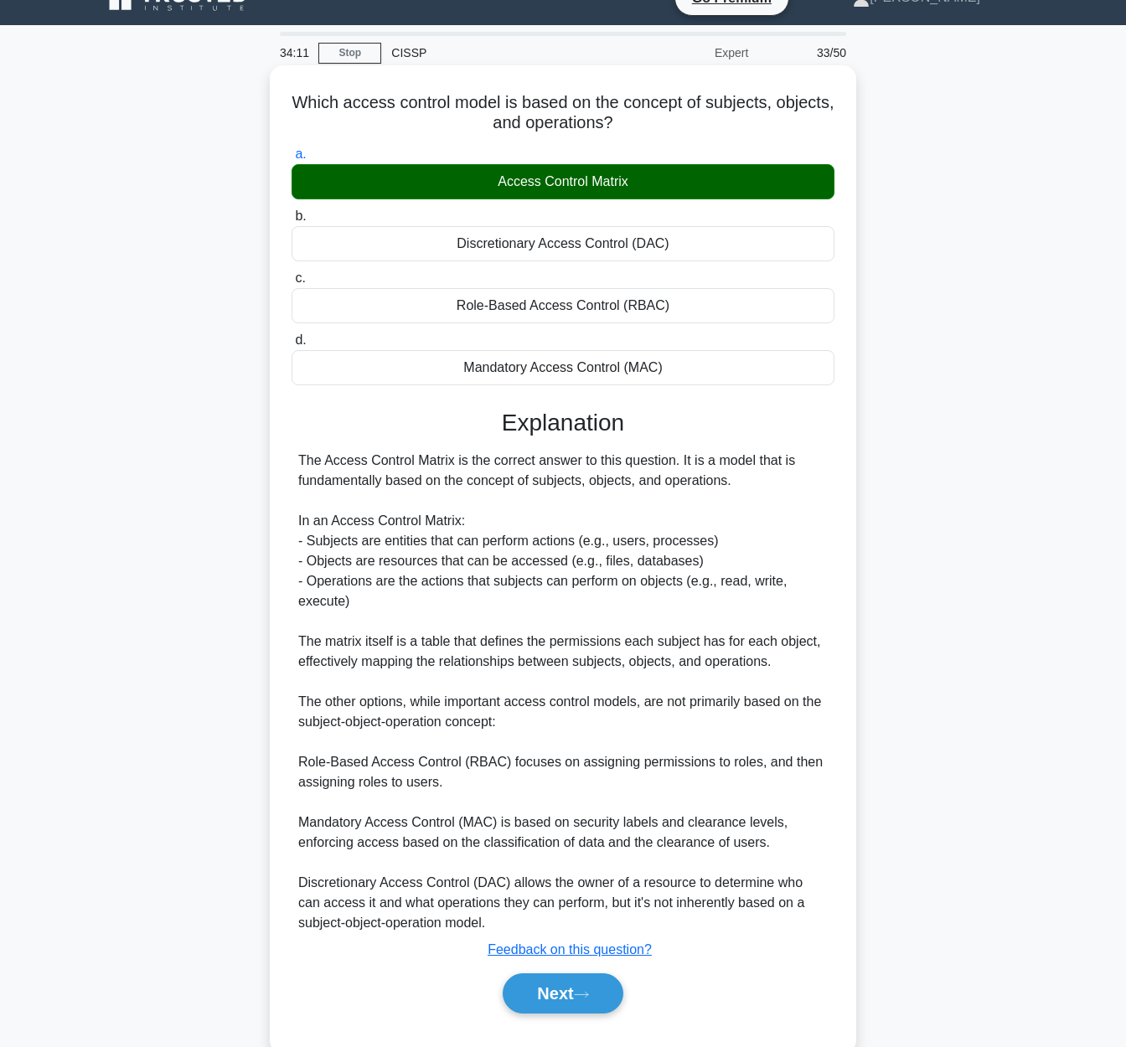
scroll to position [61, 0]
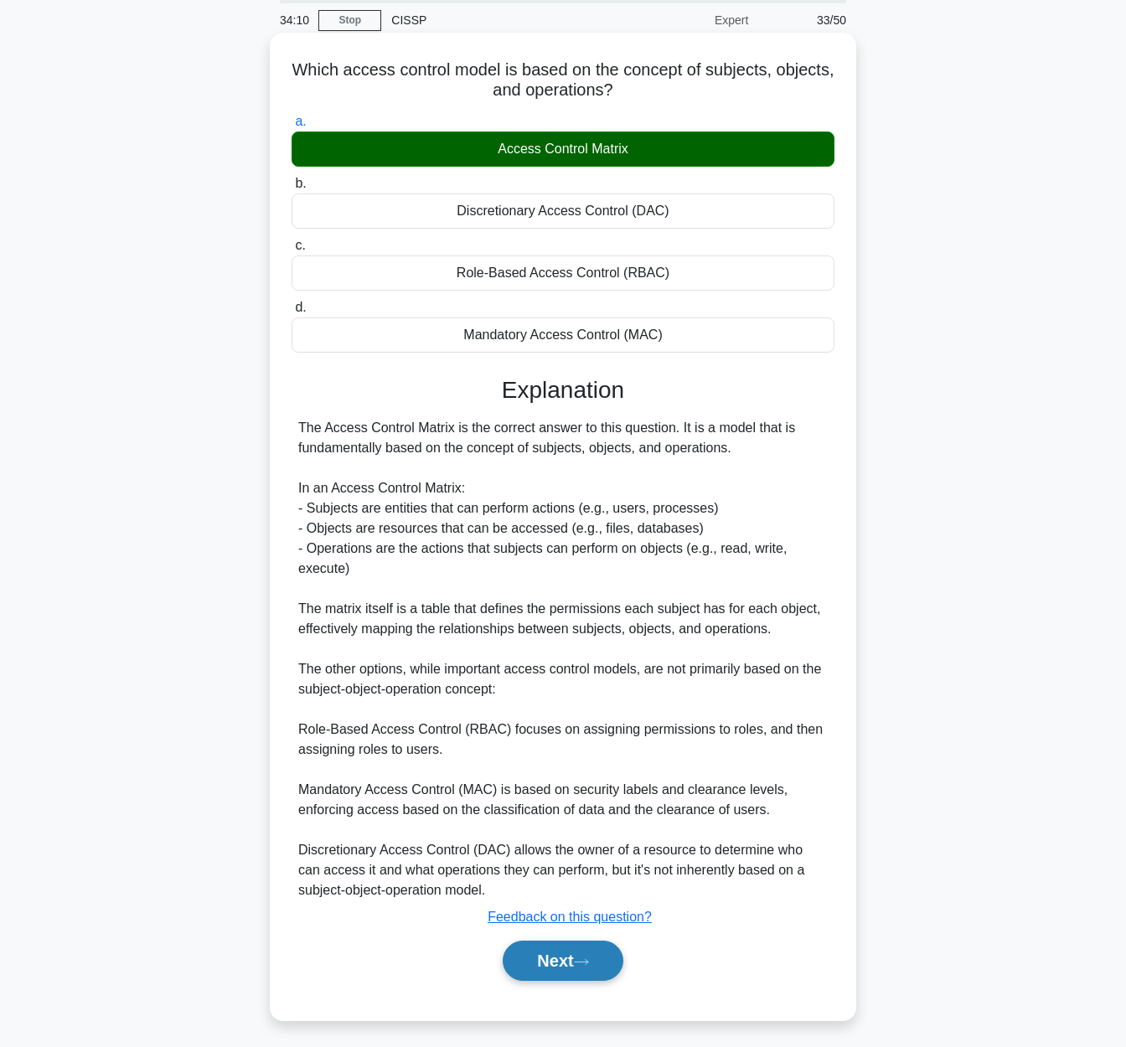
click at [602, 956] on button "Next" at bounding box center [562, 961] width 120 height 40
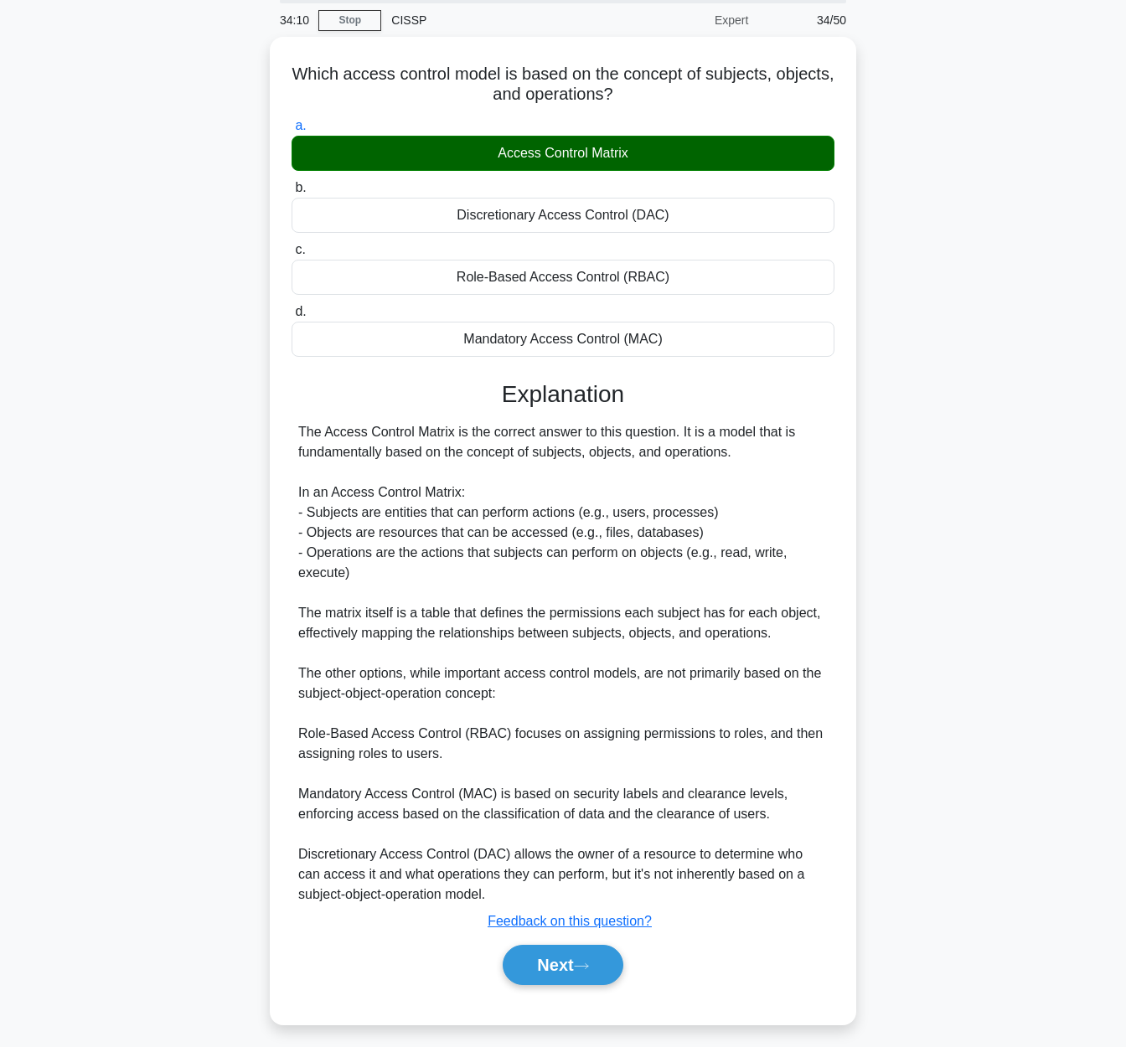
scroll to position [0, 0]
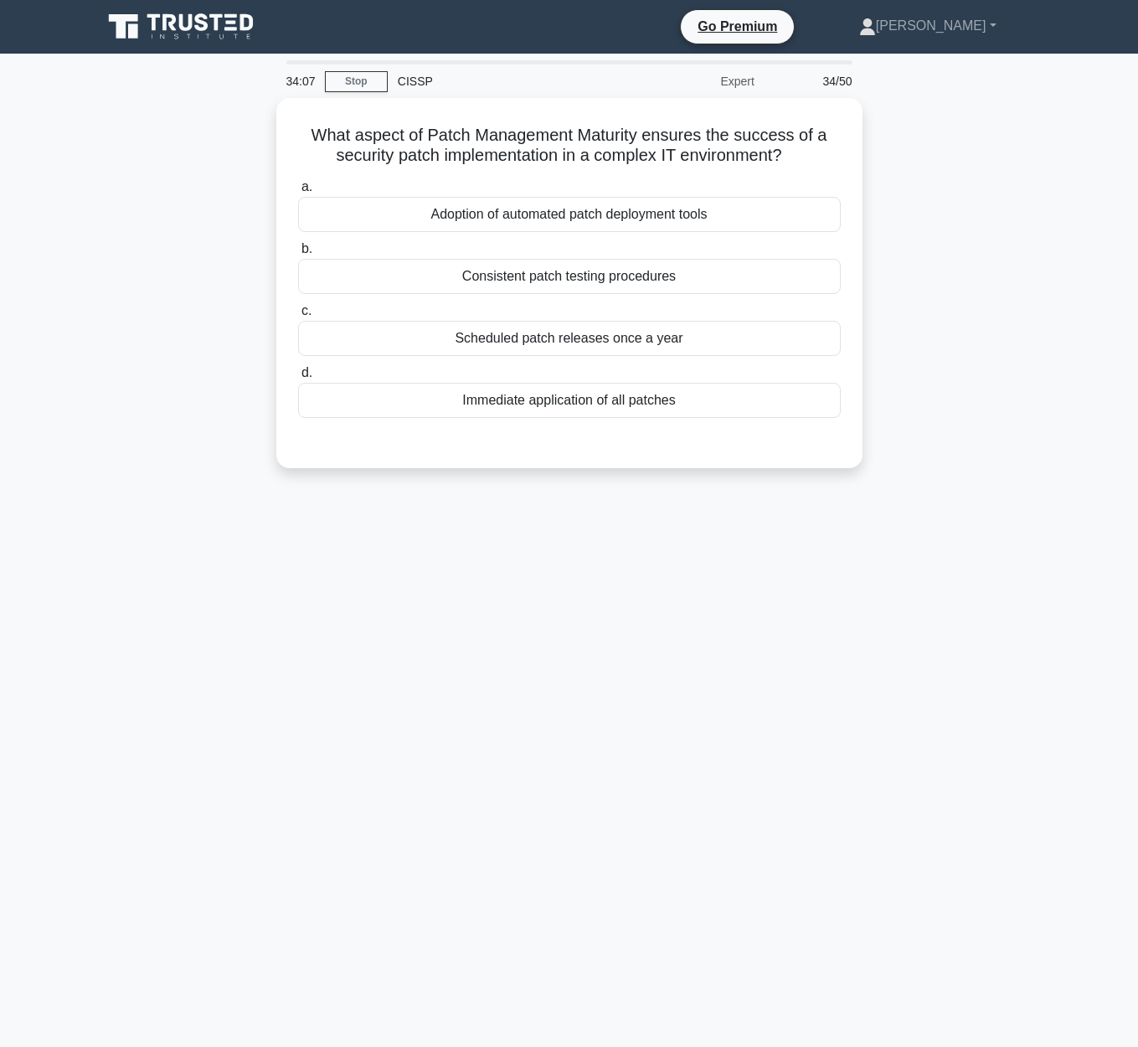
drag, startPoint x: 317, startPoint y: 131, endPoint x: 953, endPoint y: 146, distance: 636.7
click at [953, 146] on div "What aspect of Patch Management Maturity ensures the success of a security patc…" at bounding box center [569, 293] width 955 height 390
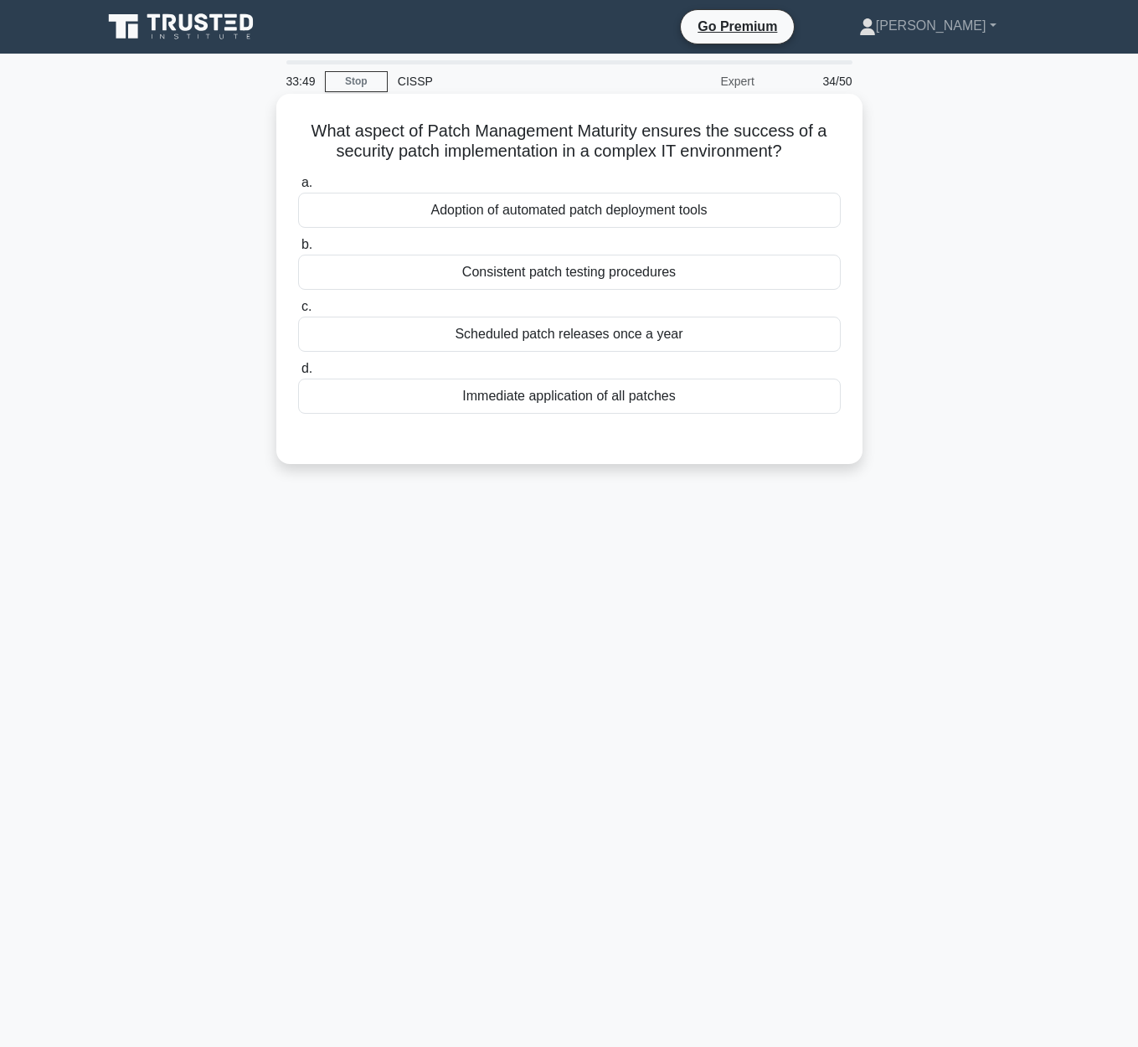
click at [579, 273] on div "Consistent patch testing procedures" at bounding box center [569, 272] width 543 height 35
click at [298, 250] on input "b. Consistent patch testing procedures" at bounding box center [298, 245] width 0 height 11
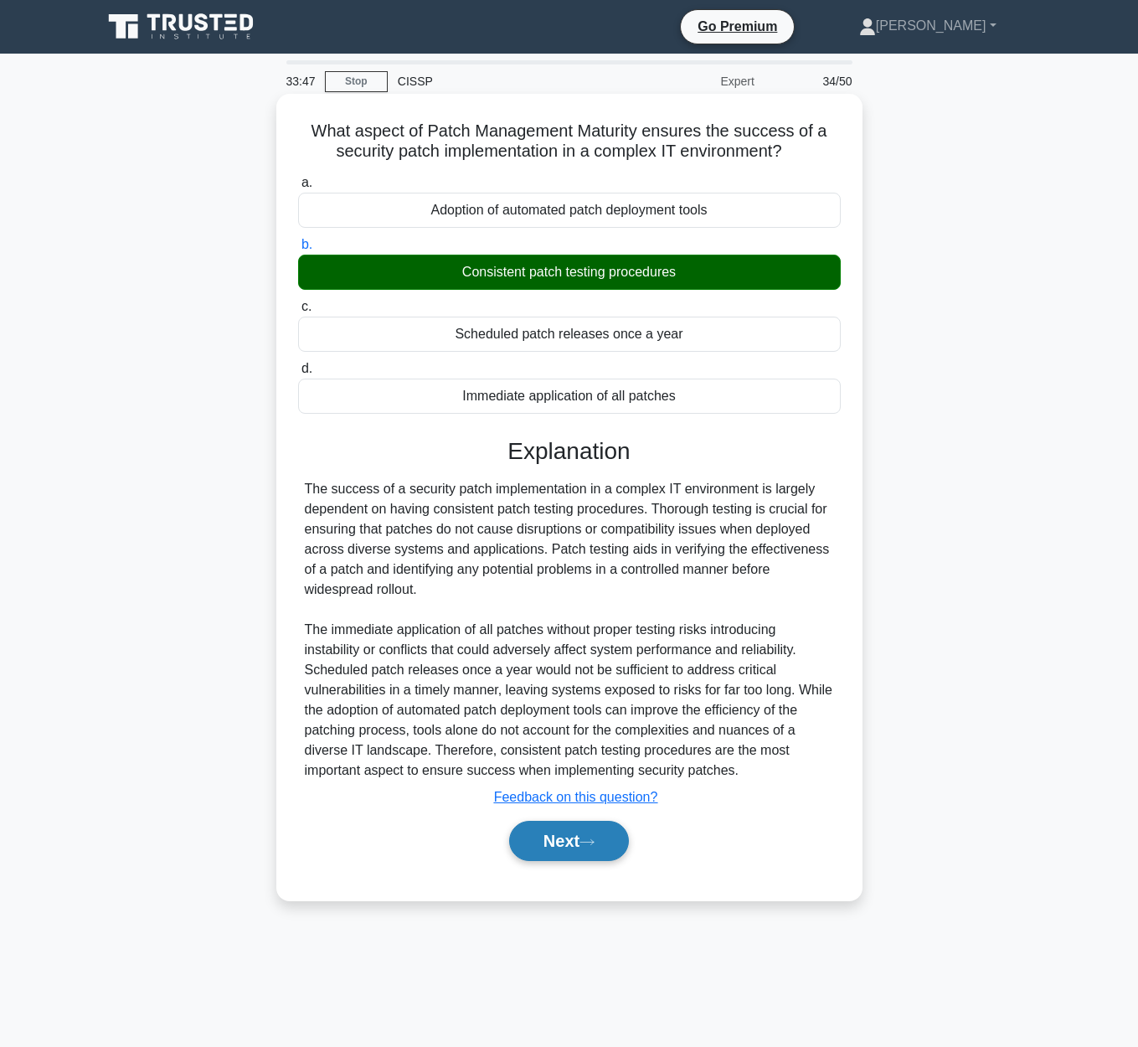
click at [535, 843] on button "Next" at bounding box center [569, 841] width 120 height 40
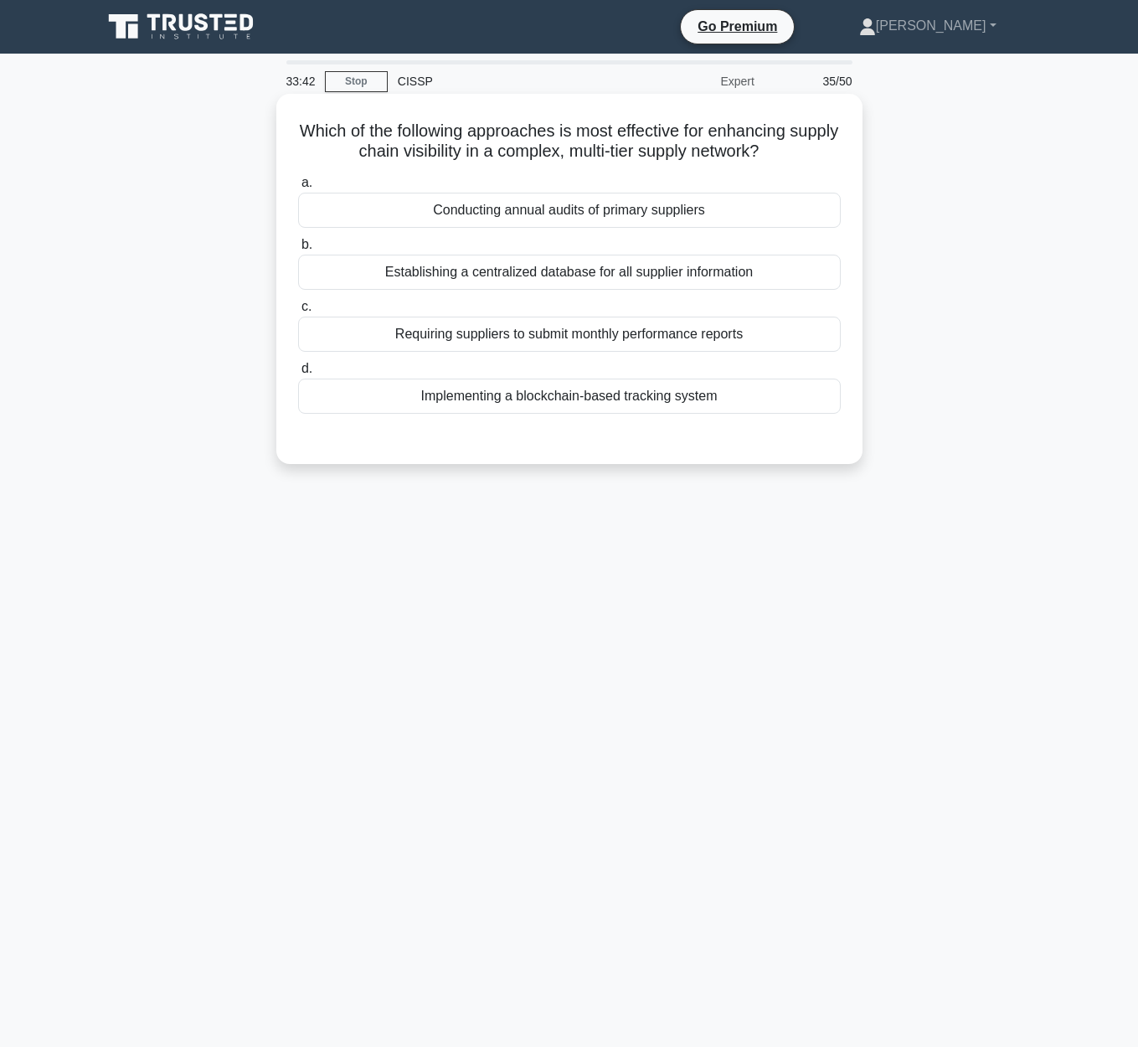
drag, startPoint x: 301, startPoint y: 127, endPoint x: 850, endPoint y: 150, distance: 549.0
click at [850, 150] on div "Which of the following approaches is most effective for enhancing supply chain …" at bounding box center [569, 278] width 573 height 357
click at [764, 276] on div "Establishing a centralized database for all supplier information" at bounding box center [569, 272] width 543 height 35
click at [298, 250] on input "b. Establishing a centralized database for all supplier information" at bounding box center [298, 245] width 0 height 11
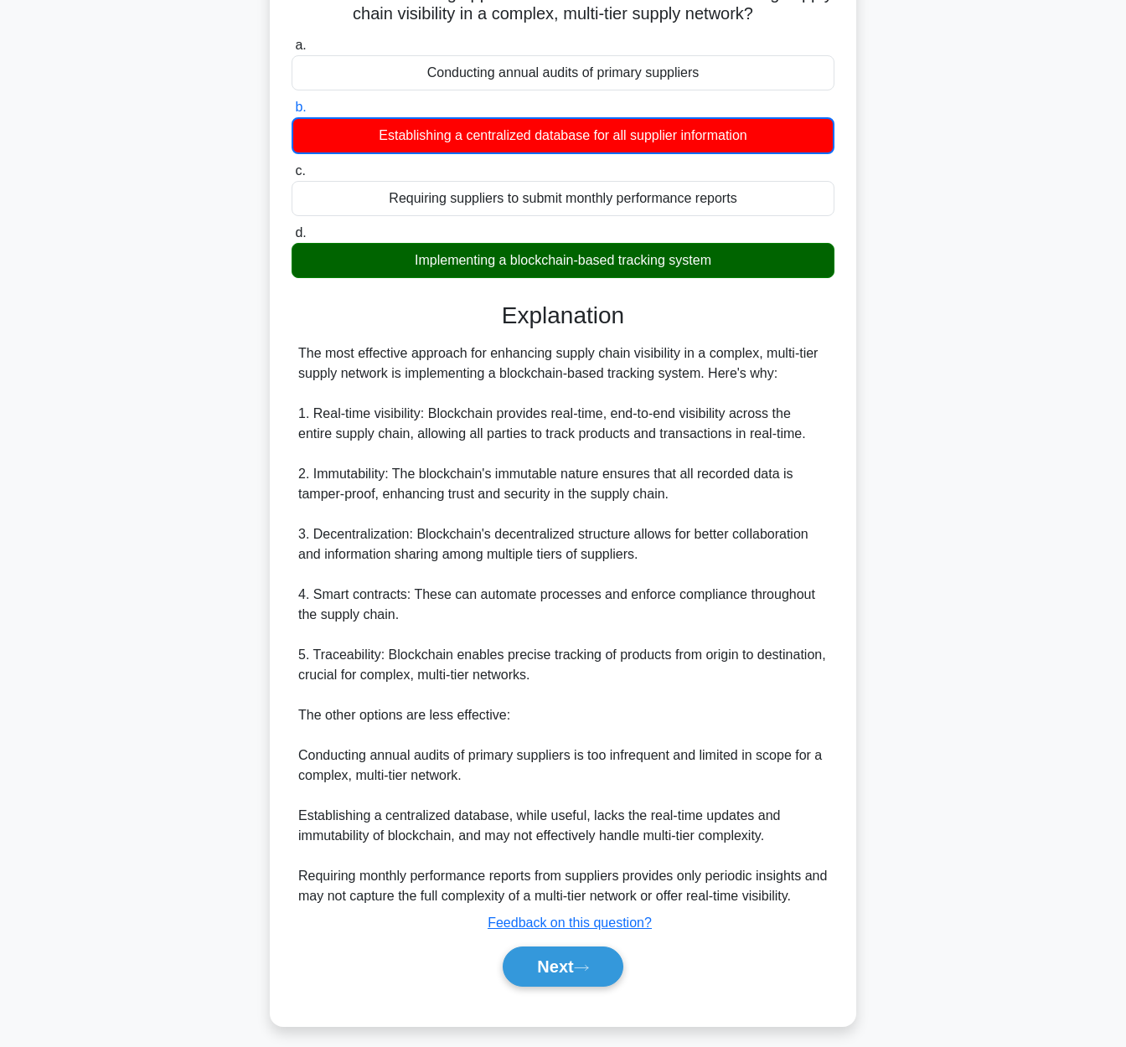
scroll to position [149, 0]
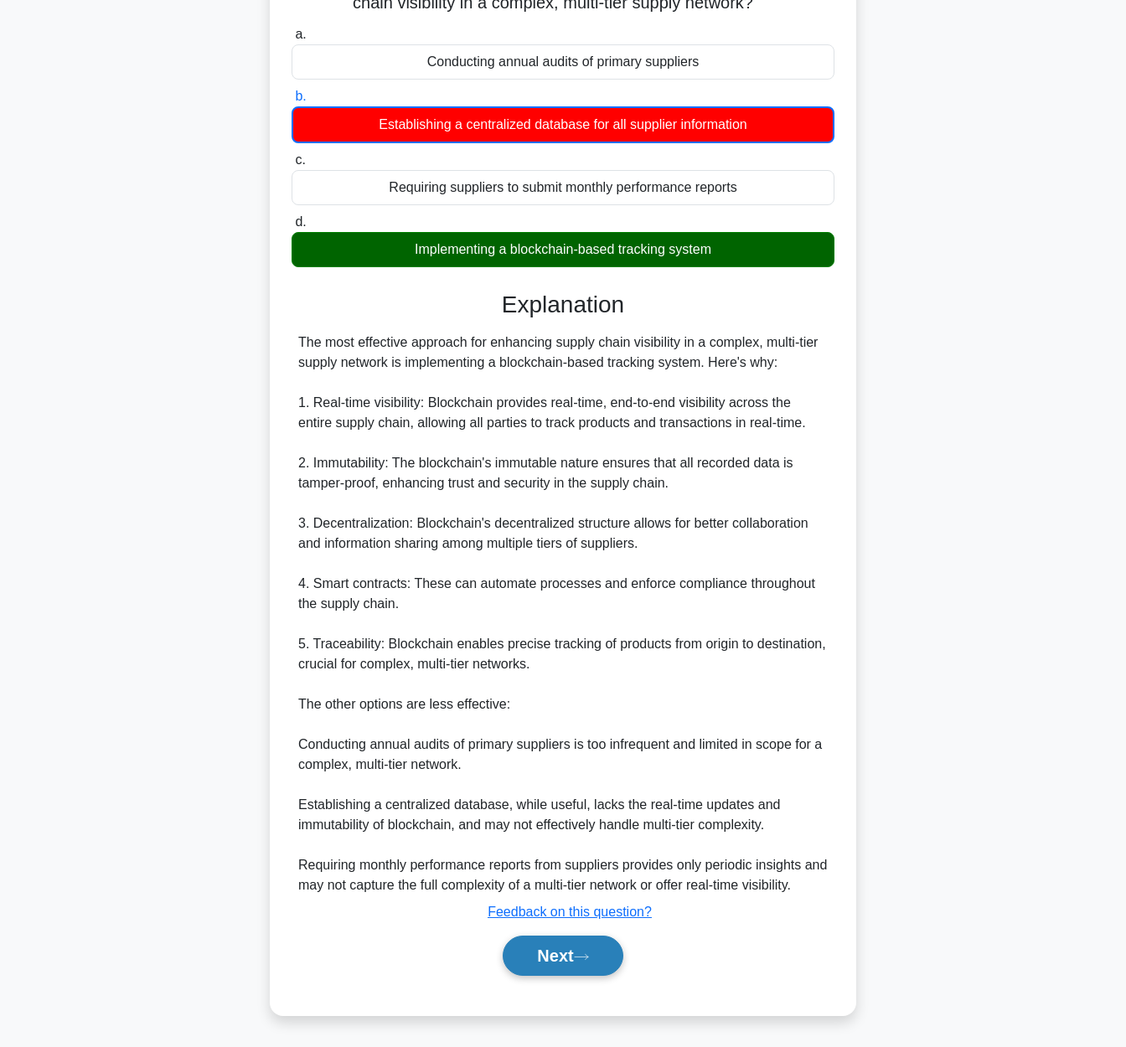
click at [600, 950] on button "Next" at bounding box center [562, 955] width 120 height 40
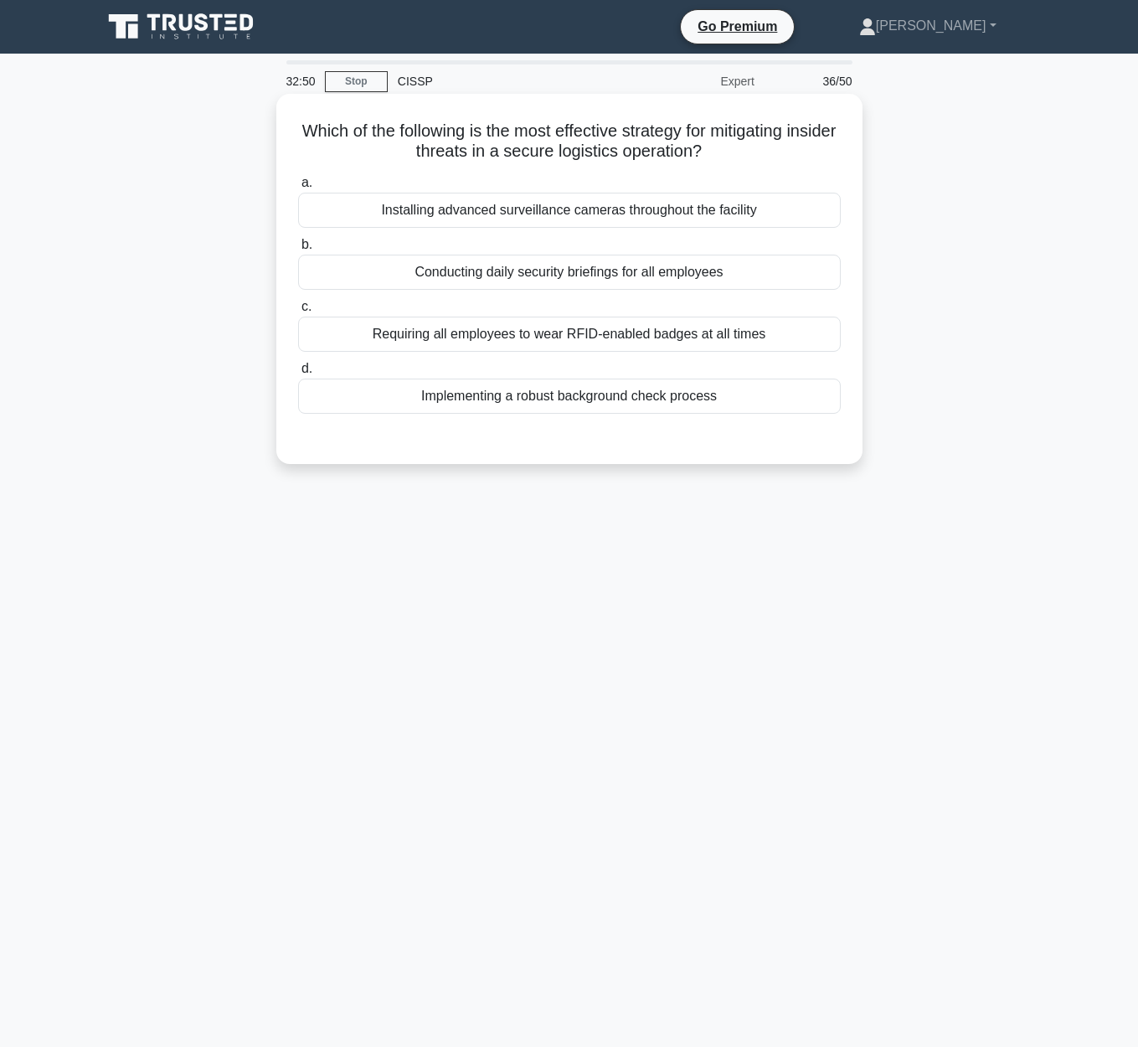
drag, startPoint x: 313, startPoint y: 127, endPoint x: 780, endPoint y: 142, distance: 466.7
click at [780, 142] on h5 "Which of the following is the most effective strategy for mitigating insider th…" at bounding box center [569, 142] width 546 height 42
drag, startPoint x: 275, startPoint y: 122, endPoint x: 860, endPoint y: 133, distance: 585.5
click at [860, 133] on div "Which of the following is the most effective strategy for mitigating insider th…" at bounding box center [569, 293] width 955 height 390
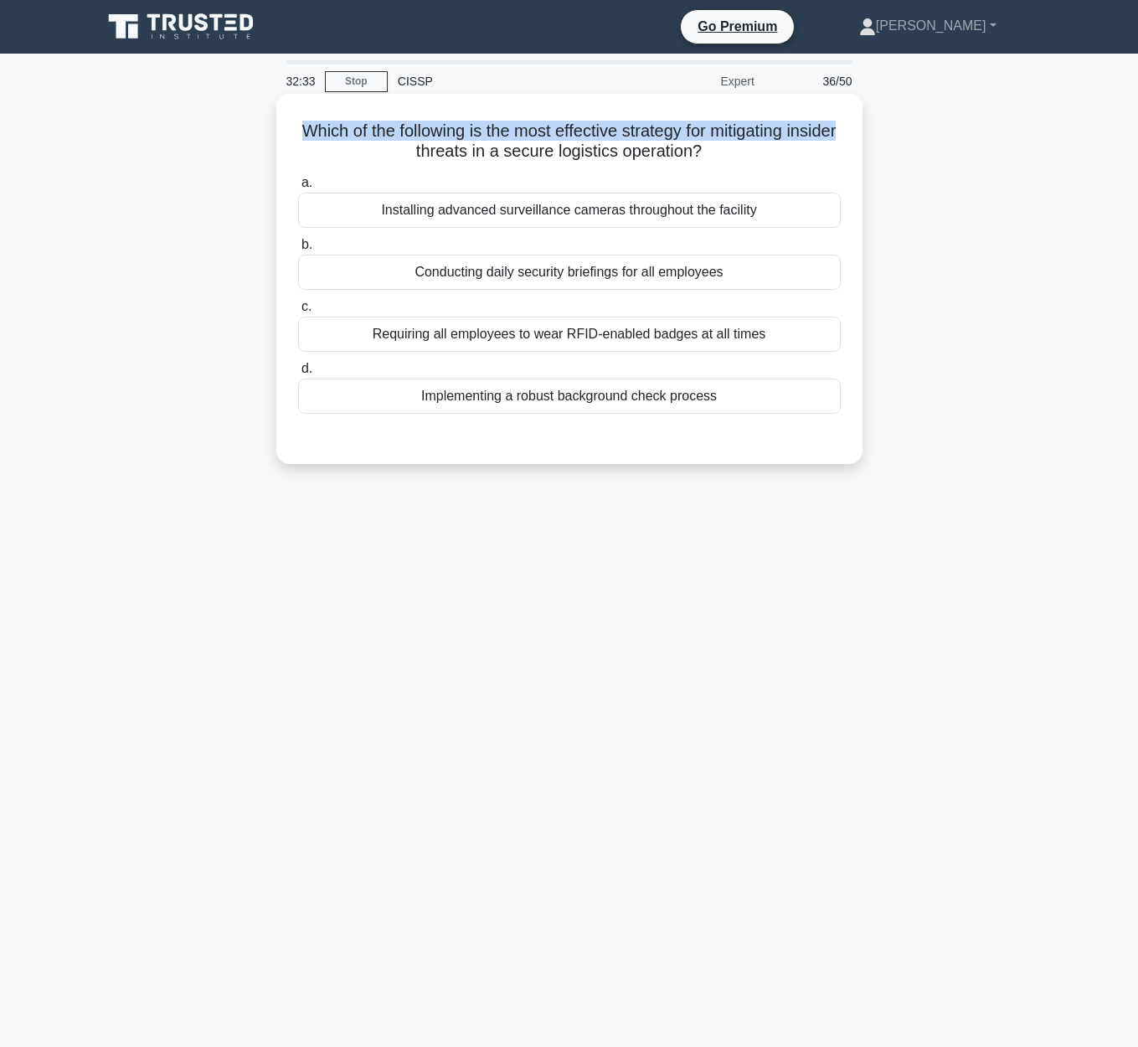
click at [358, 137] on h5 "Which of the following is the most effective strategy for mitigating insider th…" at bounding box center [569, 142] width 546 height 42
click at [524, 219] on div "Installing advanced surveillance cameras throughout the facility" at bounding box center [569, 210] width 543 height 35
click at [298, 188] on input "a. Installing advanced surveillance cameras throughout the facility" at bounding box center [298, 183] width 0 height 11
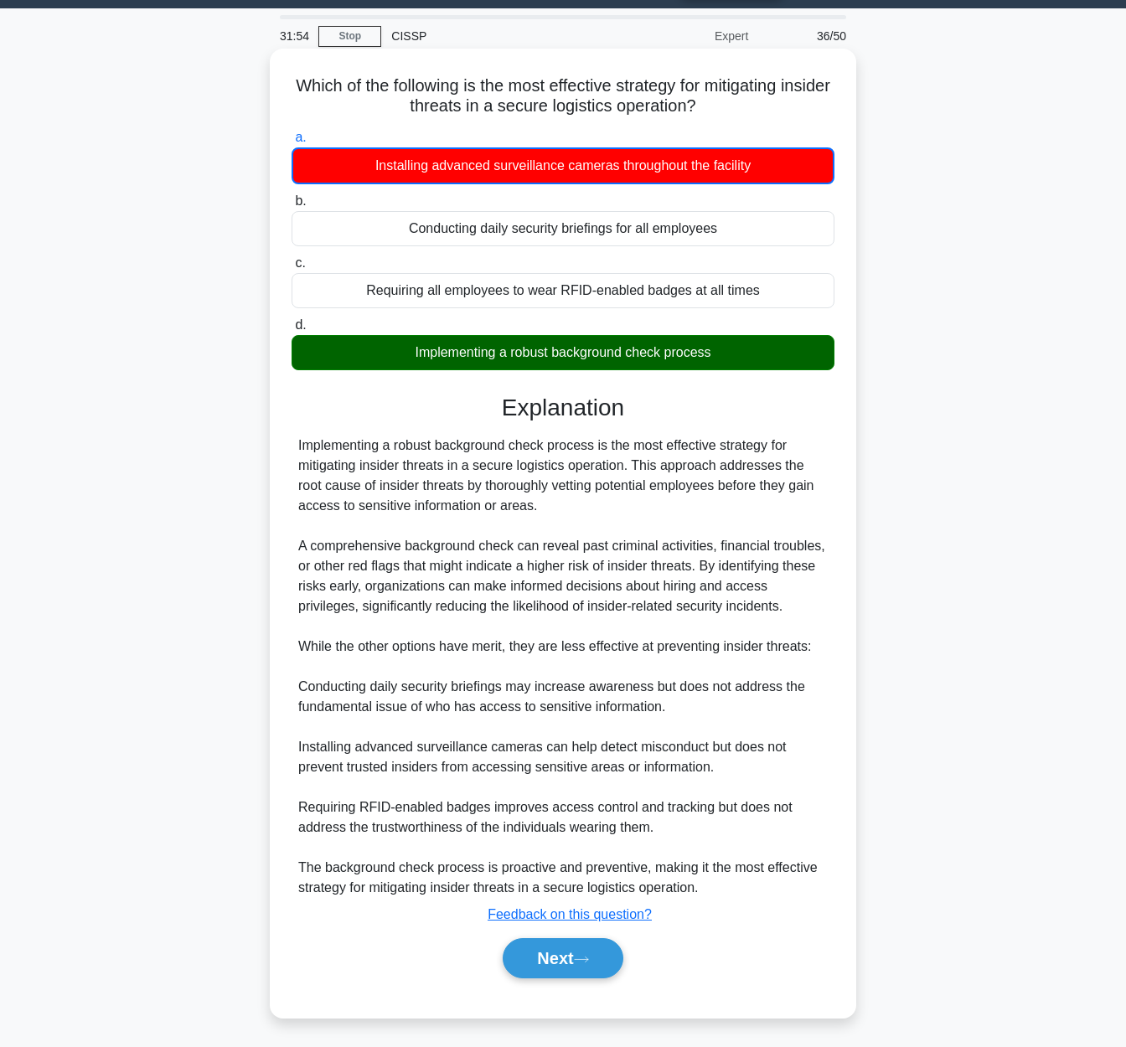
scroll to position [49, 0]
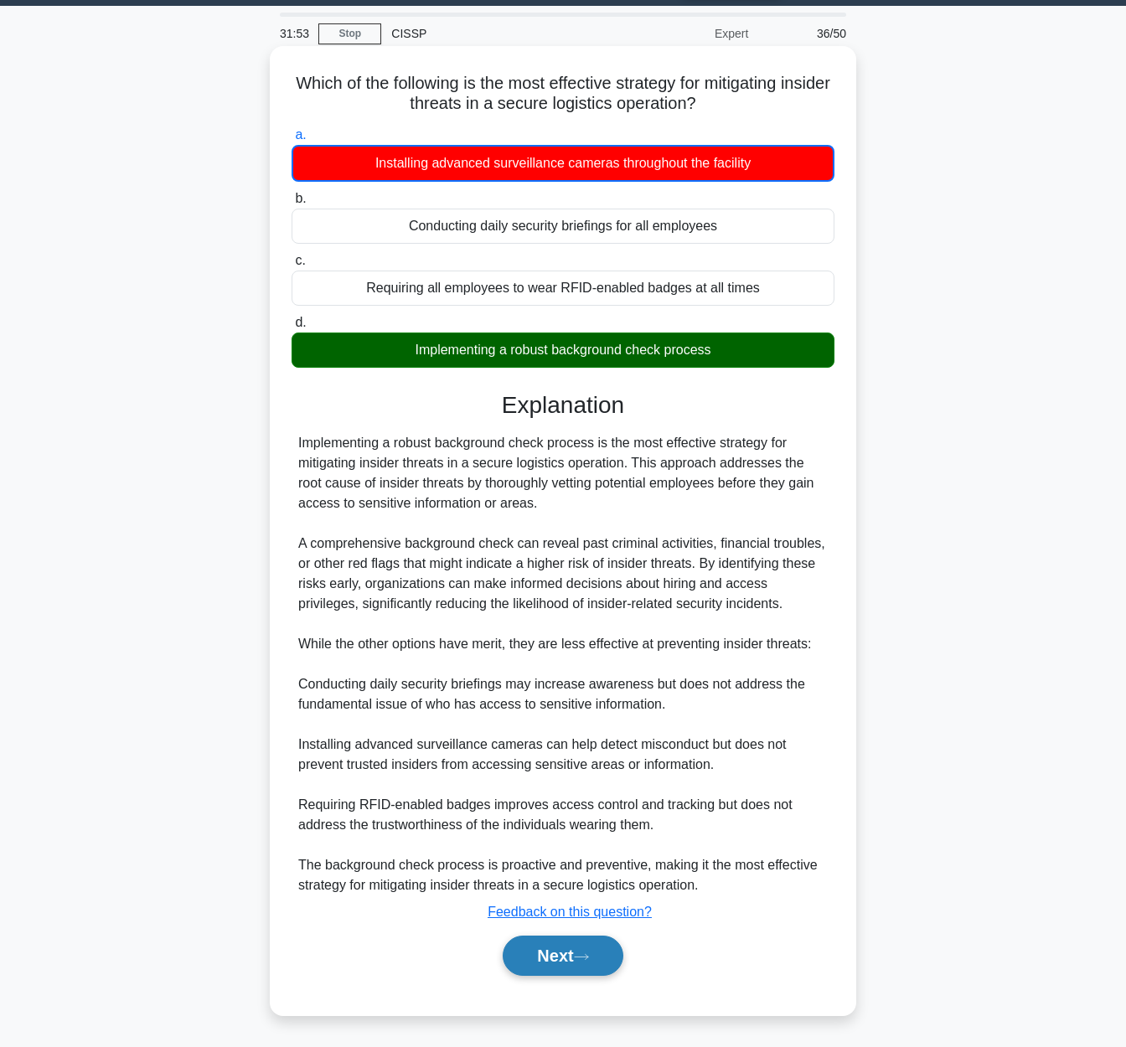
click at [575, 951] on button "Next" at bounding box center [562, 955] width 120 height 40
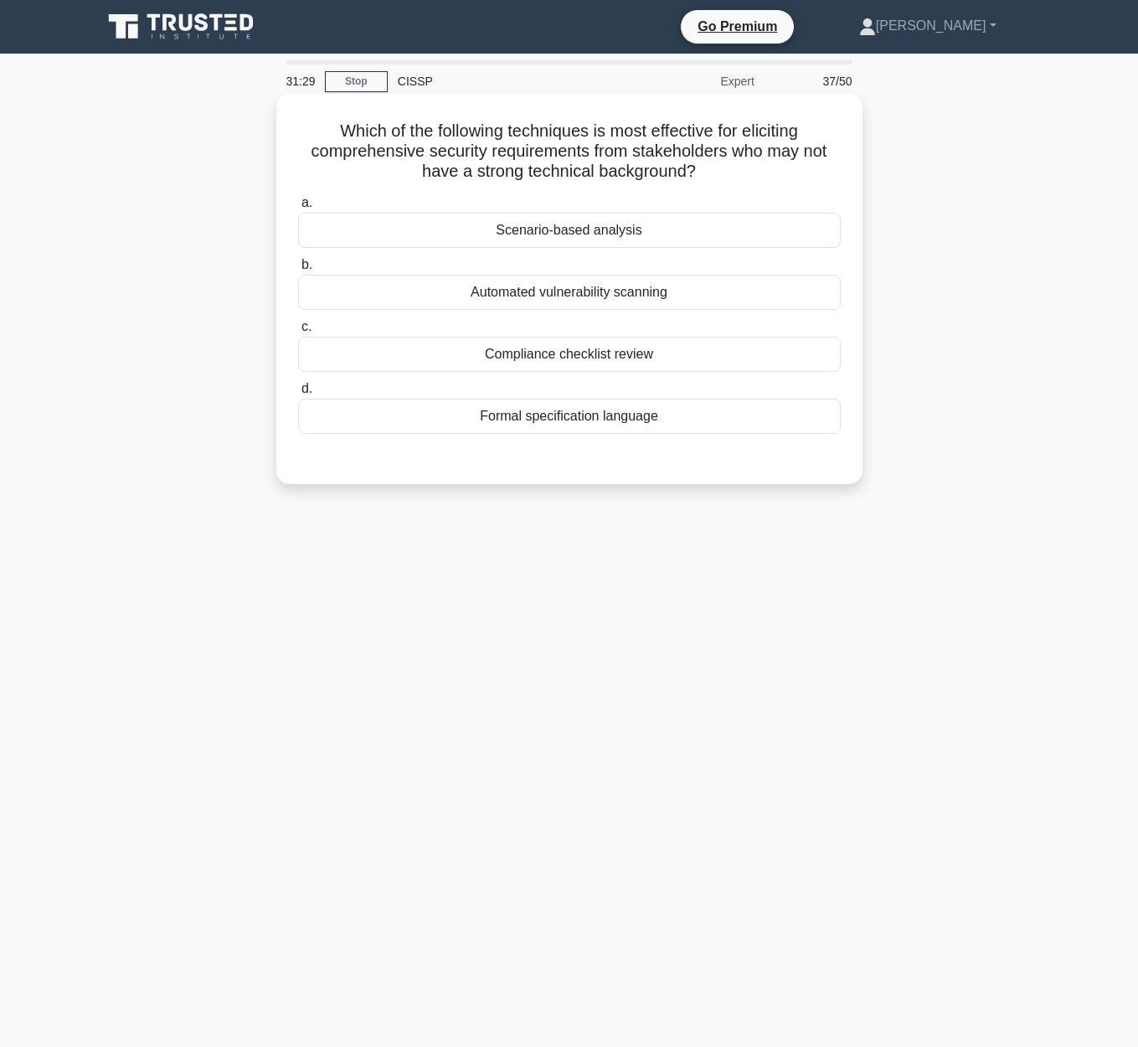
click at [678, 235] on div "Scenario-based analysis" at bounding box center [569, 230] width 543 height 35
click at [298, 209] on input "a. Scenario-based analysis" at bounding box center [298, 203] width 0 height 11
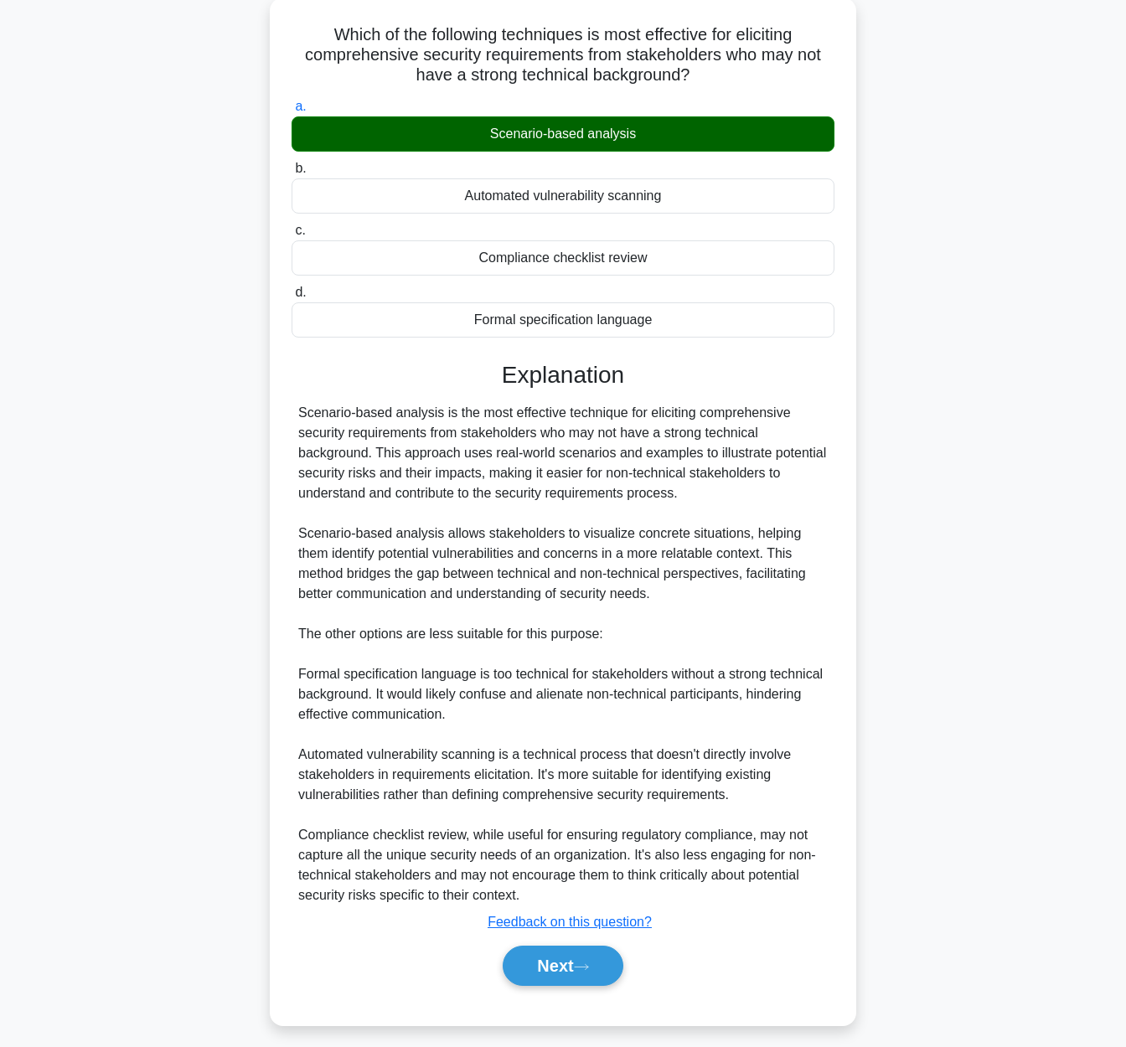
scroll to position [107, 0]
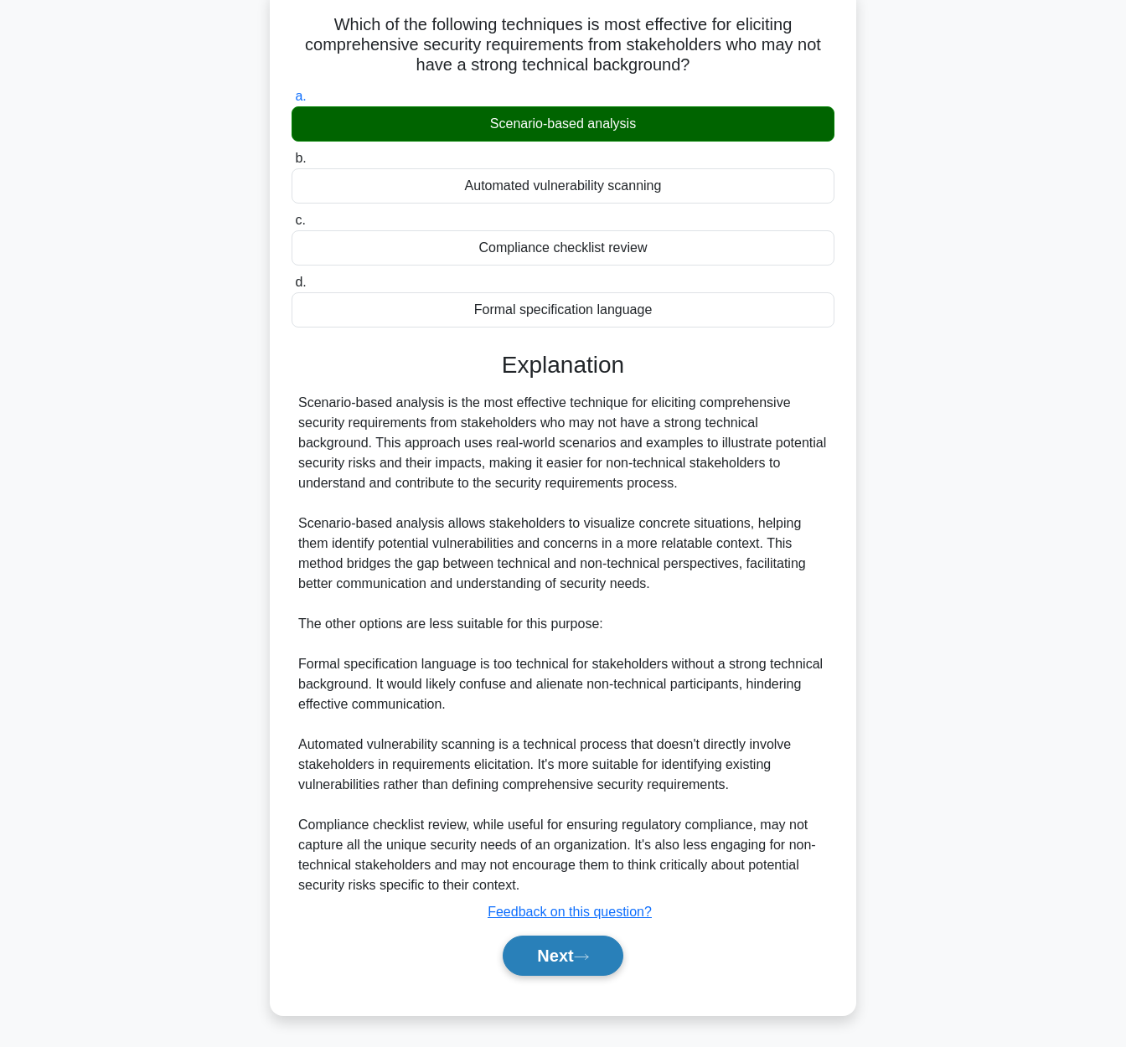
click at [550, 964] on button "Next" at bounding box center [562, 955] width 120 height 40
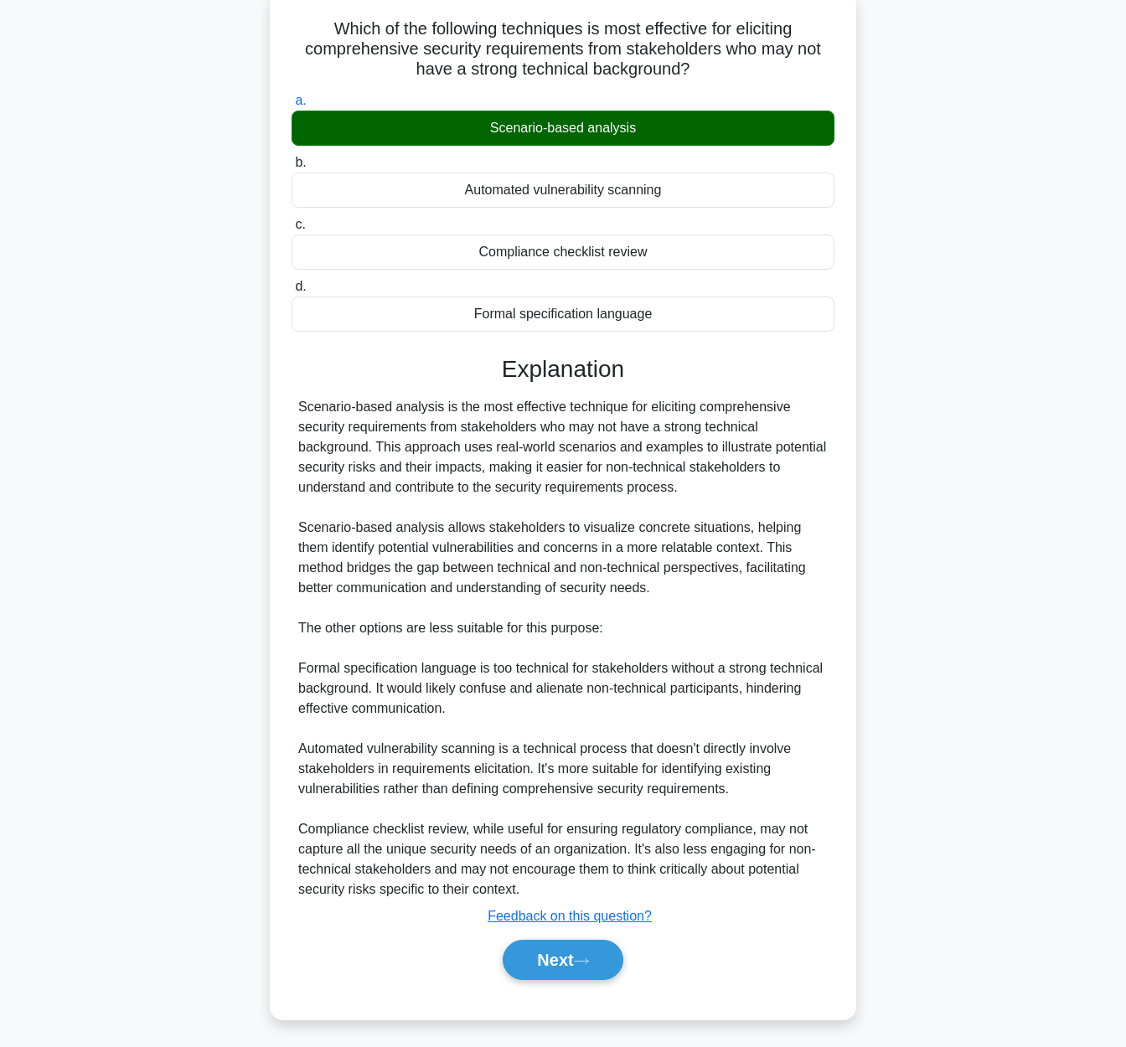
scroll to position [0, 0]
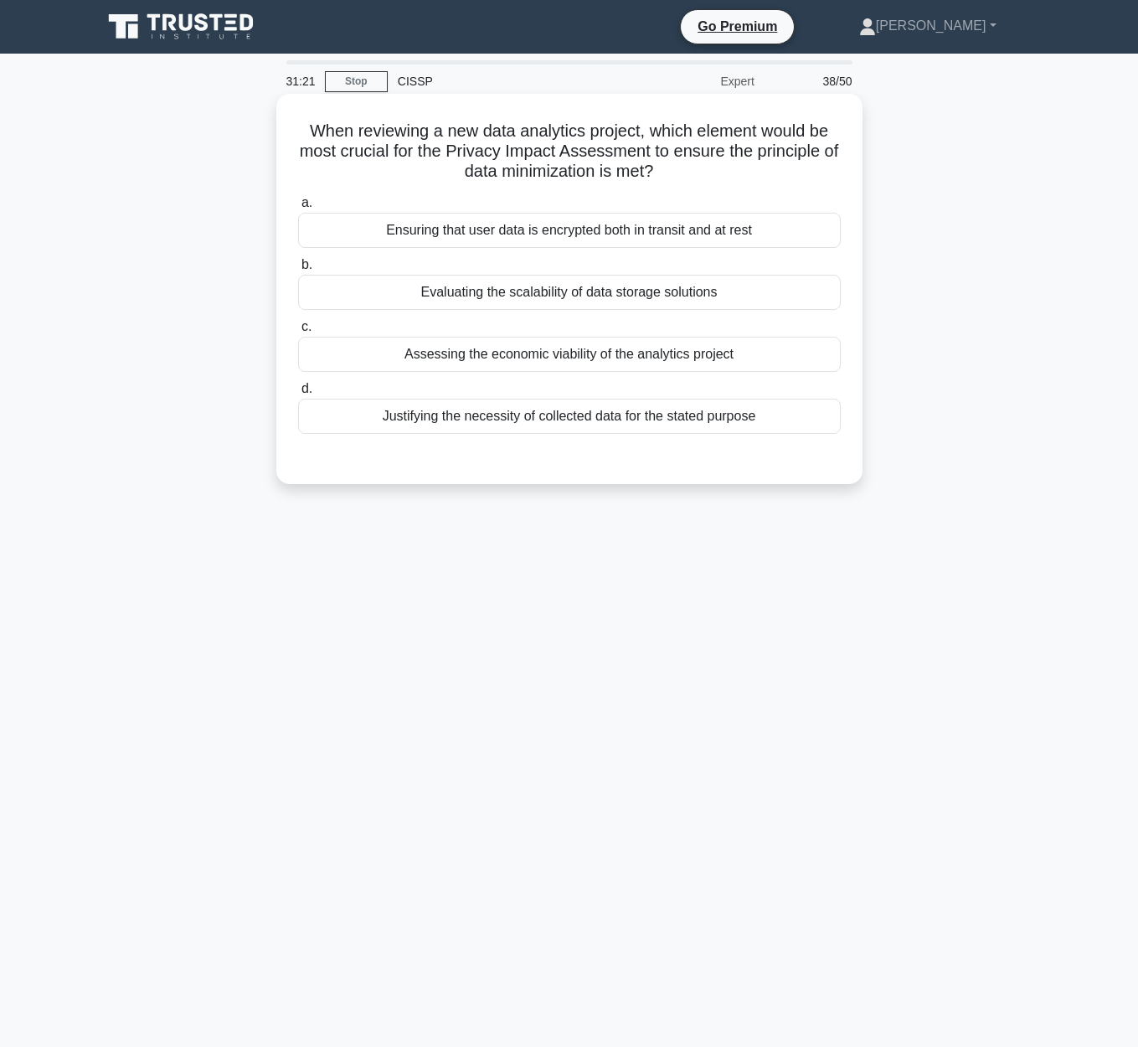
drag, startPoint x: 306, startPoint y: 130, endPoint x: 777, endPoint y: 165, distance: 472.8
click at [777, 165] on h5 "When reviewing a new data analytics project, which element would be most crucia…" at bounding box center [569, 152] width 546 height 62
click at [657, 131] on h5 "When reviewing a new data analytics project, which element would be most crucia…" at bounding box center [569, 152] width 546 height 62
click at [653, 241] on div "Ensuring that user data is encrypted both in transit and at rest" at bounding box center [569, 230] width 543 height 35
click at [298, 209] on input "a. Ensuring that user data is encrypted both in transit and at rest" at bounding box center [298, 203] width 0 height 11
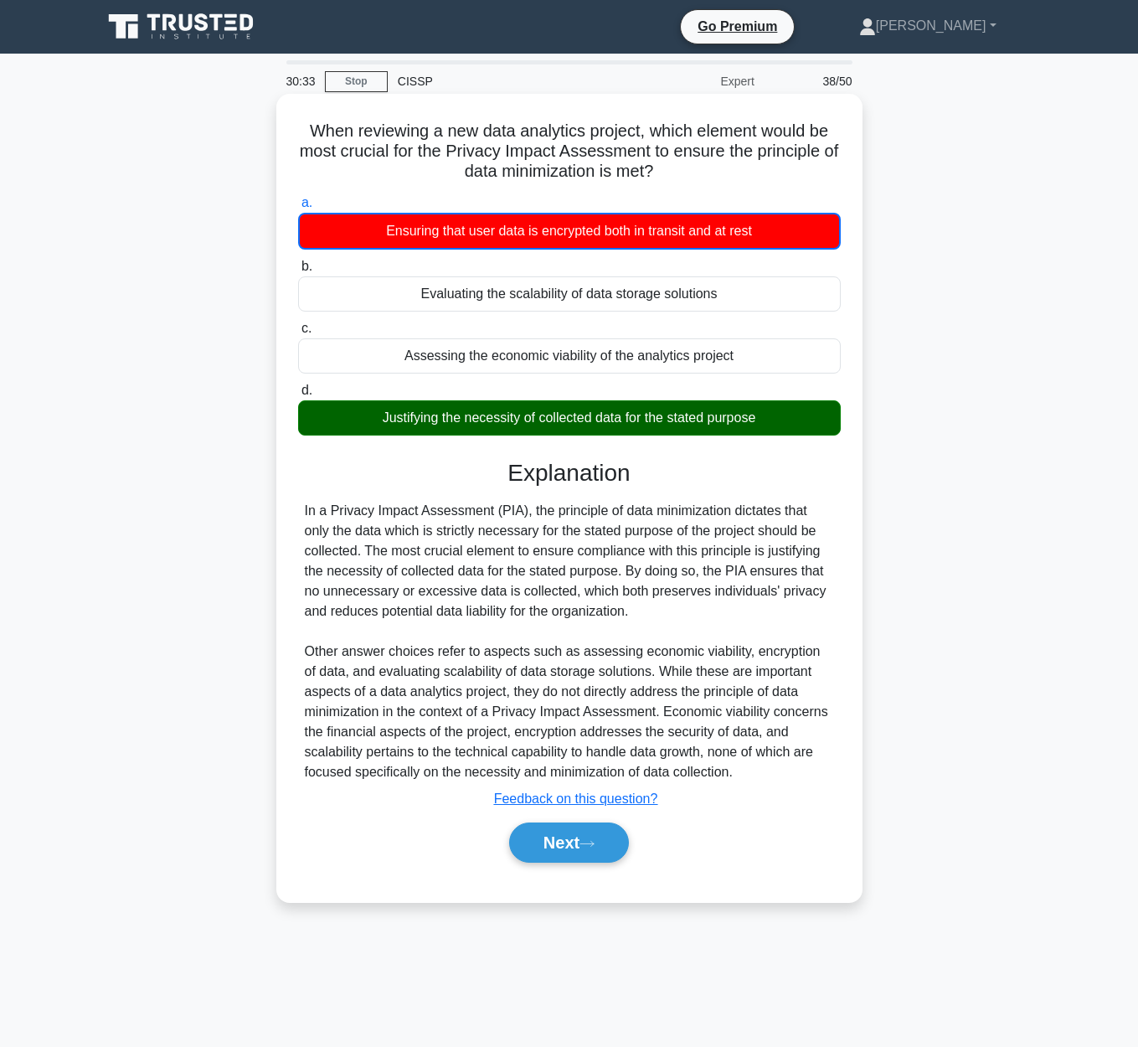
click at [598, 819] on div "Next" at bounding box center [569, 843] width 543 height 54
click at [608, 840] on button "Next" at bounding box center [569, 842] width 120 height 40
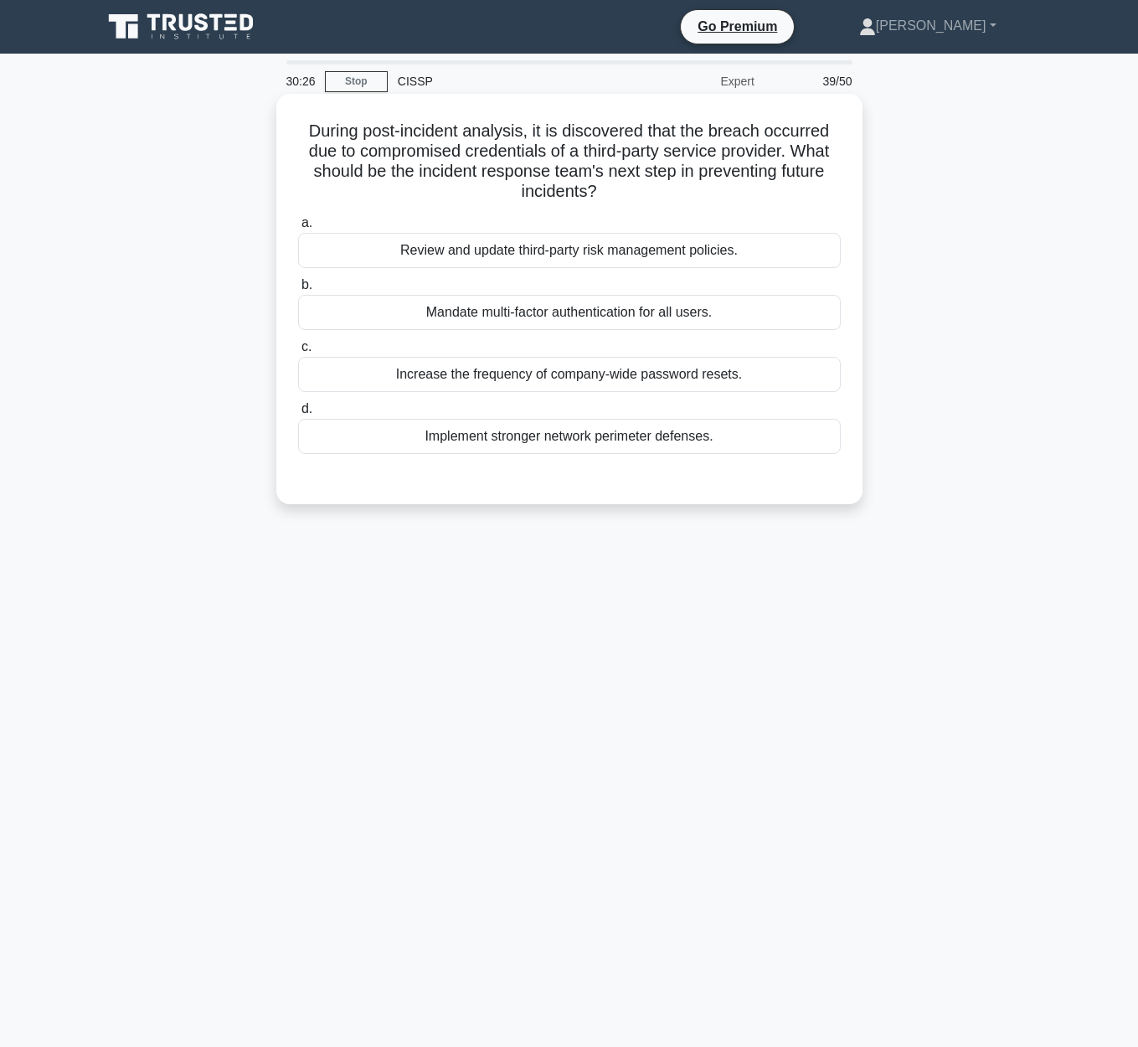
drag, startPoint x: 317, startPoint y: 125, endPoint x: 832, endPoint y: 193, distance: 518.8
click at [832, 193] on h5 "During post-incident analysis, it is discovered that the breach occurred due to…" at bounding box center [569, 162] width 546 height 82
click at [574, 260] on div "Review and update third-party risk management policies." at bounding box center [569, 250] width 543 height 35
click at [298, 229] on input "a. Review and update third-party risk management policies." at bounding box center [298, 223] width 0 height 11
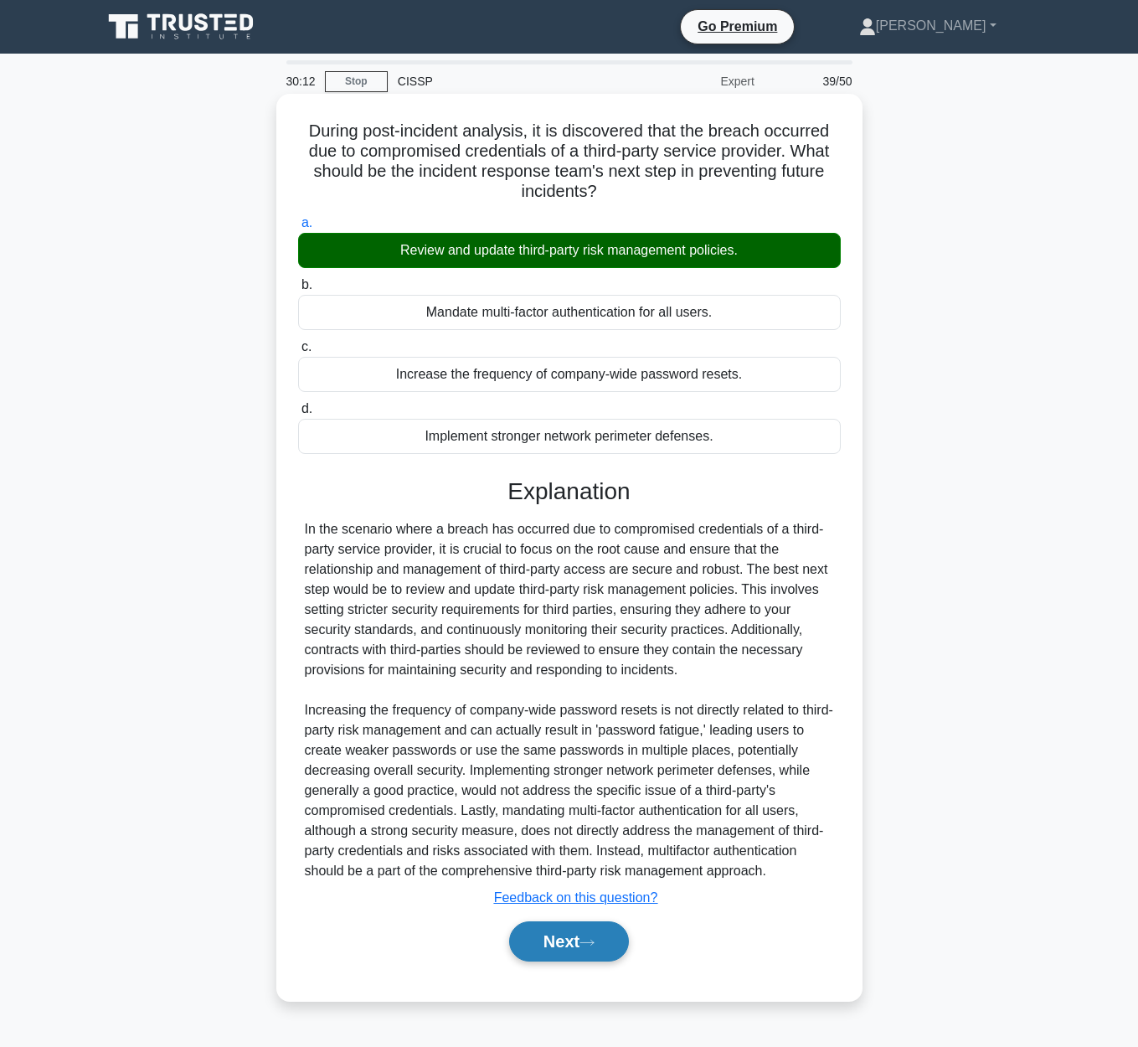
click at [567, 943] on button "Next" at bounding box center [569, 941] width 120 height 40
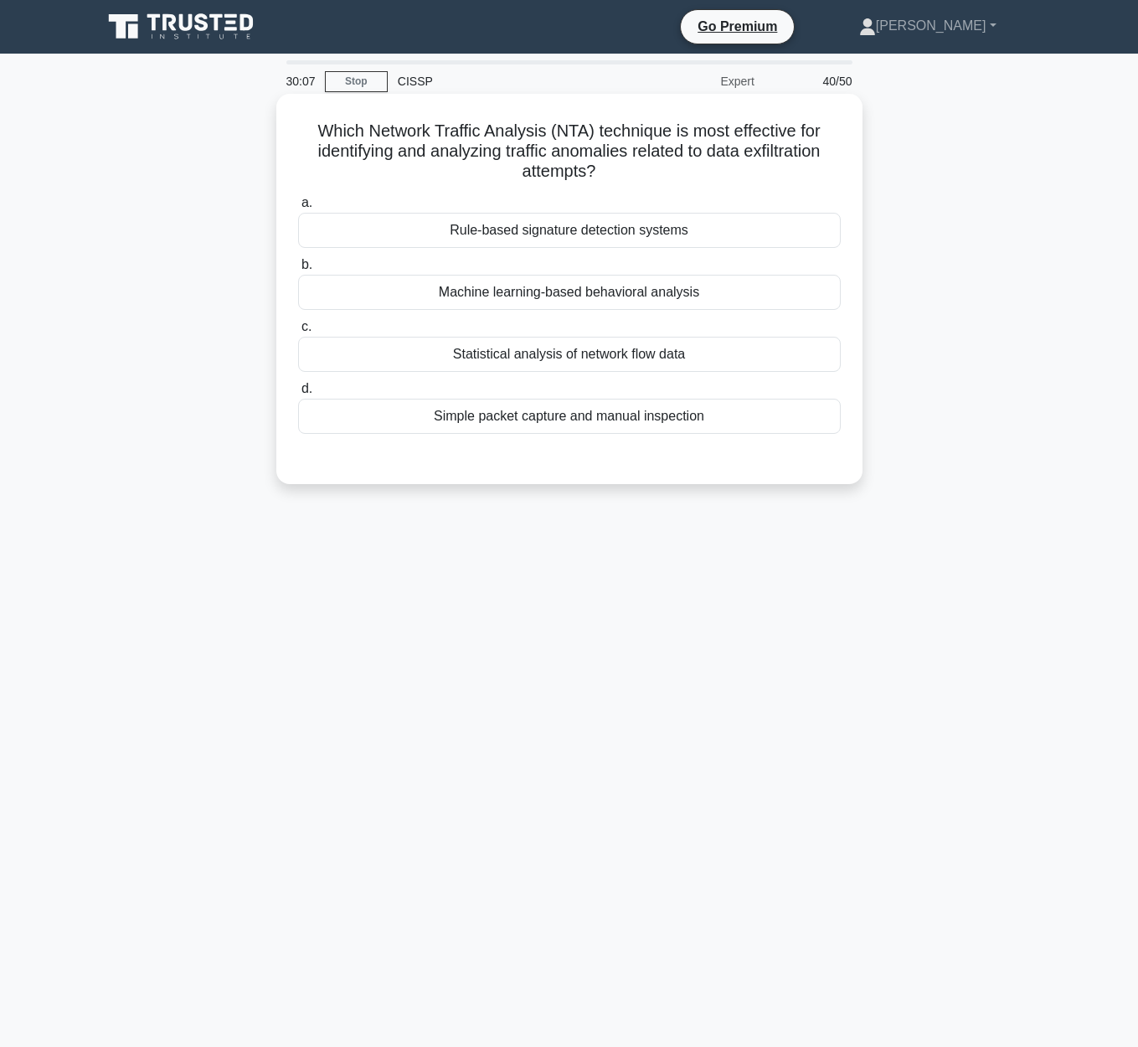
drag, startPoint x: 314, startPoint y: 124, endPoint x: 696, endPoint y: 176, distance: 385.4
click at [696, 176] on h5 "Which Network Traffic Analysis (NTA) technique is most effective for identifyin…" at bounding box center [569, 152] width 546 height 62
click at [702, 354] on div "Statistical analysis of network flow data" at bounding box center [569, 354] width 543 height 35
click at [298, 332] on input "c. Statistical analysis of network flow data" at bounding box center [298, 327] width 0 height 11
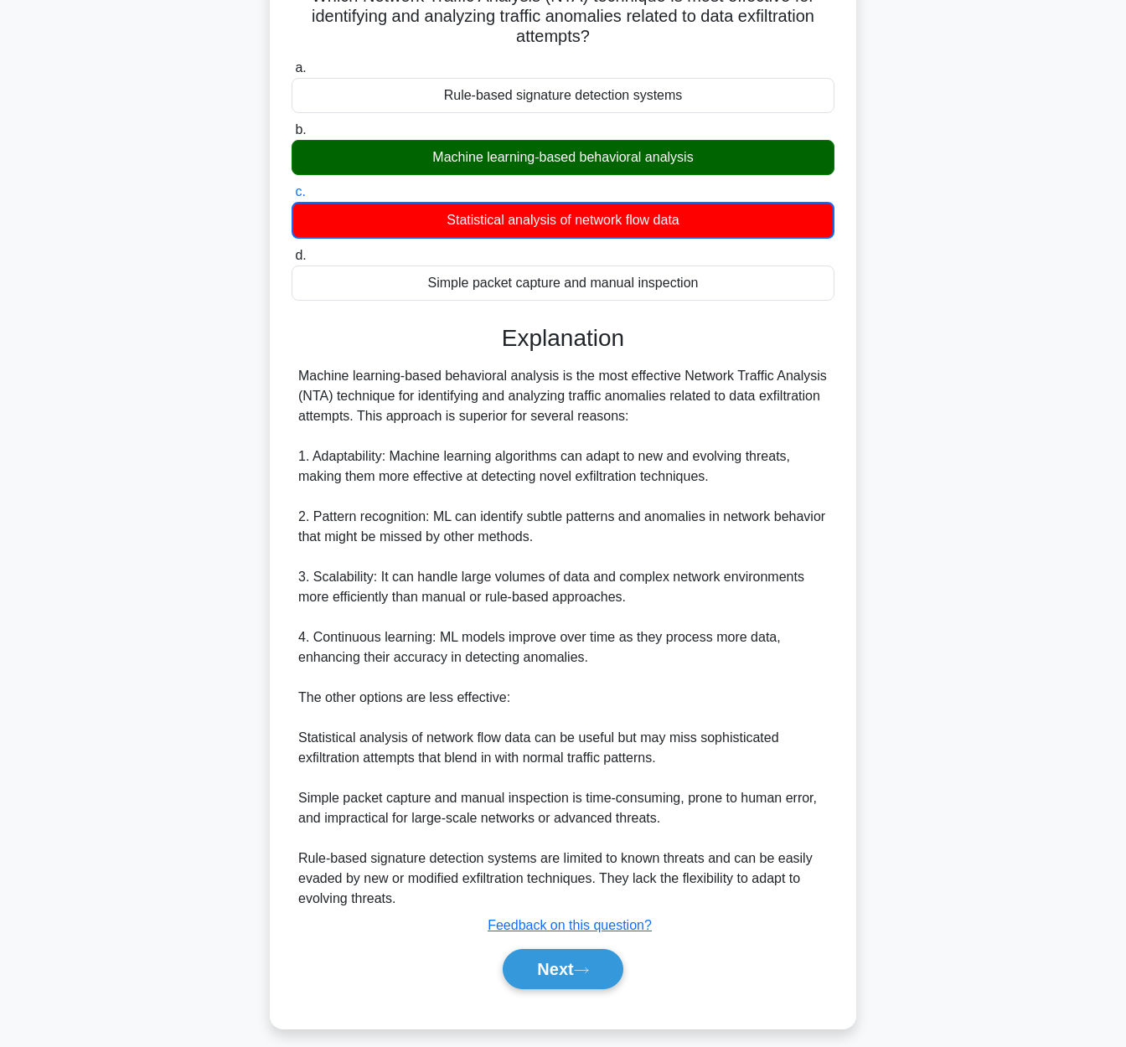
scroll to position [149, 0]
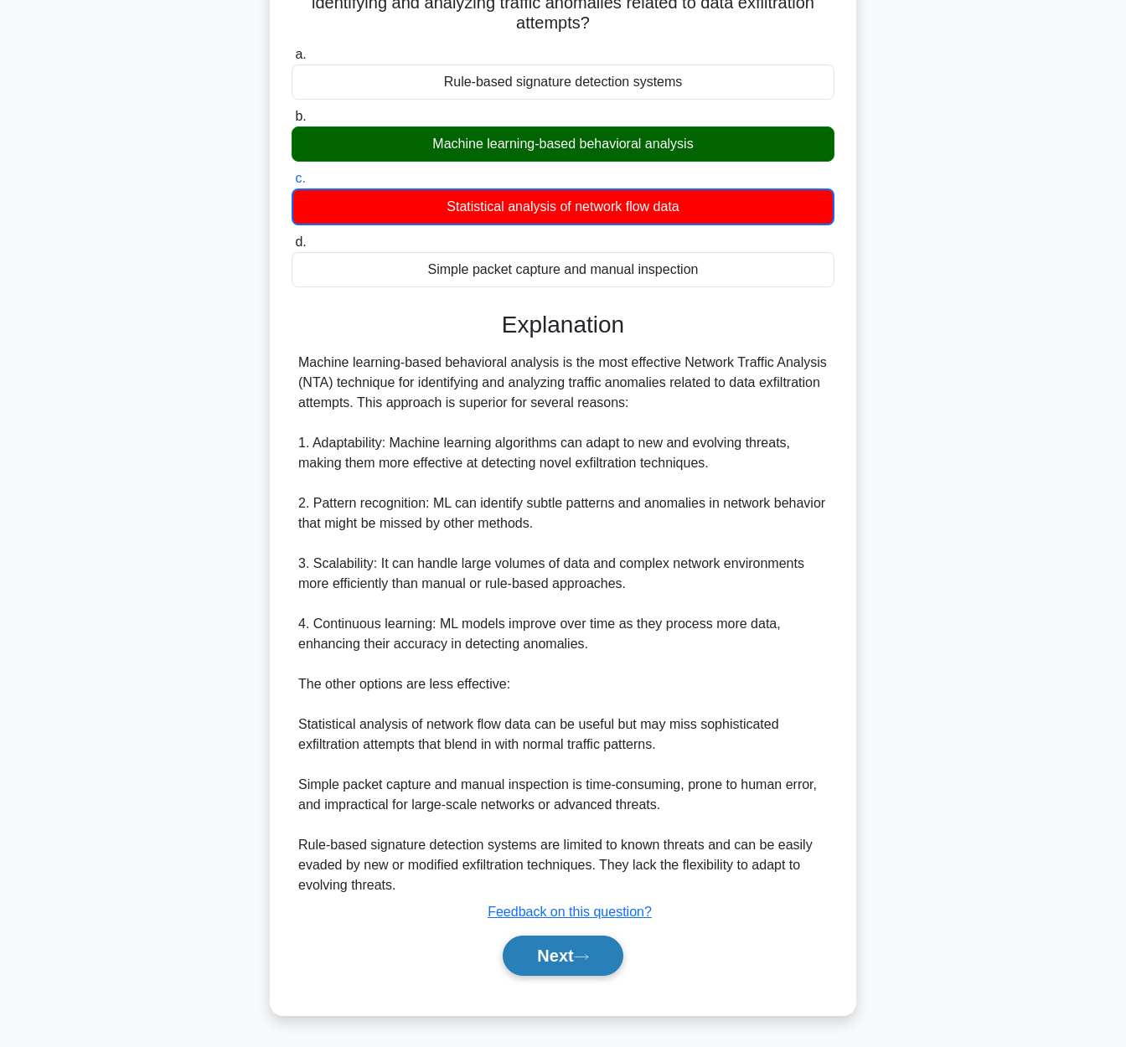
click at [594, 963] on button "Next" at bounding box center [562, 955] width 120 height 40
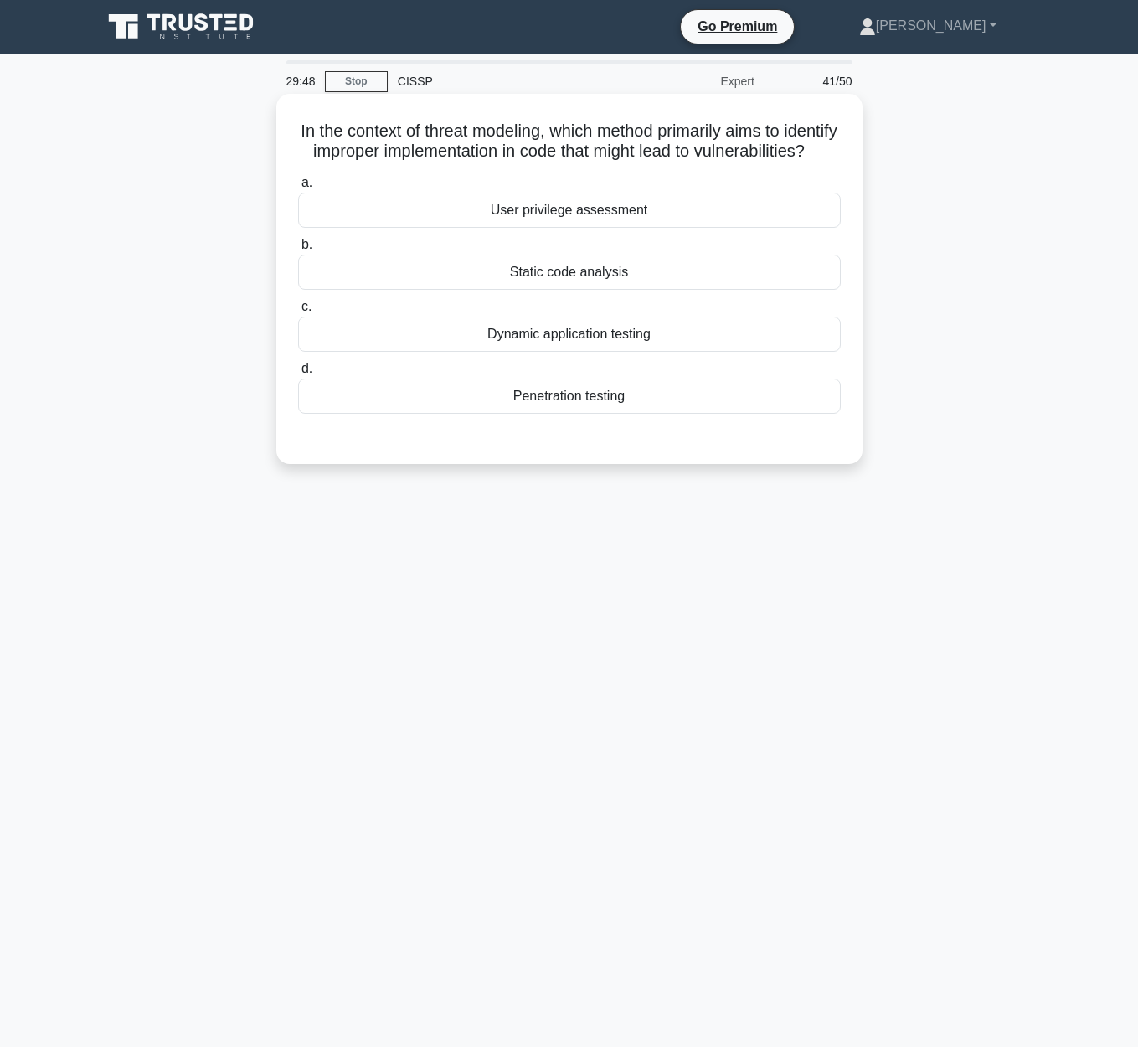
drag, startPoint x: 312, startPoint y: 126, endPoint x: 832, endPoint y: 178, distance: 521.8
click at [832, 162] on h5 "In the context of threat modeling, which method primarily aims to identify impr…" at bounding box center [569, 142] width 546 height 42
click at [631, 414] on div "Penetration testing" at bounding box center [569, 396] width 543 height 35
click at [298, 374] on input "d. Penetration testing" at bounding box center [298, 368] width 0 height 11
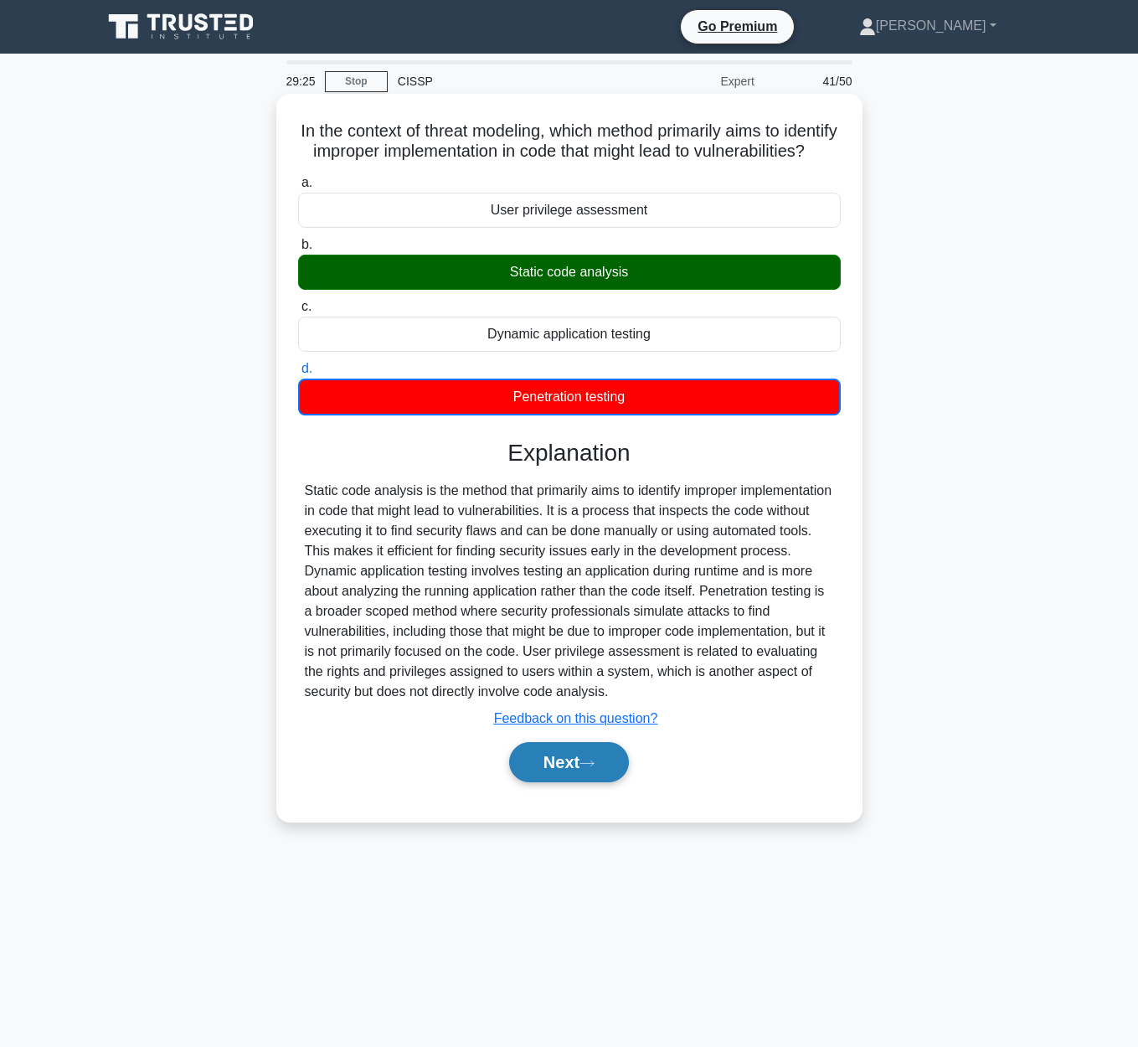
click at [562, 767] on button "Next" at bounding box center [569, 762] width 120 height 40
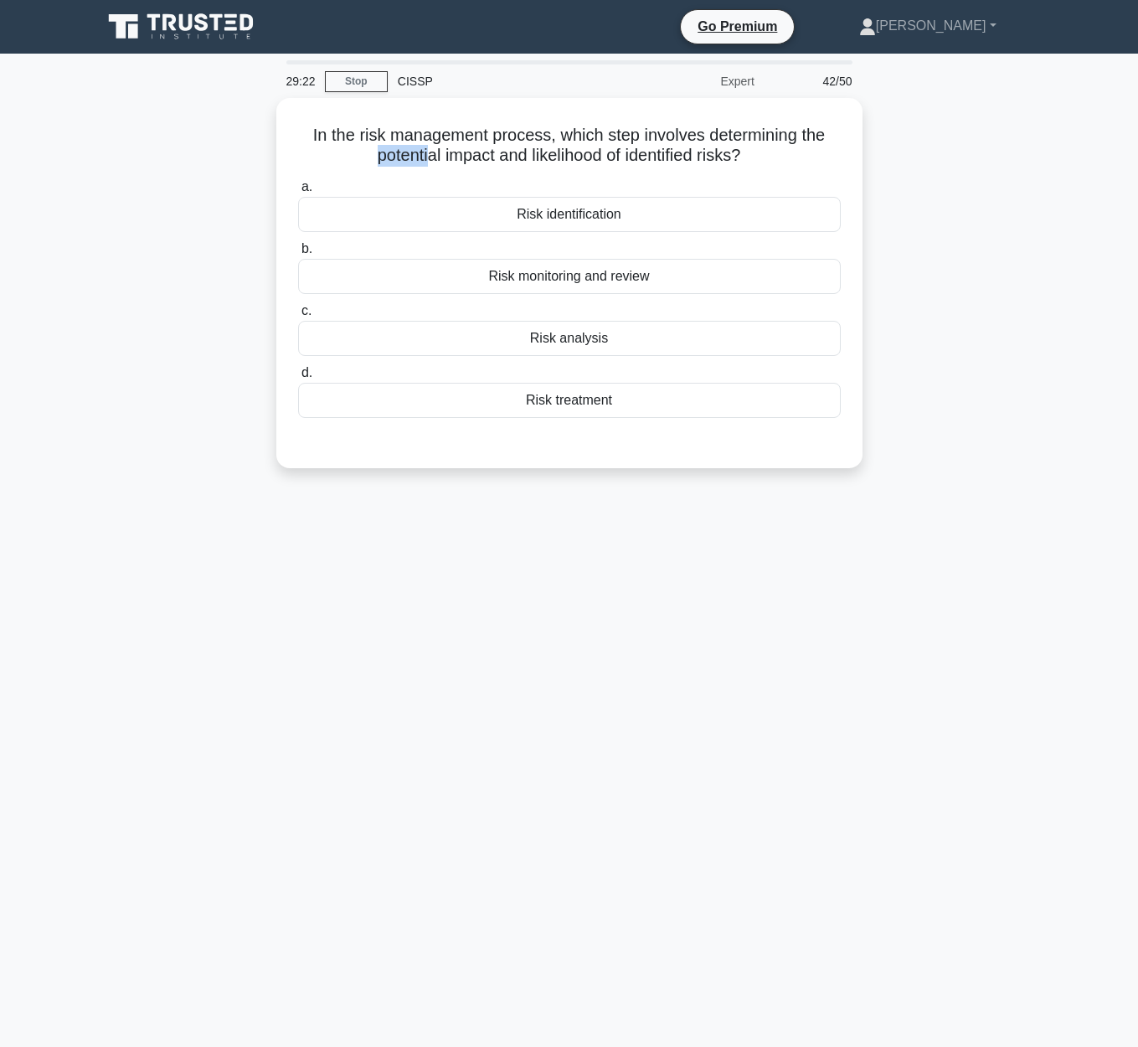
drag, startPoint x: 468, startPoint y: 147, endPoint x: 904, endPoint y: 129, distance: 435.9
click at [904, 129] on div "In the risk management process, which step involves determining the potential i…" at bounding box center [569, 293] width 955 height 390
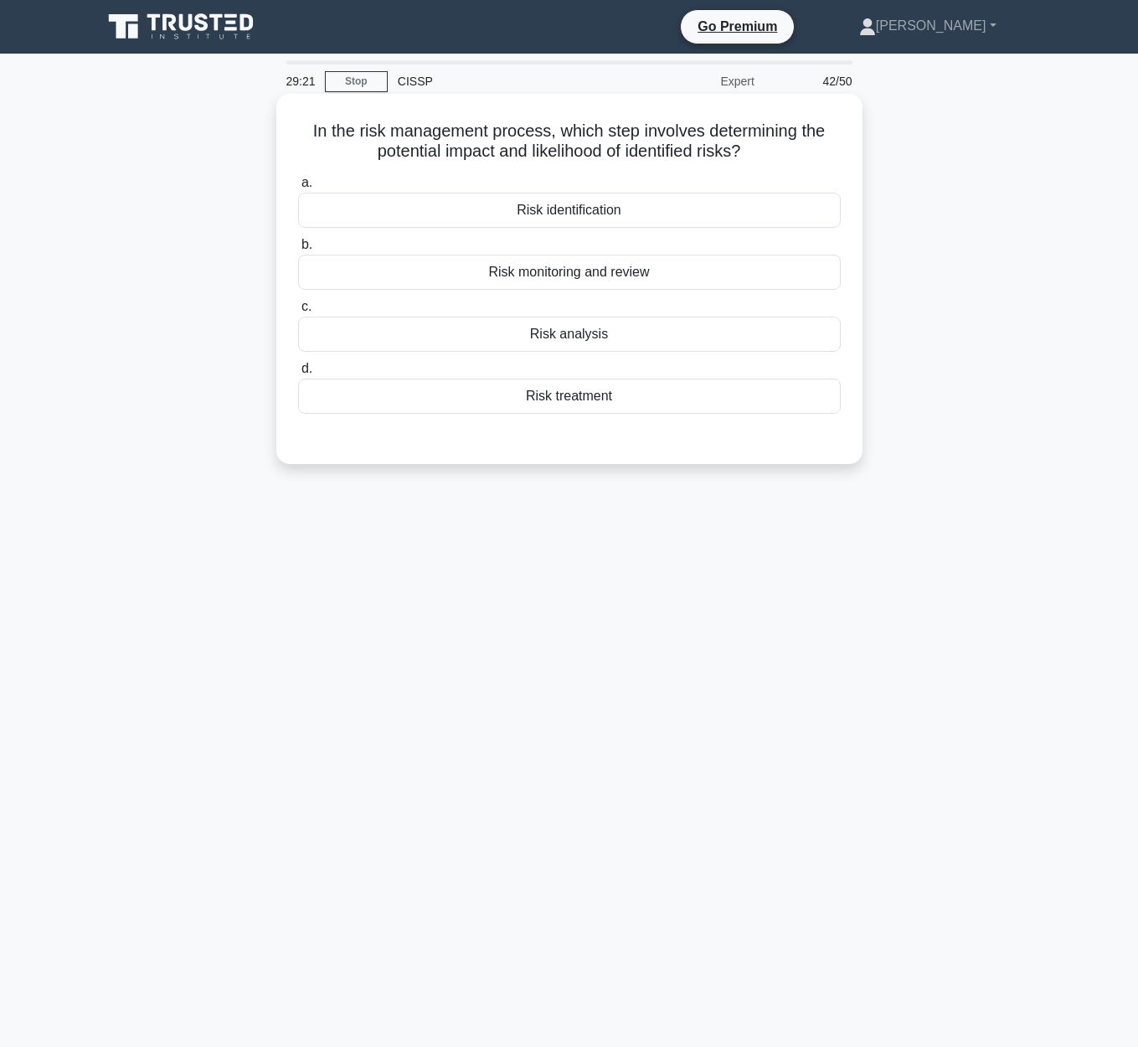
click at [796, 147] on h5 "In the risk management process, which step involves determining the potential i…" at bounding box center [569, 142] width 546 height 42
click at [625, 338] on div "Risk analysis" at bounding box center [569, 334] width 543 height 35
click at [298, 312] on input "c. Risk analysis" at bounding box center [298, 306] width 0 height 11
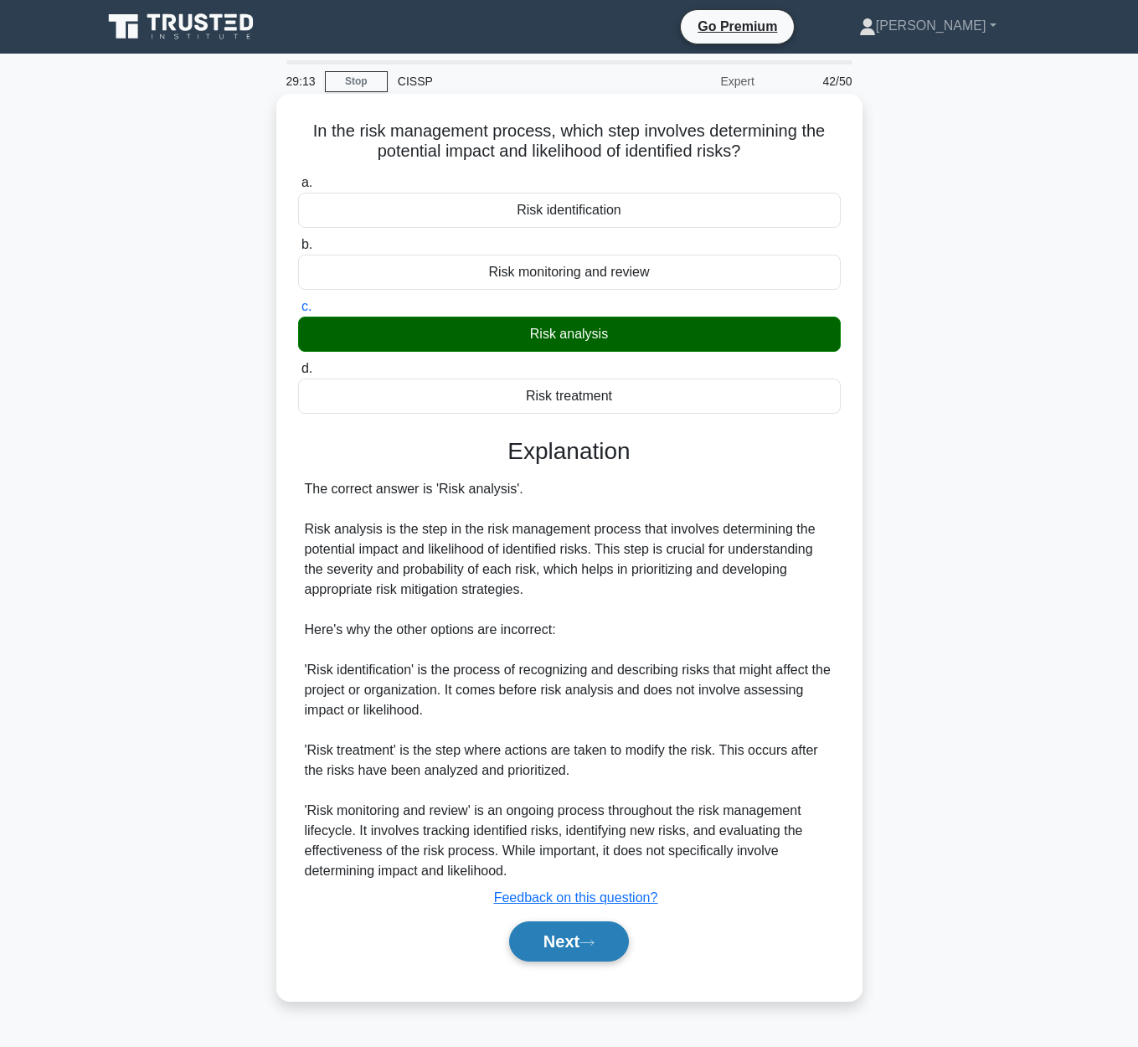
click at [589, 934] on button "Next" at bounding box center [569, 941] width 120 height 40
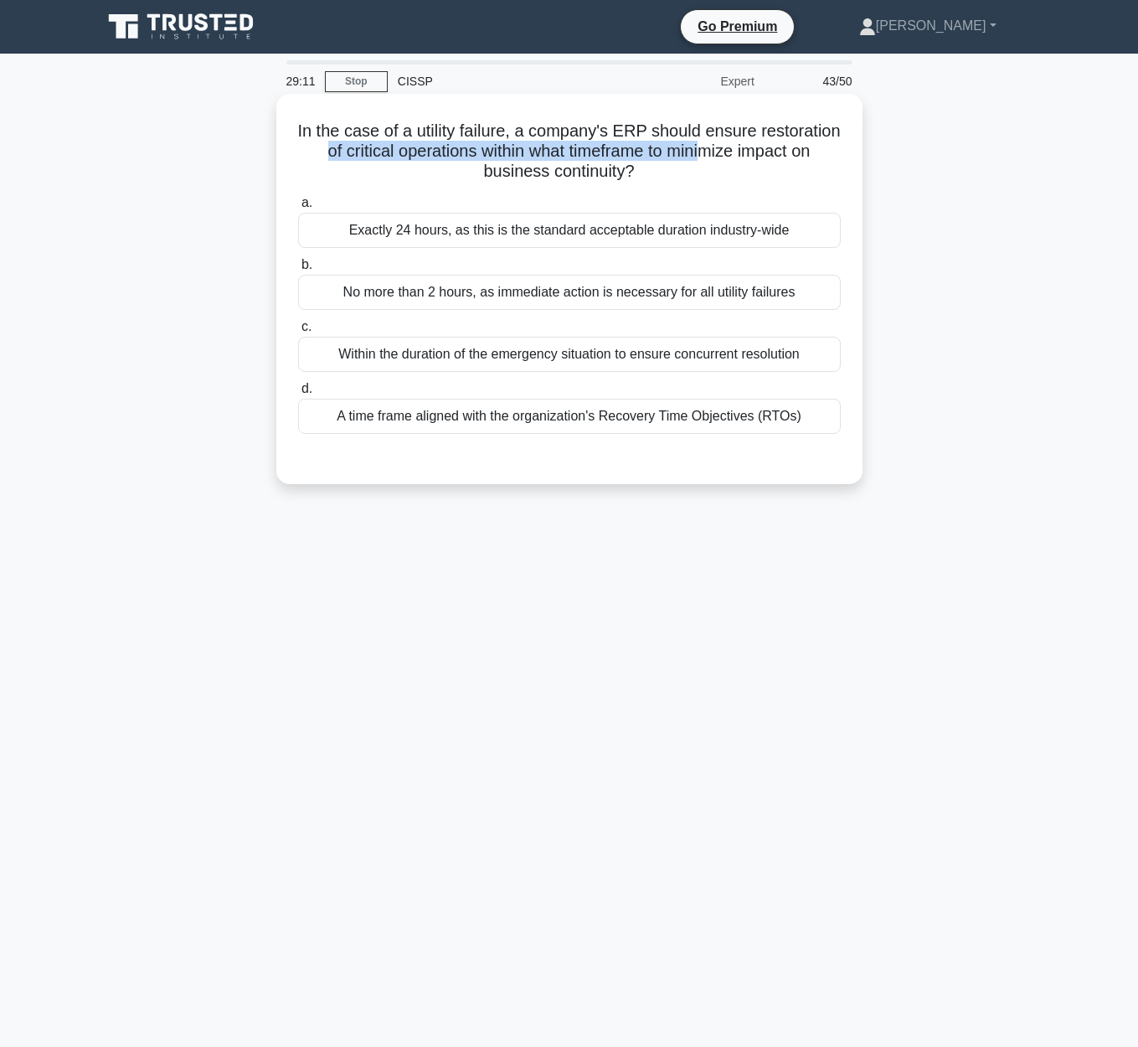
drag, startPoint x: 267, startPoint y: 145, endPoint x: 695, endPoint y: 144, distance: 428.0
click at [700, 141] on div "In the case of a utility failure, a company's ERP should ensure restoration of …" at bounding box center [569, 303] width 955 height 410
click at [681, 156] on h5 "In the case of a utility failure, a company's ERP should ensure restoration of …" at bounding box center [569, 152] width 546 height 62
click at [585, 428] on div "A time frame aligned with the organization's Recovery Time Objectives (RTOs)" at bounding box center [569, 416] width 543 height 35
click at [298, 394] on input "d. A time frame aligned with the organization's Recovery Time Objectives (RTOs)" at bounding box center [298, 389] width 0 height 11
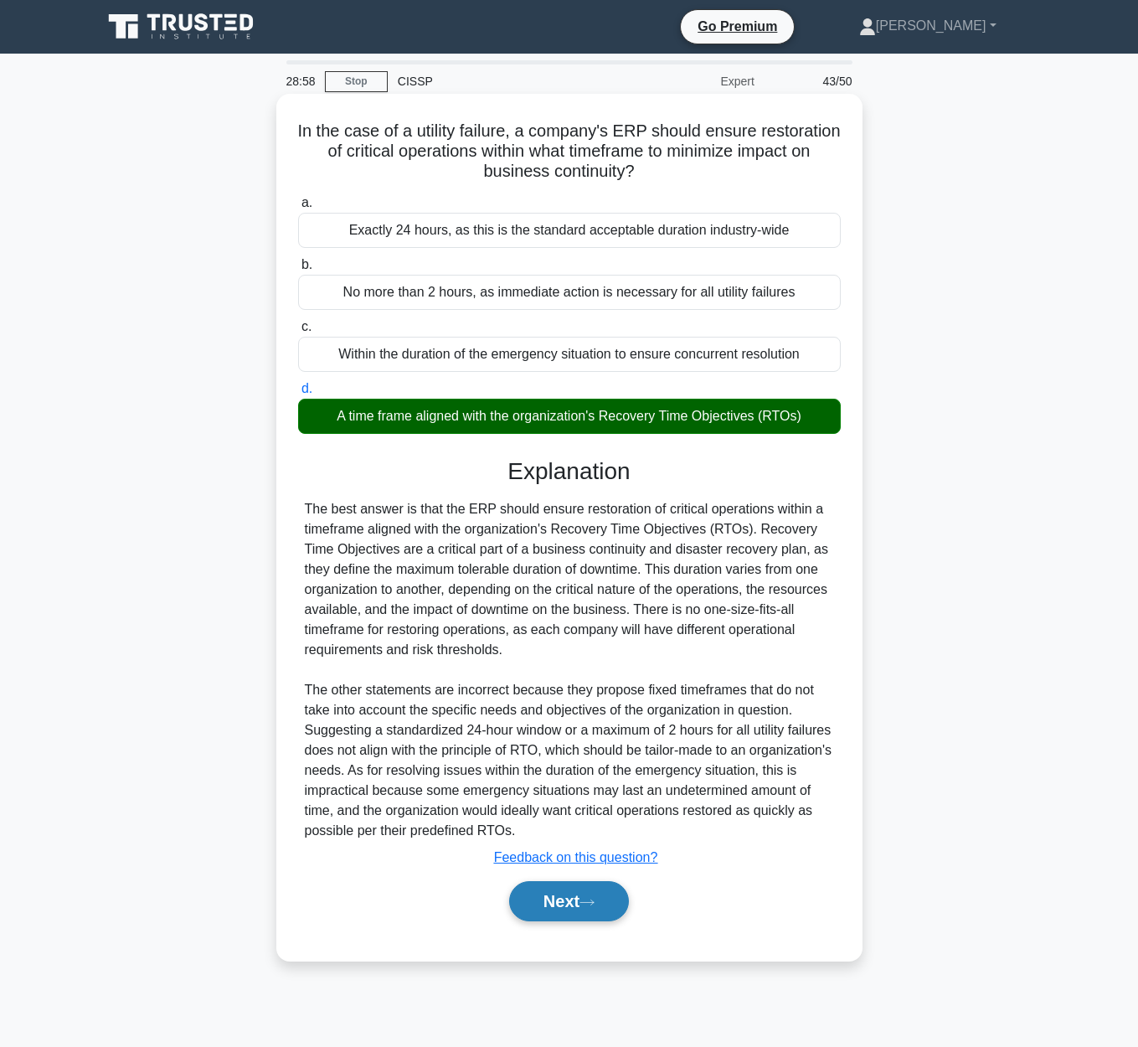
click at [590, 894] on button "Next" at bounding box center [569, 901] width 120 height 40
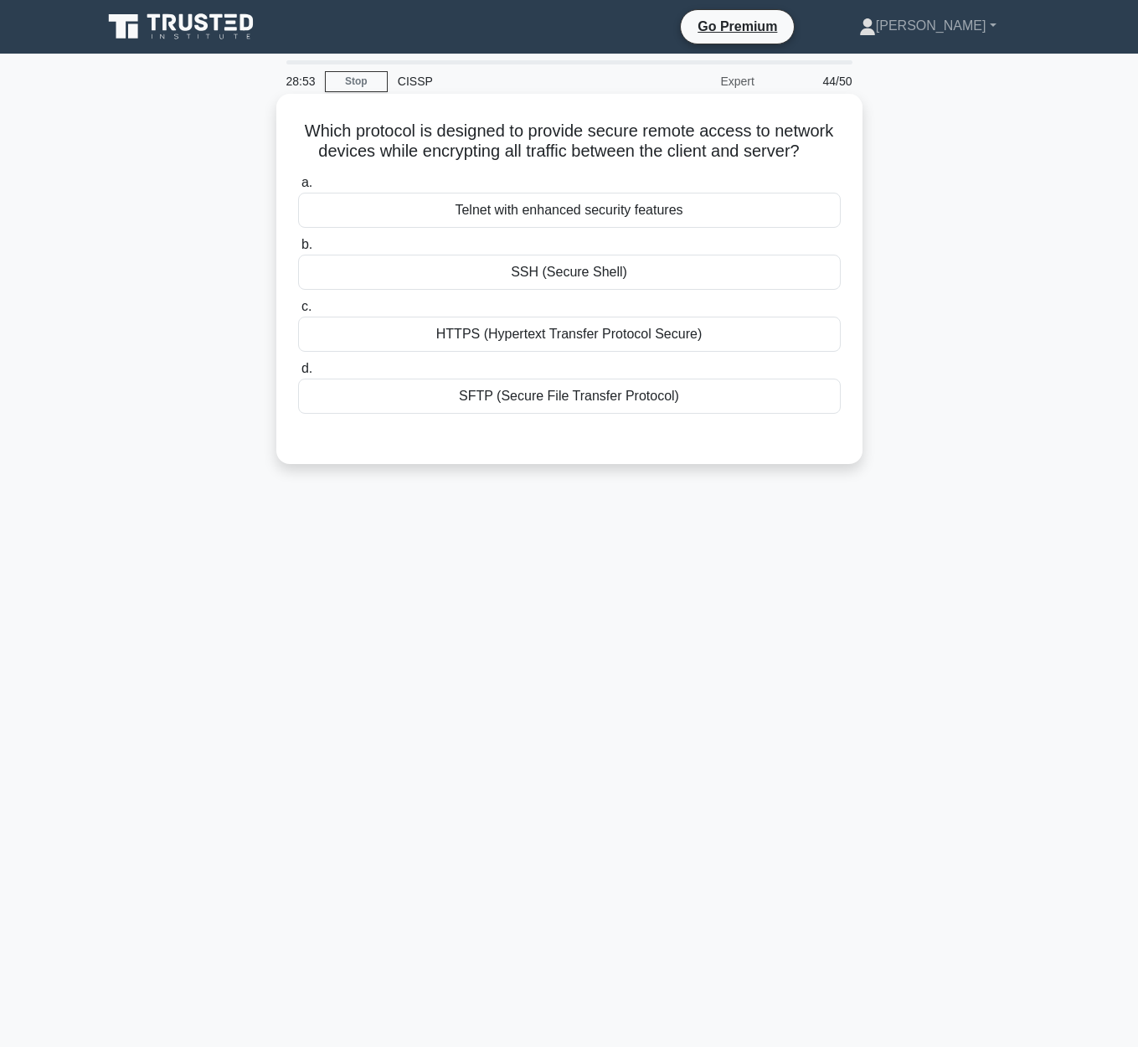
drag, startPoint x: 295, startPoint y: 123, endPoint x: 849, endPoint y: 147, distance: 554.9
click at [851, 147] on div "Which protocol is designed to provide secure remote access to network devices w…" at bounding box center [569, 278] width 573 height 357
click at [699, 277] on div "SSH (Secure Shell)" at bounding box center [569, 272] width 543 height 35
click at [298, 250] on input "b. SSH (Secure Shell)" at bounding box center [298, 245] width 0 height 11
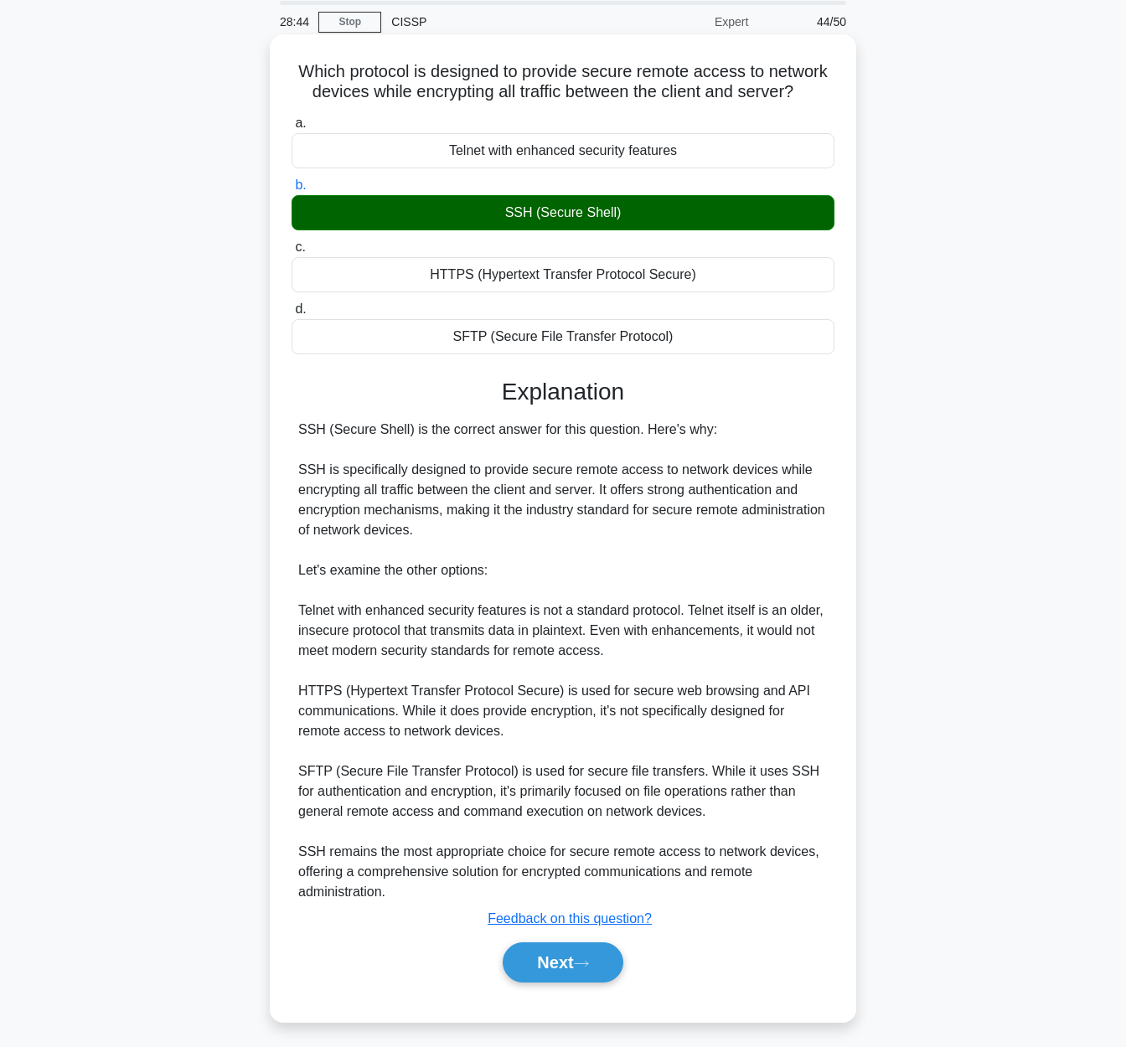
scroll to position [67, 0]
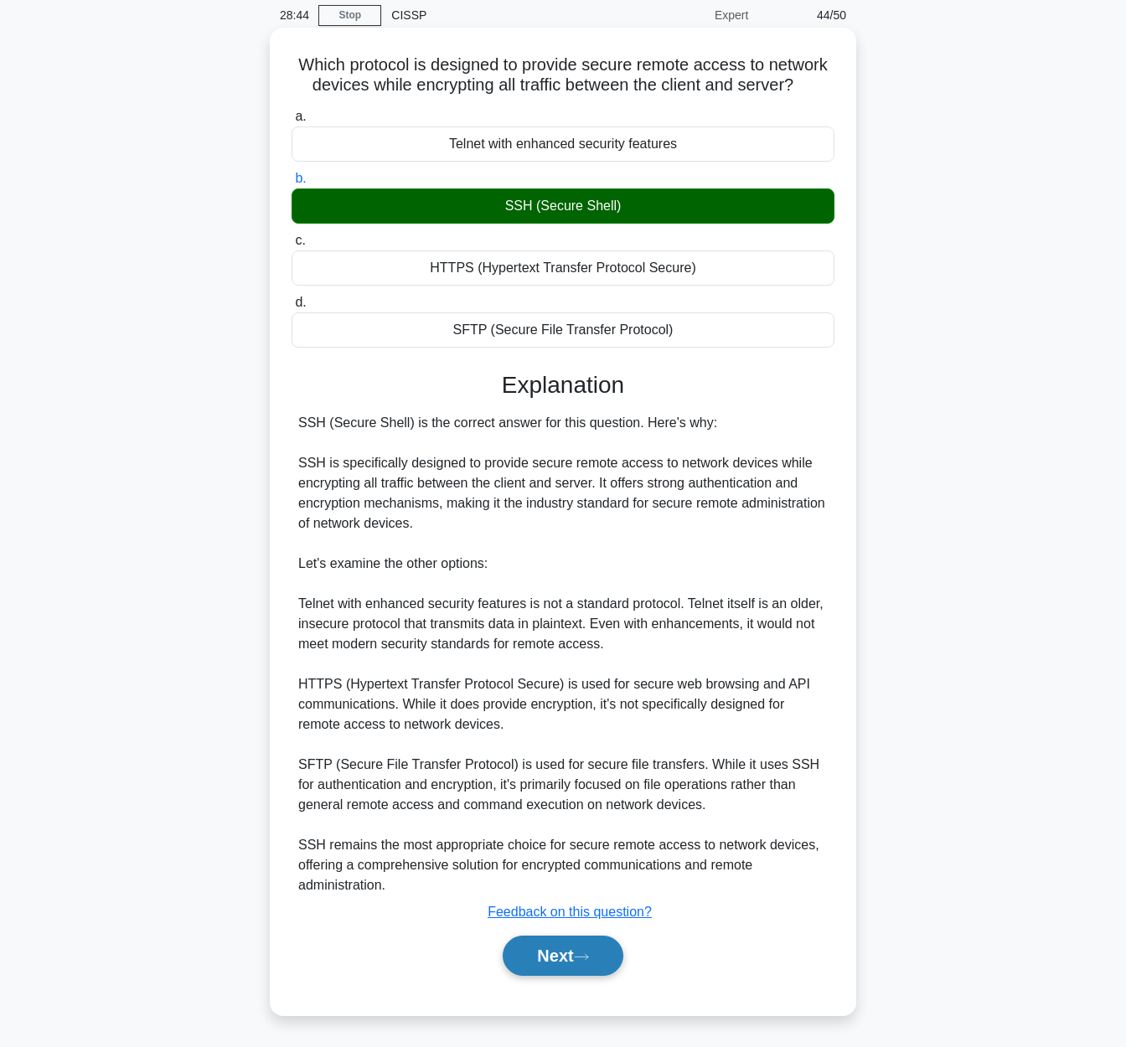
click at [557, 954] on button "Next" at bounding box center [562, 955] width 120 height 40
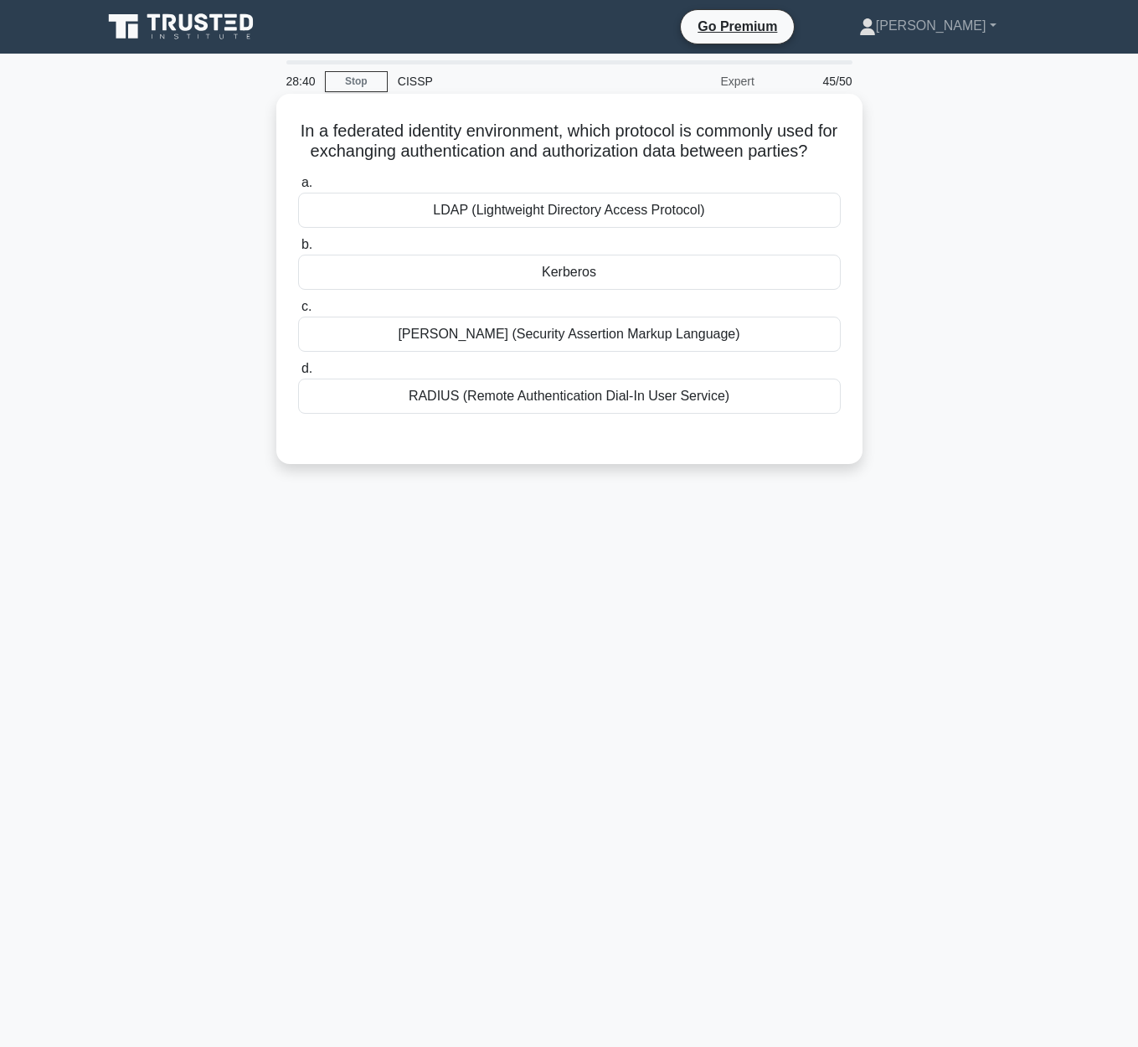
drag, startPoint x: 295, startPoint y: 134, endPoint x: 859, endPoint y: 157, distance: 564.9
click at [859, 157] on div "In a federated identity environment, which protocol is commonly used for exchan…" at bounding box center [569, 279] width 586 height 370
click at [604, 334] on div "SAML (Security Assertion Markup Language)" at bounding box center [569, 334] width 543 height 35
click at [298, 312] on input "c. SAML (Security Assertion Markup Language)" at bounding box center [298, 306] width 0 height 11
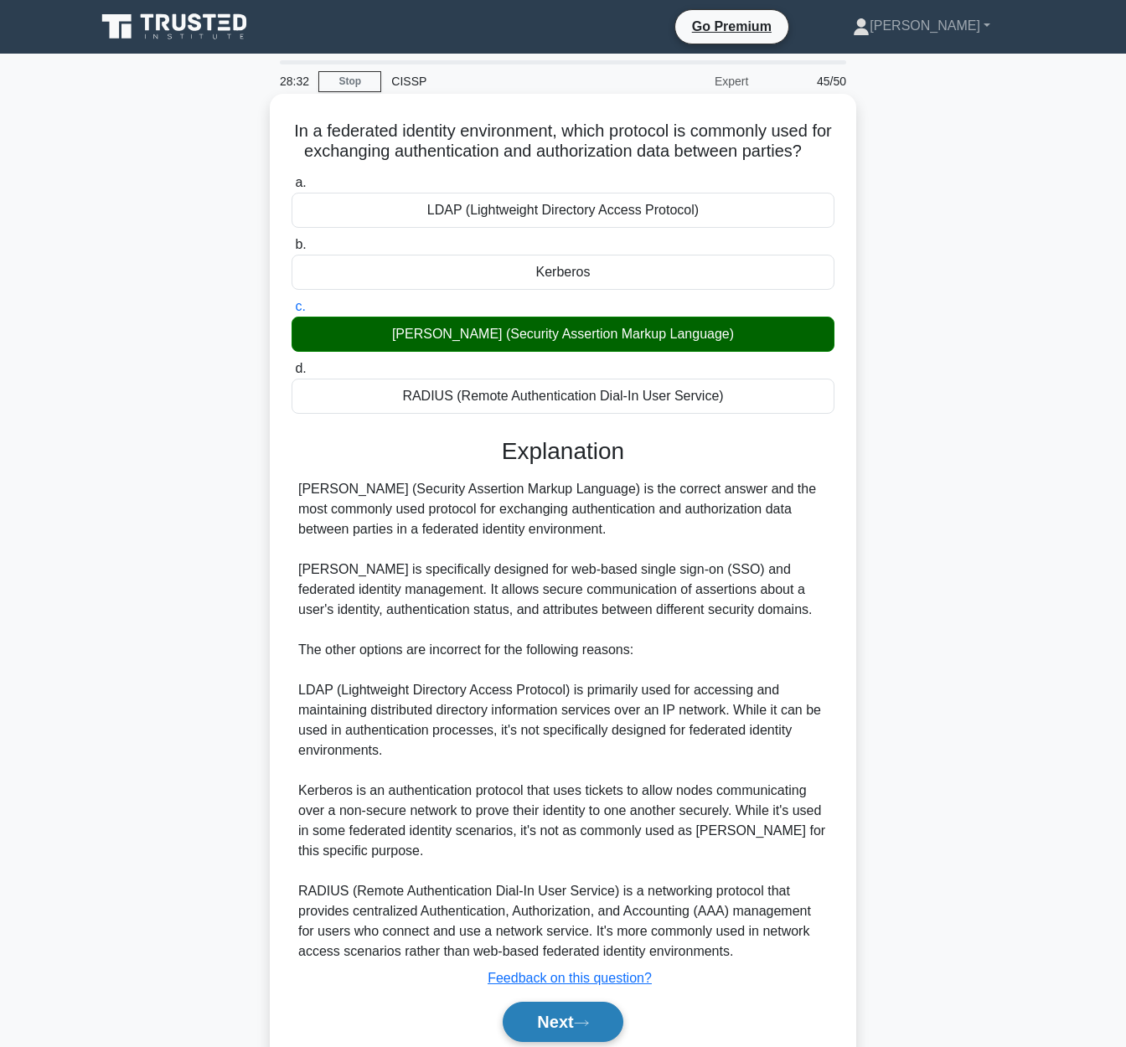
click at [595, 1016] on button "Next" at bounding box center [562, 1022] width 120 height 40
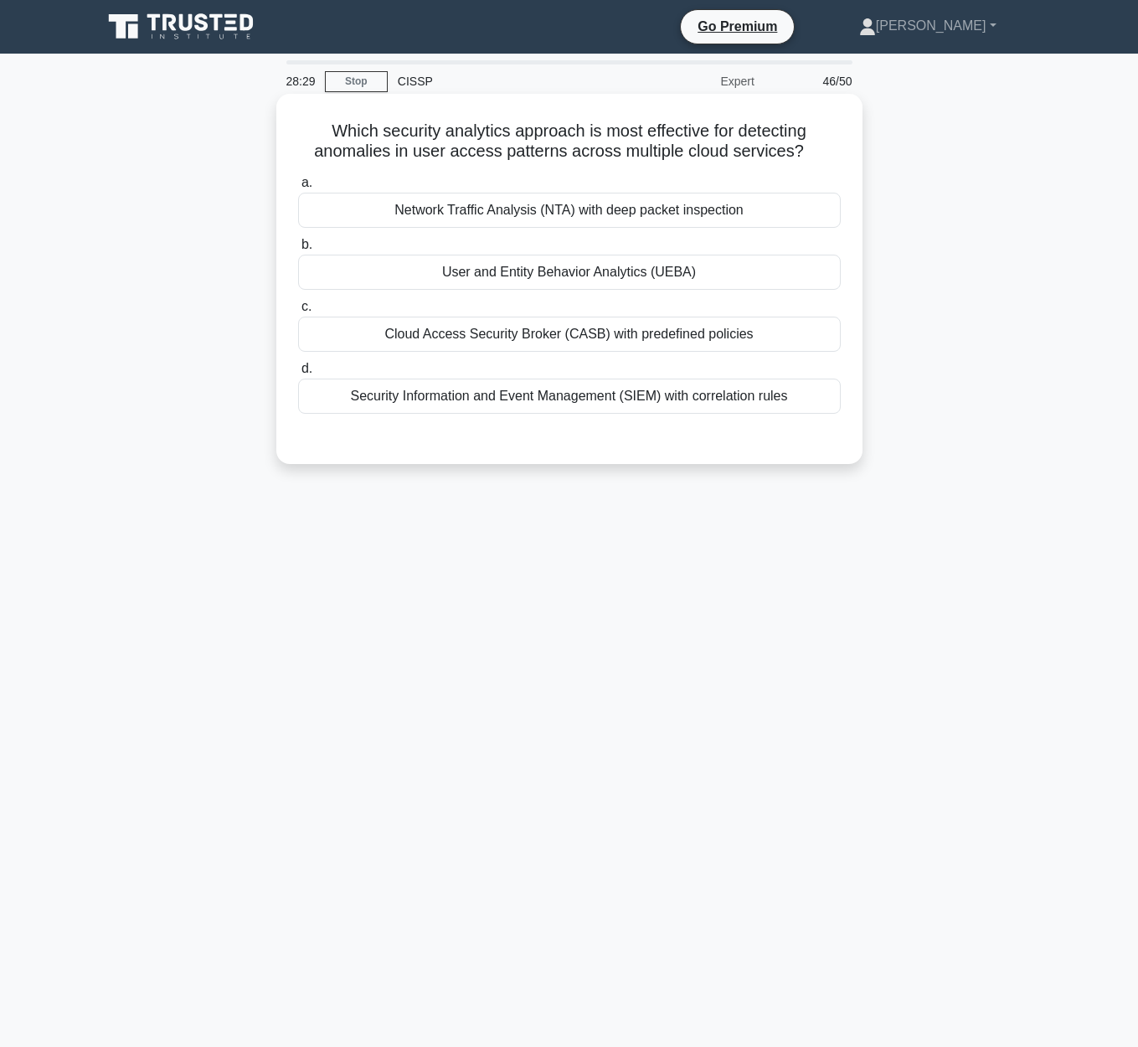
drag, startPoint x: 329, startPoint y: 127, endPoint x: 834, endPoint y: 142, distance: 505.2
click at [834, 142] on h5 "Which security analytics approach is most effective for detecting anomalies in …" at bounding box center [569, 142] width 546 height 42
drag, startPoint x: 317, startPoint y: 134, endPoint x: 812, endPoint y: 157, distance: 494.6
click at [816, 155] on h5 "Which security analytics approach is most effective for detecting anomalies in …" at bounding box center [569, 142] width 546 height 42
click at [629, 399] on div "Security Information and Event Management (SIEM) with correlation rules" at bounding box center [569, 396] width 543 height 35
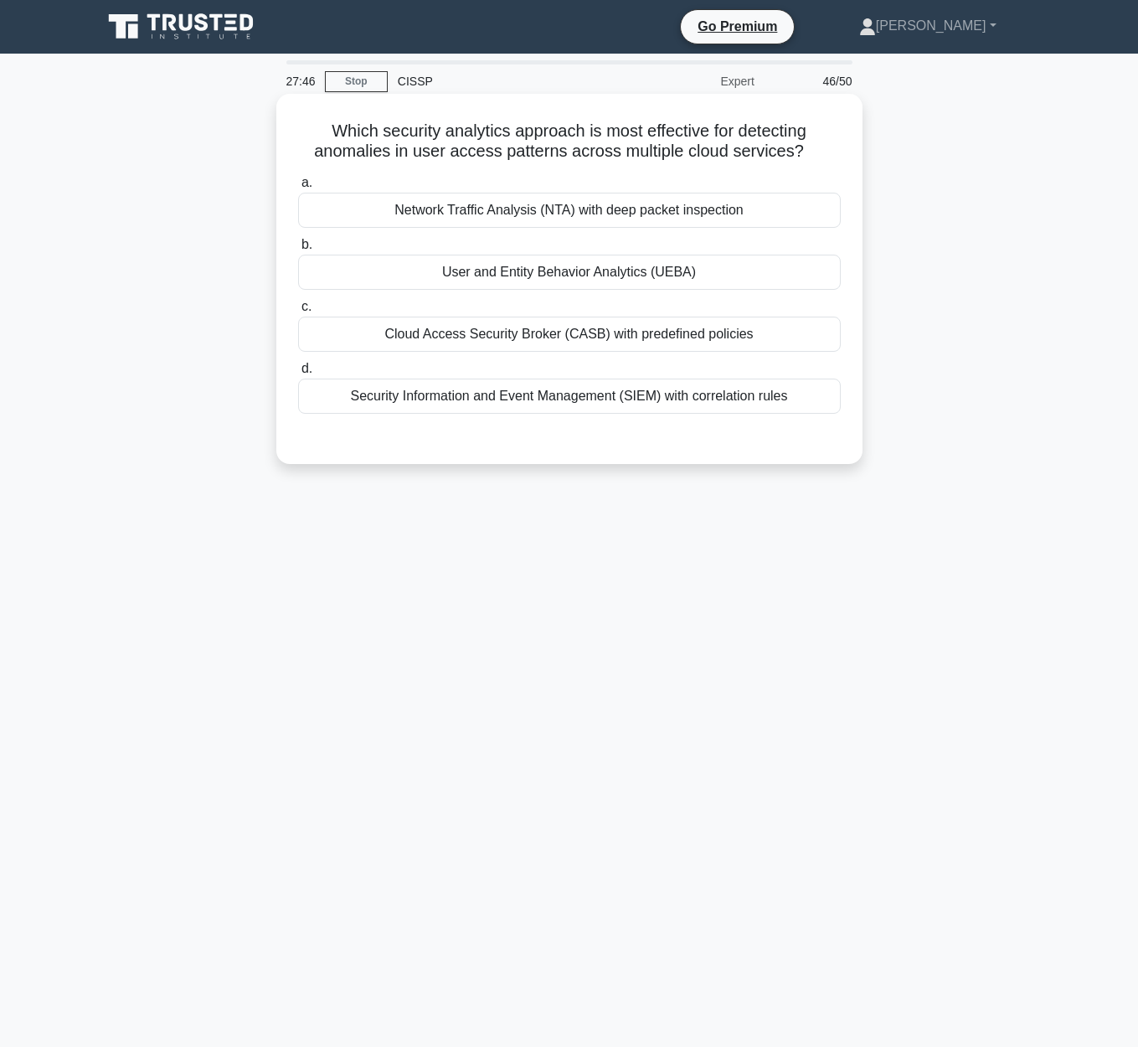
click at [298, 374] on input "d. Security Information and Event Management (SIEM) with correlation rules" at bounding box center [298, 368] width 0 height 11
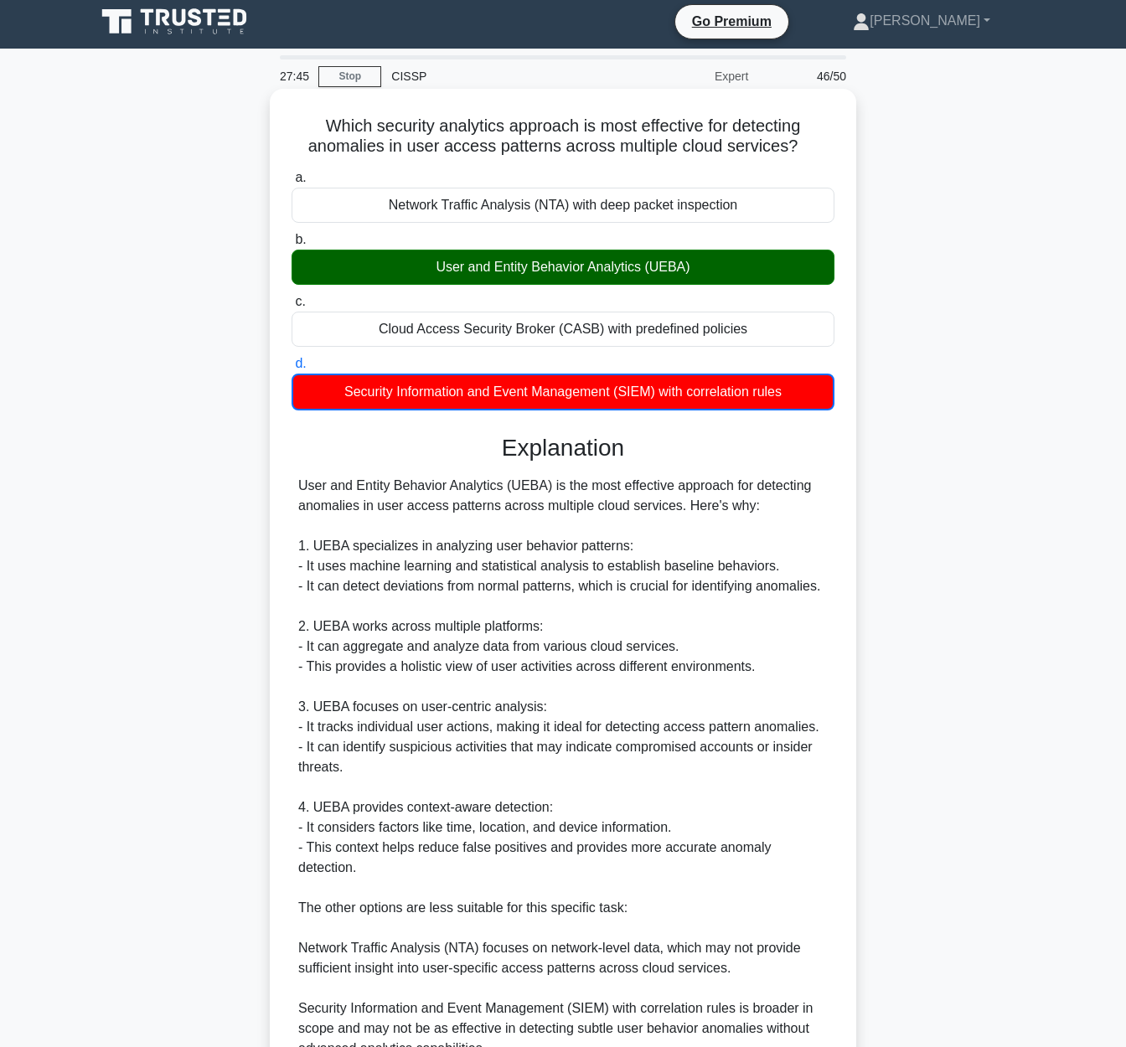
scroll to position [250, 0]
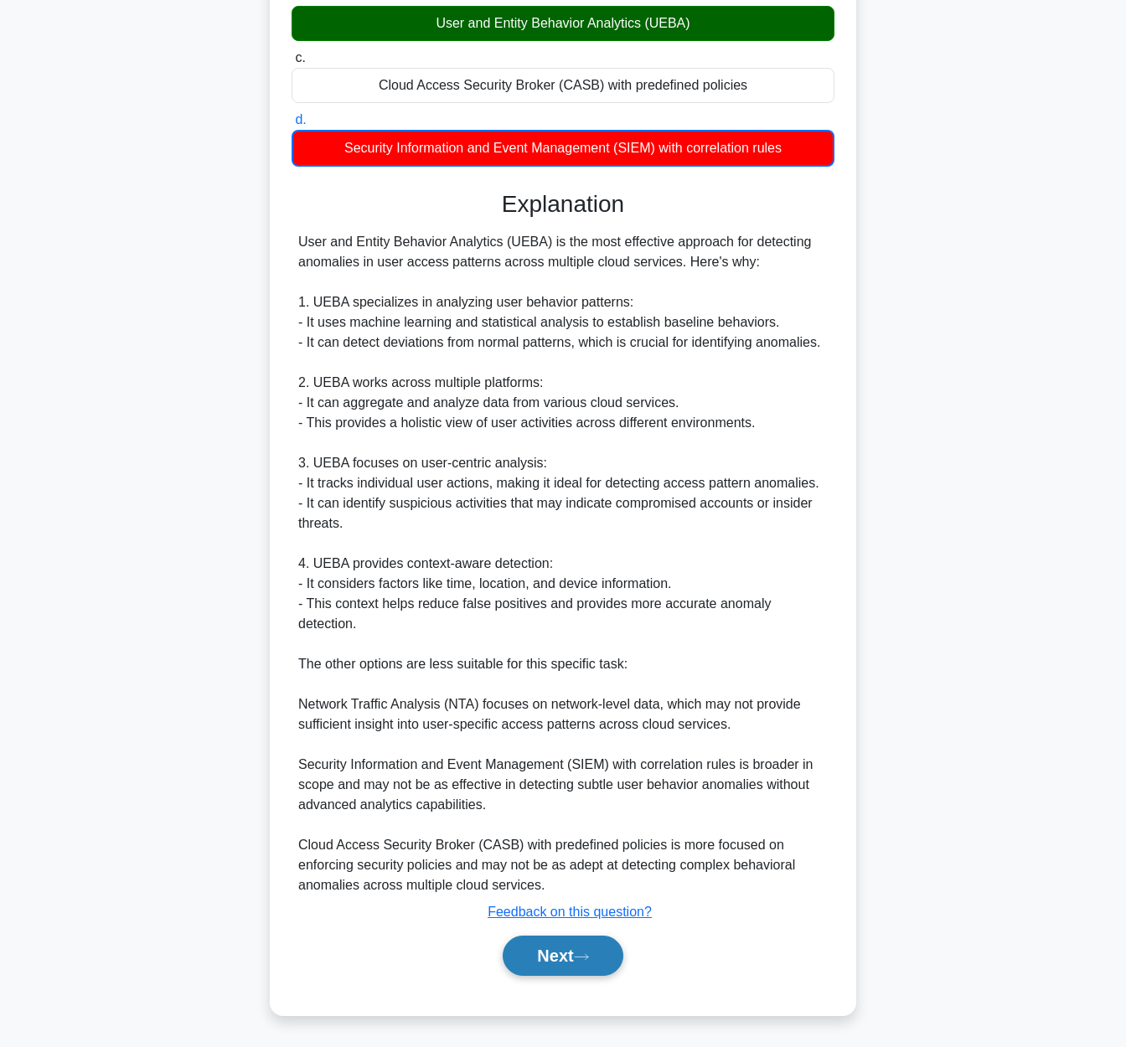
click at [551, 971] on button "Next" at bounding box center [562, 955] width 120 height 40
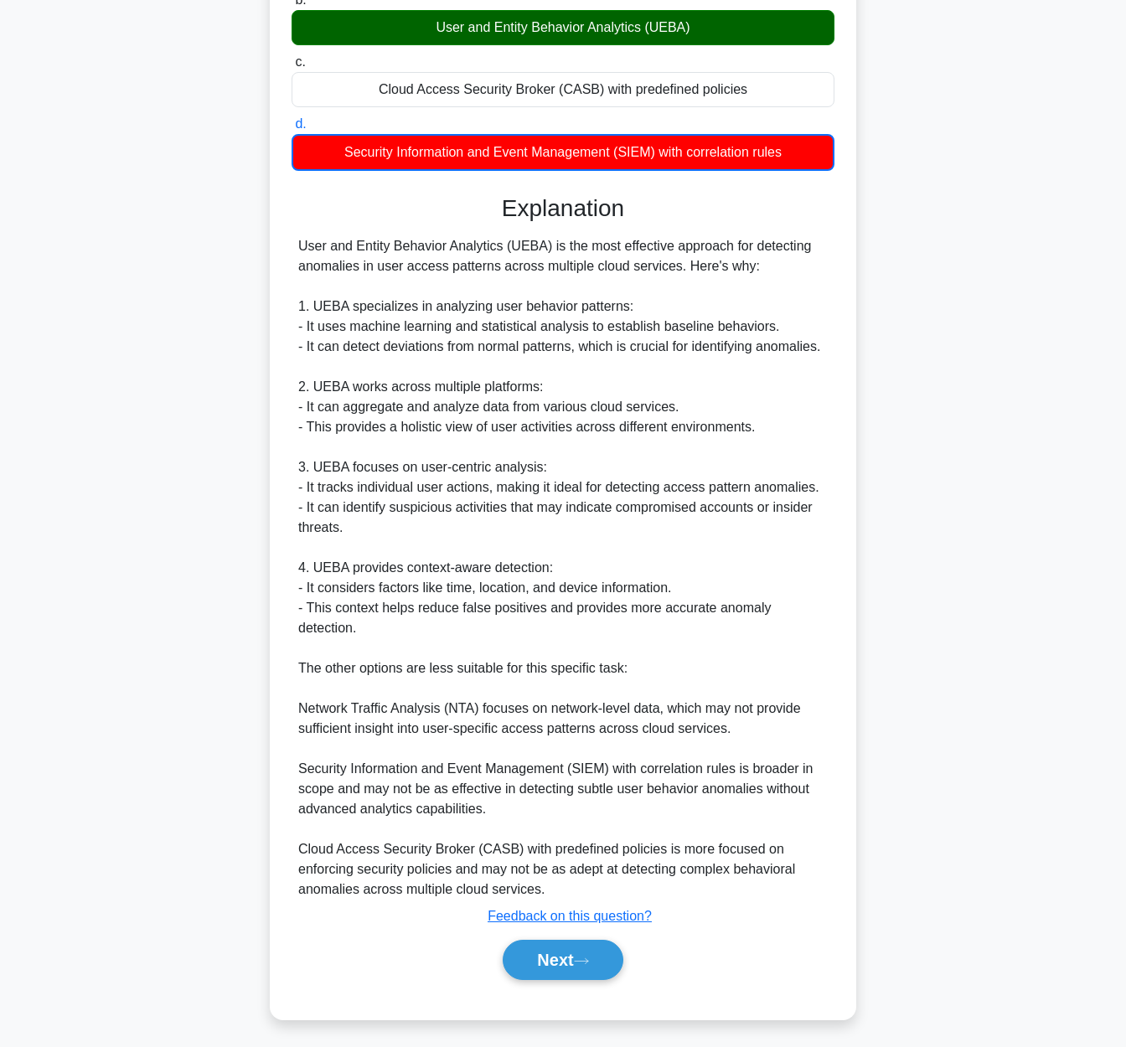
scroll to position [0, 0]
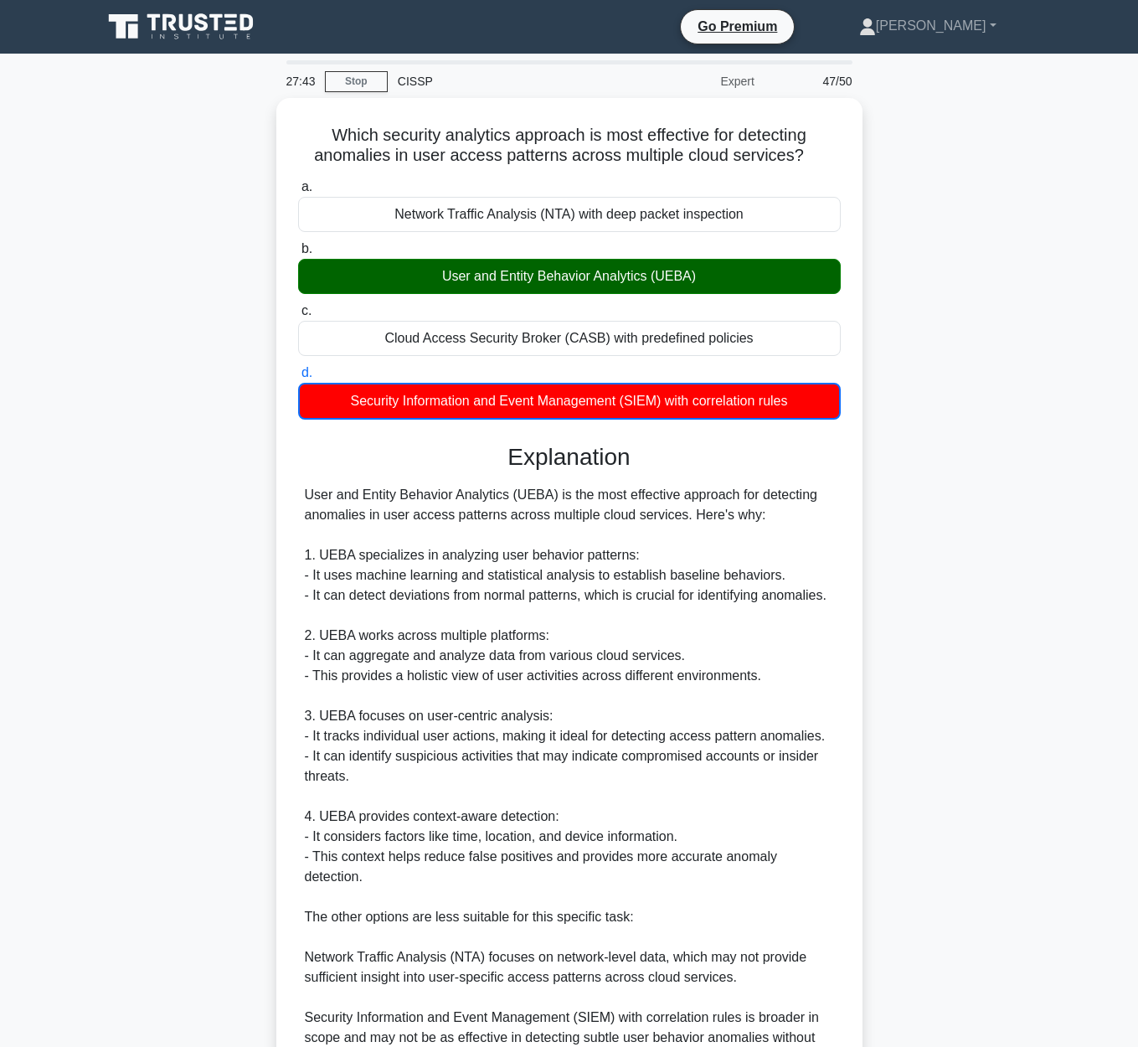
click at [554, 957] on main "27:43 Stop CISSP Expert 47/50 Which security analytics approach is most effecti…" at bounding box center [569, 674] width 1138 height 1241
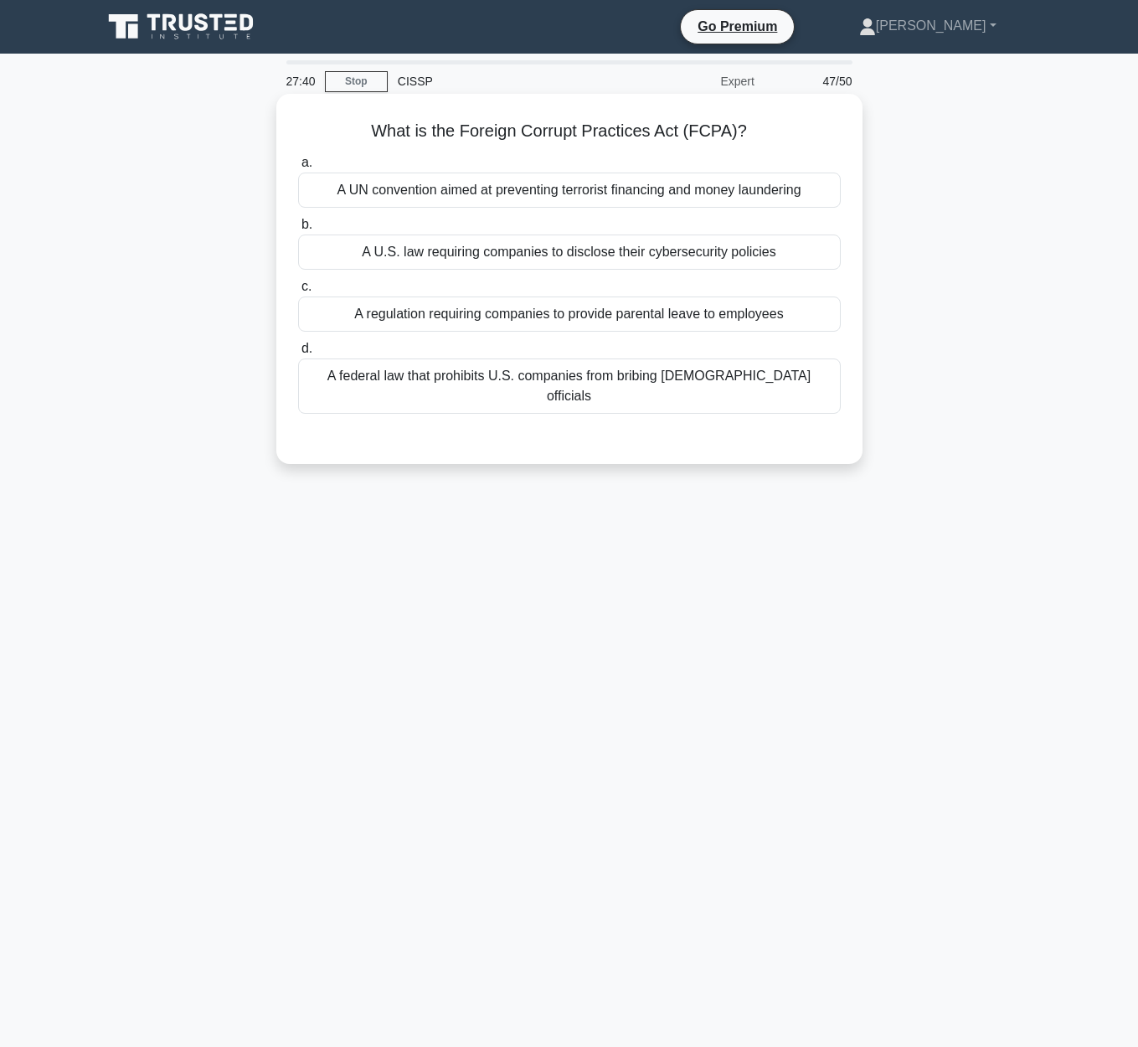
drag, startPoint x: 400, startPoint y: 132, endPoint x: 804, endPoint y: 141, distance: 403.8
click at [804, 141] on h5 "What is the Foreign Corrupt Practices Act (FCPA)? .spinner_0XTQ{transform-origi…" at bounding box center [569, 132] width 546 height 22
click at [802, 141] on h5 "What is the Foreign Corrupt Practices Act (FCPA)? .spinner_0XTQ{transform-origi…" at bounding box center [569, 132] width 546 height 22
click at [657, 388] on div "A federal law that prohibits U.S. companies from bribing foreign officials" at bounding box center [569, 385] width 543 height 55
click at [298, 354] on input "d. A federal law that prohibits U.S. companies from bribing foreign officials" at bounding box center [298, 348] width 0 height 11
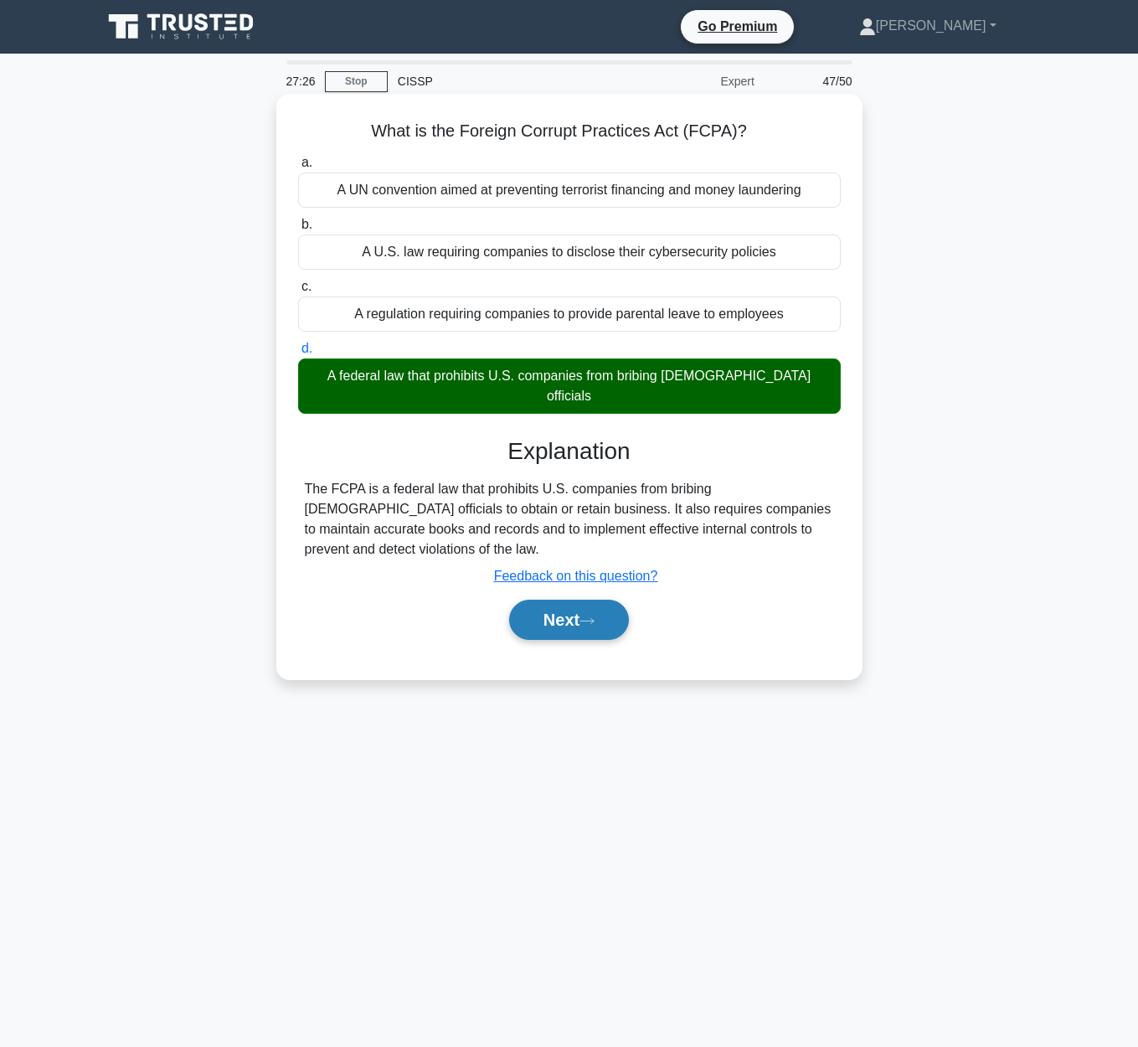
click at [578, 600] on button "Next" at bounding box center [569, 620] width 120 height 40
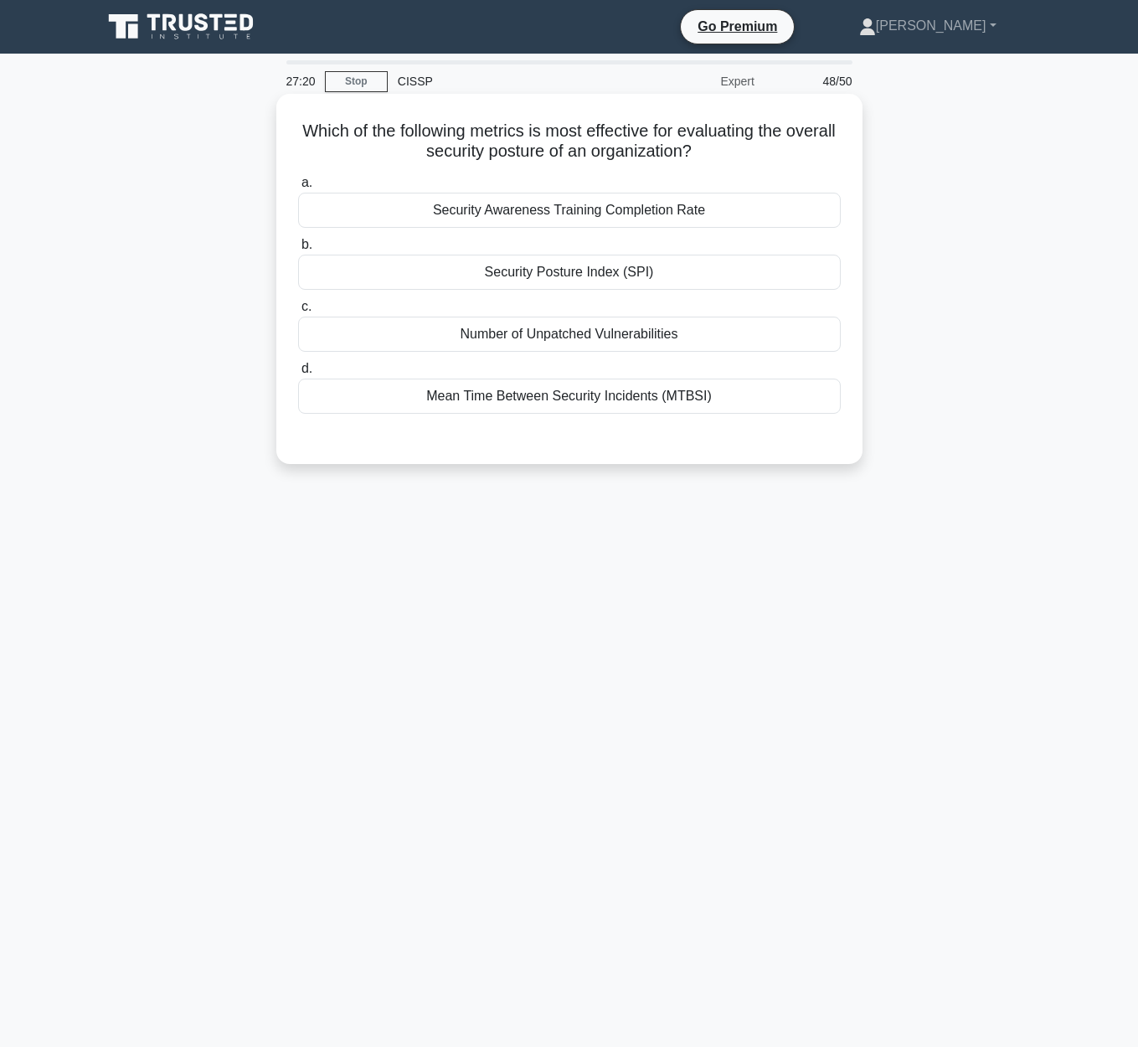
drag, startPoint x: 360, startPoint y: 132, endPoint x: 716, endPoint y: 147, distance: 356.3
click at [716, 147] on h5 "Which of the following metrics is most effective for evaluating the overall sec…" at bounding box center [569, 142] width 546 height 42
click at [608, 278] on div "Security Posture Index (SPI)" at bounding box center [569, 272] width 543 height 35
click at [298, 250] on input "b. Security Posture Index (SPI)" at bounding box center [298, 245] width 0 height 11
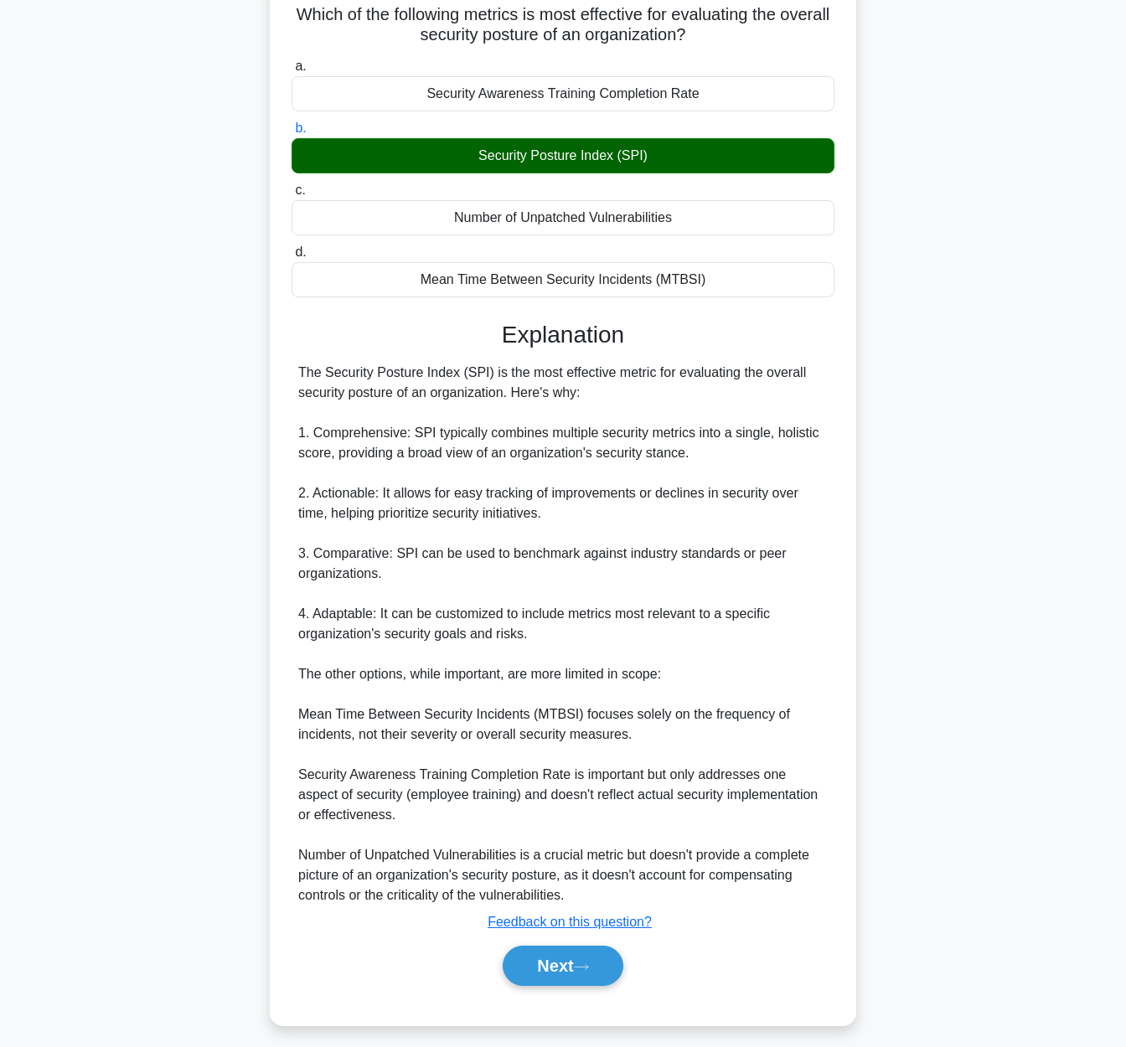
scroll to position [127, 0]
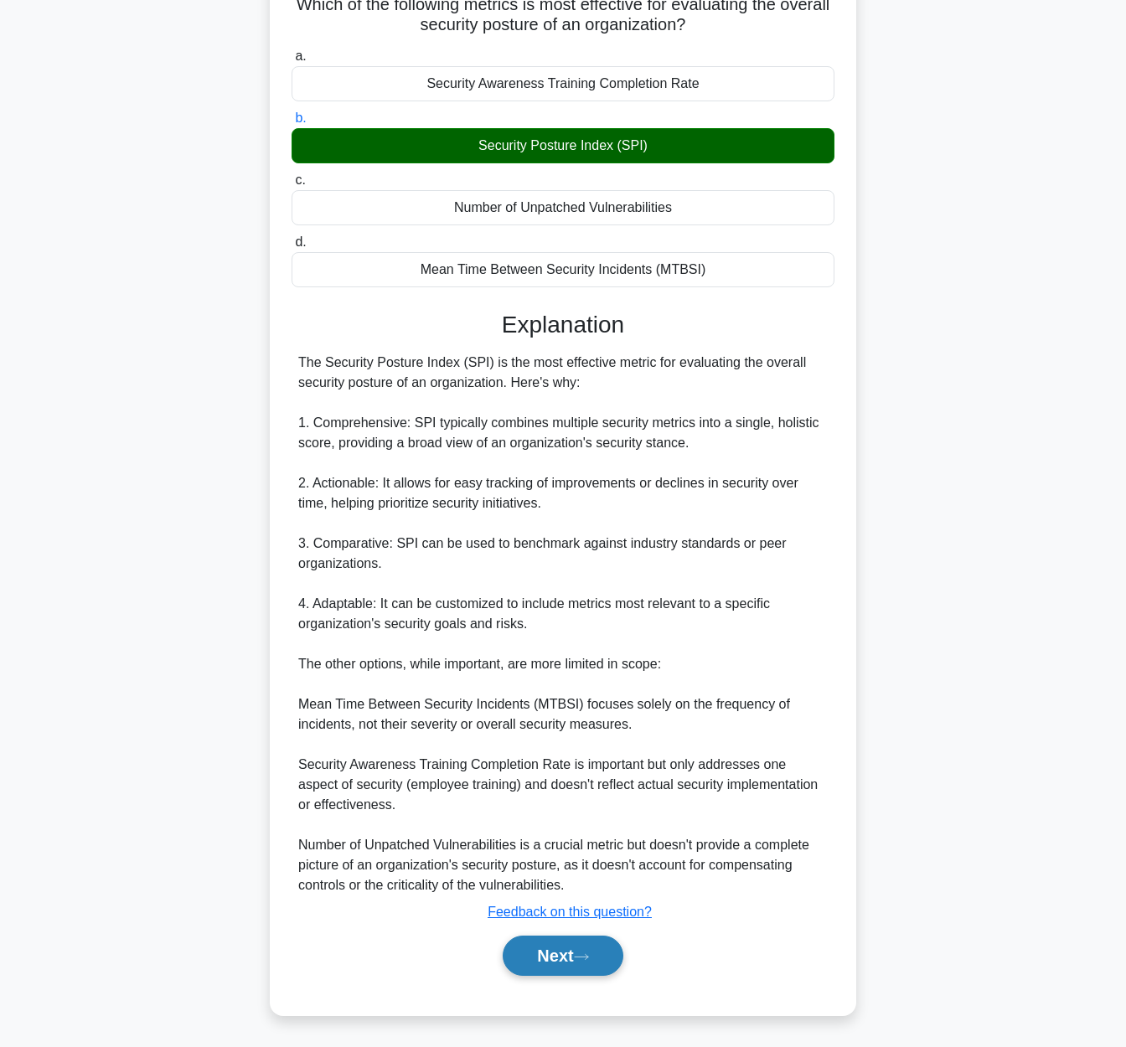
click at [575, 957] on button "Next" at bounding box center [562, 955] width 120 height 40
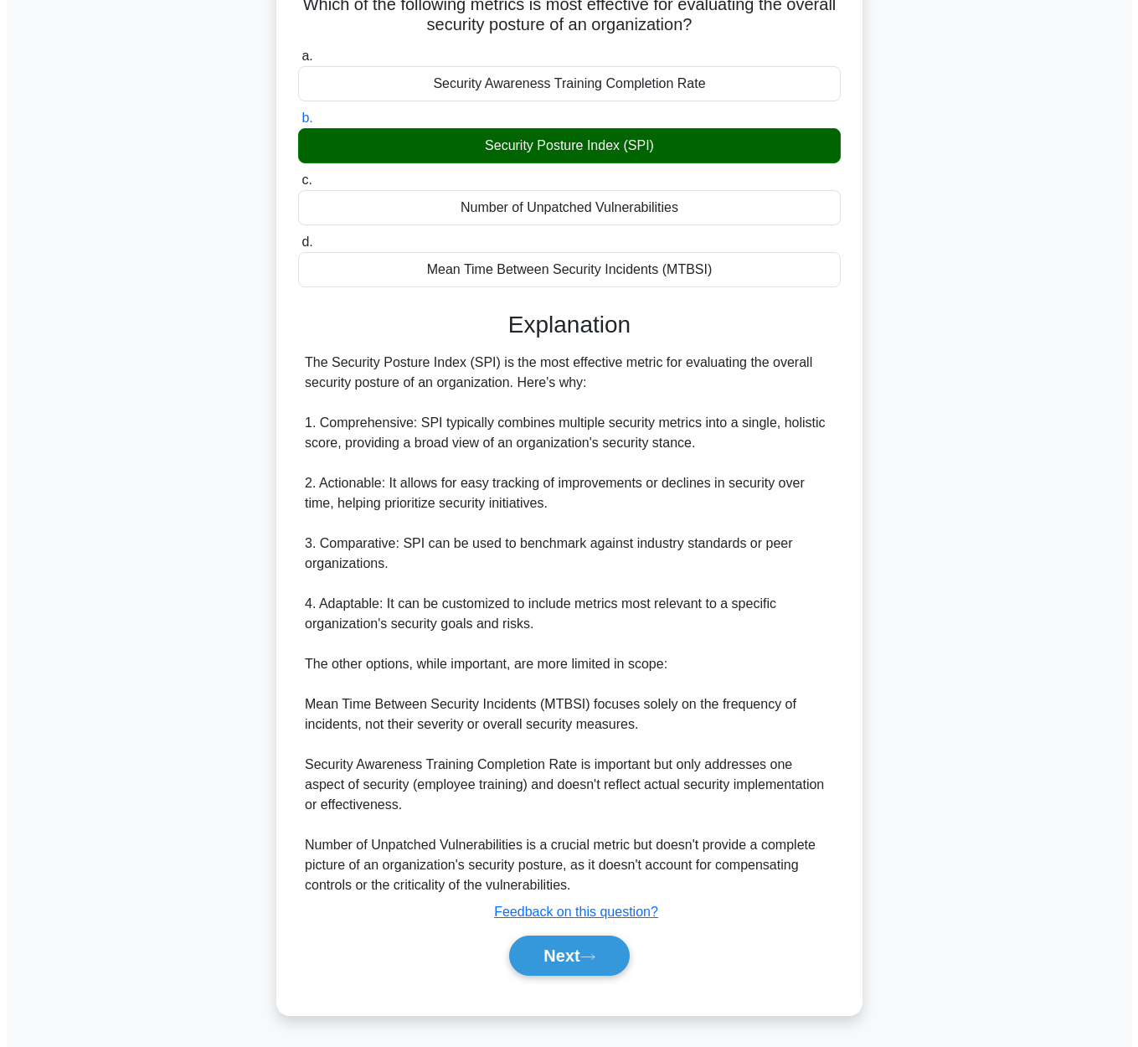
scroll to position [0, 0]
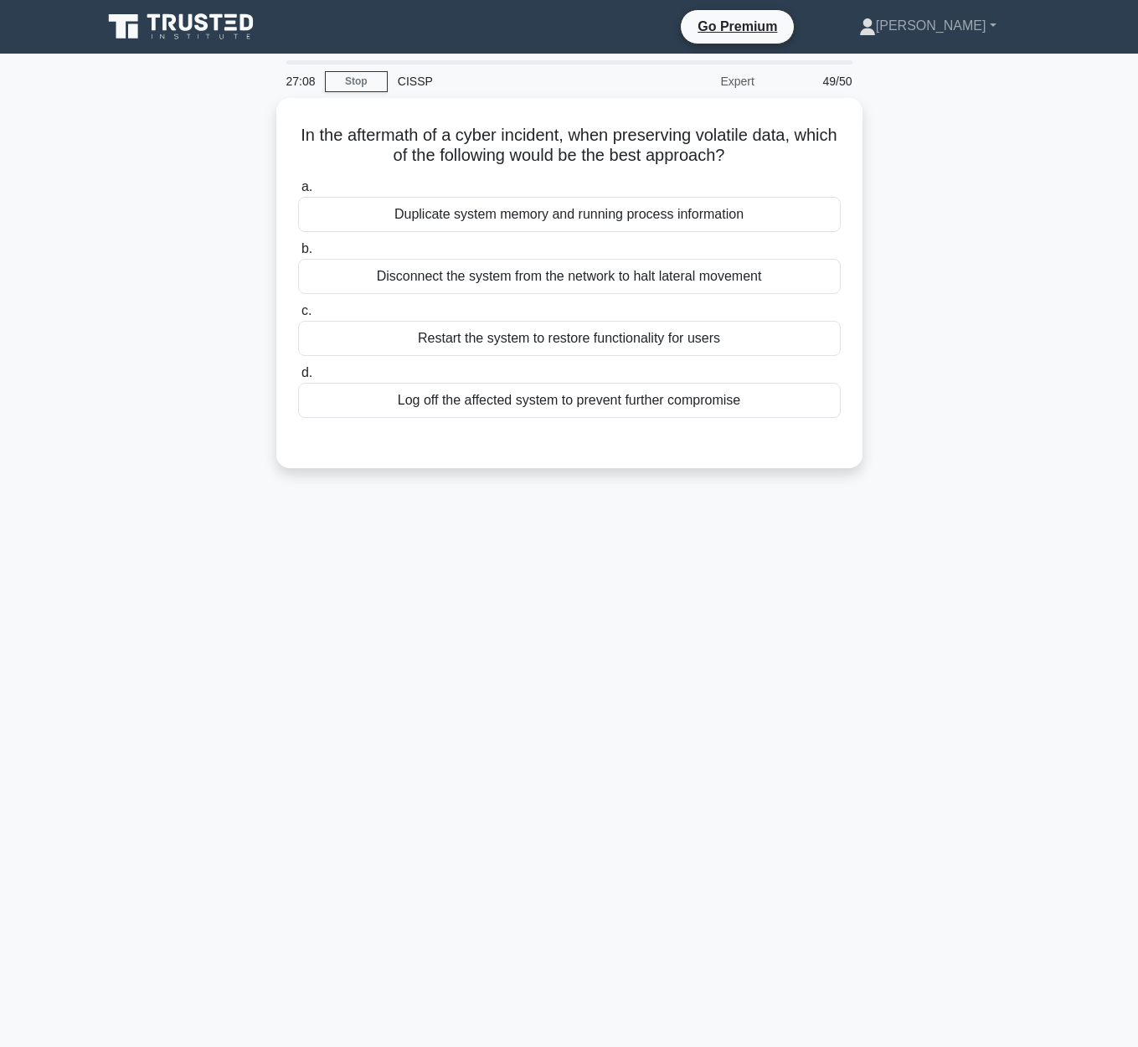
drag, startPoint x: 314, startPoint y: 127, endPoint x: 873, endPoint y: 148, distance: 559.0
click at [873, 148] on div "In the aftermath of a cyber incident, when preserving volatile data, which of t…" at bounding box center [569, 293] width 955 height 390
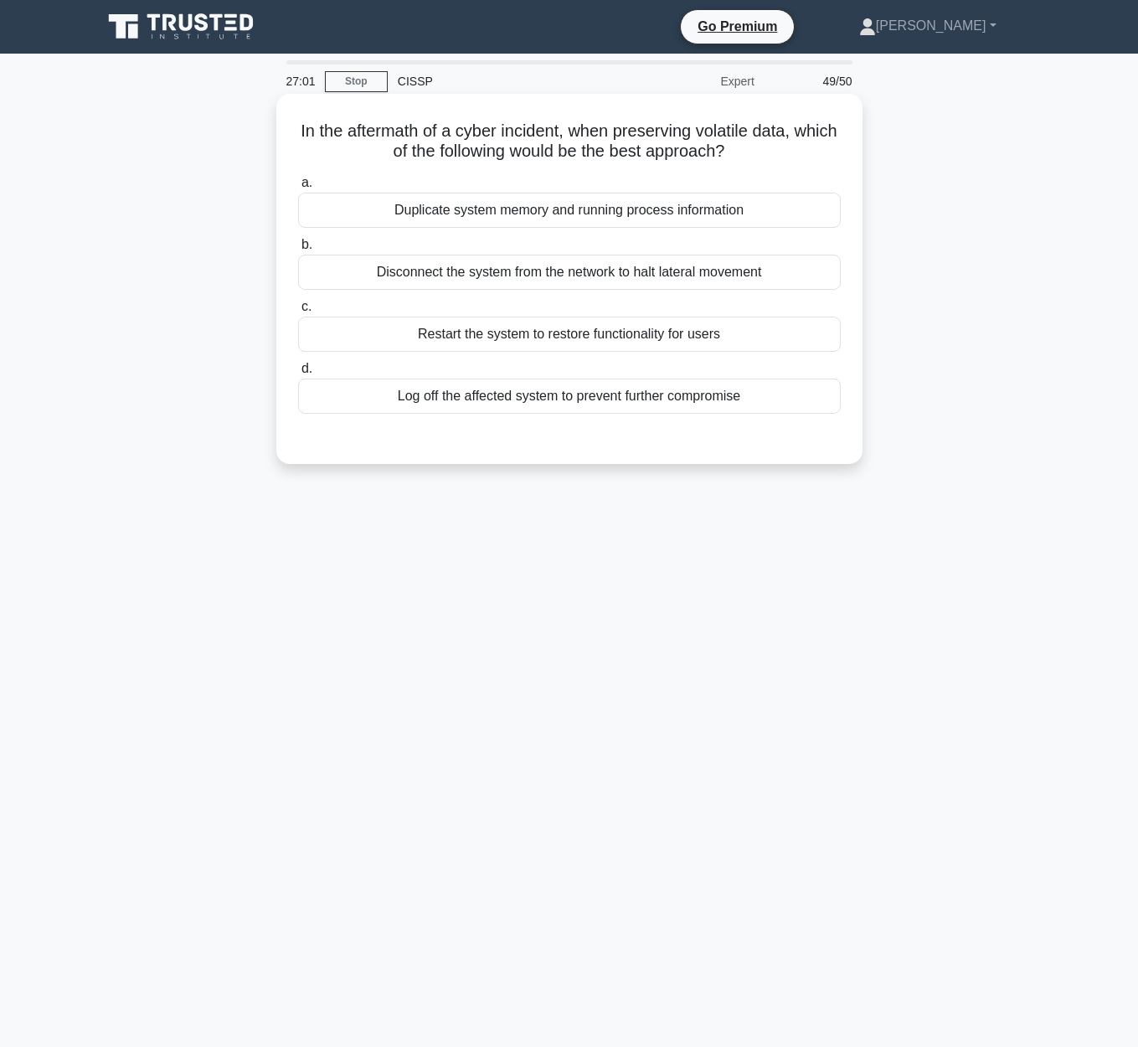
click at [375, 131] on h5 "In the aftermath of a cyber incident, when preserving volatile data, which of t…" at bounding box center [569, 142] width 546 height 42
drag, startPoint x: 290, startPoint y: 134, endPoint x: 787, endPoint y: 146, distance: 497.6
click at [787, 146] on div "In the aftermath of a cyber incident, when preserving volatile data, which of t…" at bounding box center [569, 278] width 573 height 357
click at [312, 133] on h5 "In the aftermath of a cyber incident, when preserving volatile data, which of t…" at bounding box center [569, 142] width 546 height 42
drag, startPoint x: 290, startPoint y: 131, endPoint x: 791, endPoint y: 147, distance: 501.9
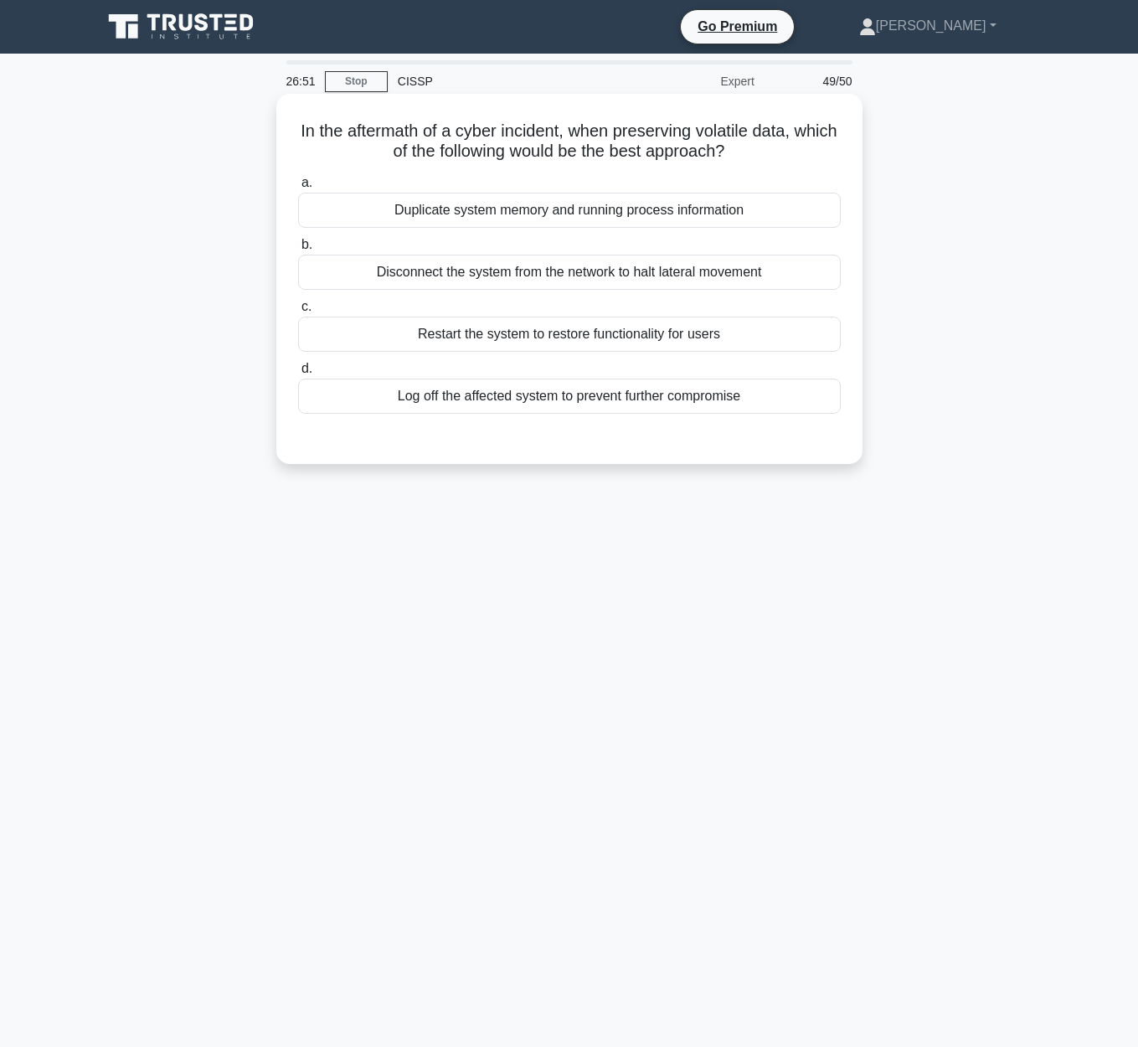
click at [791, 147] on div "In the aftermath of a cyber incident, when preserving volatile data, which of t…" at bounding box center [569, 278] width 573 height 357
click at [565, 133] on h5 "In the aftermath of a cyber incident, when preserving volatile data, which of t…" at bounding box center [569, 142] width 546 height 42
drag, startPoint x: 572, startPoint y: 135, endPoint x: 752, endPoint y: 167, distance: 182.9
click at [752, 167] on div "In the aftermath of a cyber incident, when preserving volatile data, which of t…" at bounding box center [569, 278] width 573 height 357
click at [695, 403] on div "Log off the affected system to prevent further compromise" at bounding box center [569, 396] width 543 height 35
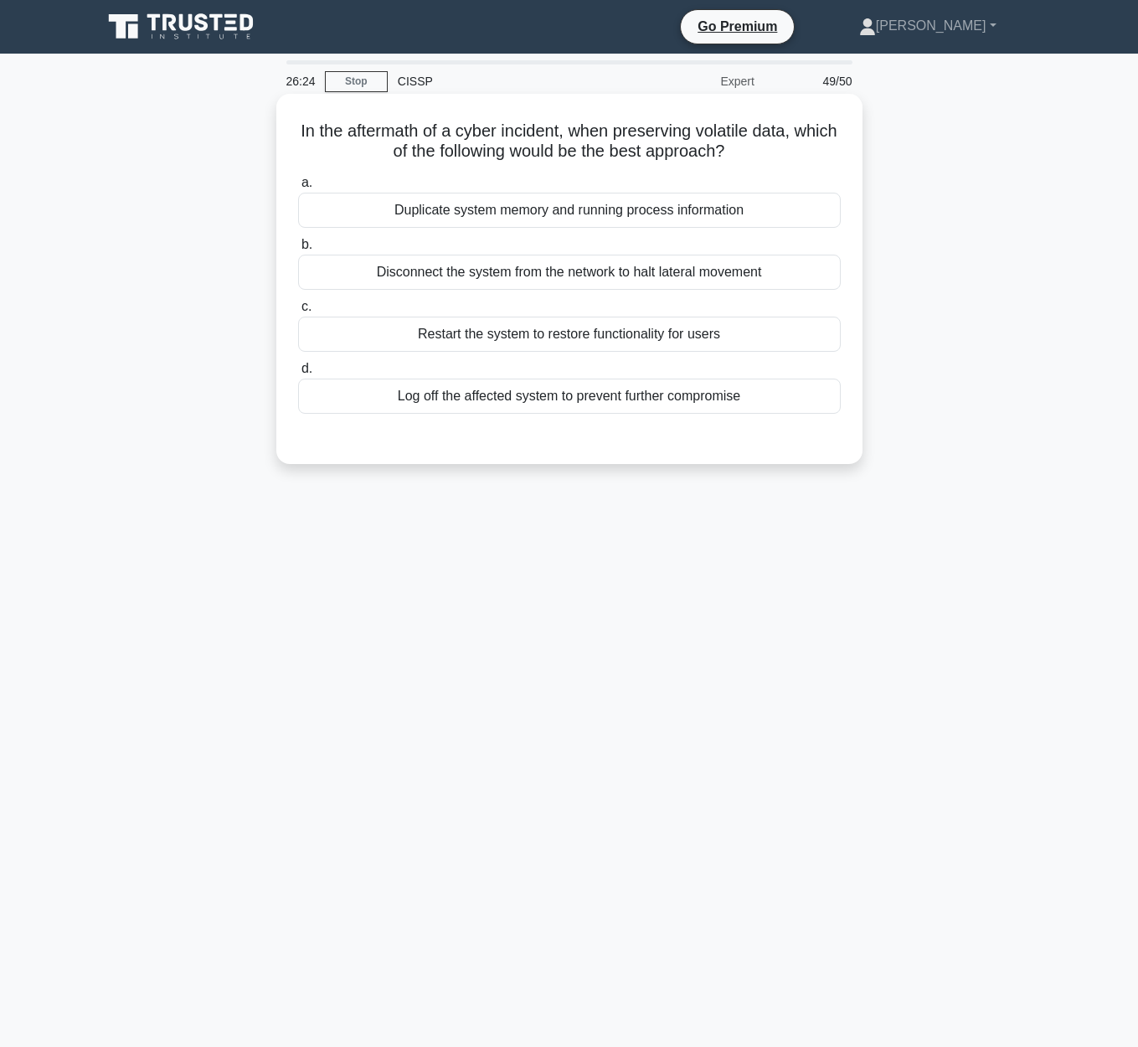
click at [298, 374] on input "d. Log off the affected system to prevent further compromise" at bounding box center [298, 368] width 0 height 11
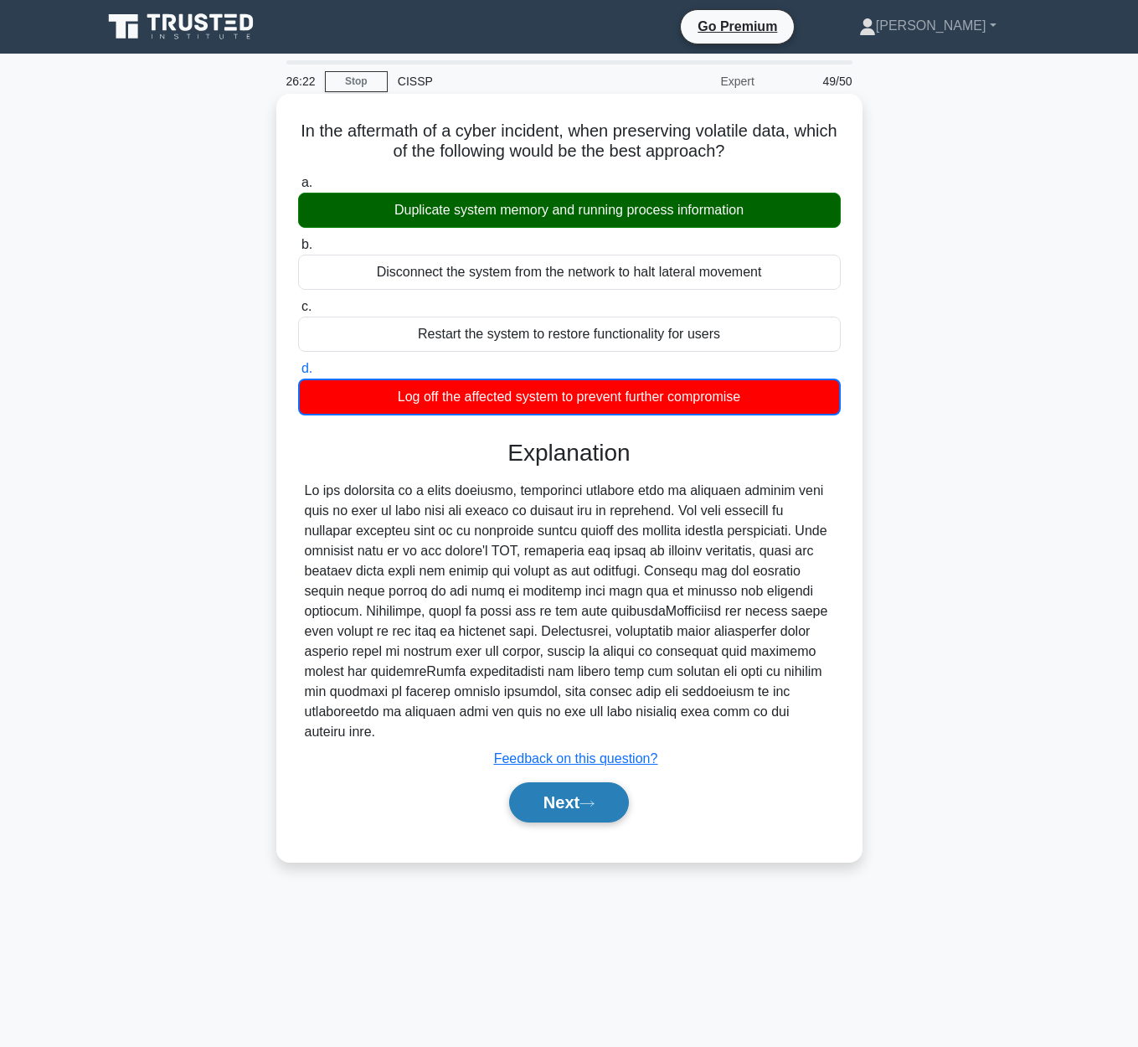
click at [573, 801] on button "Next" at bounding box center [569, 802] width 120 height 40
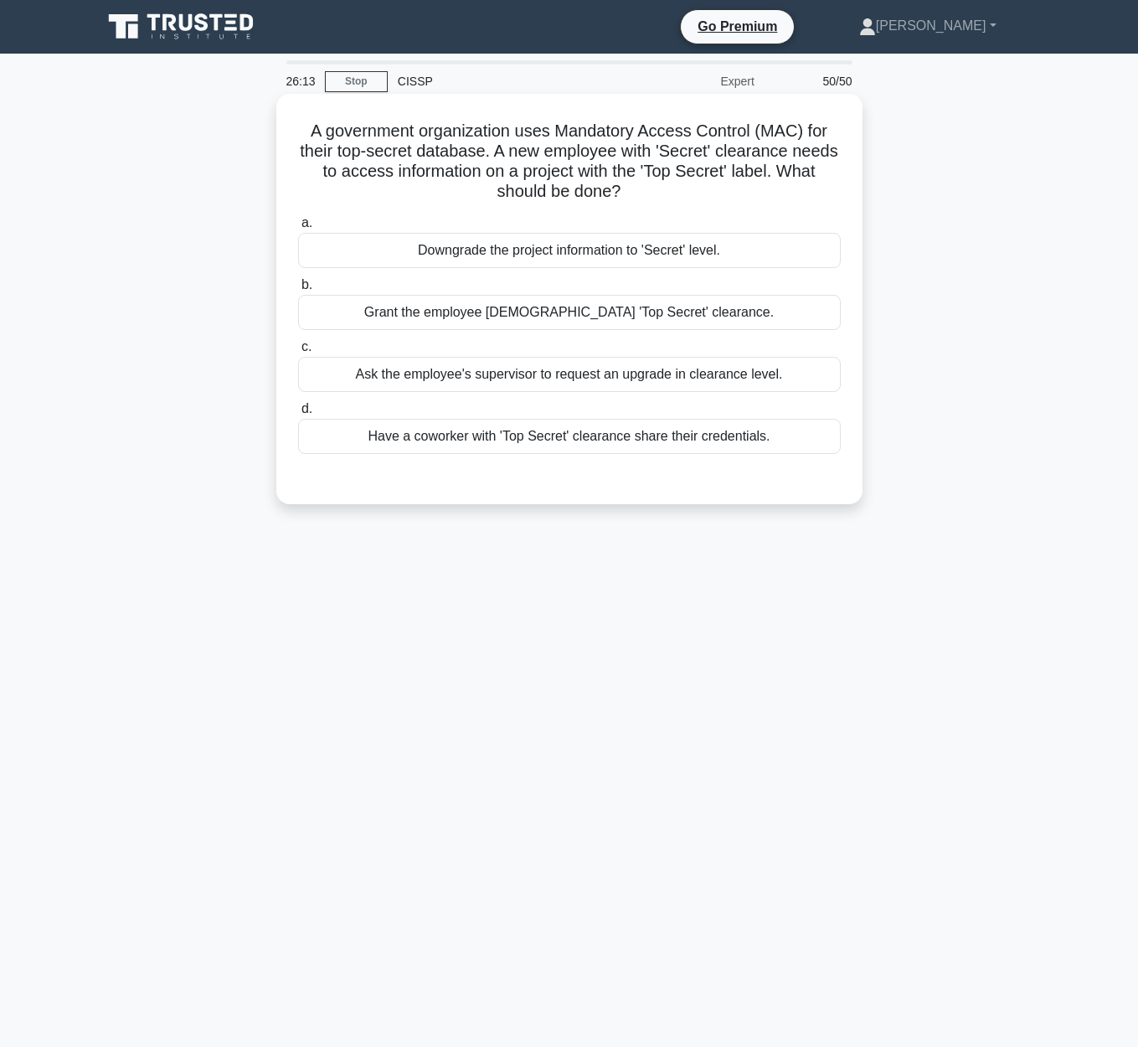
drag, startPoint x: 320, startPoint y: 137, endPoint x: 666, endPoint y: 187, distance: 349.4
click at [666, 187] on h5 "A government organization uses Mandatory Access Control (MAC) for their top-sec…" at bounding box center [569, 162] width 546 height 82
click at [660, 187] on h5 "A government organization uses Mandatory Access Control (MAC) for their top-sec…" at bounding box center [569, 162] width 546 height 82
click at [723, 376] on div "Ask the employee's supervisor to request an upgrade in clearance level." at bounding box center [569, 374] width 543 height 35
click at [298, 353] on input "c. Ask the employee's supervisor to request an upgrade in clearance level." at bounding box center [298, 347] width 0 height 11
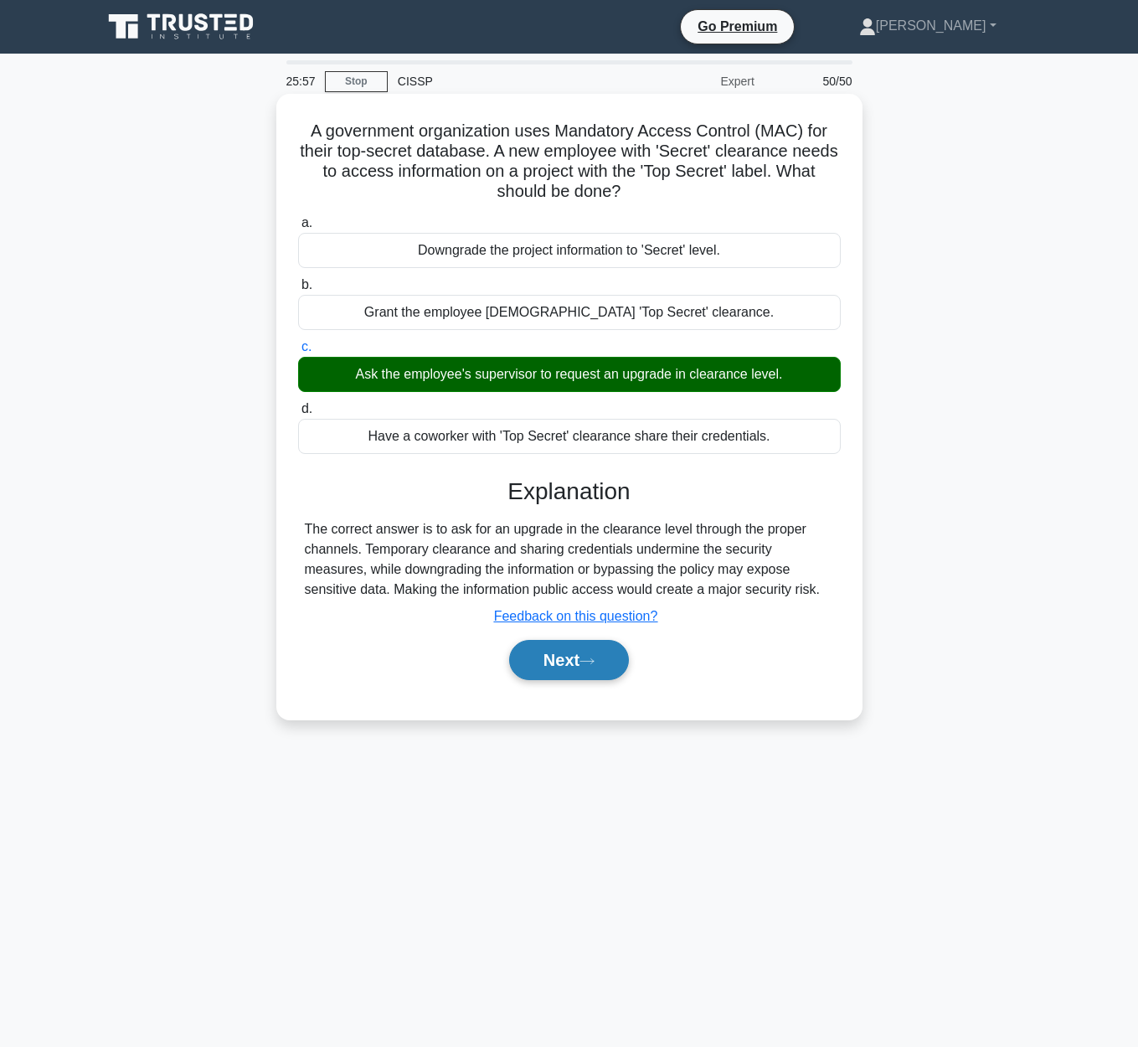
click at [578, 659] on button "Next" at bounding box center [569, 660] width 120 height 40
click at [599, 670] on button "Next" at bounding box center [569, 660] width 120 height 40
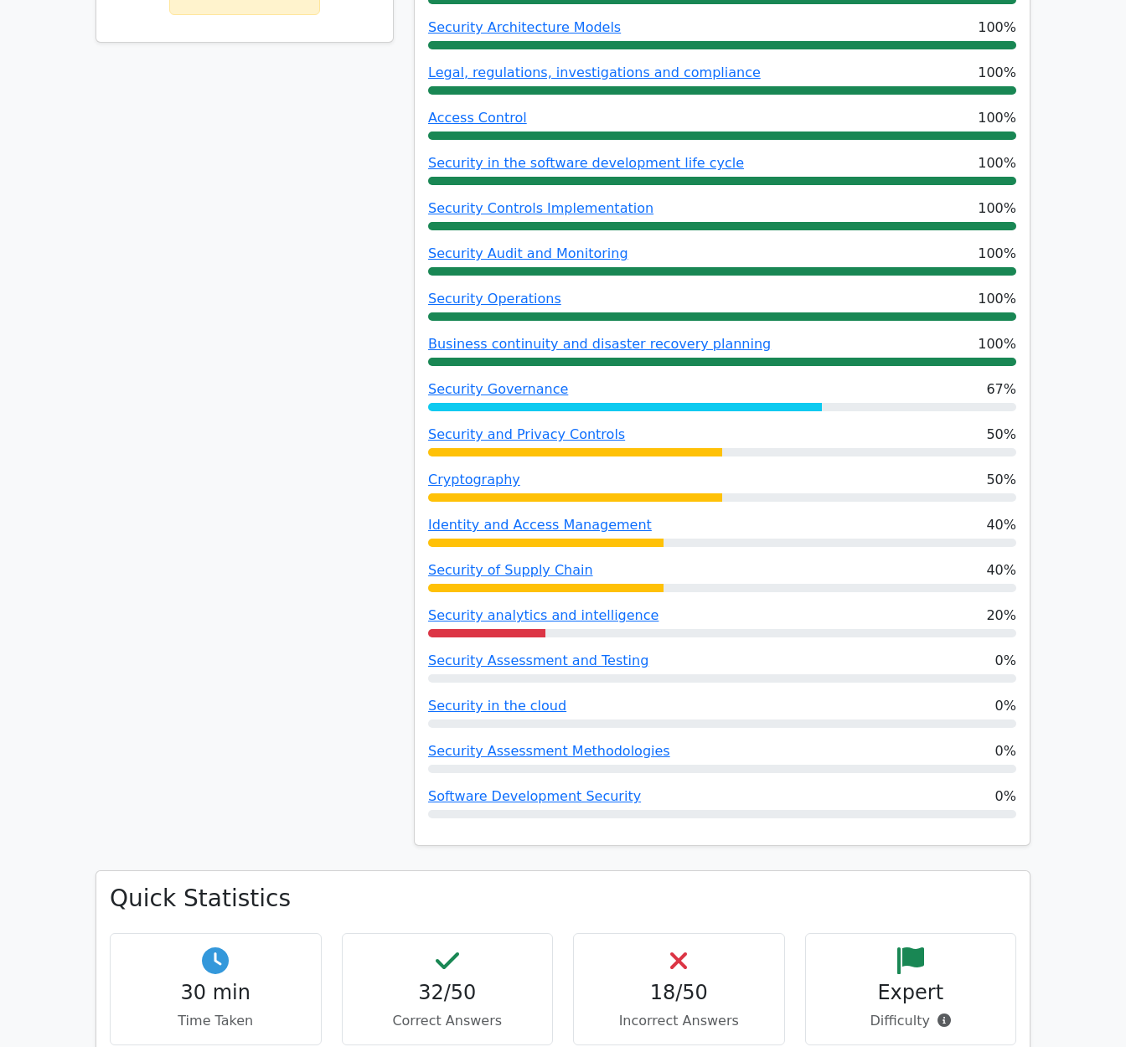
scroll to position [918, 0]
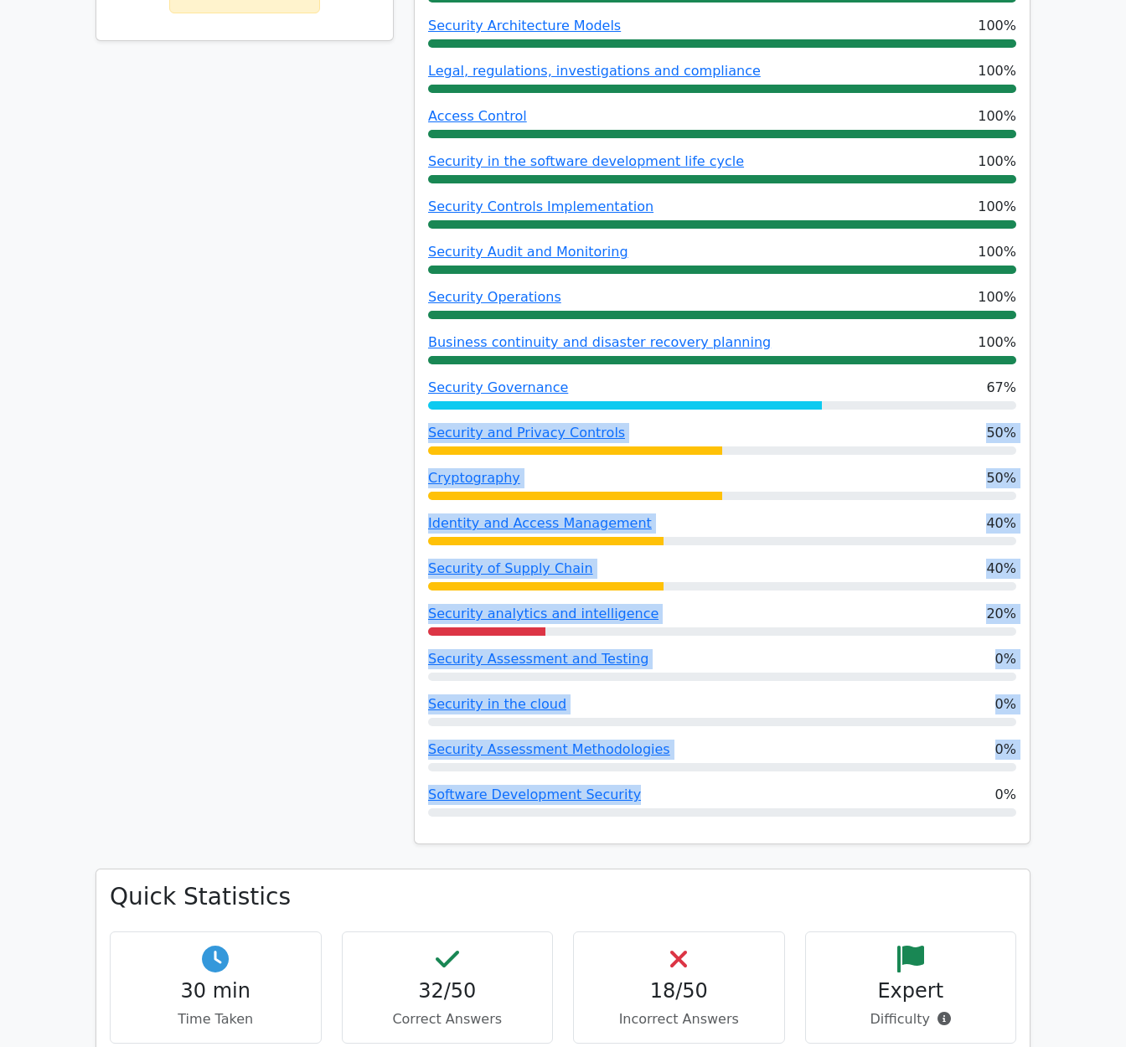
drag, startPoint x: 645, startPoint y: 800, endPoint x: 422, endPoint y: 432, distance: 429.9
click at [422, 432] on div "Performance by Topic Security Metrics 100% Personnel Security 100% Asset Securi…" at bounding box center [722, 308] width 615 height 1070
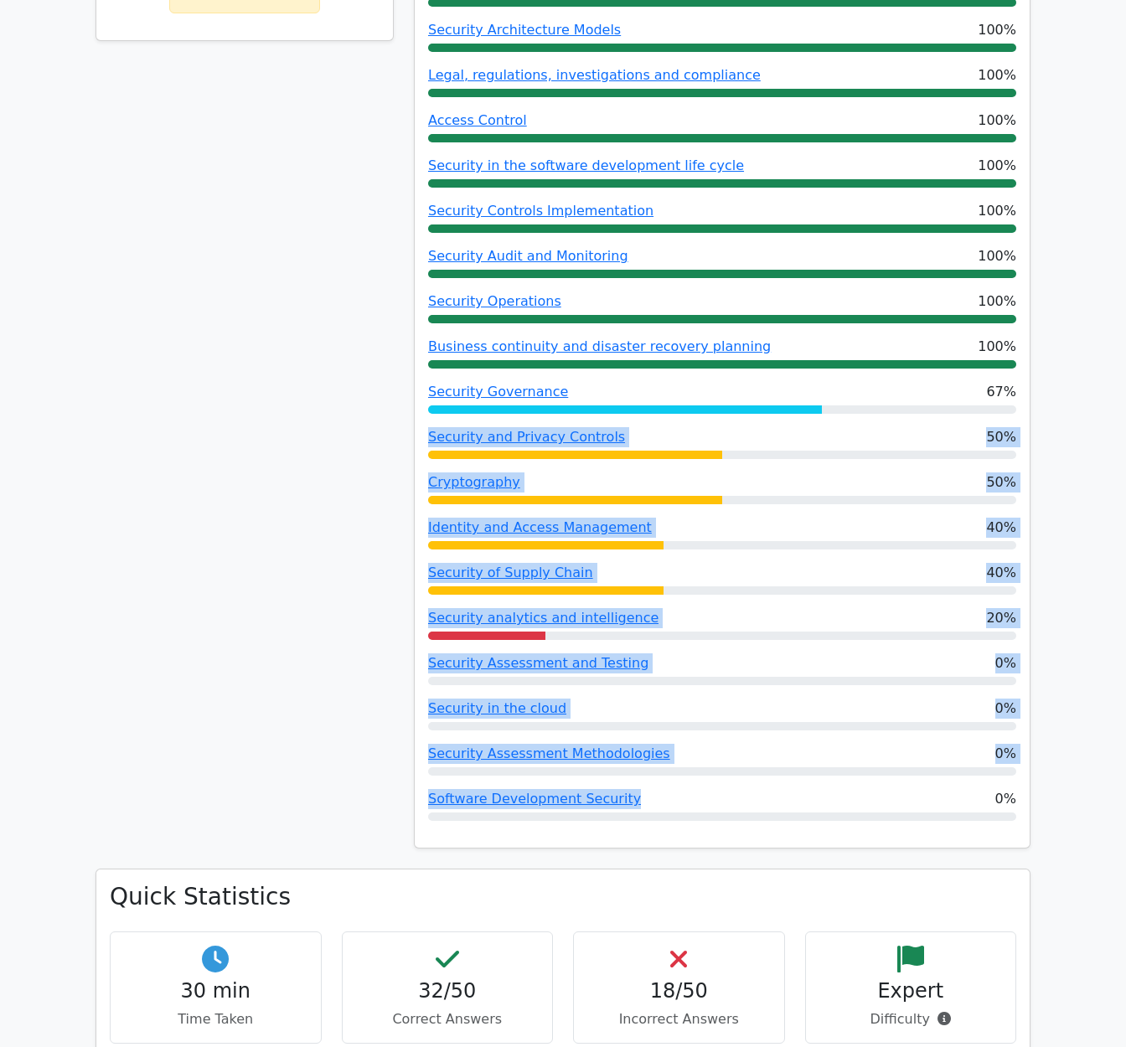
copy div "Security and Privacy Controls 50% Cryptography 50% Identity and Access Manageme…"
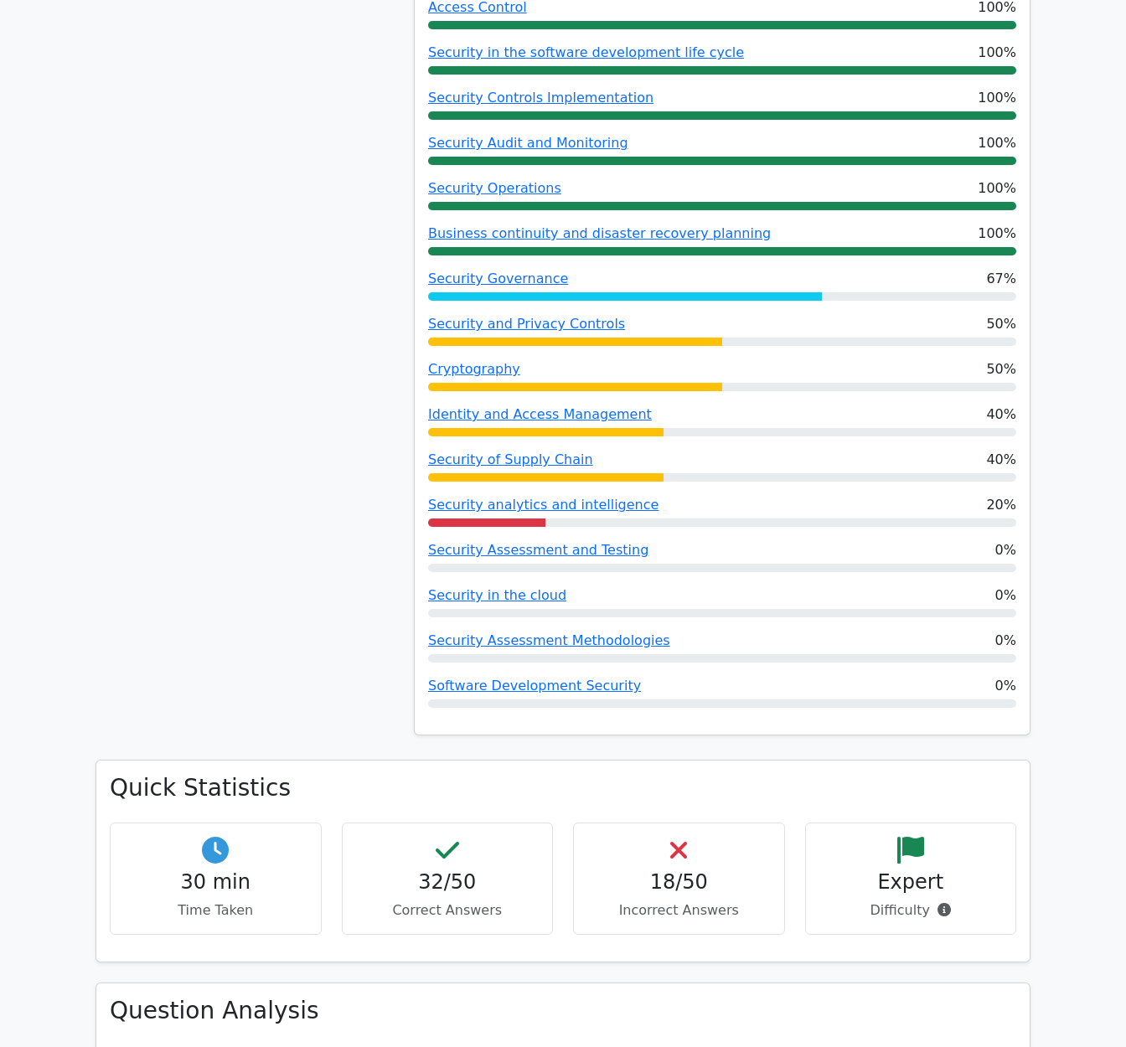
scroll to position [1023, 0]
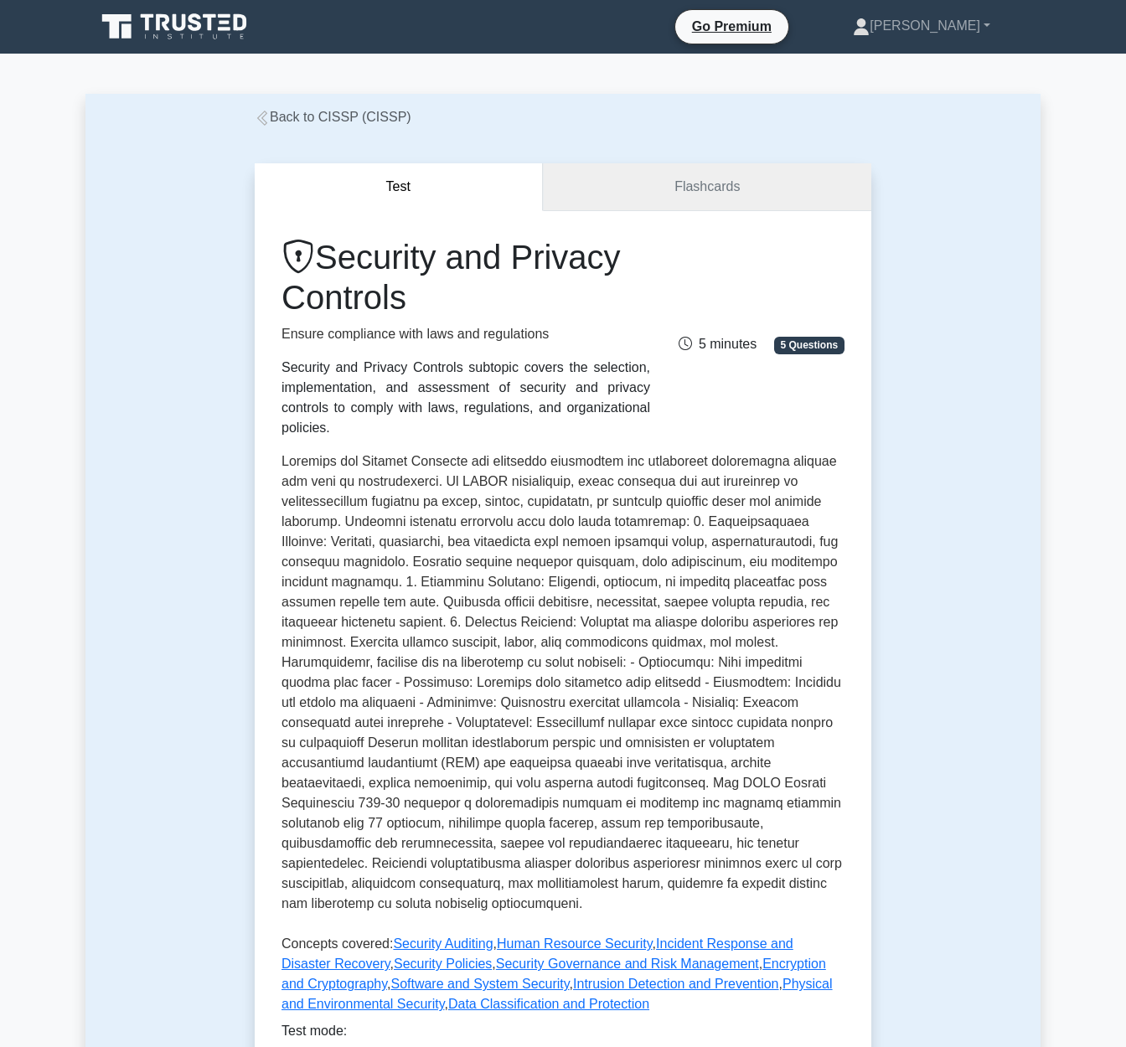
click at [718, 189] on link "Flashcards" at bounding box center [707, 187] width 328 height 48
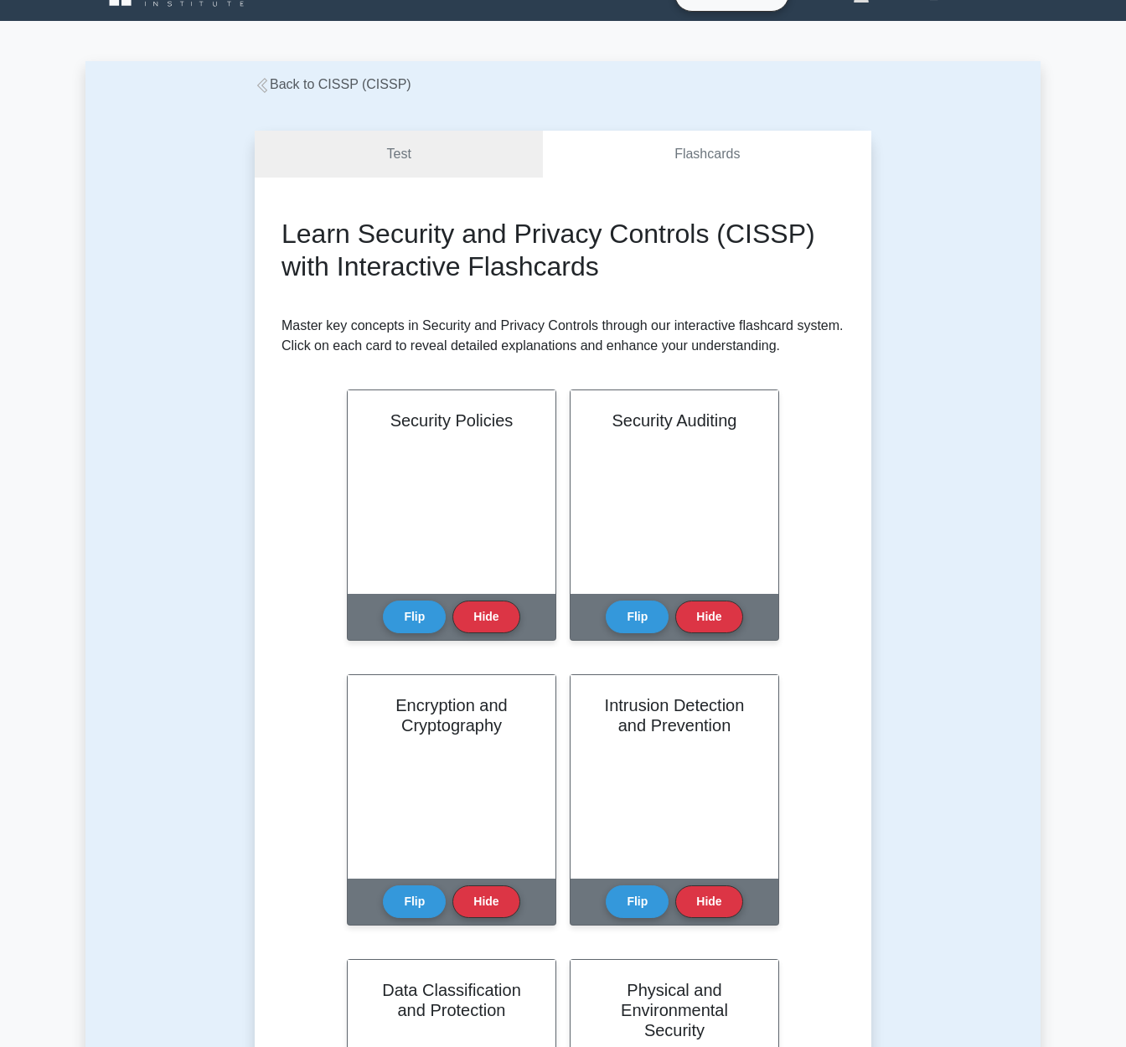
scroll to position [33, 0]
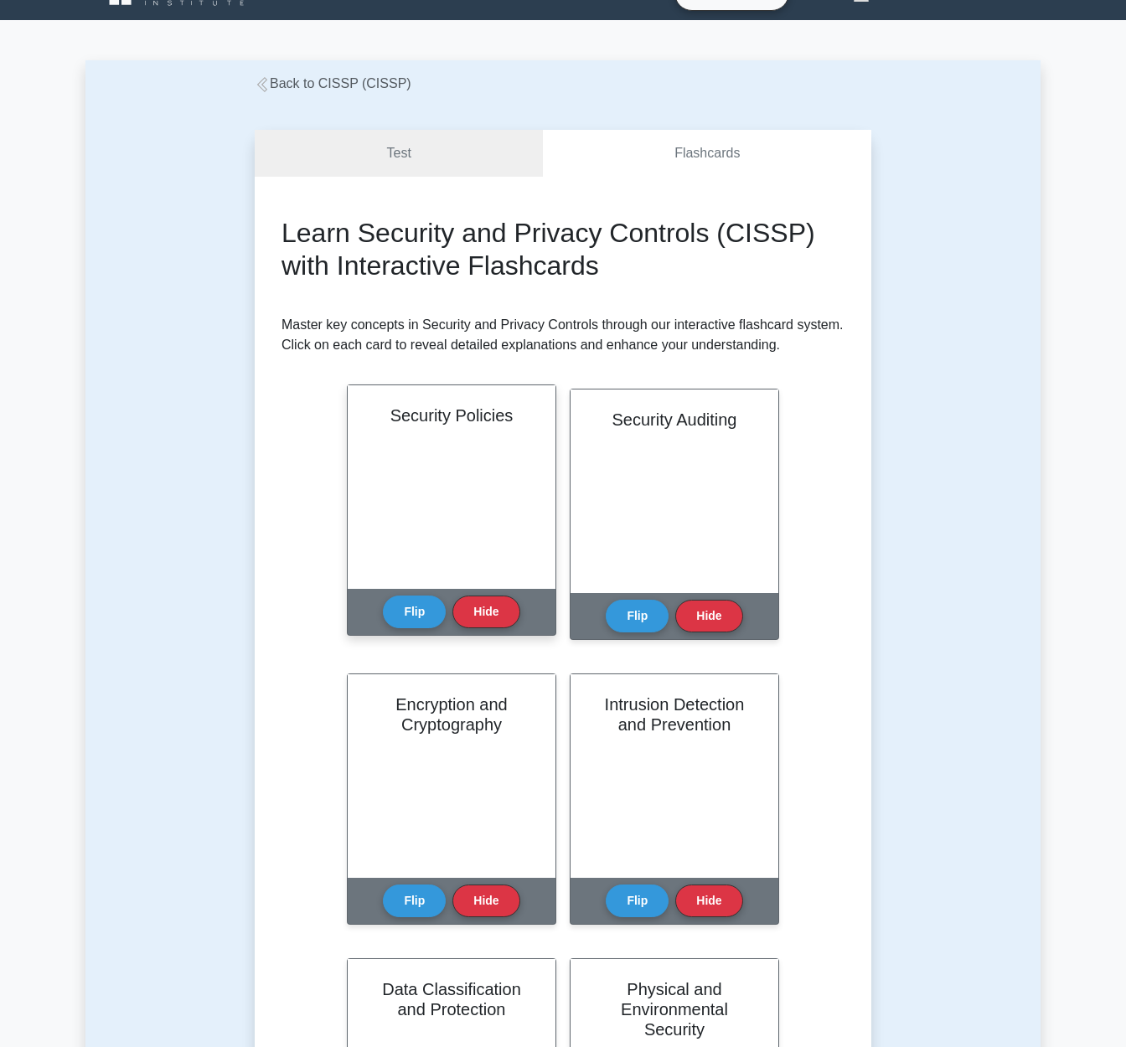
click at [423, 631] on div "Flip Hide" at bounding box center [451, 612] width 137 height 46
click at [415, 617] on button "Flip" at bounding box center [414, 611] width 63 height 33
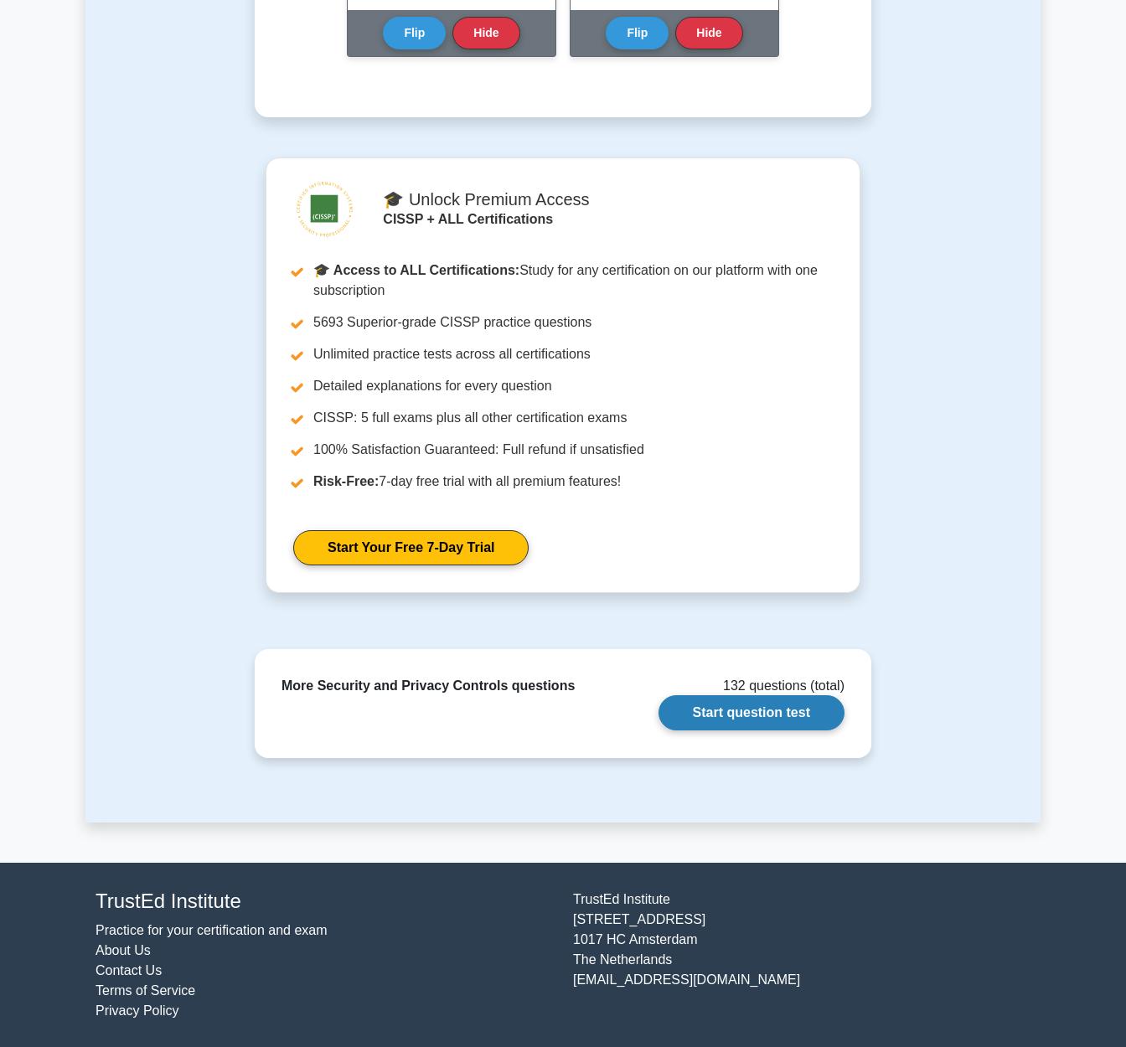
scroll to position [1760, 0]
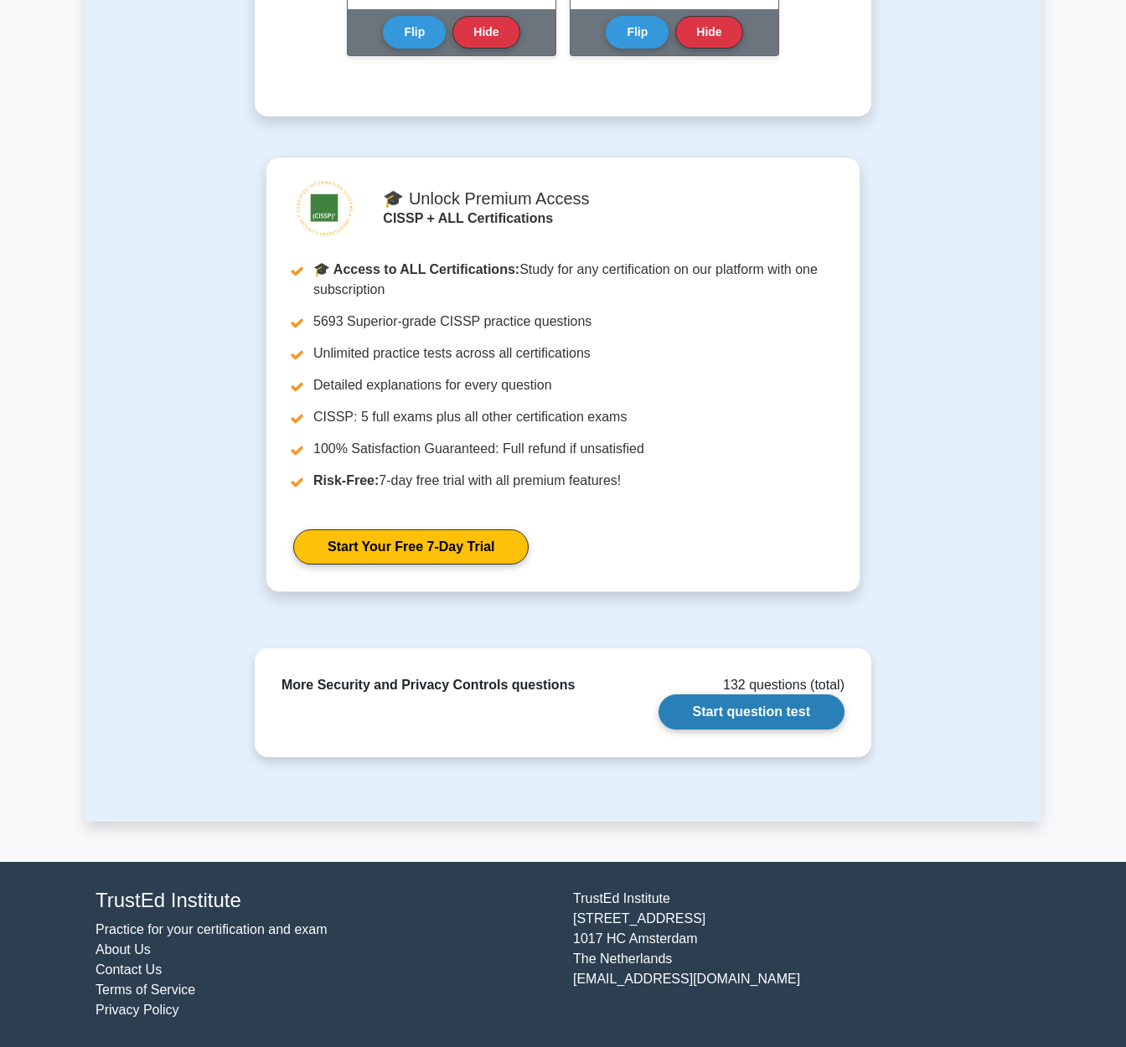
click at [806, 717] on link "Start question test" at bounding box center [751, 711] width 186 height 35
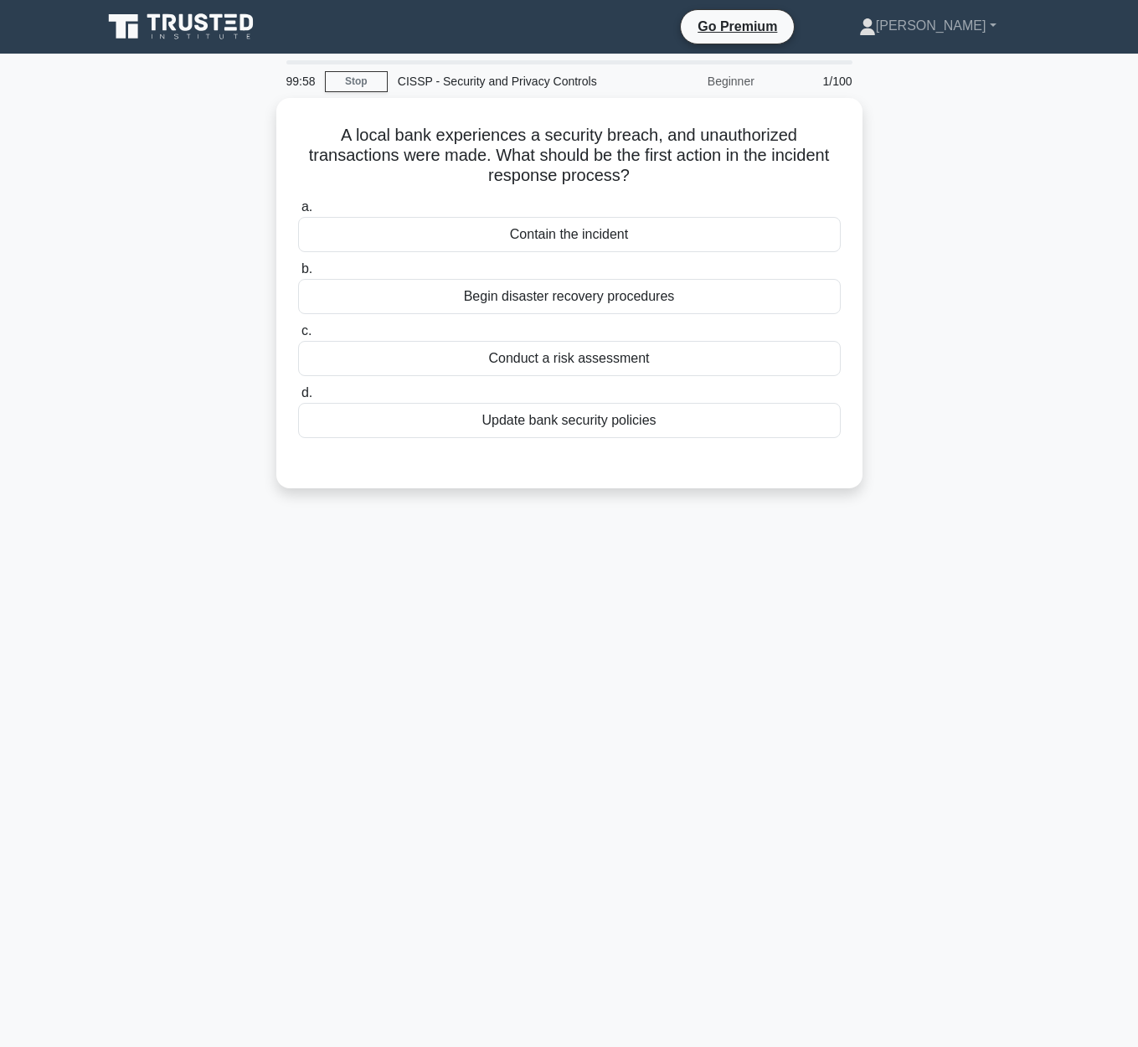
click at [394, 85] on div "CISSP - Security and Privacy Controls" at bounding box center [503, 80] width 230 height 33
click at [365, 76] on link "Stop" at bounding box center [356, 81] width 63 height 21
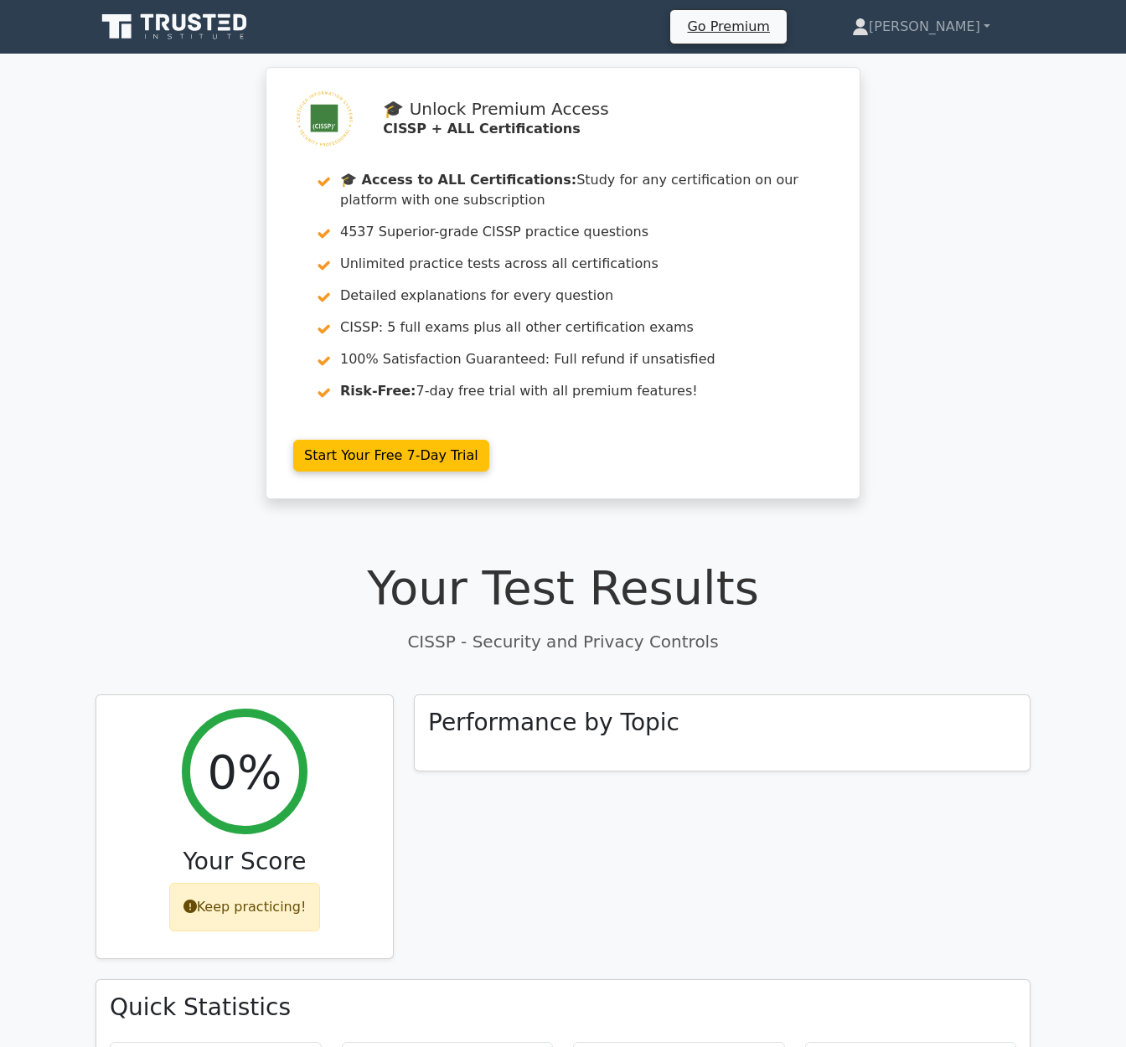
click at [243, 32] on icon at bounding box center [175, 27] width 161 height 32
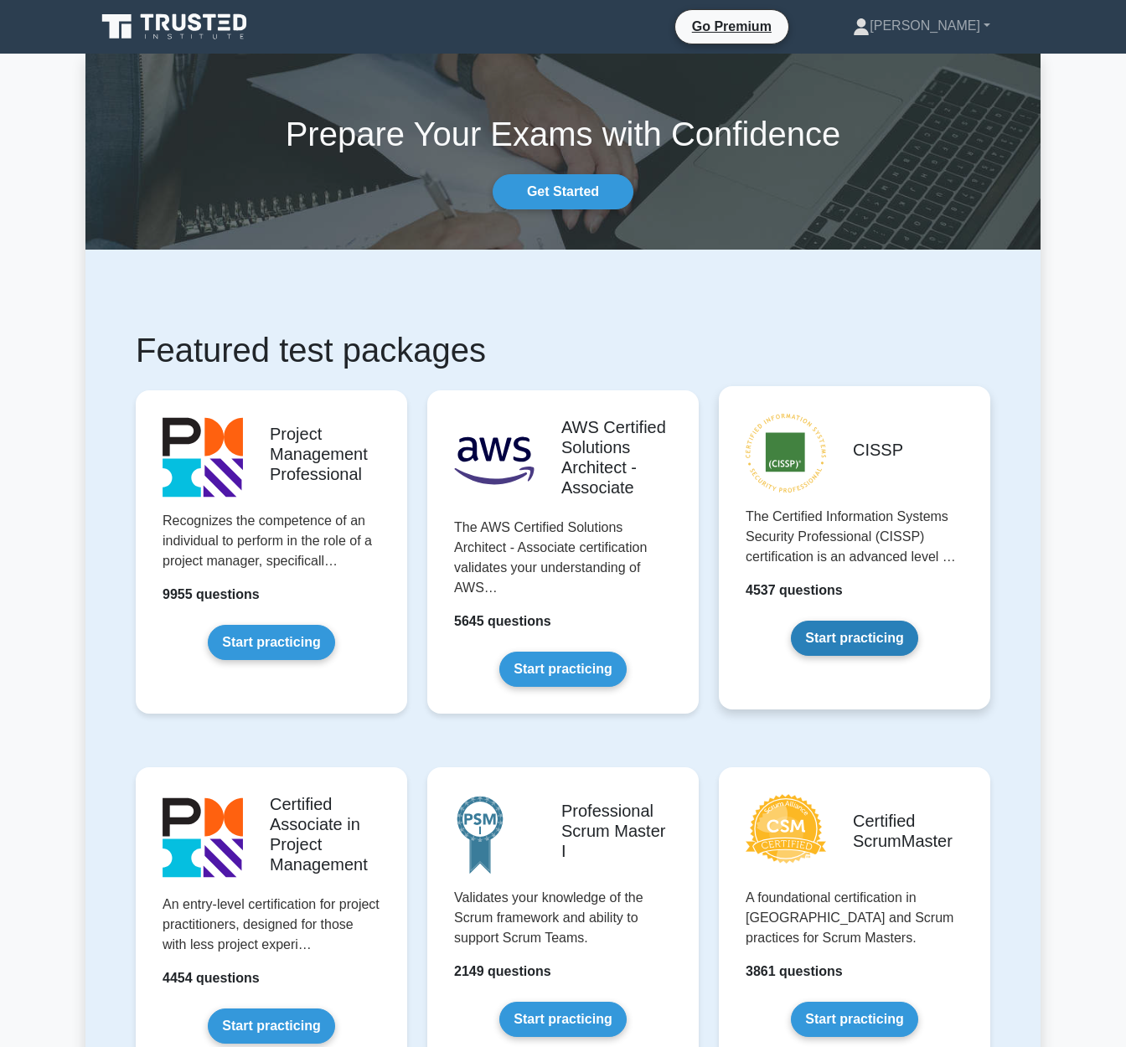
click at [915, 621] on link "Start practicing" at bounding box center [854, 638] width 126 height 35
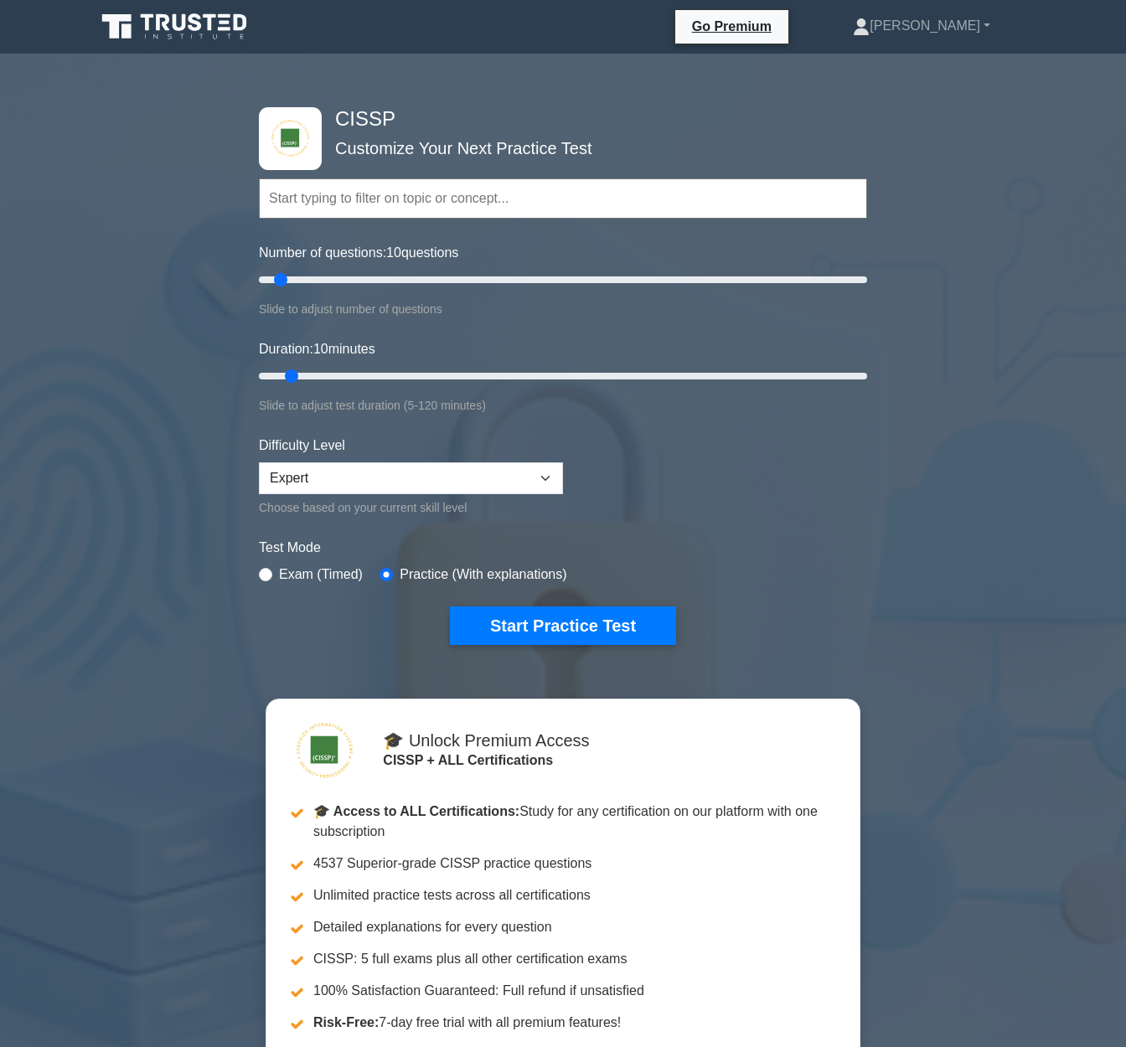
click at [475, 206] on input "text" at bounding box center [563, 198] width 608 height 40
click at [673, 197] on input "text" at bounding box center [563, 198] width 608 height 40
paste input "Security and Privacy Controls"
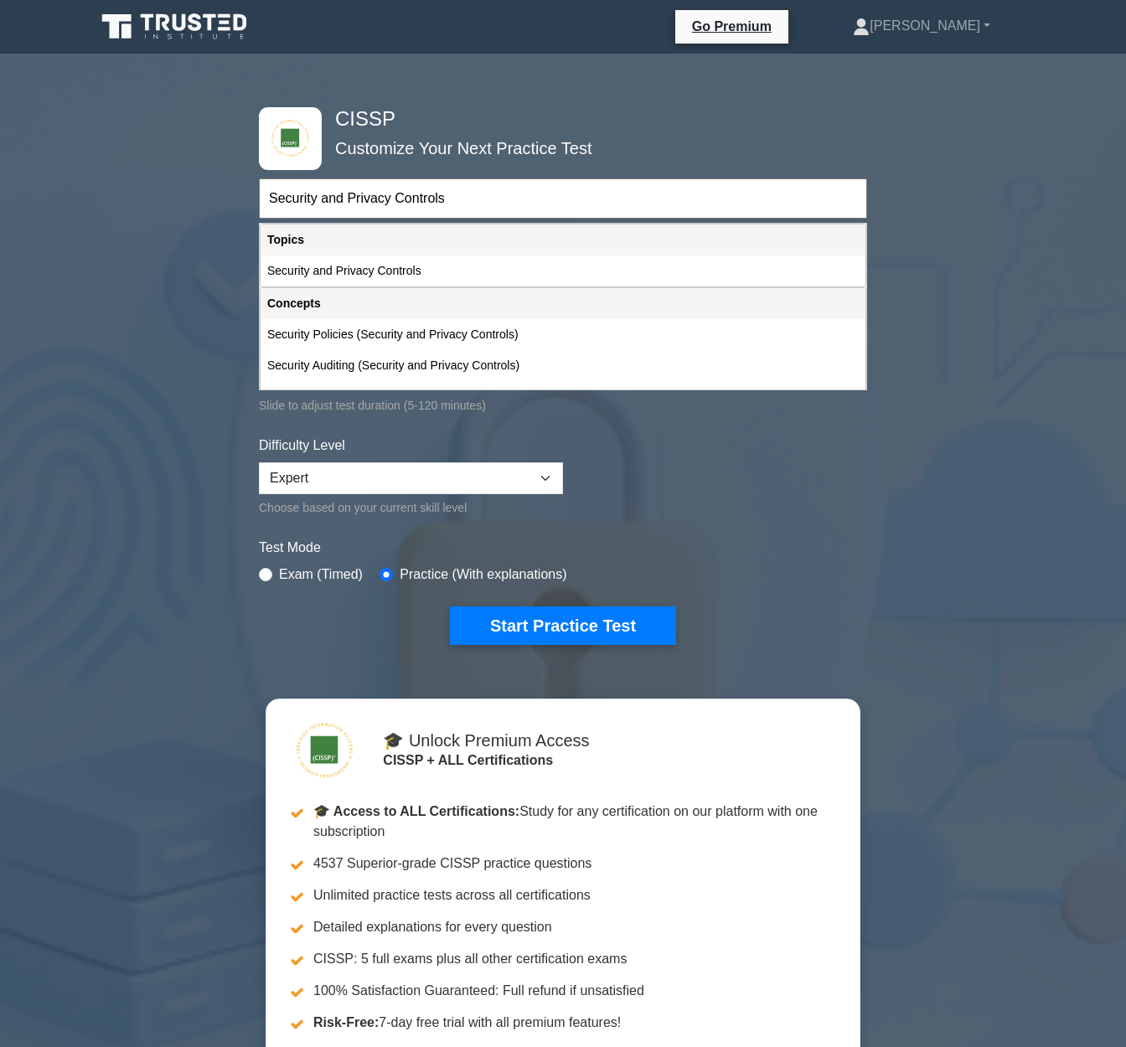
type input "Security and Privacy Controls"
click at [921, 518] on div "CISSP Customize Your Next Practice Test Security and Privacy Controls Topics Se…" at bounding box center [563, 610] width 1126 height 1087
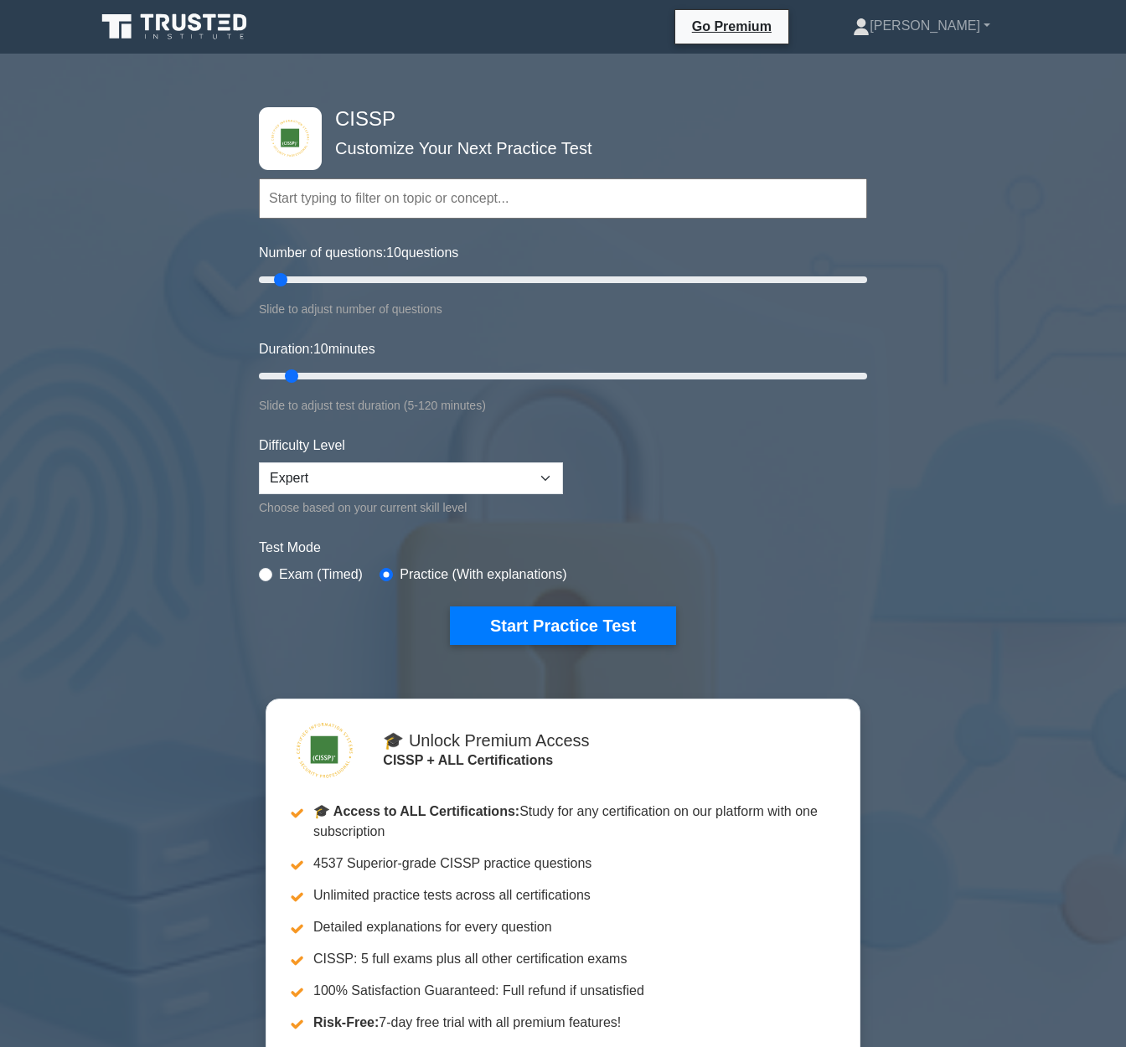
drag, startPoint x: 365, startPoint y: 172, endPoint x: 378, endPoint y: 198, distance: 29.6
click at [365, 173] on div "Topics Security and Risk Management Asset Security Security Architecture and En…" at bounding box center [563, 174] width 608 height 95
click at [384, 207] on input "text" at bounding box center [563, 198] width 608 height 40
paste input "Security and Privacy Controls"
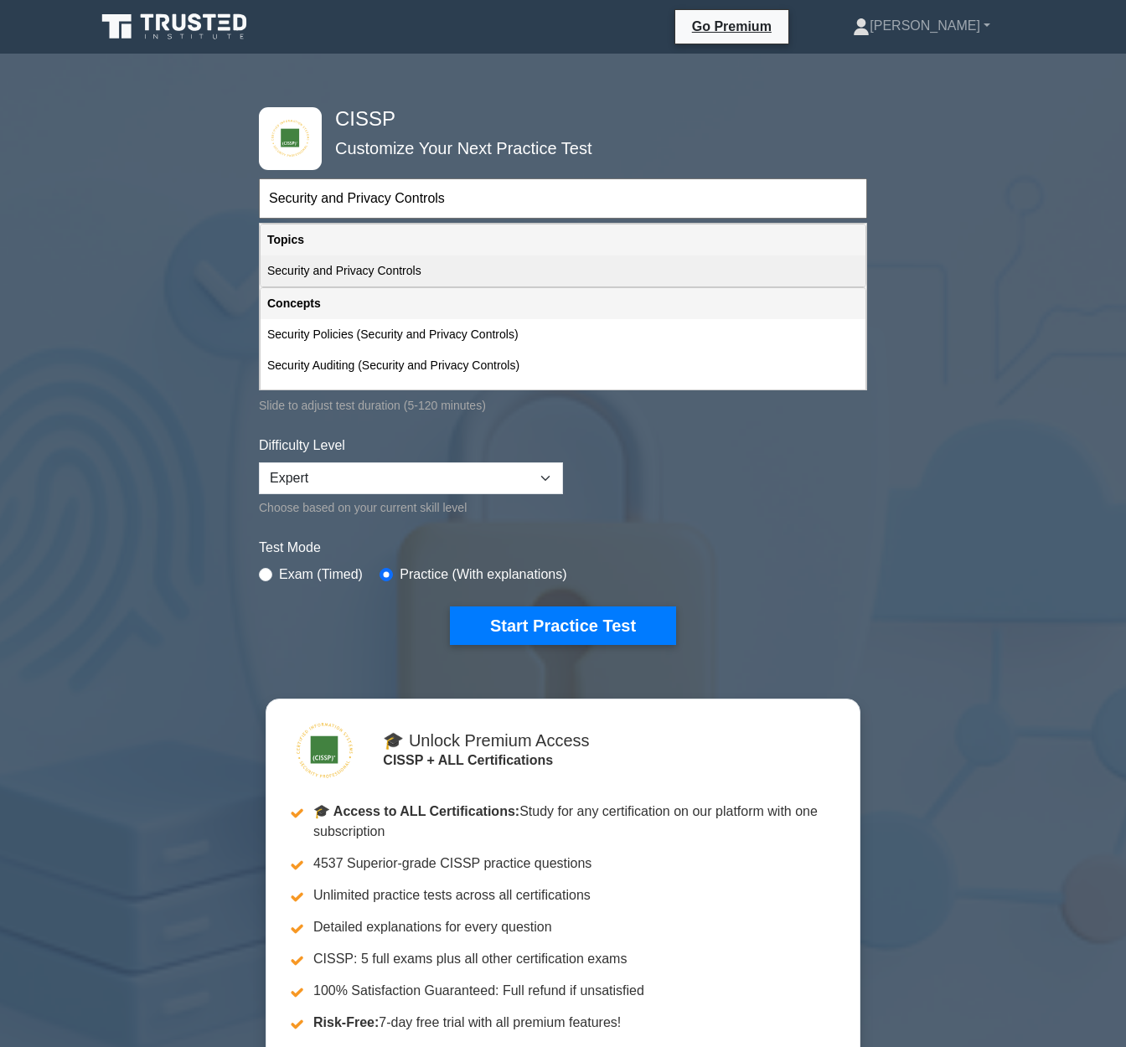
type input "Security and Privacy Controls"
click at [451, 271] on div "Security and Privacy Controls" at bounding box center [562, 270] width 605 height 31
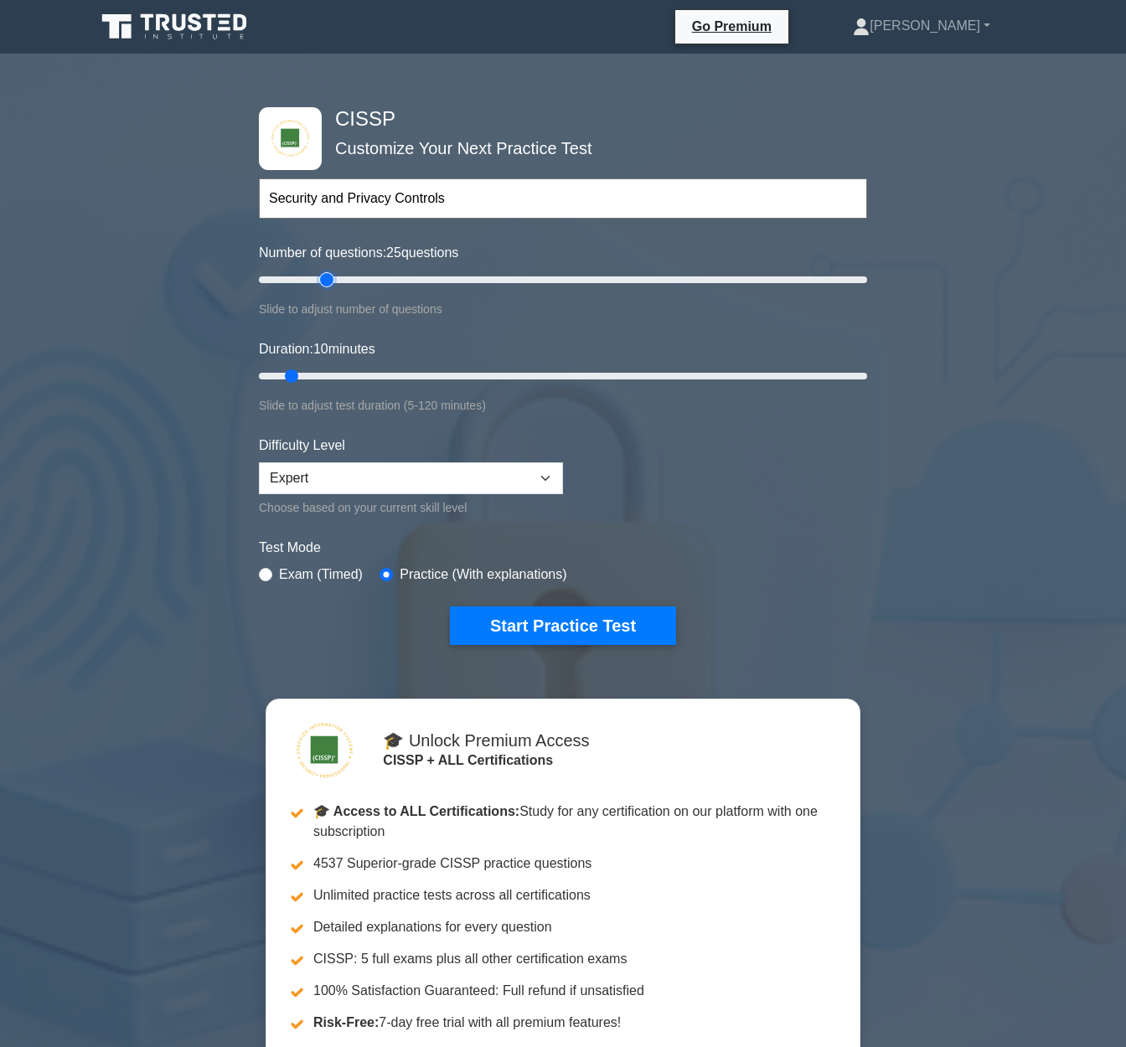
type input "25"
click at [323, 281] on input "Number of questions: 25 questions" at bounding box center [563, 280] width 608 height 20
click at [314, 376] on input "Duration: 15 minutes" at bounding box center [563, 376] width 608 height 20
click at [313, 377] on input "Duration: 15 minutes" at bounding box center [563, 376] width 608 height 20
click at [532, 631] on button "Start Practice Test" at bounding box center [563, 625] width 226 height 39
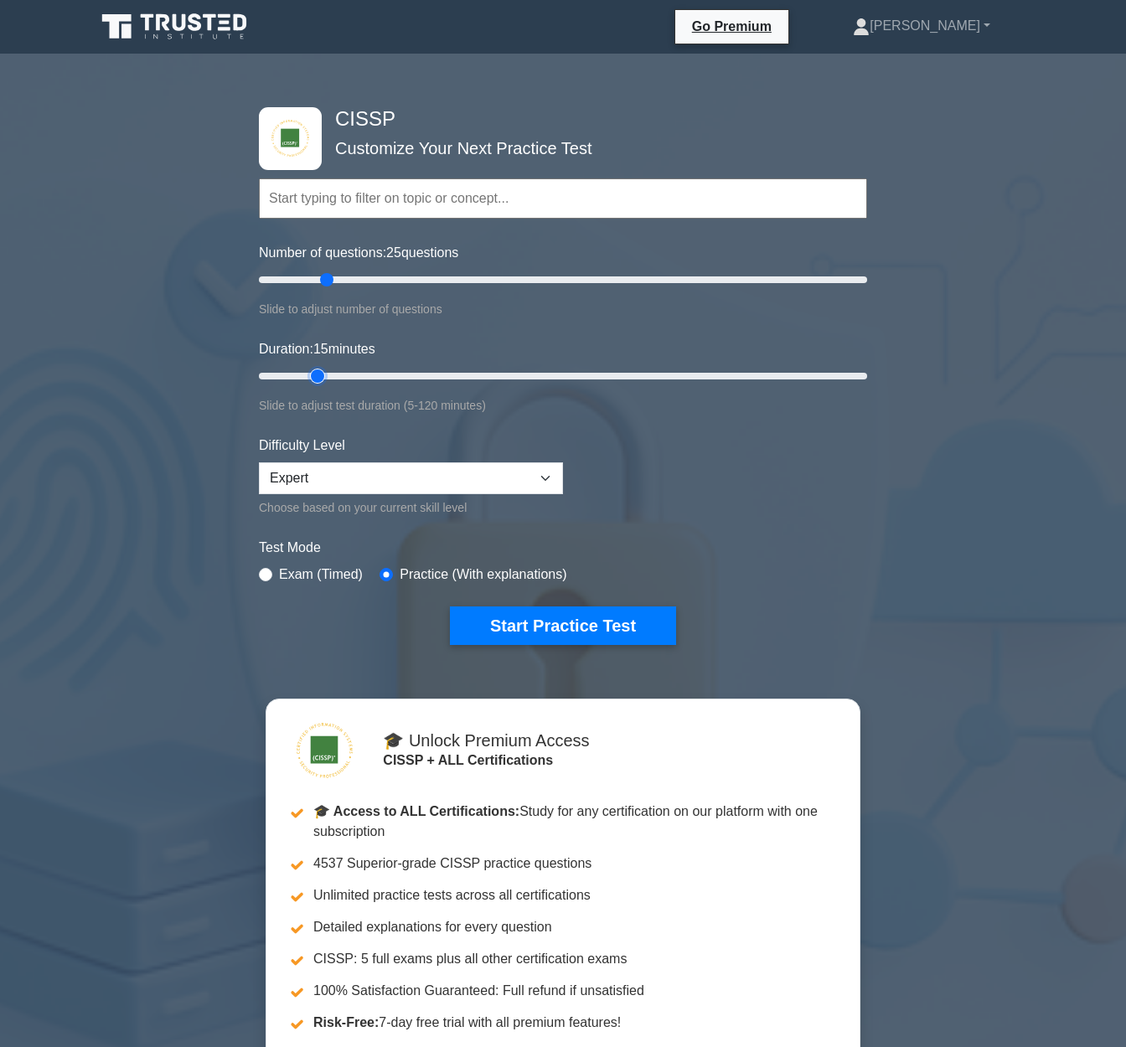
click at [320, 374] on input "Duration: 15 minutes" at bounding box center [563, 376] width 608 height 20
drag, startPoint x: 320, startPoint y: 374, endPoint x: 336, endPoint y: 376, distance: 16.1
type input "20"
click at [336, 376] on input "Duration: 20 minutes" at bounding box center [563, 376] width 608 height 20
click at [557, 631] on button "Start Practice Test" at bounding box center [563, 625] width 226 height 39
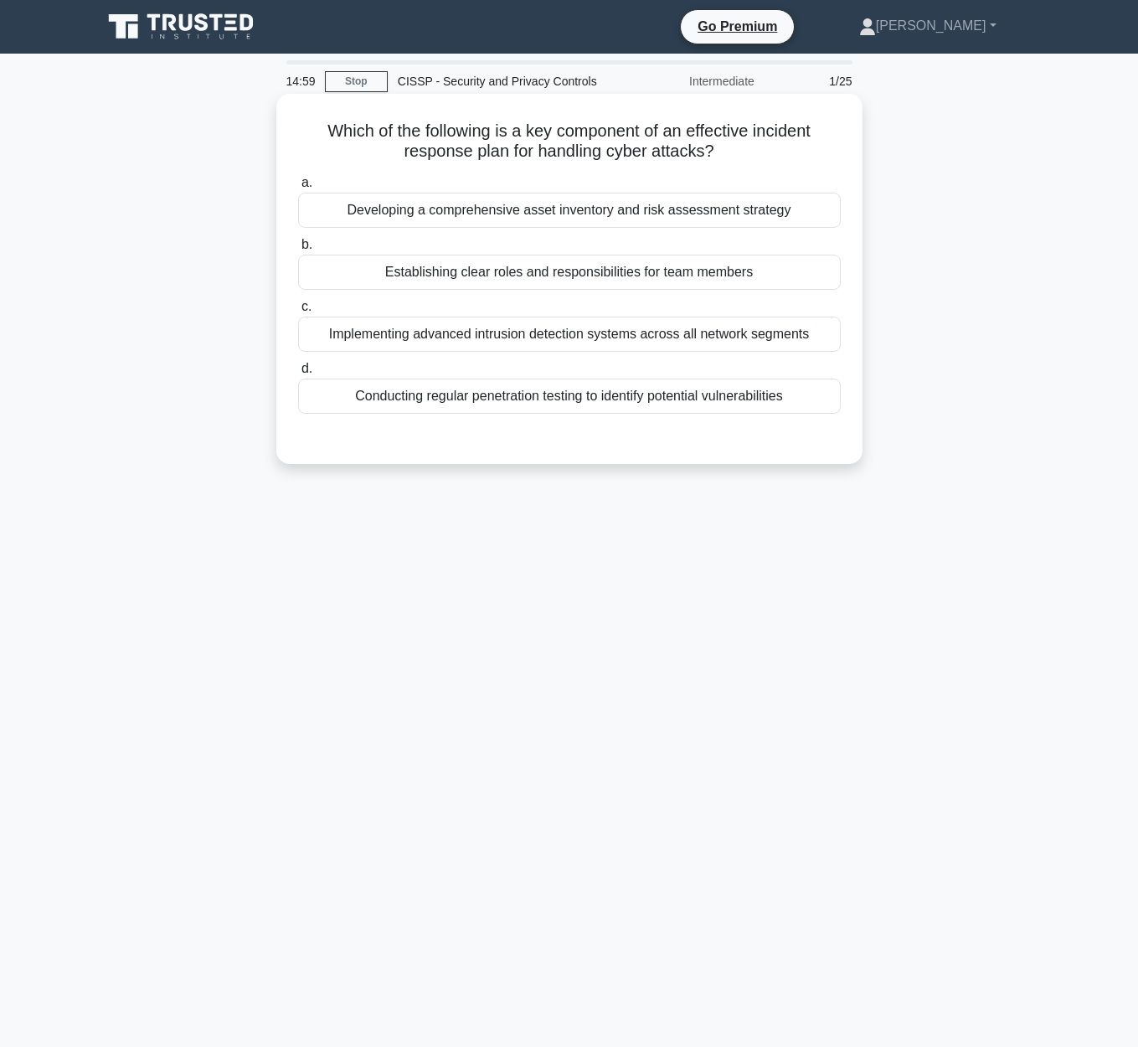
drag, startPoint x: 314, startPoint y: 131, endPoint x: 561, endPoint y: 102, distance: 248.7
click at [561, 102] on div "Which of the following is a key component of an effective incident response pla…" at bounding box center [569, 278] width 573 height 357
click at [513, 122] on h5 "Which of the following is a key component of an effective incident response pla…" at bounding box center [569, 142] width 546 height 42
drag, startPoint x: 336, startPoint y: 131, endPoint x: 807, endPoint y: 144, distance: 470.8
click at [807, 144] on h5 "Which of the following is a key component of an effective incident response pla…" at bounding box center [569, 142] width 546 height 42
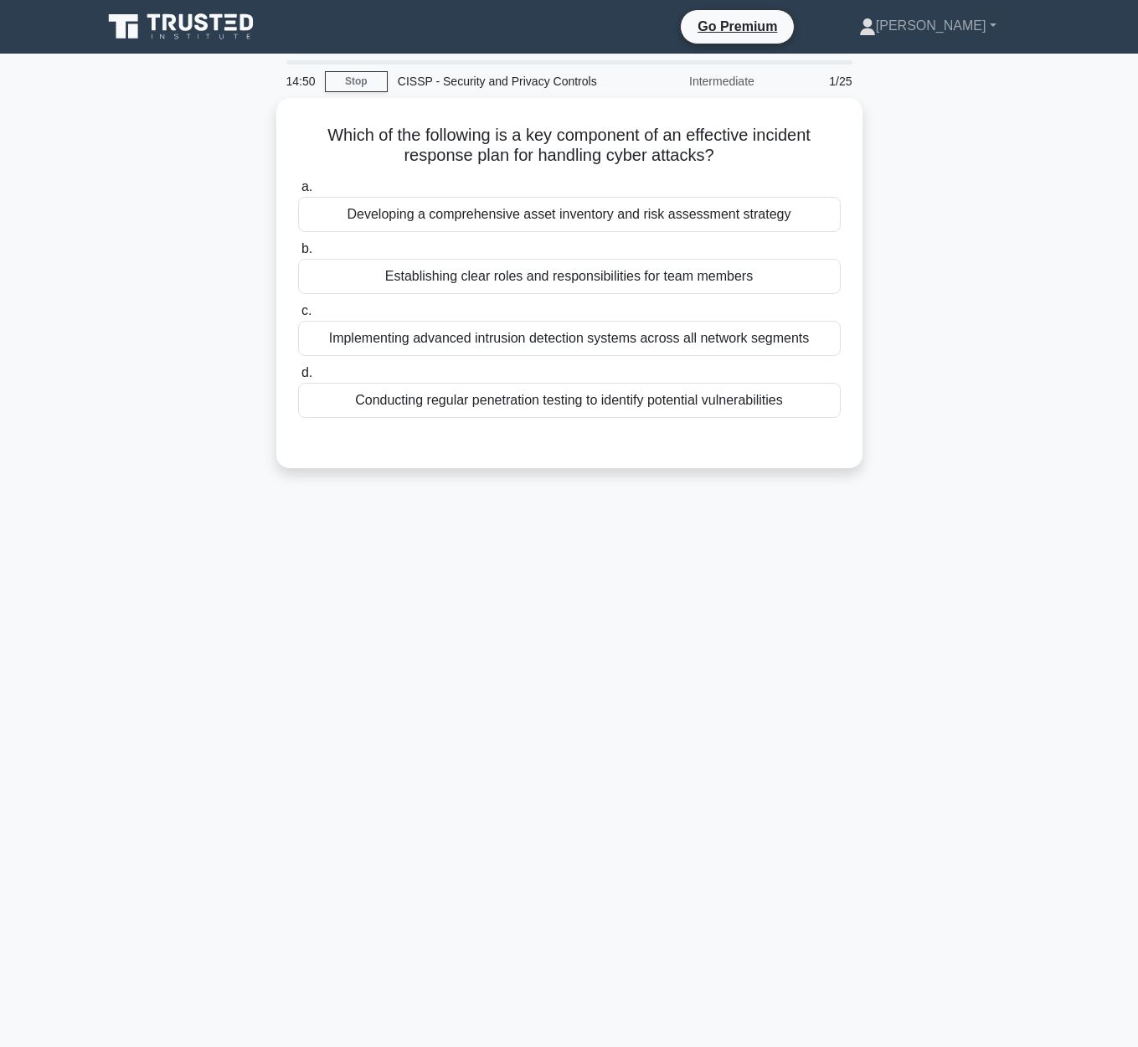
click at [942, 235] on div "Which of the following is a key component of an effective incident response pla…" at bounding box center [569, 293] width 955 height 390
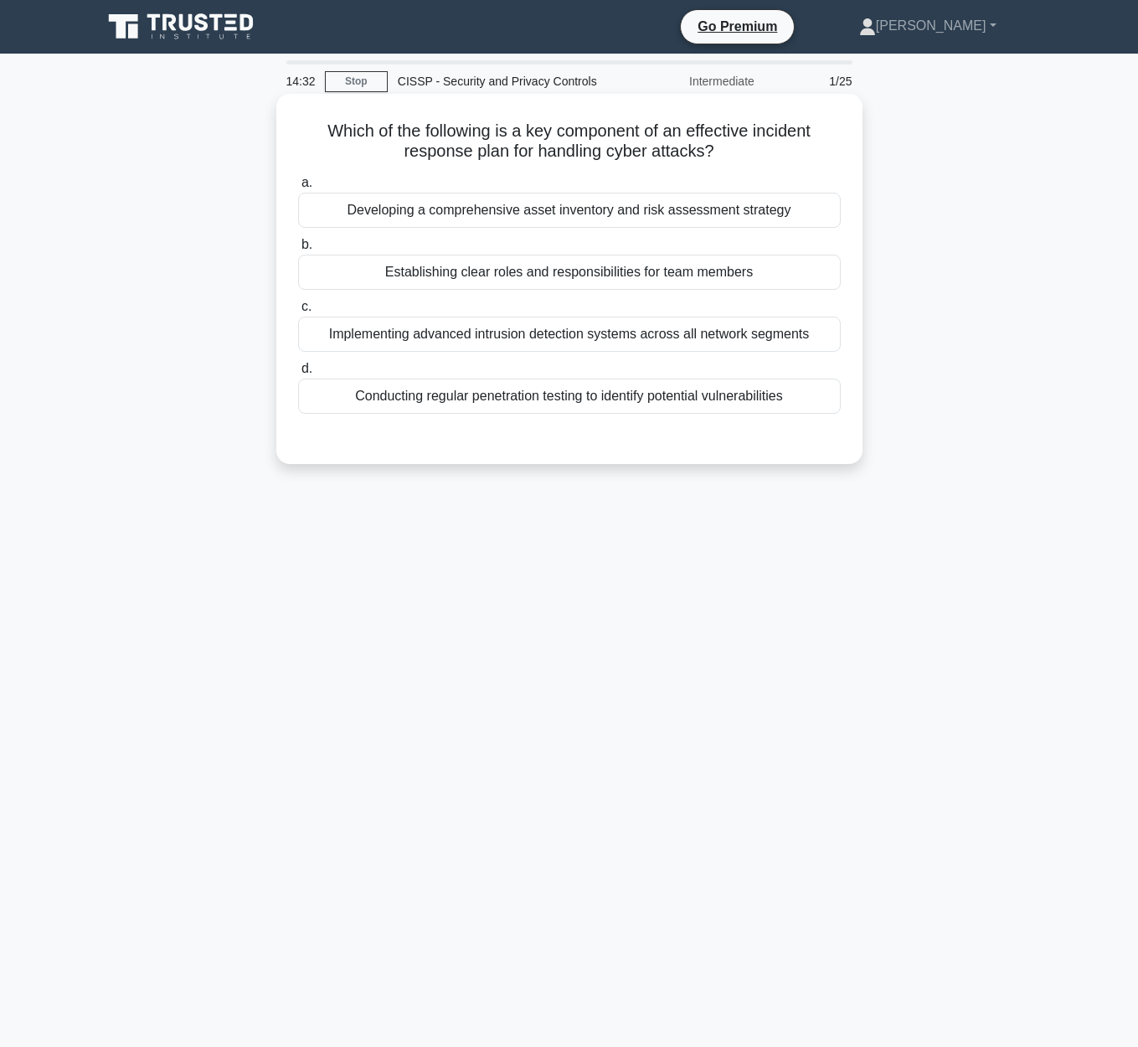
click at [727, 224] on div "Developing a comprehensive asset inventory and risk assessment strategy" at bounding box center [569, 210] width 543 height 35
click at [298, 188] on input "a. Developing a comprehensive asset inventory and risk assessment strategy" at bounding box center [298, 183] width 0 height 11
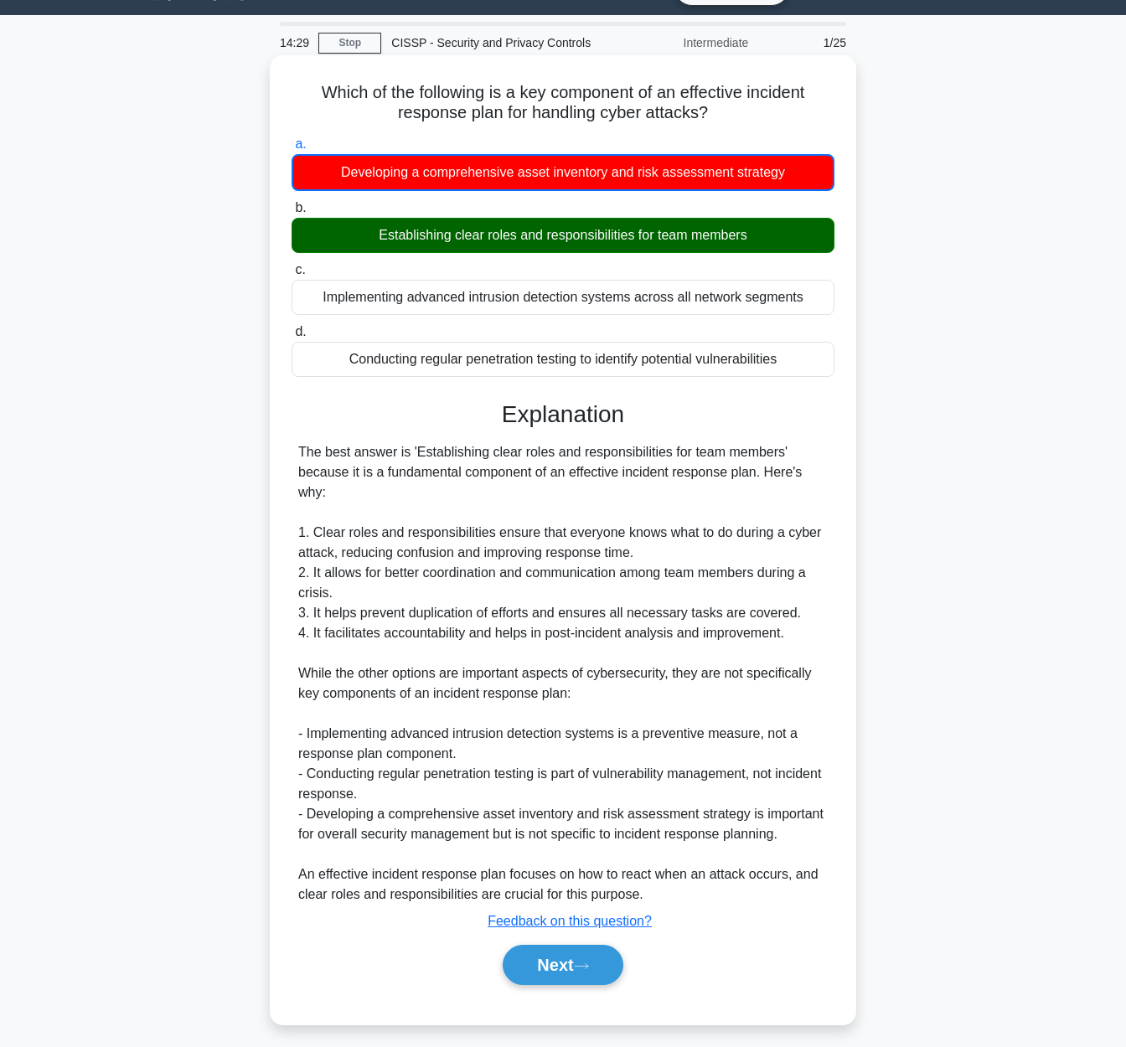
scroll to position [49, 0]
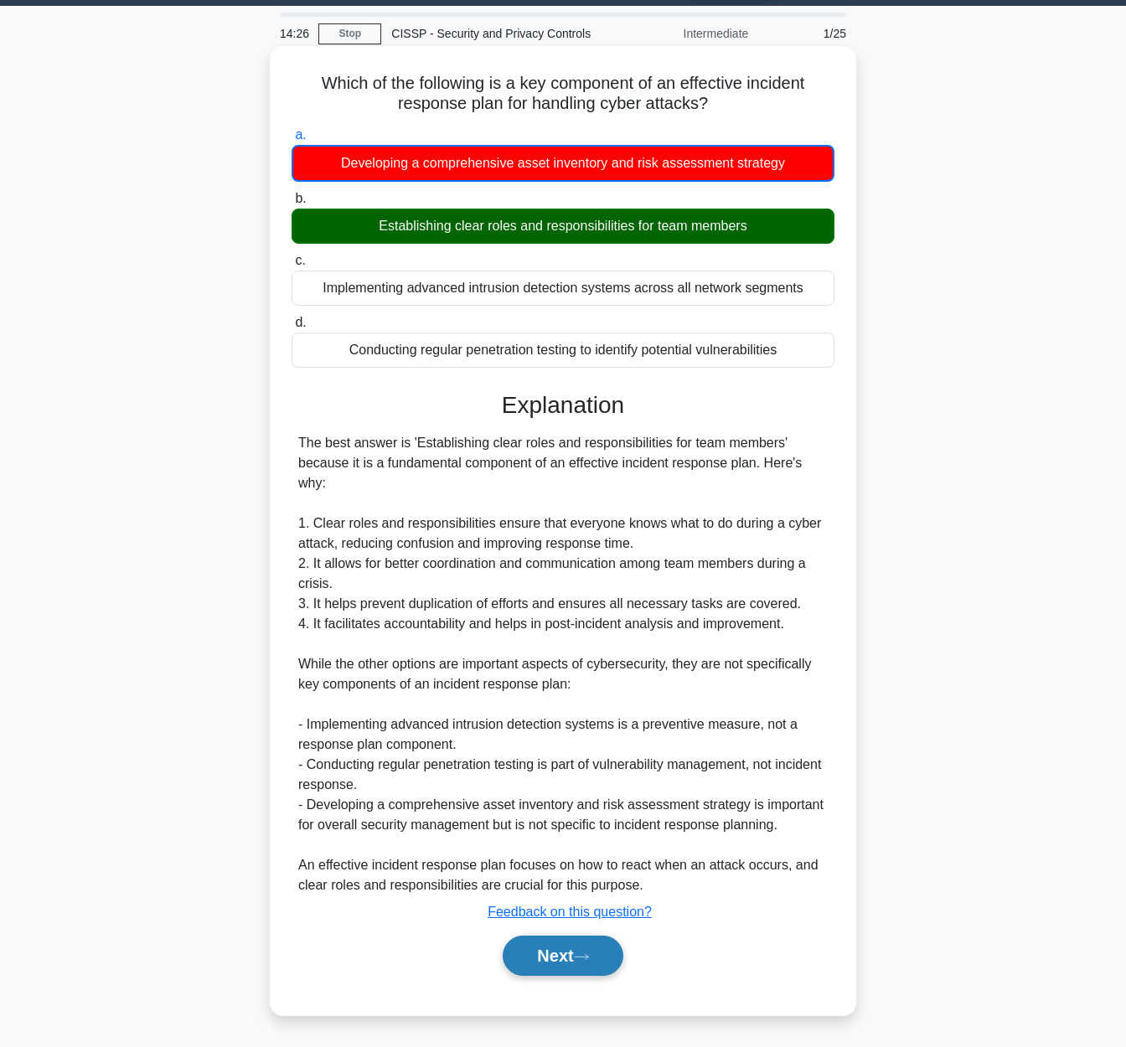
click at [569, 955] on button "Next" at bounding box center [562, 955] width 120 height 40
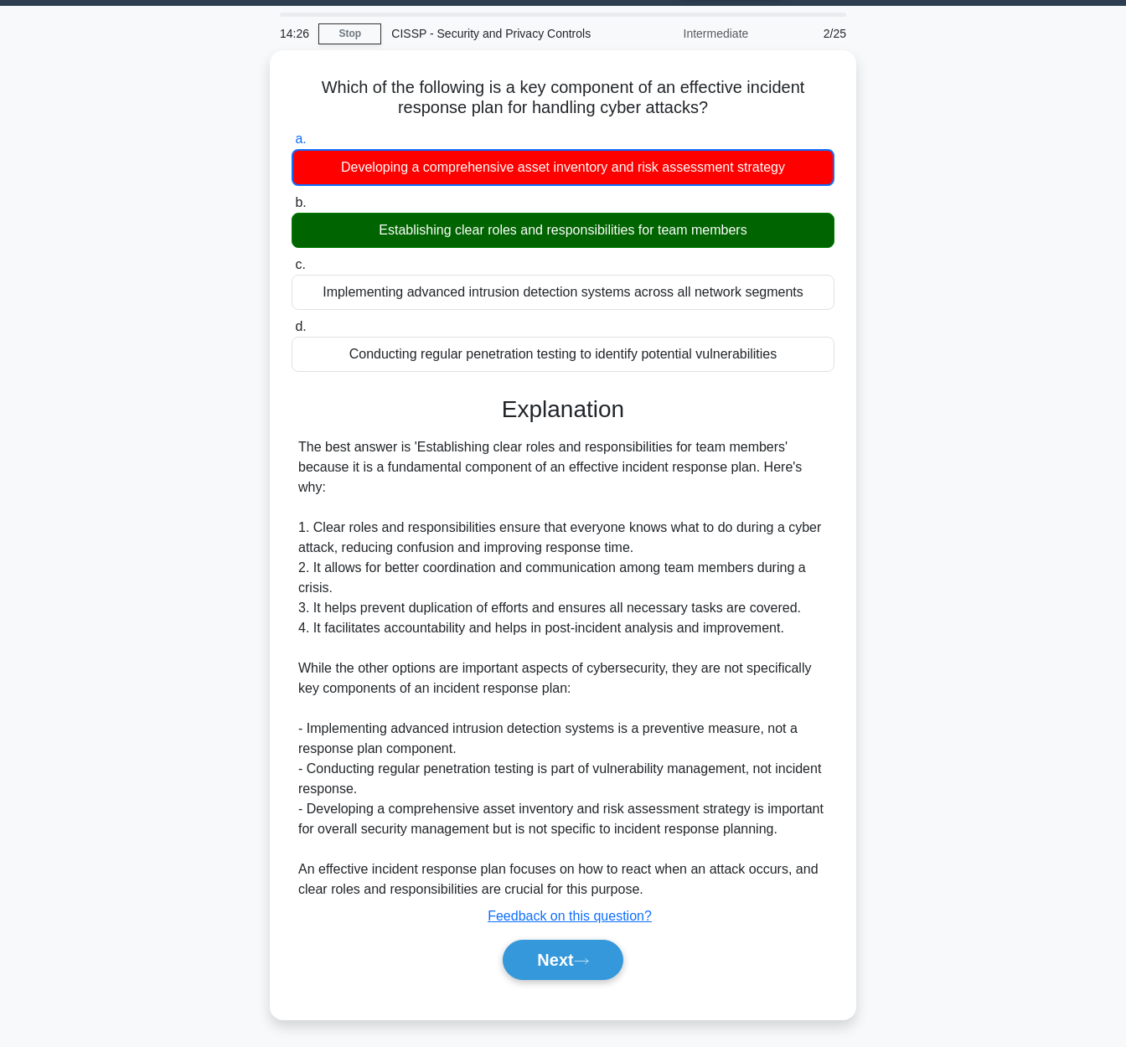
scroll to position [0, 0]
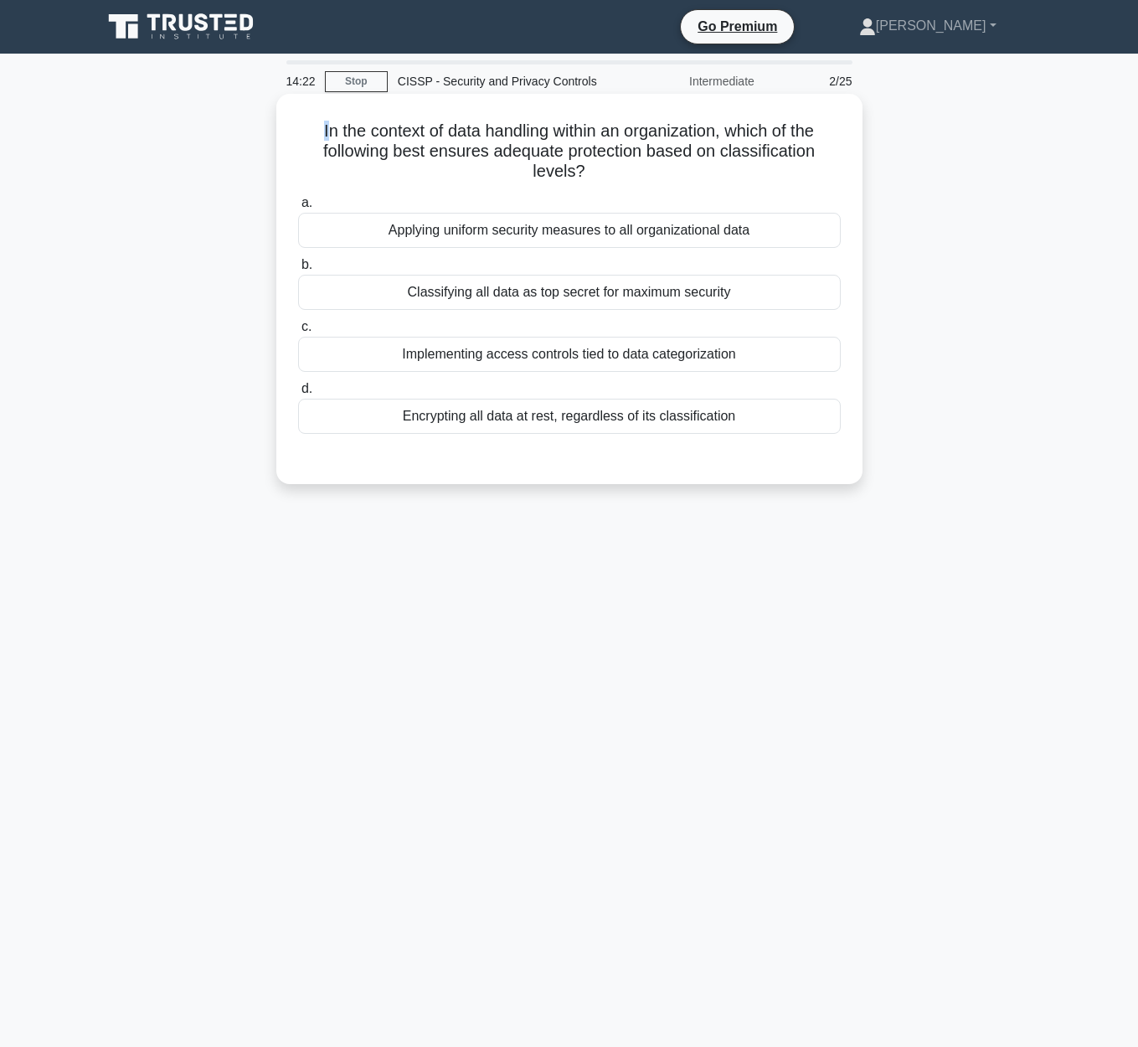
drag, startPoint x: 326, startPoint y: 124, endPoint x: 468, endPoint y: 114, distance: 142.7
click at [518, 121] on h5 "In the context of data handling within an organization, which of the following …" at bounding box center [569, 152] width 546 height 62
click at [468, 115] on div "In the context of data handling within an organization, which of the following …" at bounding box center [569, 288] width 573 height 377
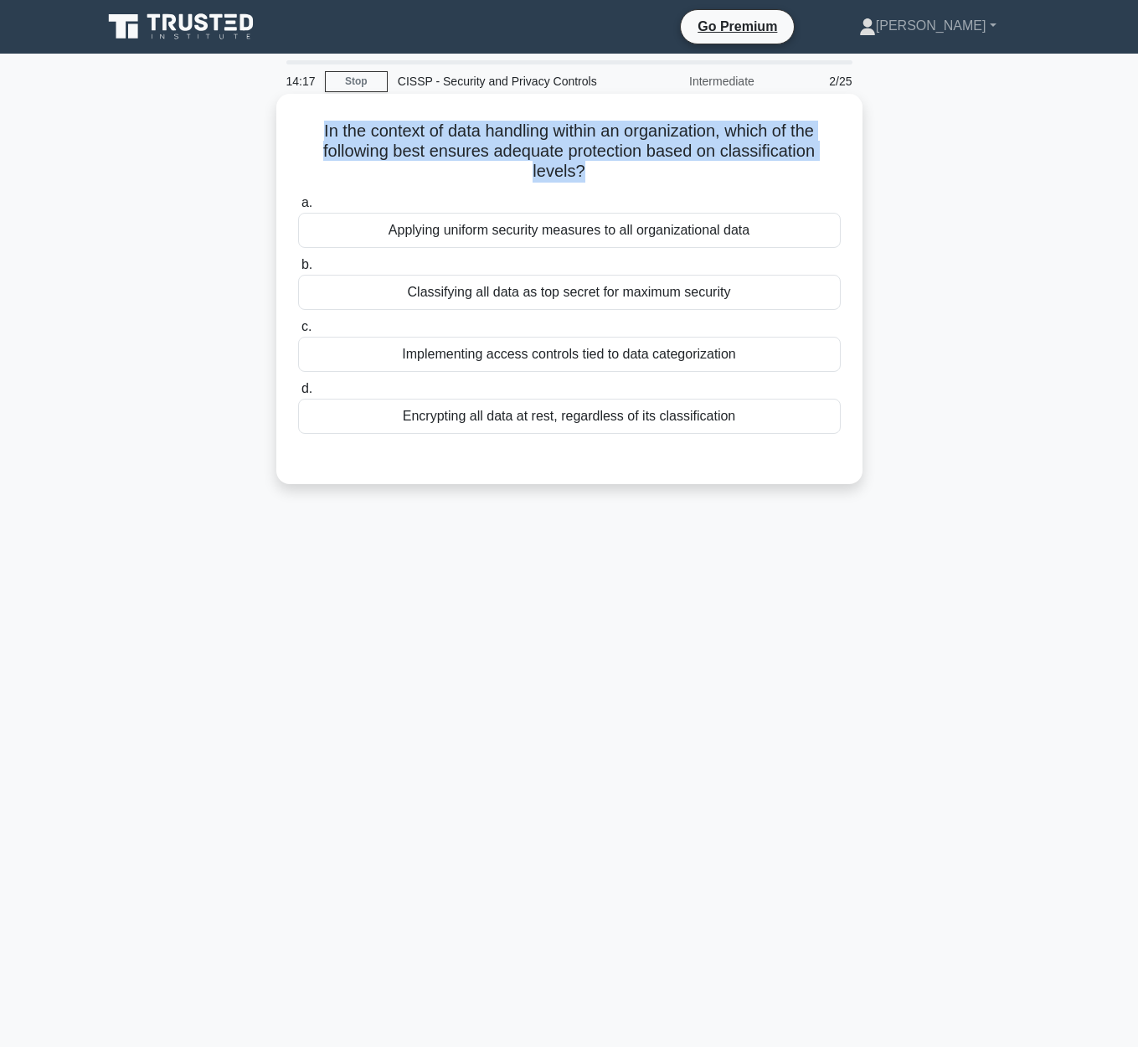
drag, startPoint x: 307, startPoint y: 128, endPoint x: 847, endPoint y: 150, distance: 540.6
click at [847, 150] on div "In the context of data handling within an organization, which of the following …" at bounding box center [569, 288] width 573 height 377
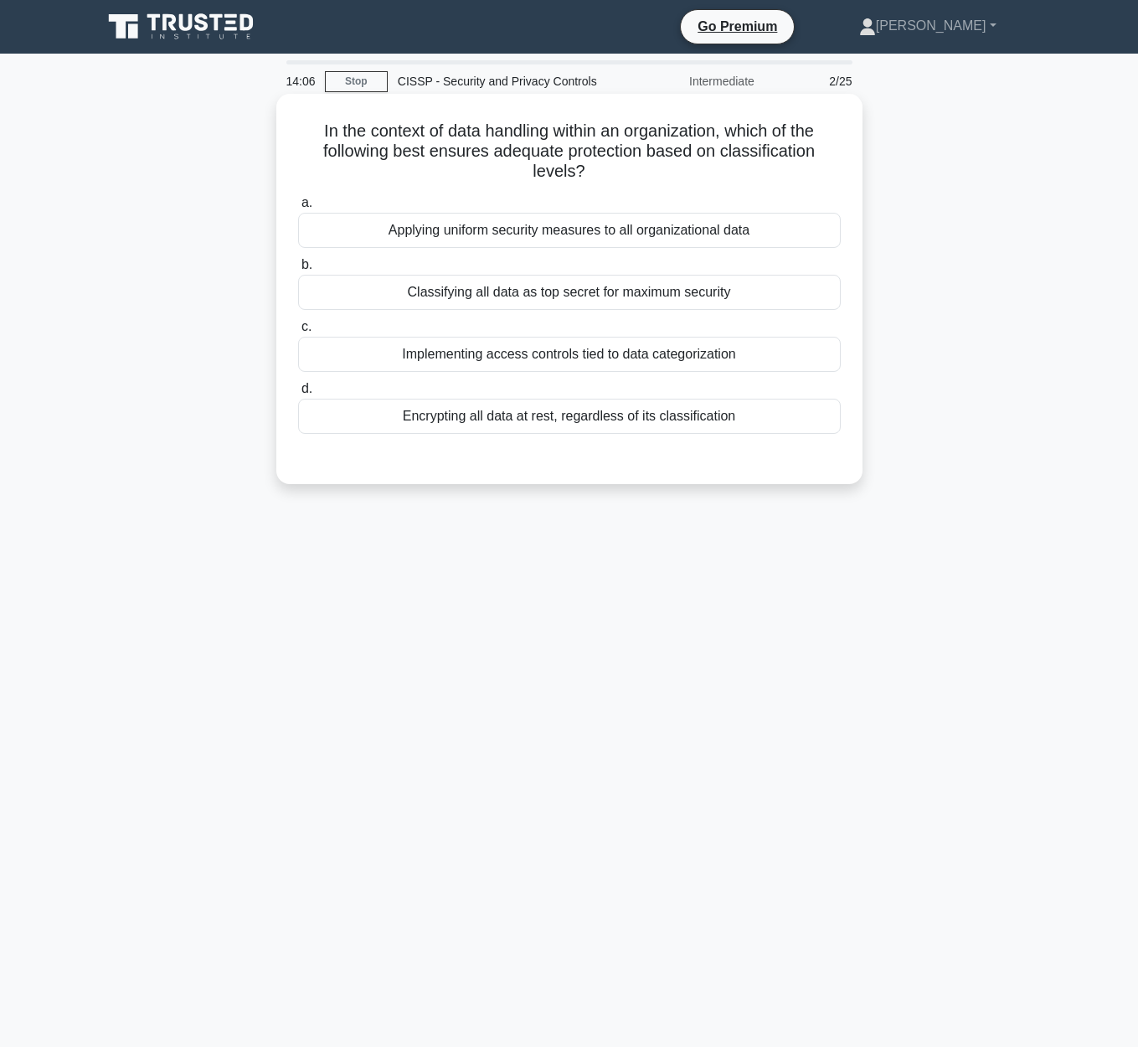
click at [611, 418] on div "Encrypting all data at rest, regardless of its classification" at bounding box center [569, 416] width 543 height 35
click at [298, 394] on input "d. Encrypting all data at rest, regardless of its classification" at bounding box center [298, 389] width 0 height 11
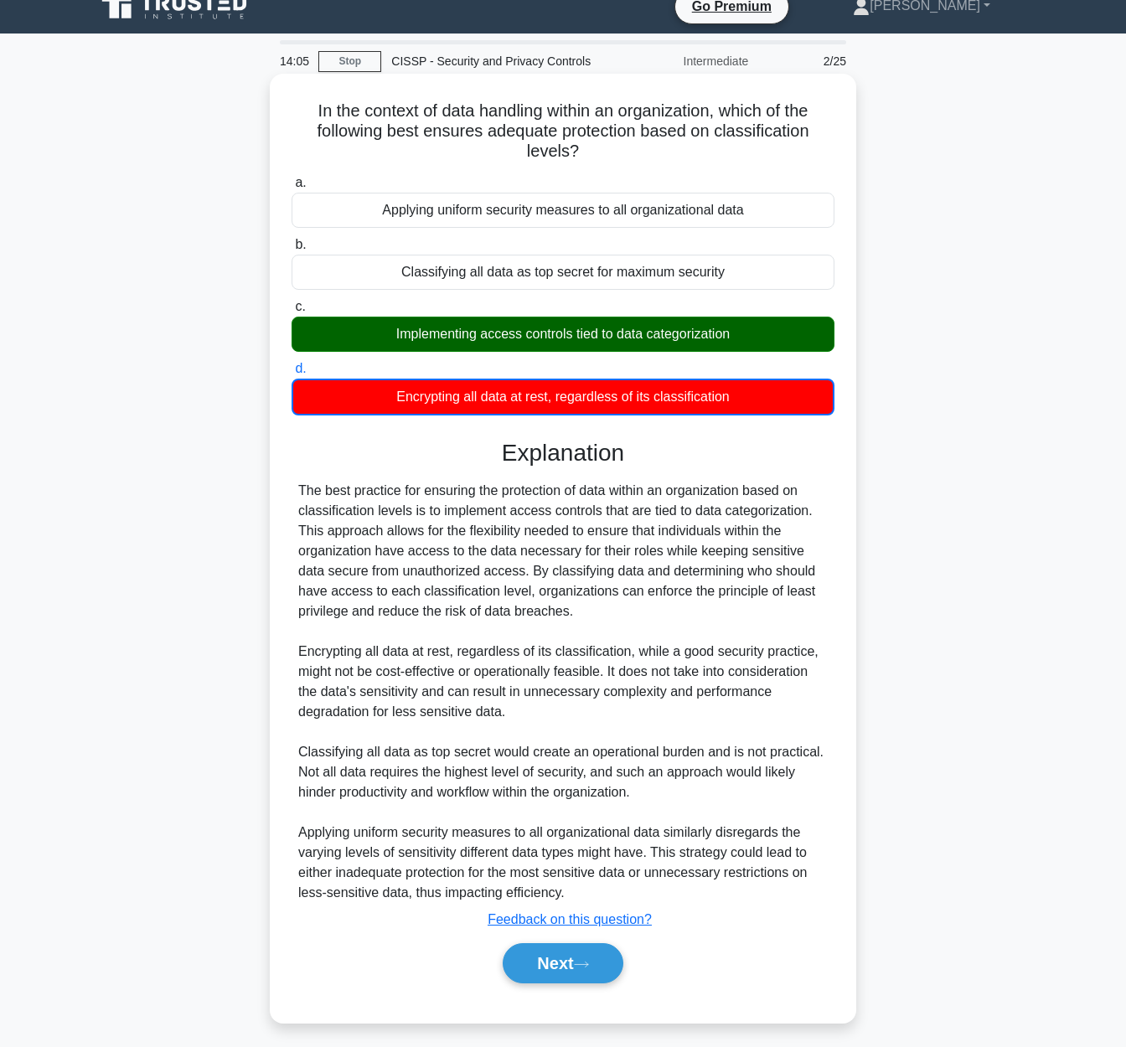
scroll to position [28, 0]
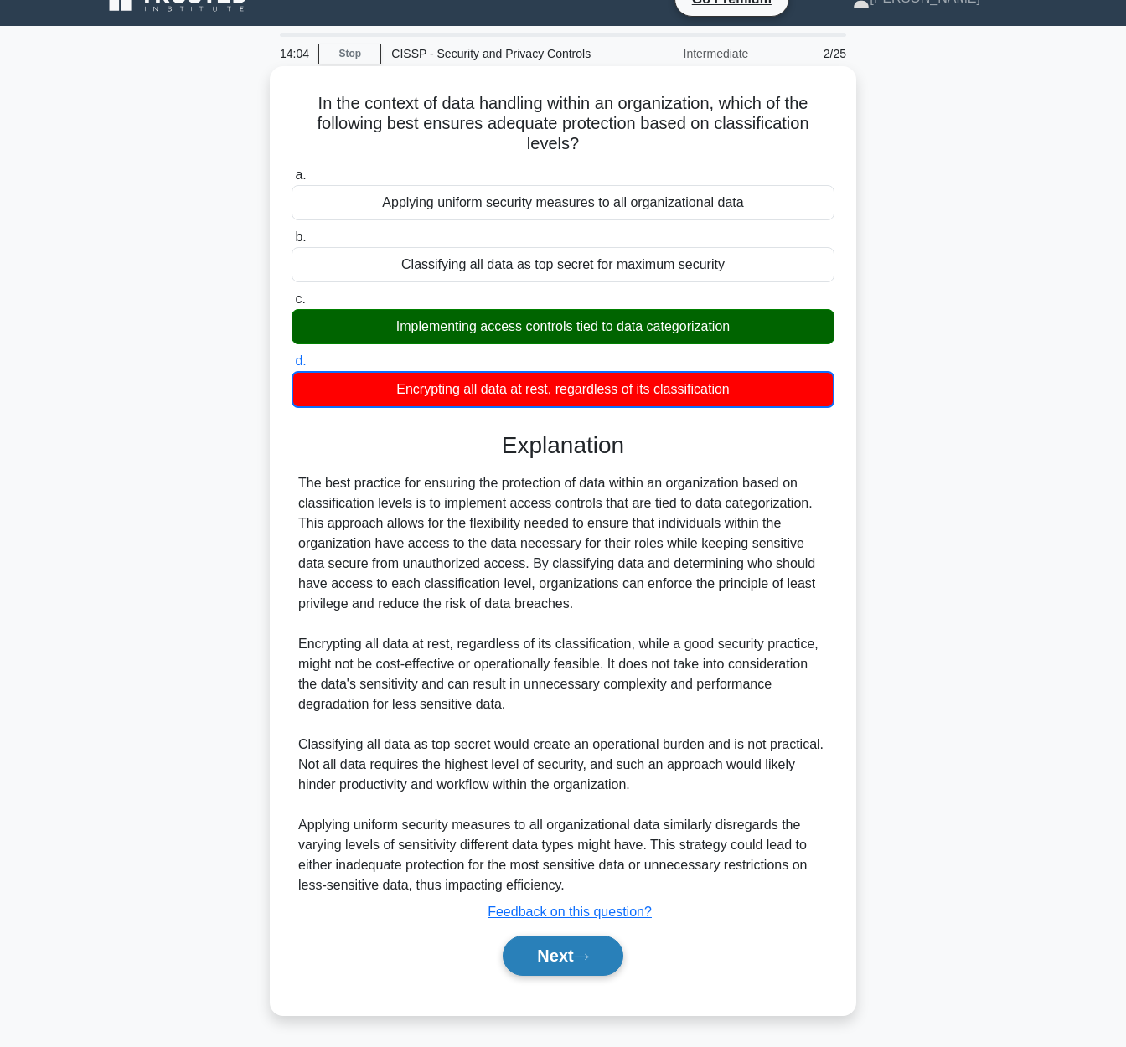
click at [595, 964] on button "Next" at bounding box center [562, 955] width 120 height 40
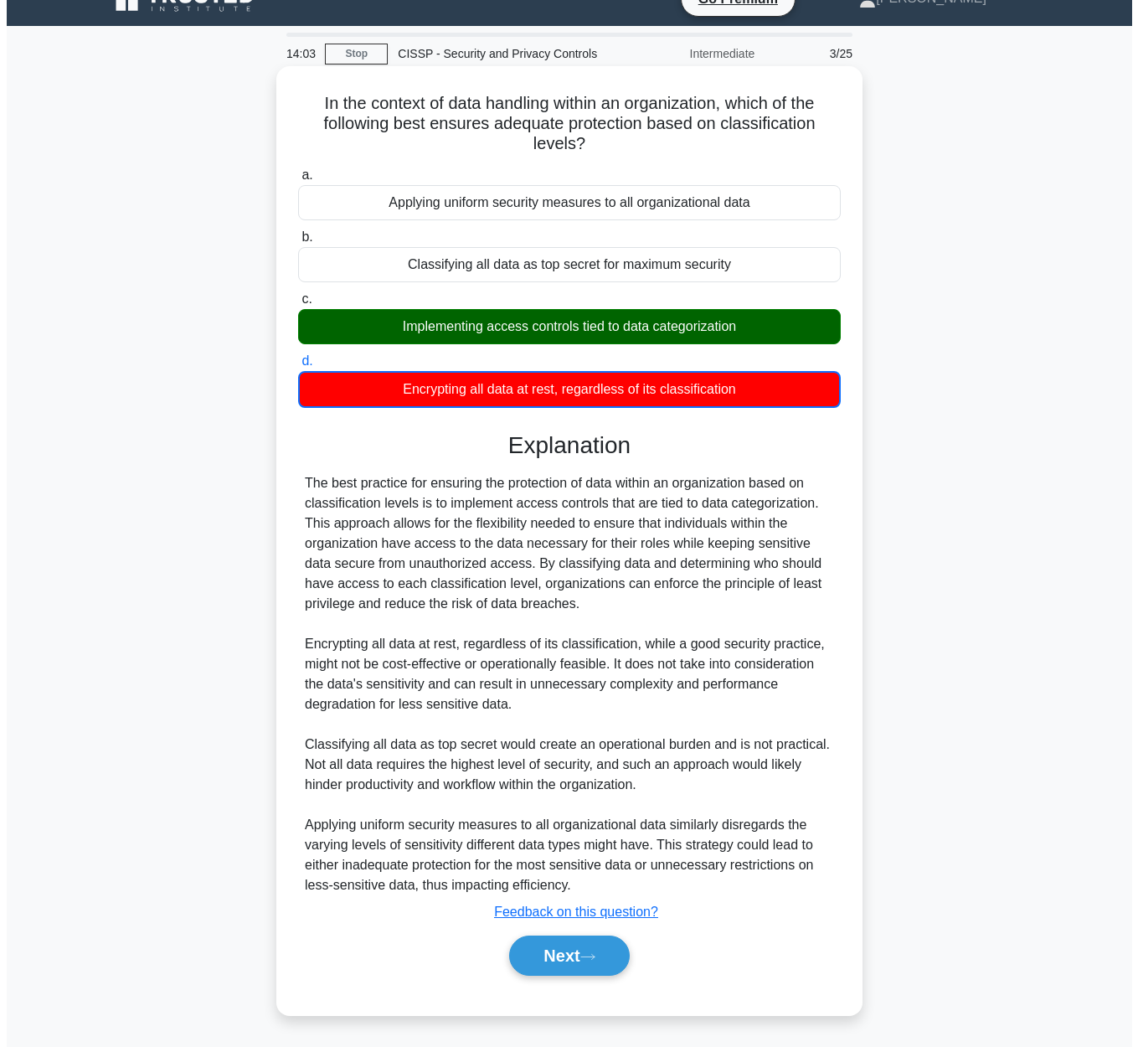
scroll to position [0, 0]
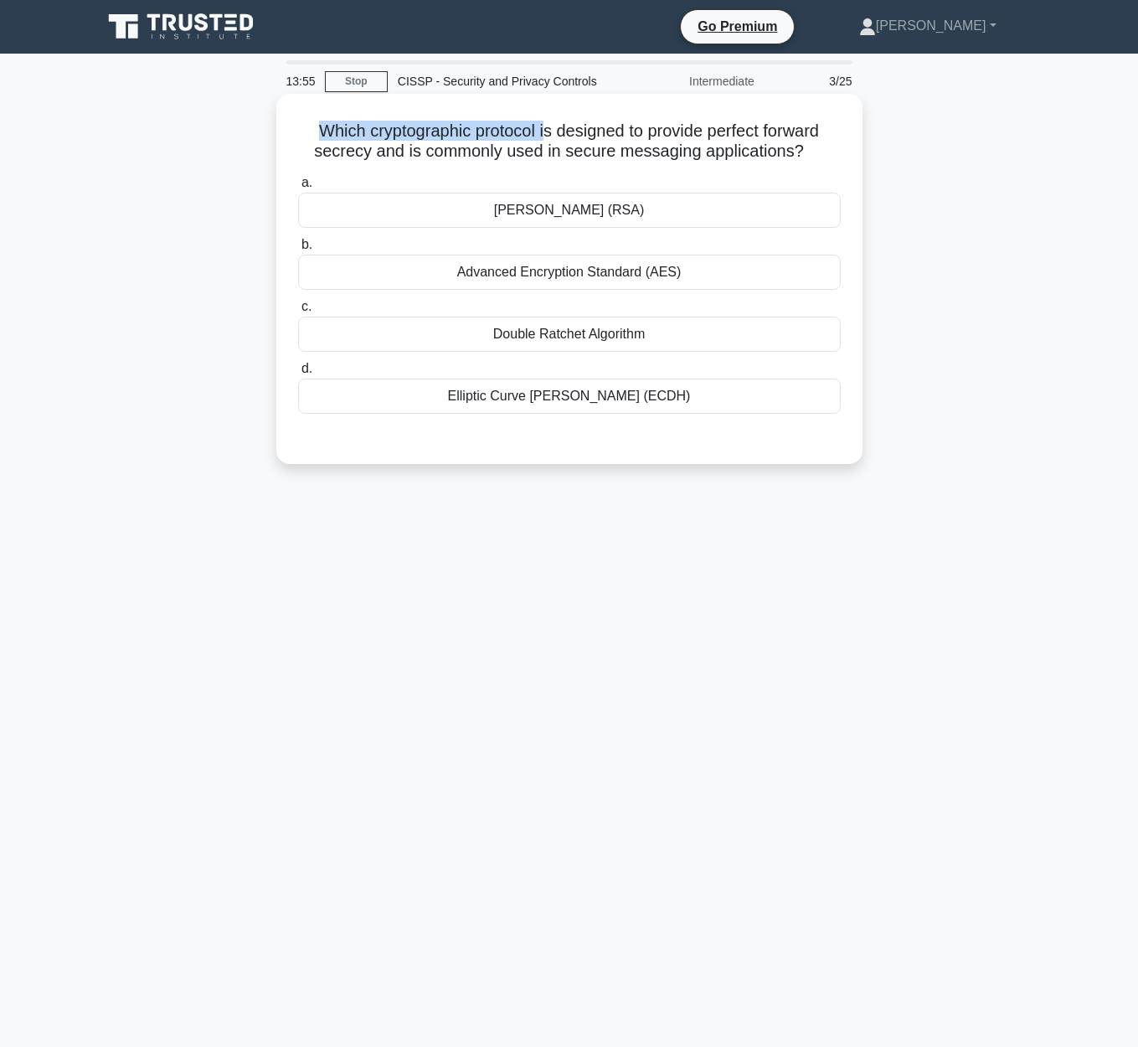
drag, startPoint x: 326, startPoint y: 129, endPoint x: 541, endPoint y: 136, distance: 215.3
click at [541, 136] on h5 "Which cryptographic protocol is designed to provide perfect forward secrecy and…" at bounding box center [569, 142] width 546 height 42
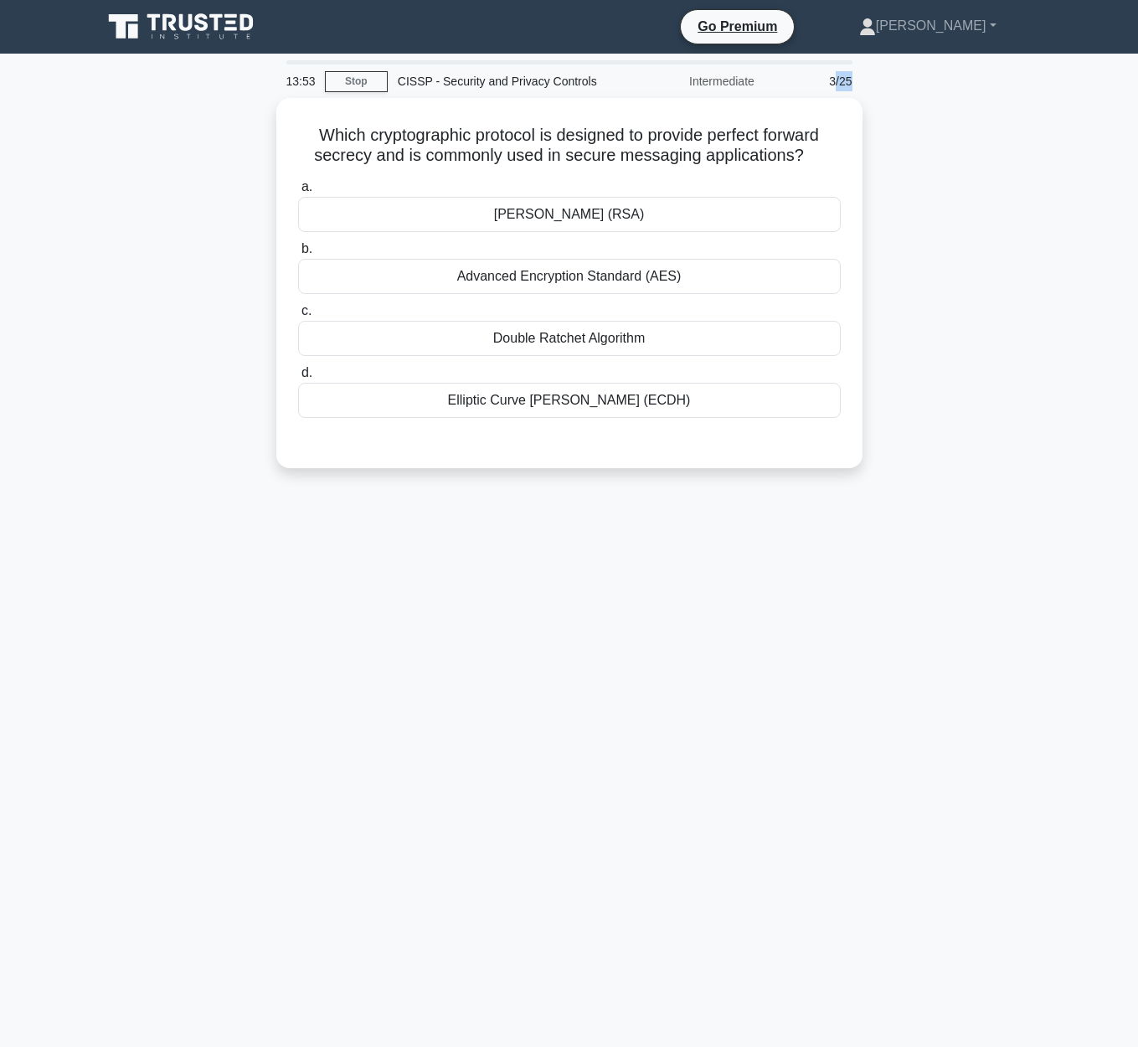
drag, startPoint x: 844, startPoint y: 89, endPoint x: 865, endPoint y: 92, distance: 21.2
click at [872, 91] on div "13:53 Stop CISSP - Security and Privacy Controls Intermediate 3/25 Which crypto…" at bounding box center [569, 478] width 955 height 837
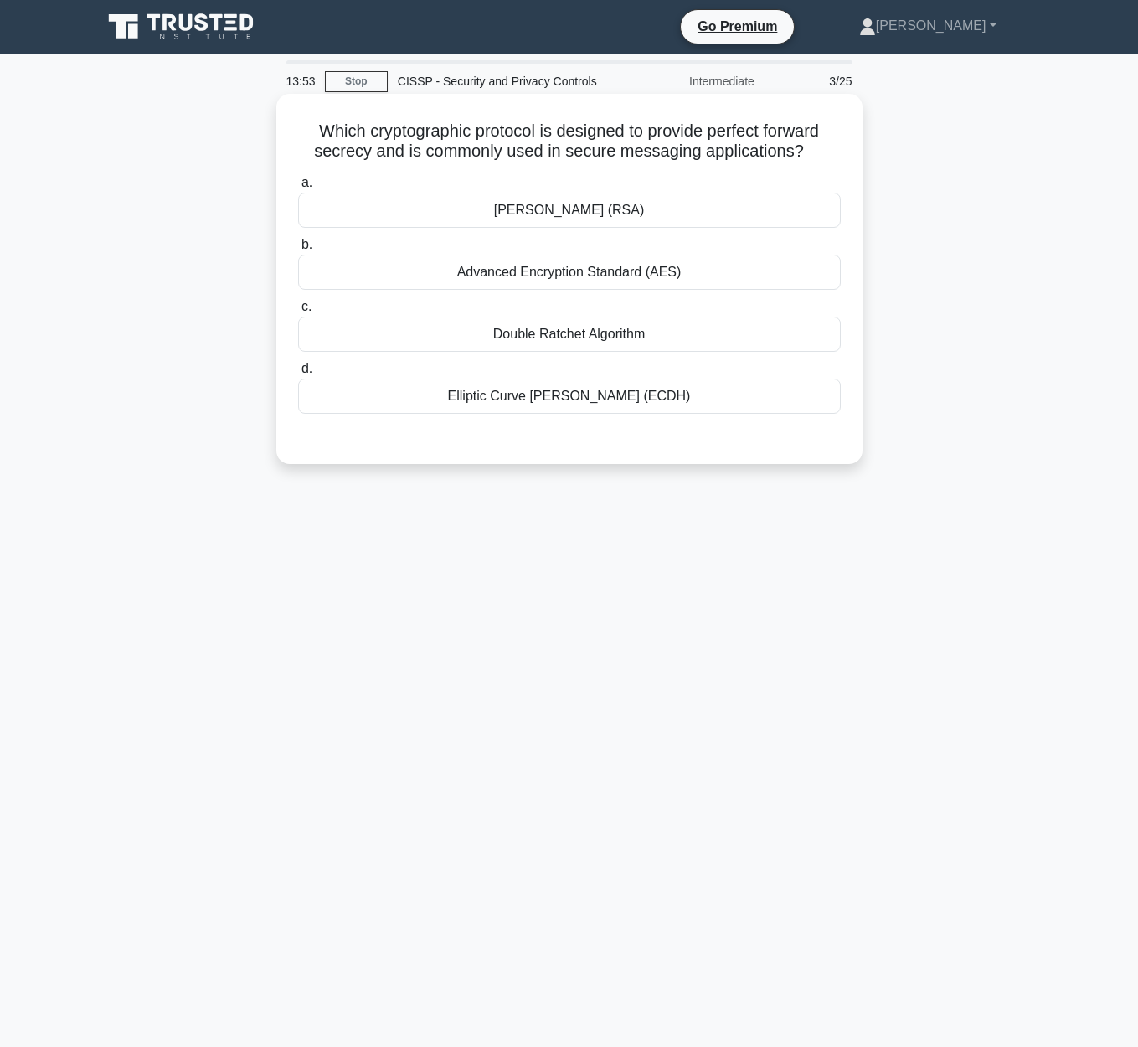
drag, startPoint x: 825, startPoint y: 107, endPoint x: 688, endPoint y: 100, distance: 136.7
click at [812, 107] on div "Which cryptographic protocol is designed to provide perfect forward secrecy and…" at bounding box center [569, 278] width 573 height 357
drag, startPoint x: 301, startPoint y: 122, endPoint x: 823, endPoint y: 127, distance: 521.8
click at [823, 127] on h5 "Which cryptographic protocol is designed to provide perfect forward secrecy and…" at bounding box center [569, 142] width 546 height 42
click at [472, 137] on h5 "Which cryptographic protocol is designed to provide perfect forward secrecy and…" at bounding box center [569, 142] width 546 height 42
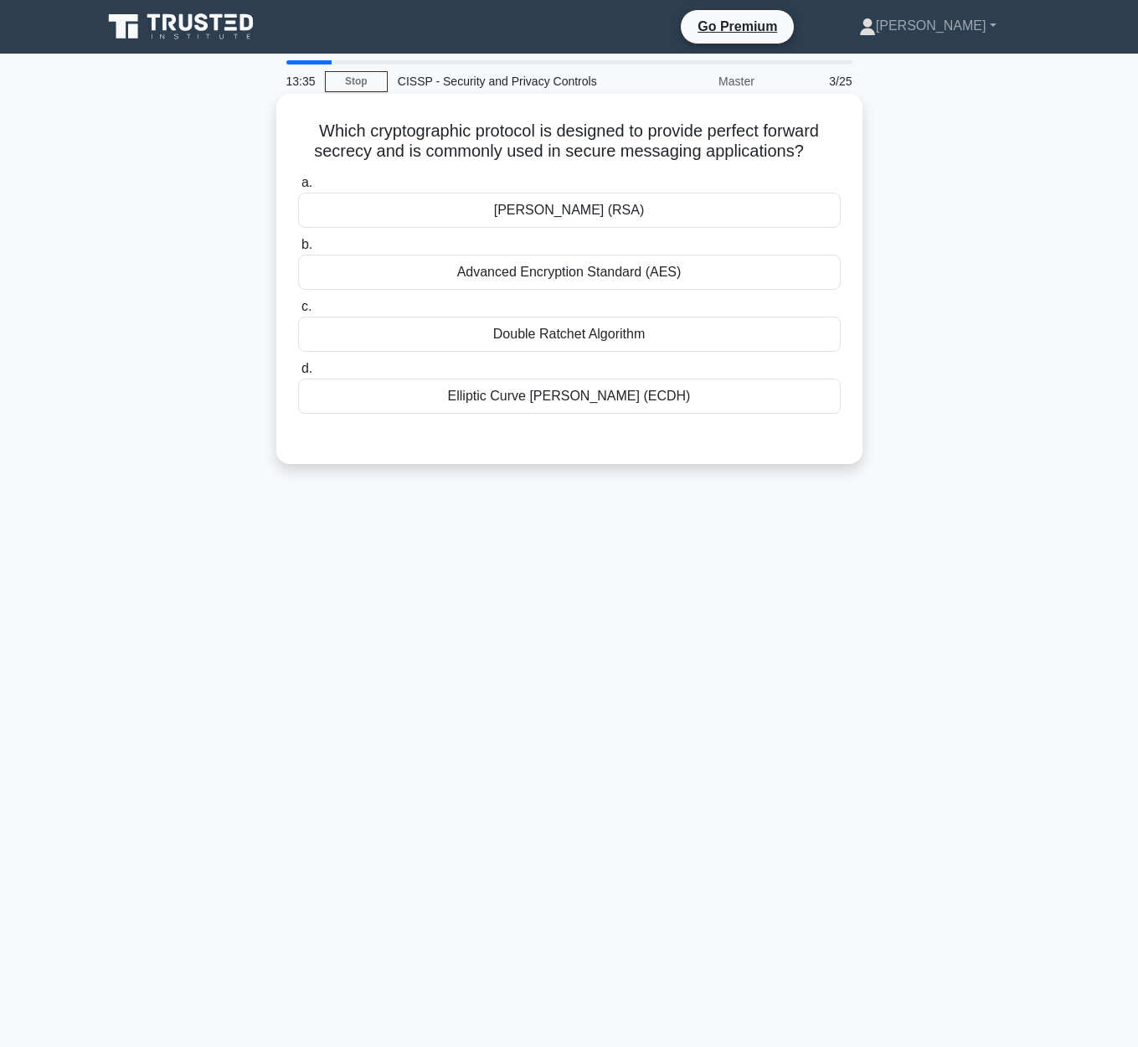
drag, startPoint x: 317, startPoint y: 131, endPoint x: 837, endPoint y: 151, distance: 519.6
click at [837, 149] on h5 "Which cryptographic protocol is designed to provide perfect forward secrecy and…" at bounding box center [569, 142] width 546 height 42
click at [662, 266] on div "Advanced Encryption Standard (AES)" at bounding box center [569, 272] width 543 height 35
click at [298, 250] on input "b. Advanced Encryption Standard (AES)" at bounding box center [298, 245] width 0 height 11
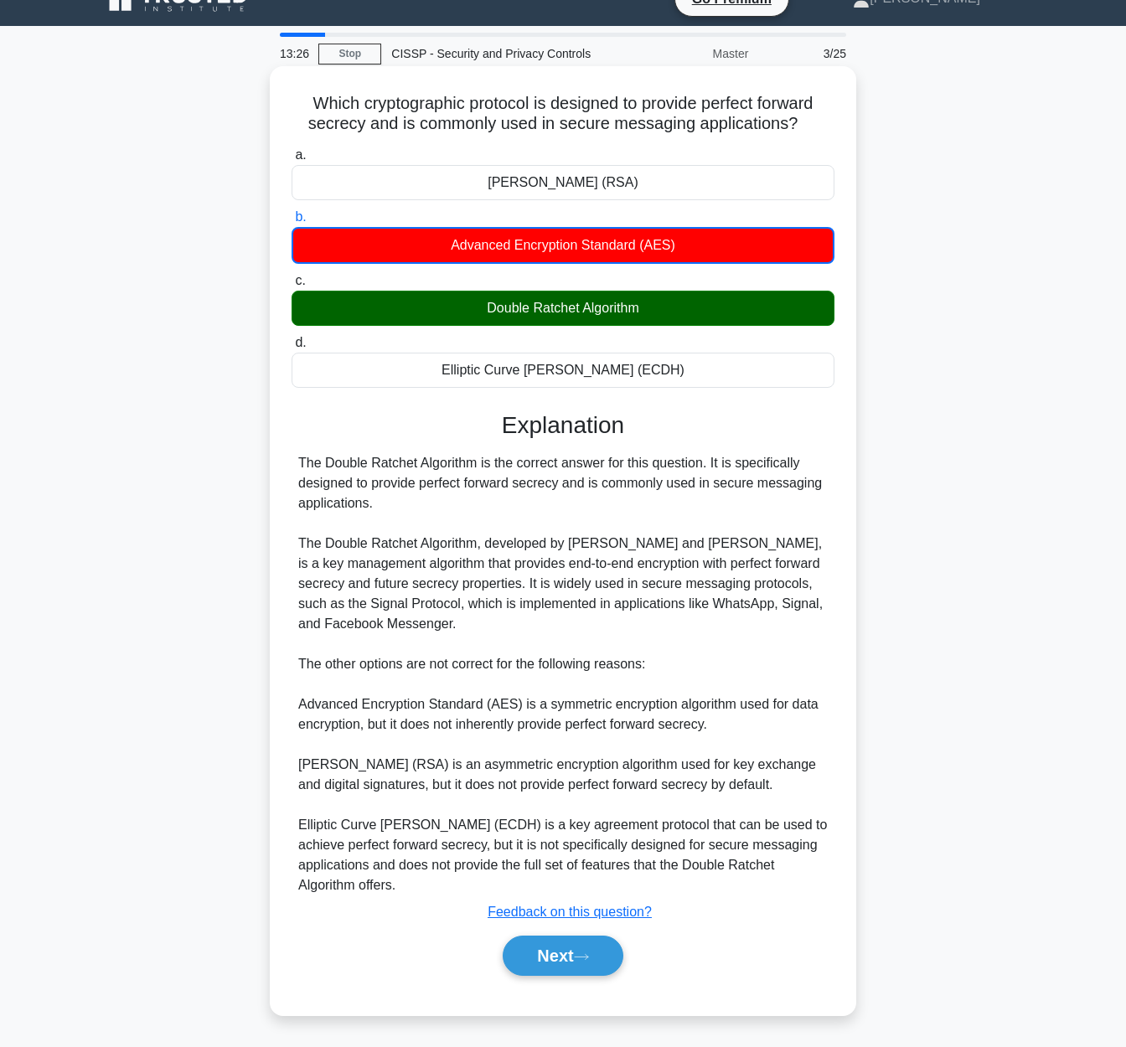
scroll to position [49, 0]
click at [563, 960] on button "Next" at bounding box center [562, 955] width 120 height 40
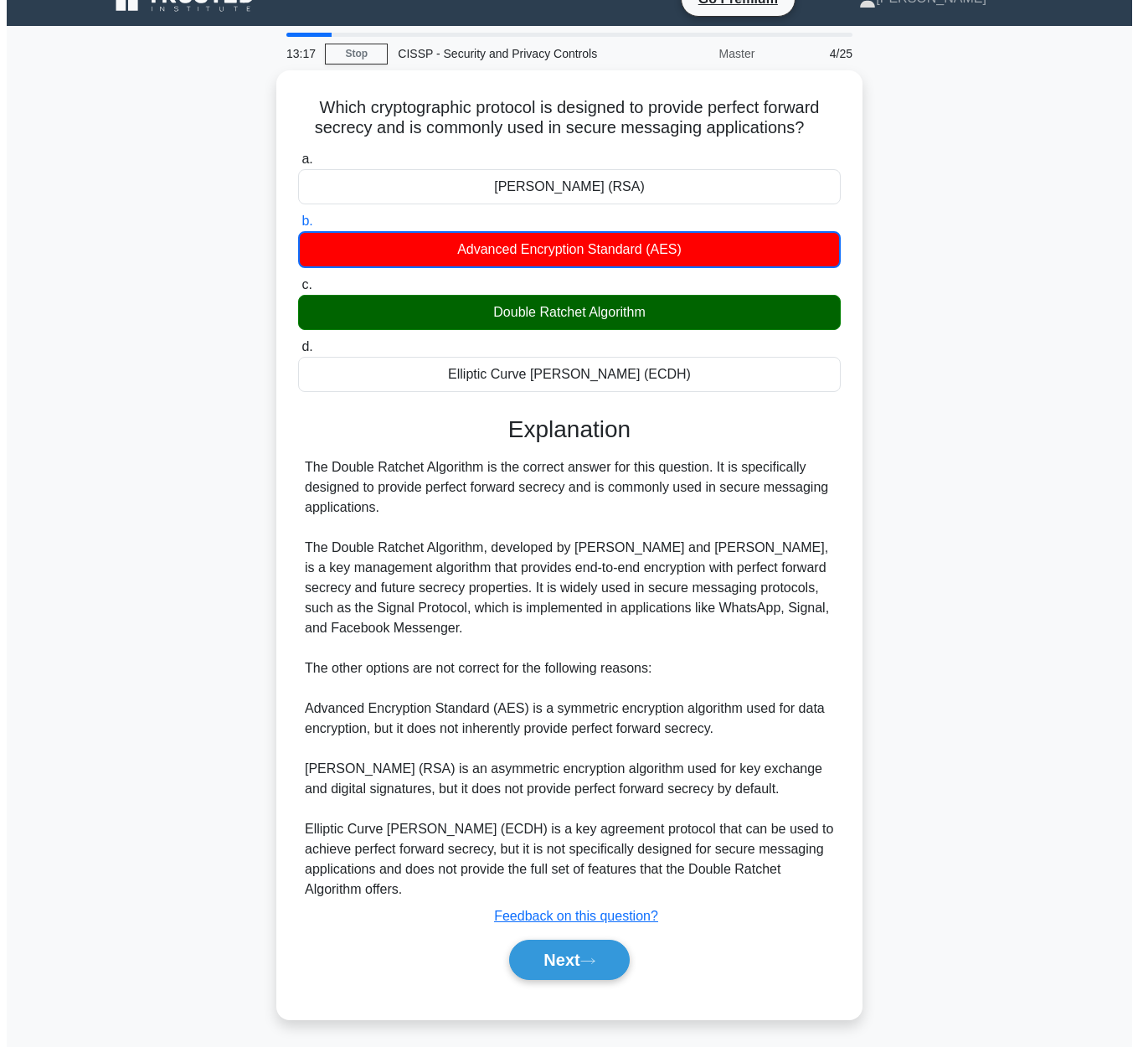
scroll to position [0, 0]
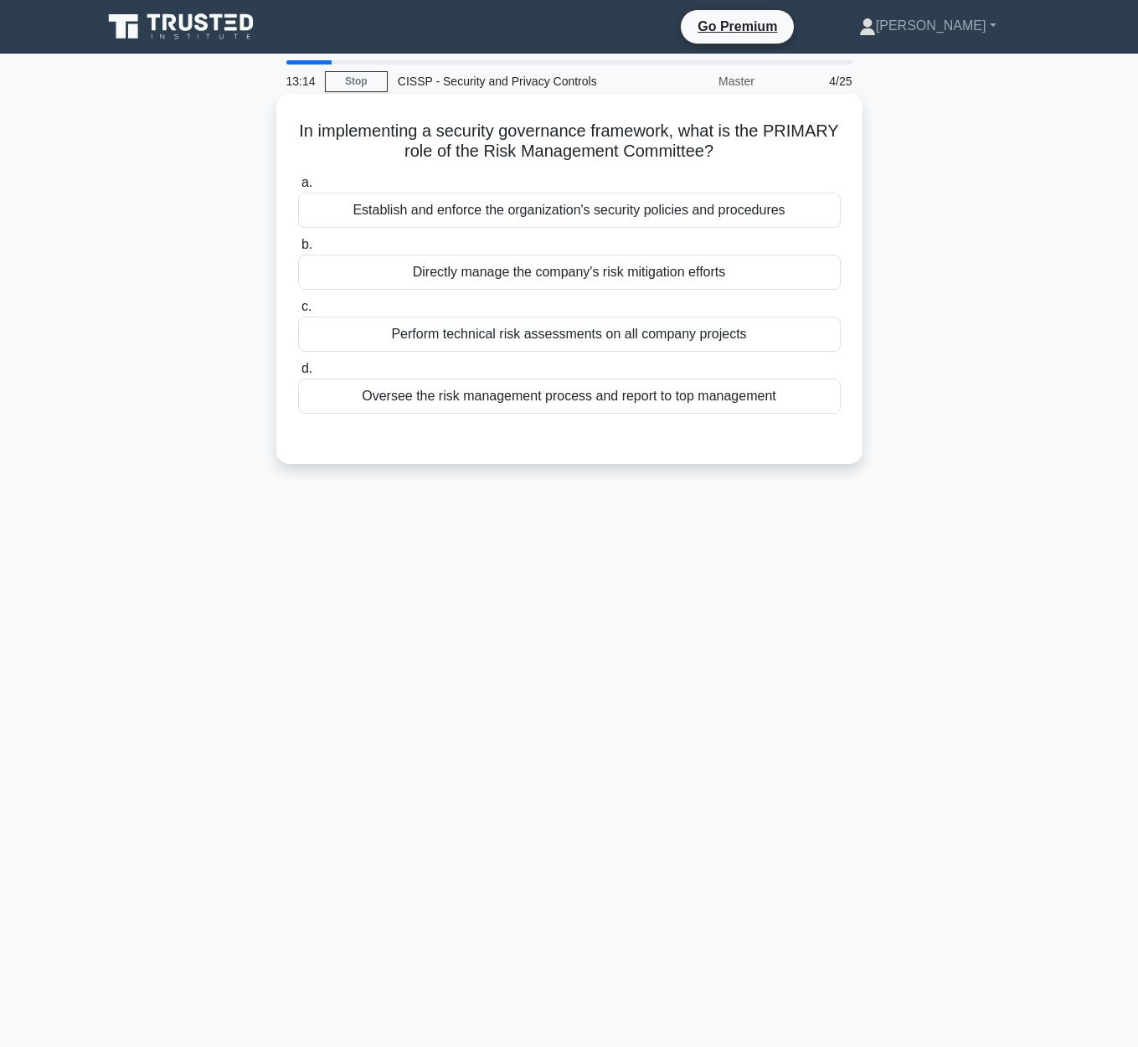
drag, startPoint x: 308, startPoint y: 134, endPoint x: 813, endPoint y: 146, distance: 505.1
click at [813, 146] on h5 "In implementing a security governance framework, what is the PRIMARY role of th…" at bounding box center [569, 142] width 546 height 42
click at [671, 161] on h5 "In implementing a security governance framework, what is the PRIMARY role of th…" at bounding box center [569, 142] width 546 height 42
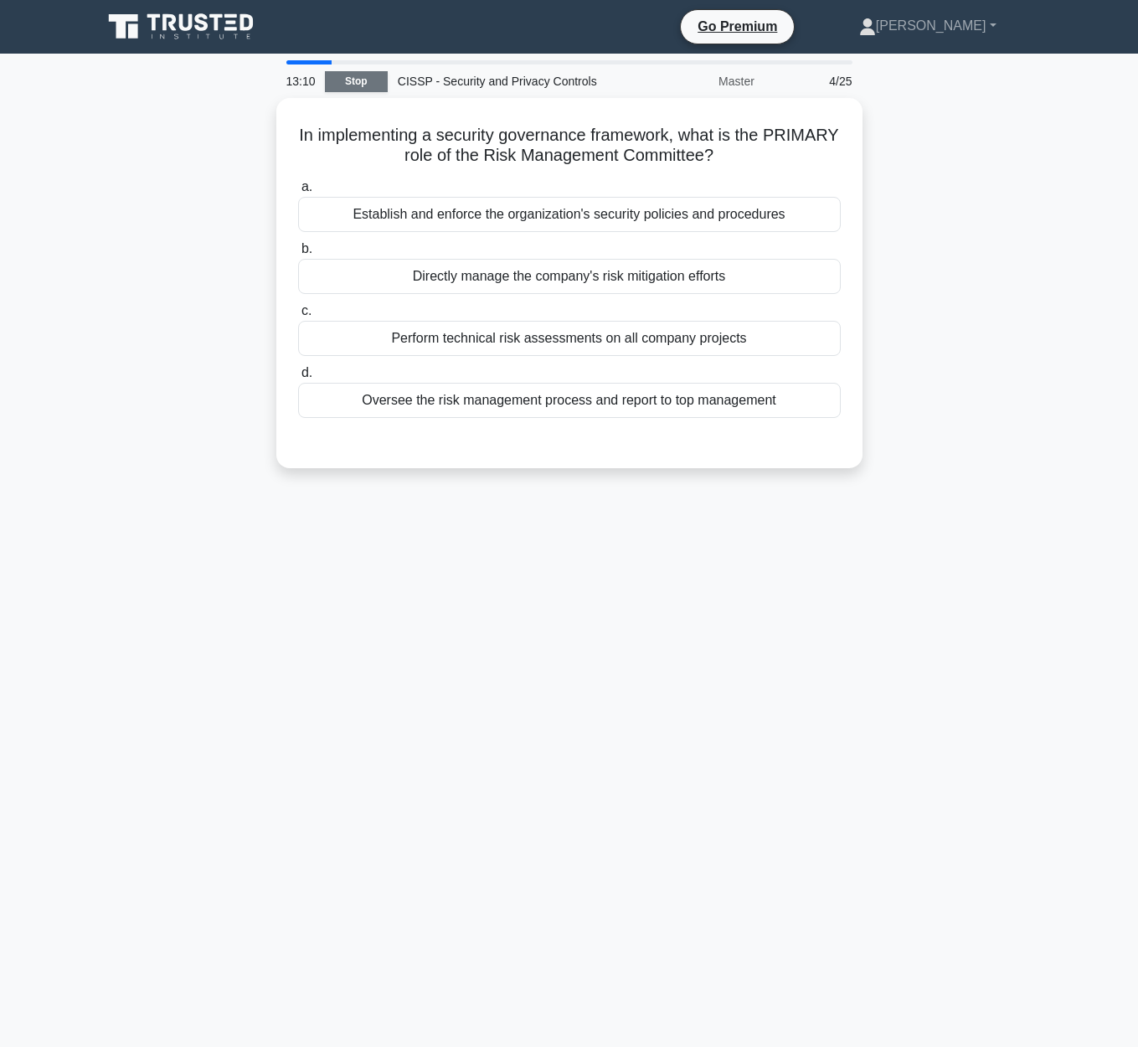
click at [373, 87] on link "Stop" at bounding box center [356, 81] width 63 height 21
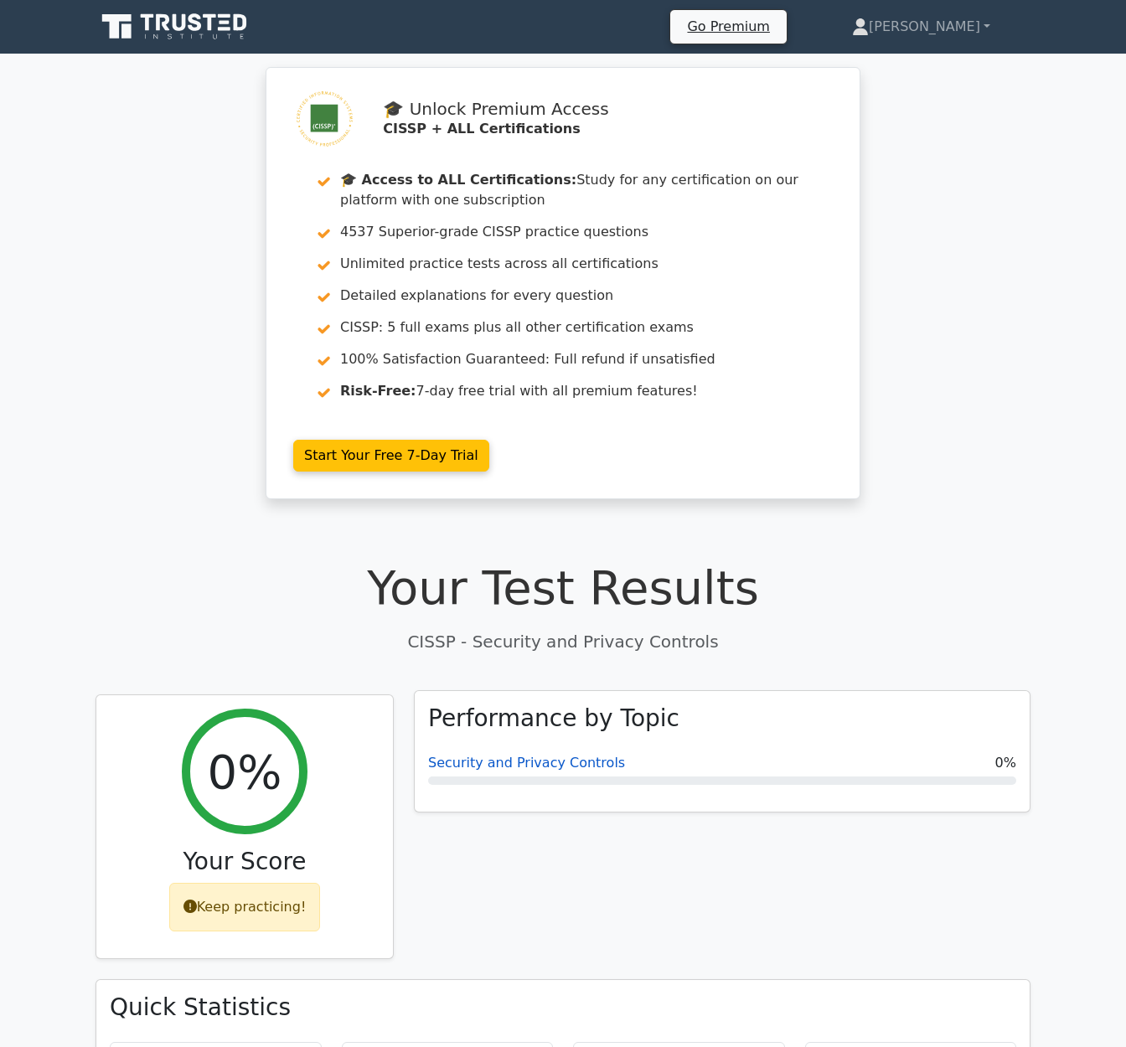
click at [549, 762] on link "Security and Privacy Controls" at bounding box center [526, 763] width 197 height 16
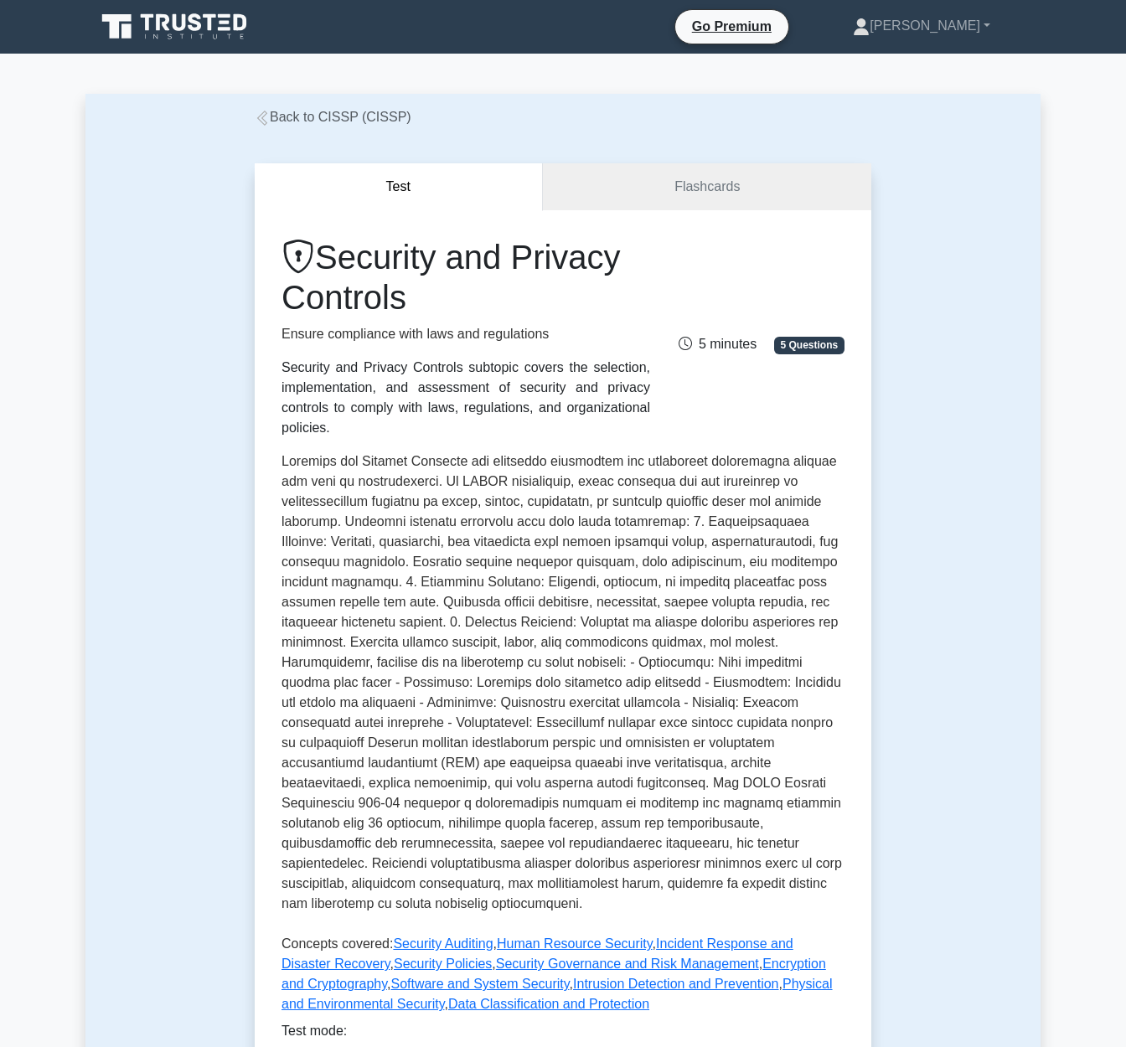
click at [366, 287] on h1 "Security and Privacy Controls" at bounding box center [465, 277] width 368 height 80
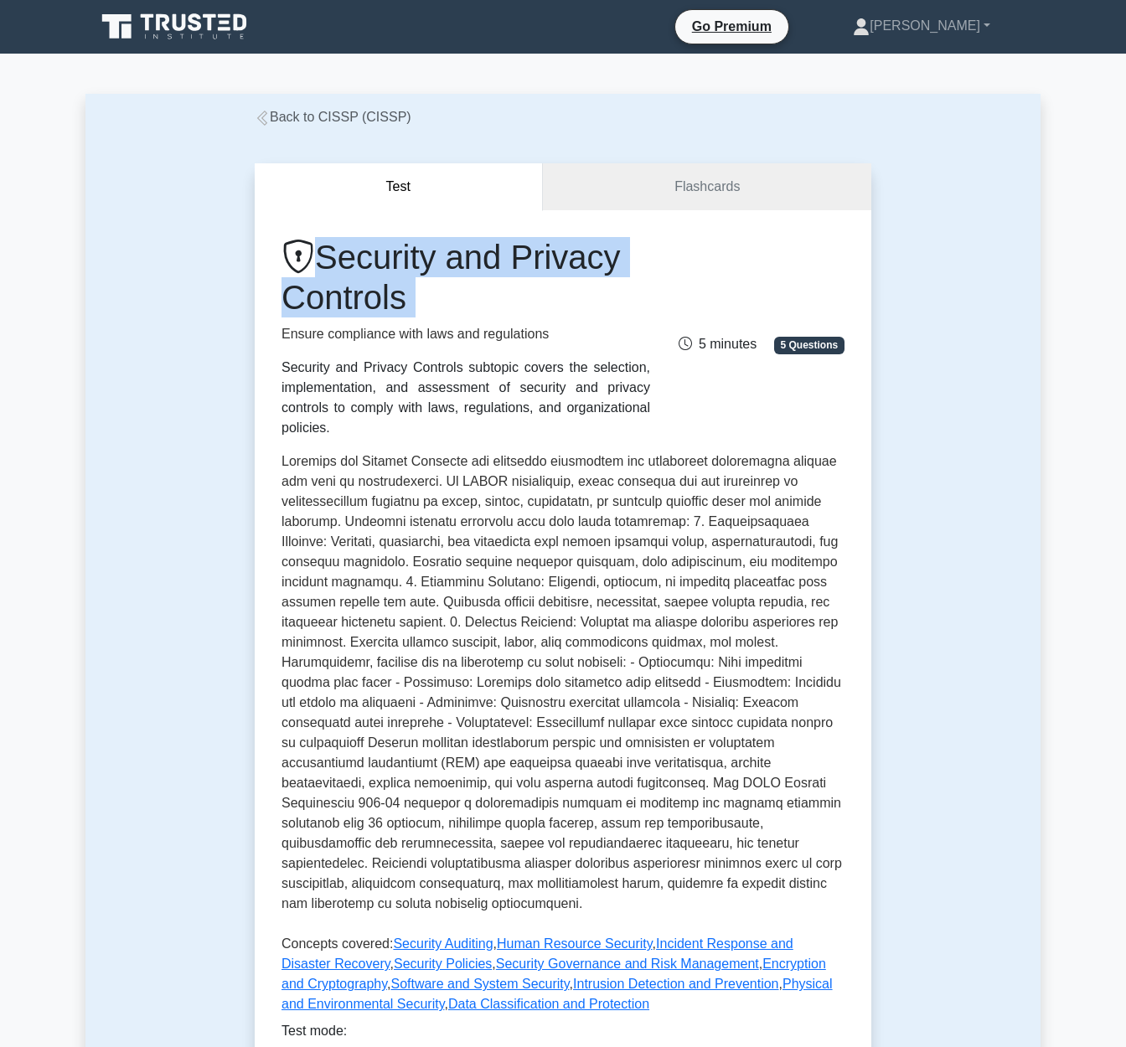
click at [366, 288] on h1 "Security and Privacy Controls" at bounding box center [465, 277] width 368 height 80
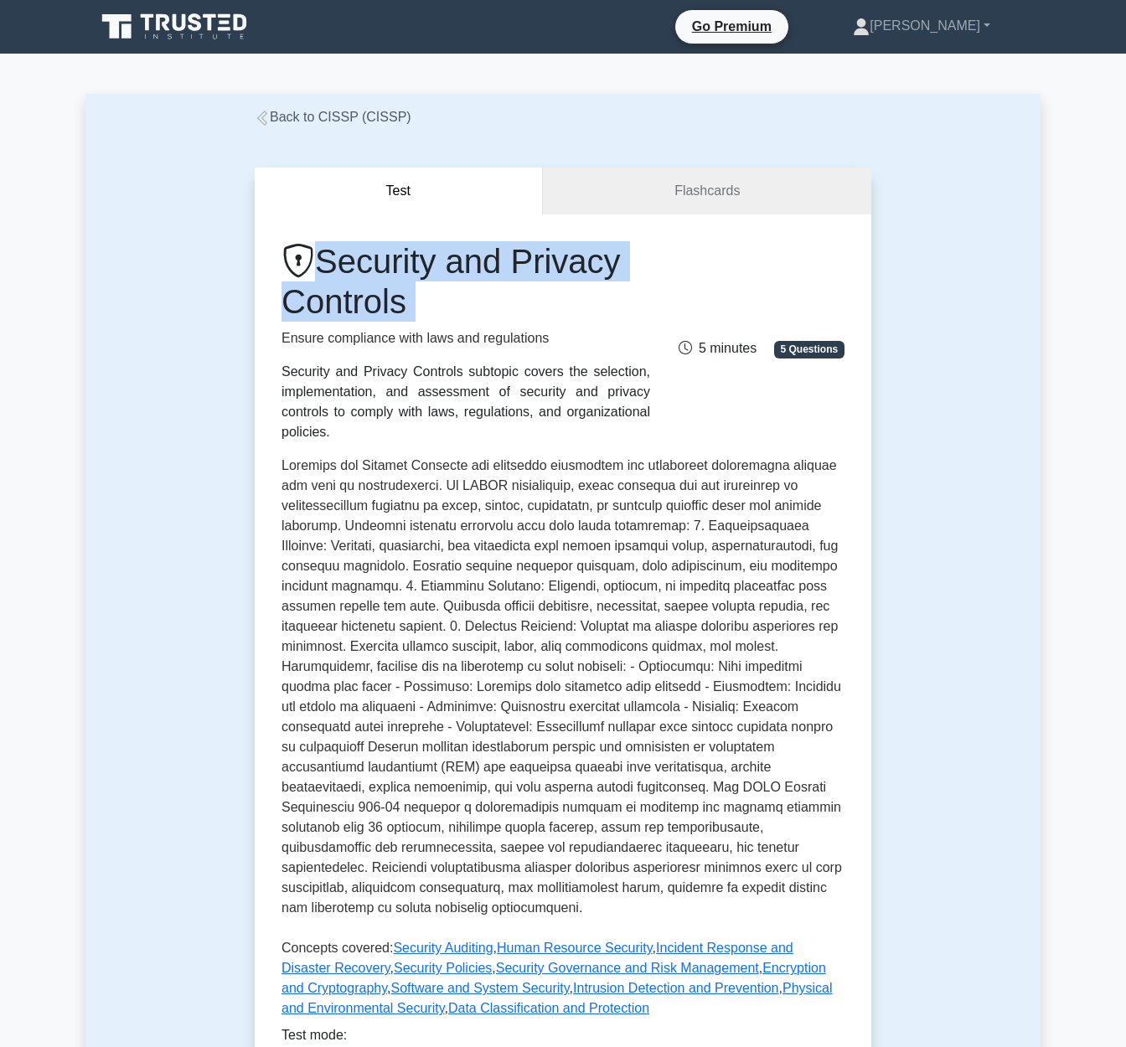
copy div "Security and Privacy Controls"
